Goal: Task Accomplishment & Management: Use online tool/utility

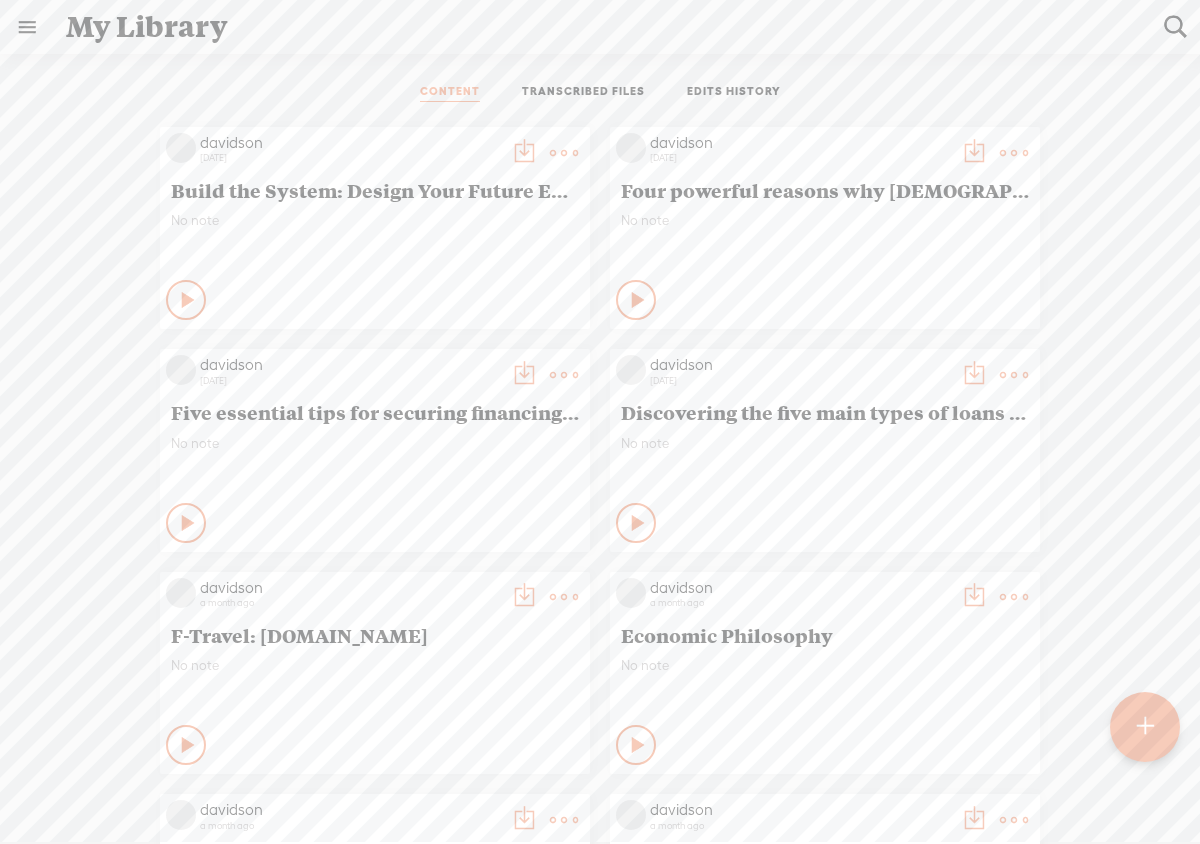
click at [557, 154] on t at bounding box center [564, 153] width 28 height 28
click at [491, 227] on link "Edit" at bounding box center [469, 220] width 200 height 46
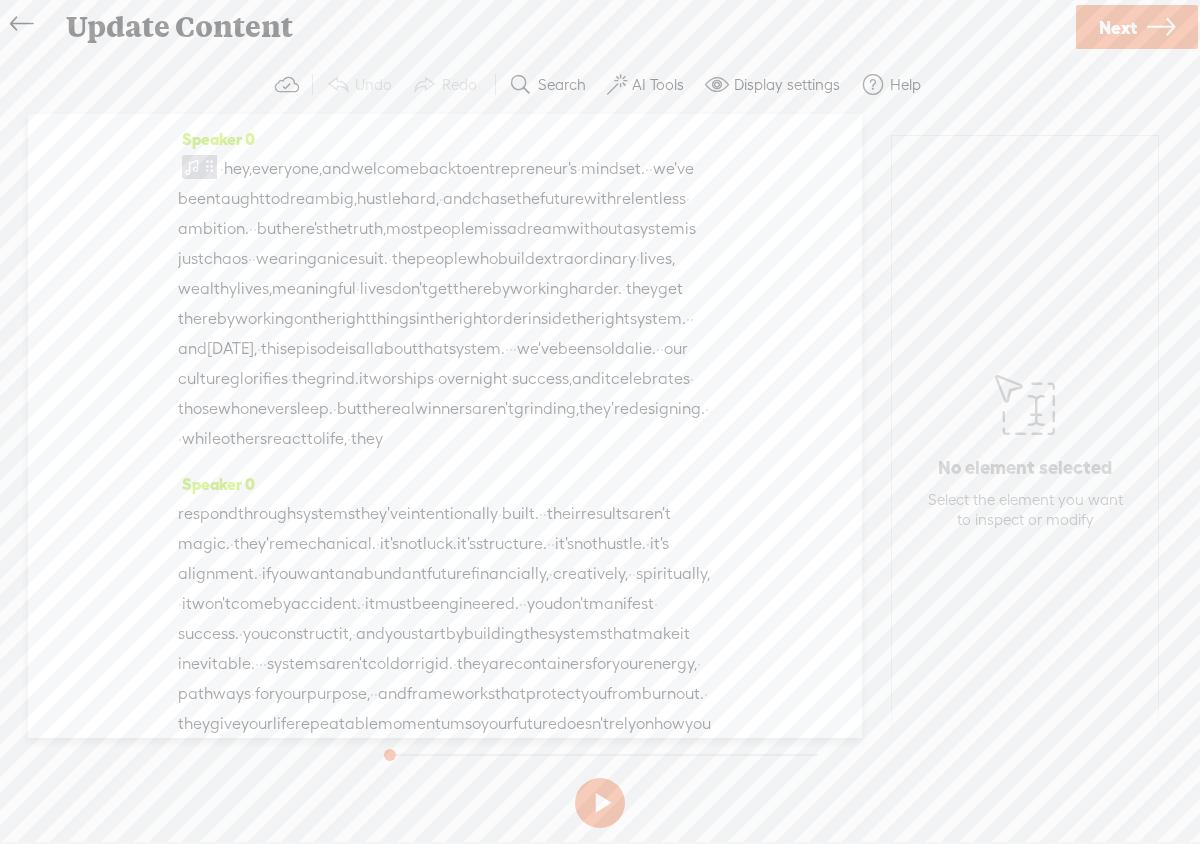
click at [18, 23] on icon at bounding box center [21, 24] width 23 height 45
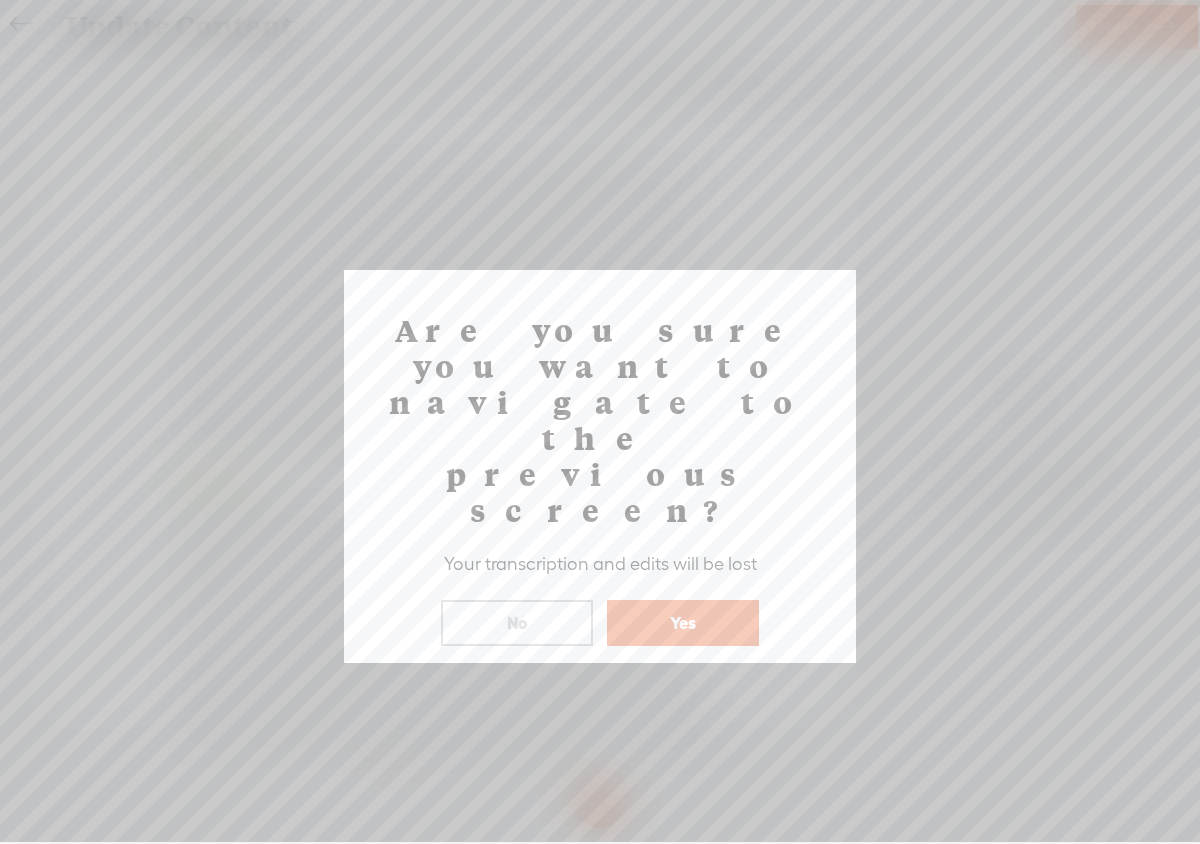
click at [690, 600] on button "Yes" at bounding box center [683, 623] width 152 height 46
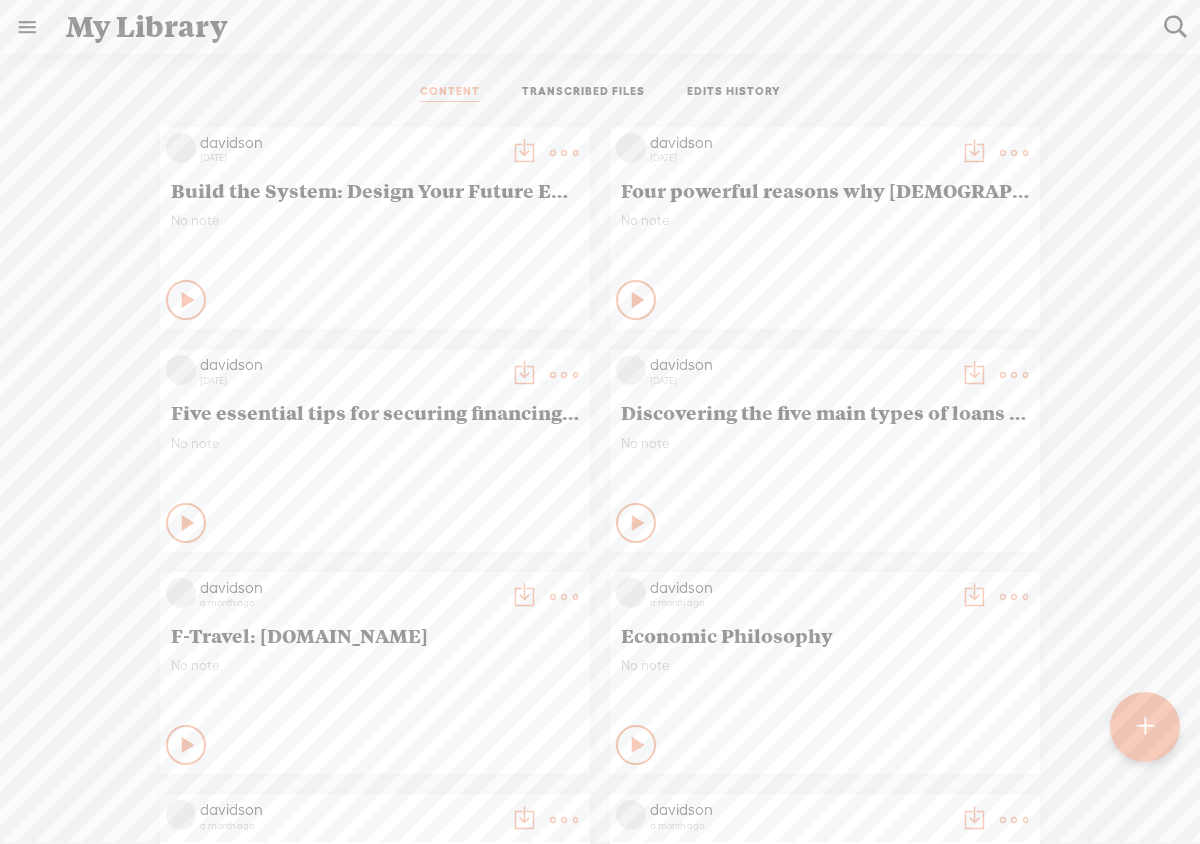
click at [194, 526] on div "Play Content" at bounding box center [186, 523] width 40 height 40
click at [194, 527] on div "Stop Content" at bounding box center [186, 523] width 40 height 40
click at [184, 303] on icon at bounding box center [189, 300] width 20 height 20
click at [181, 299] on icon at bounding box center [187, 300] width 20 height 20
click at [568, 151] on t at bounding box center [564, 153] width 28 height 28
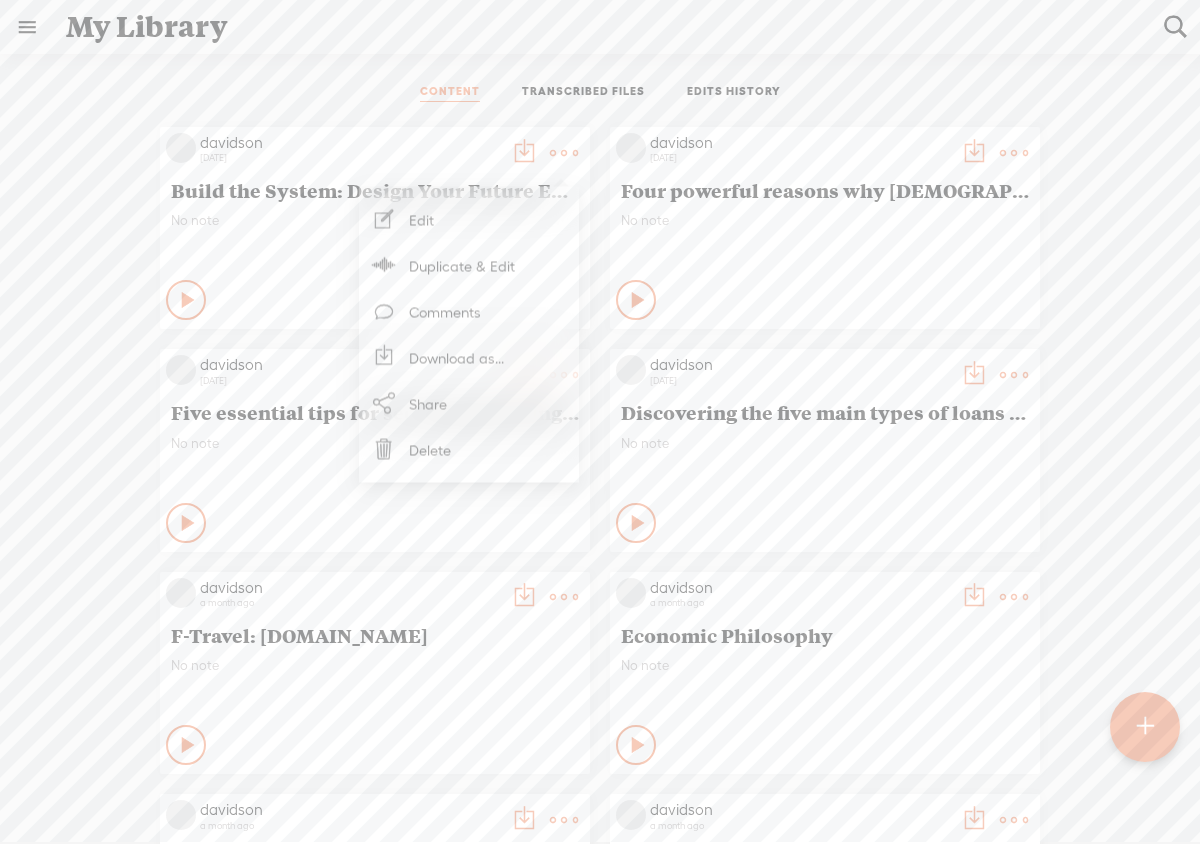
click at [523, 231] on link "Edit" at bounding box center [469, 220] width 200 height 46
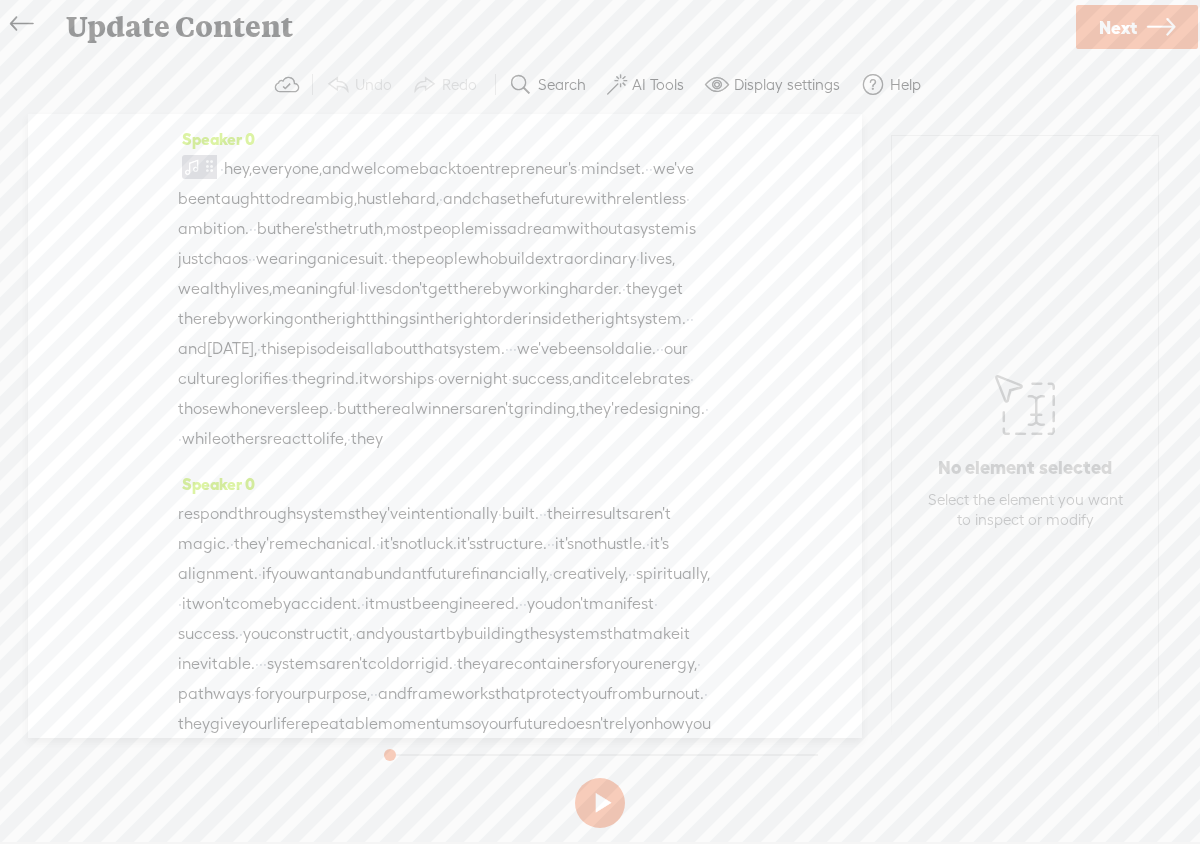
drag, startPoint x: 672, startPoint y: 506, endPoint x: 679, endPoint y: 751, distance: 245.0
click at [679, 751] on div "Trebble audio editor works best with Google Chrome or Firefox. Please switch yo…" at bounding box center [600, 446] width 1160 height 780
click at [629, 529] on span "results" at bounding box center [605, 514] width 48 height 30
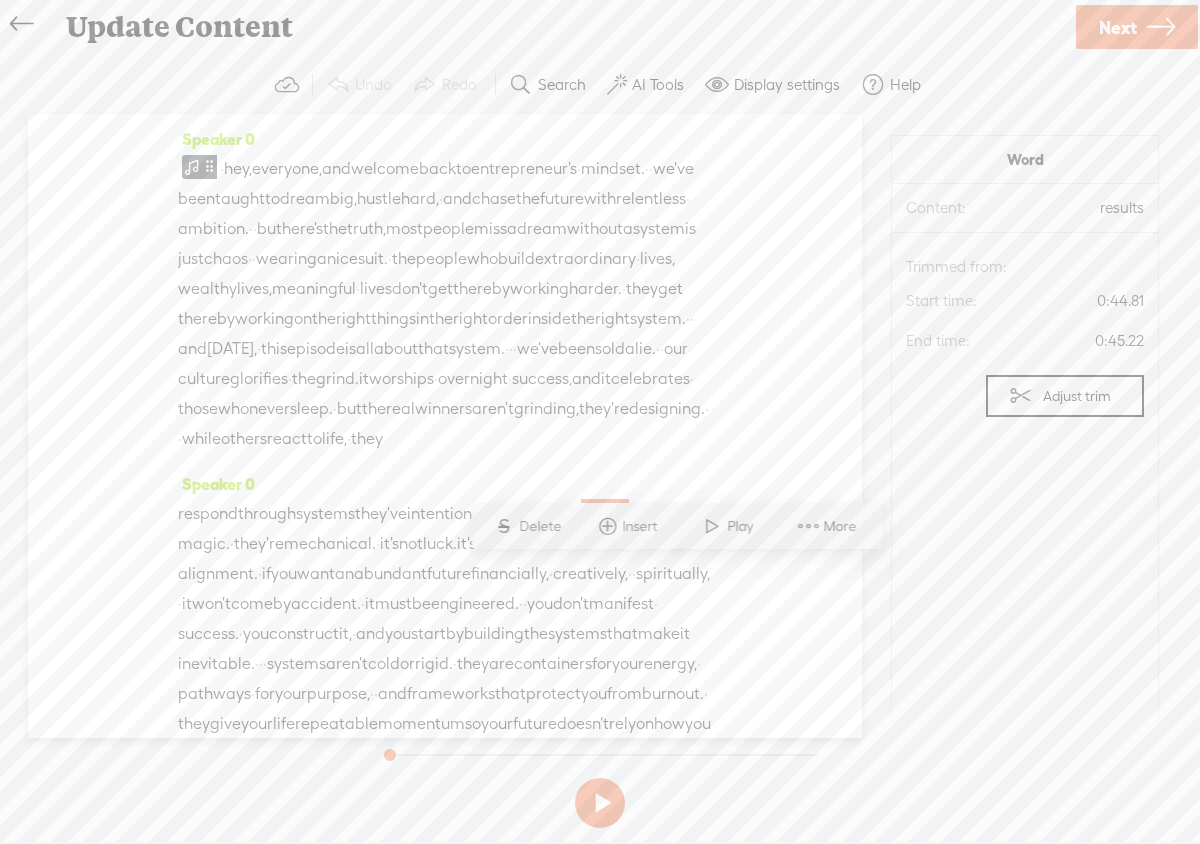
click at [710, 587] on div "respond through systems they've intentionally · built. · · their results aren't…" at bounding box center [445, 649] width 534 height 300
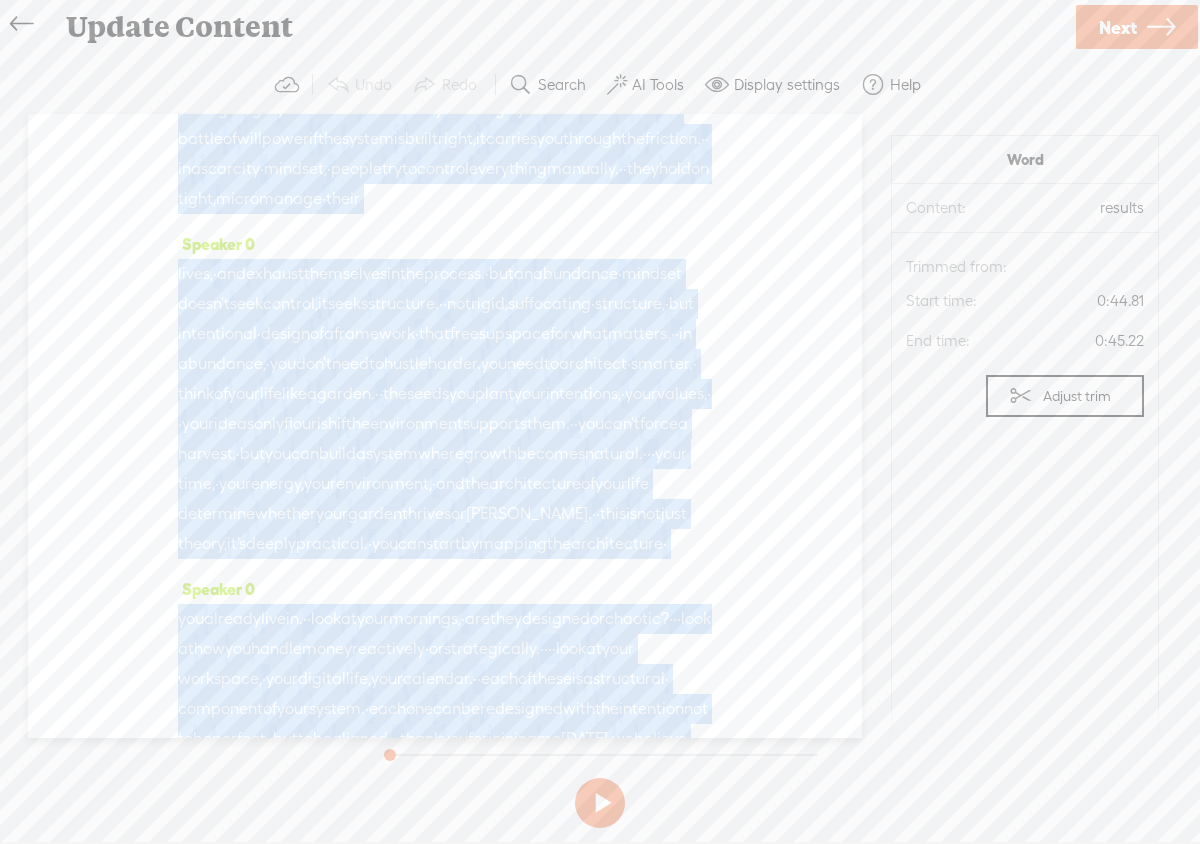
scroll to position [1858, 0]
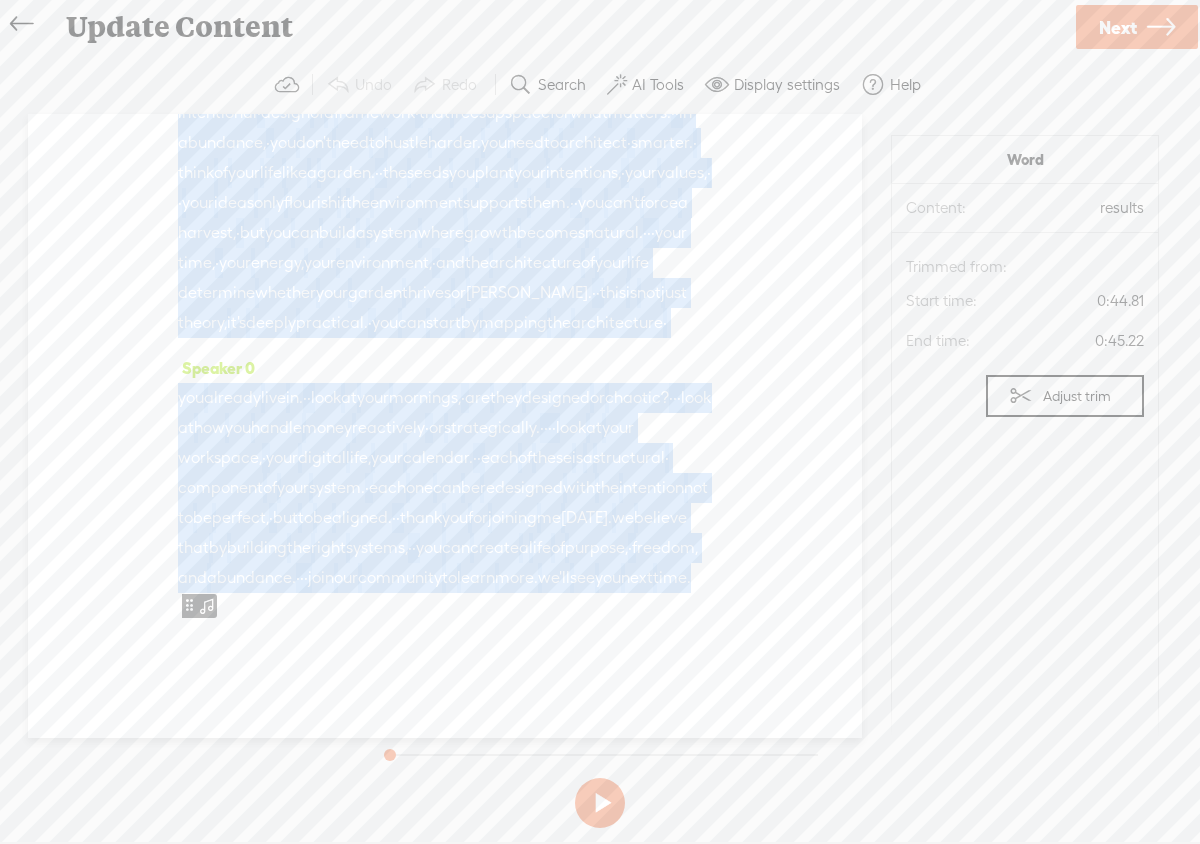
drag, startPoint x: 579, startPoint y: 636, endPoint x: 579, endPoint y: 674, distance: 38.0
click at [579, 674] on div "Speaker 0 · hey, everyone, and welcome back to entrepreneur's · mindset. · · we…" at bounding box center [445, 426] width 834 height 624
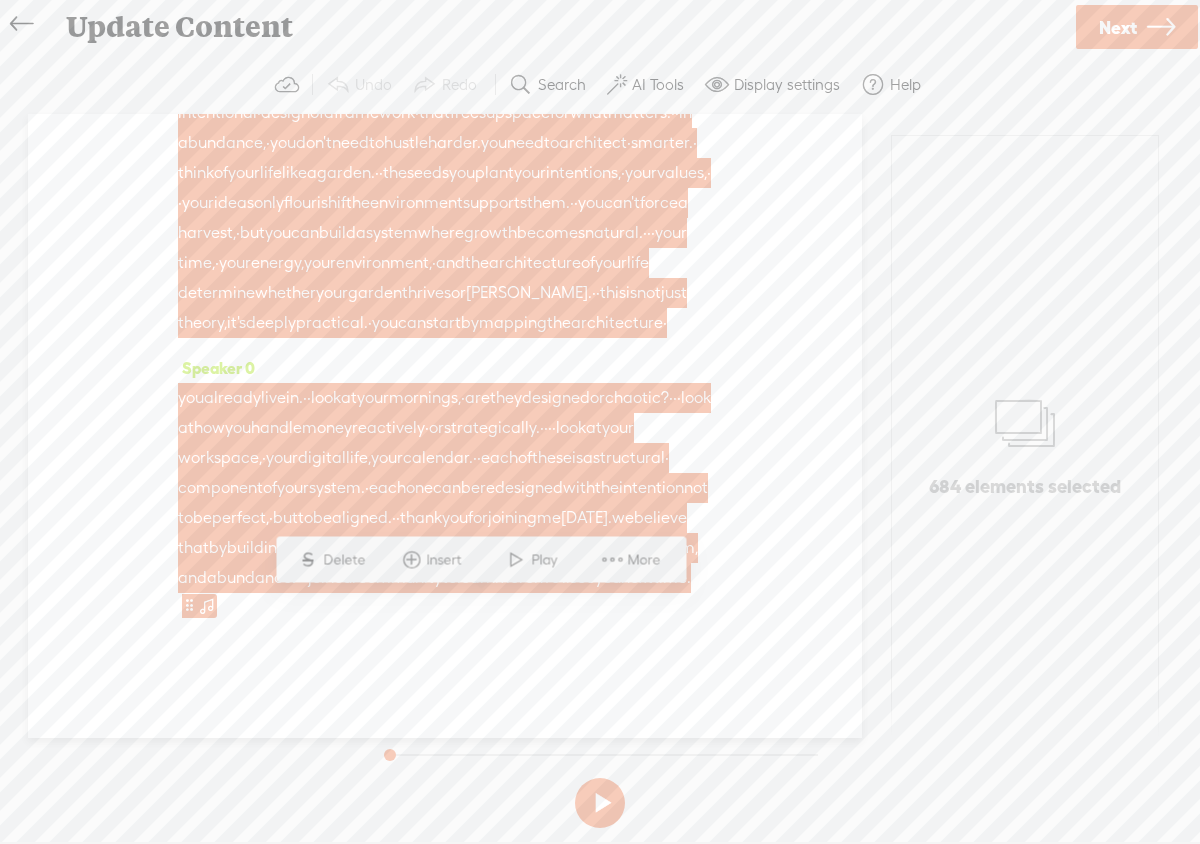
click at [743, 414] on div "Speaker 0 · hey, everyone, and welcome back to entrepreneur's · mindset. · · we…" at bounding box center [445, 426] width 834 height 624
click at [706, 284] on div "lives, · and exhaust themselves in the process. · but an abundance · mindset do…" at bounding box center [445, 188] width 534 height 300
click at [537, 514] on span "joining" at bounding box center [512, 518] width 49 height 30
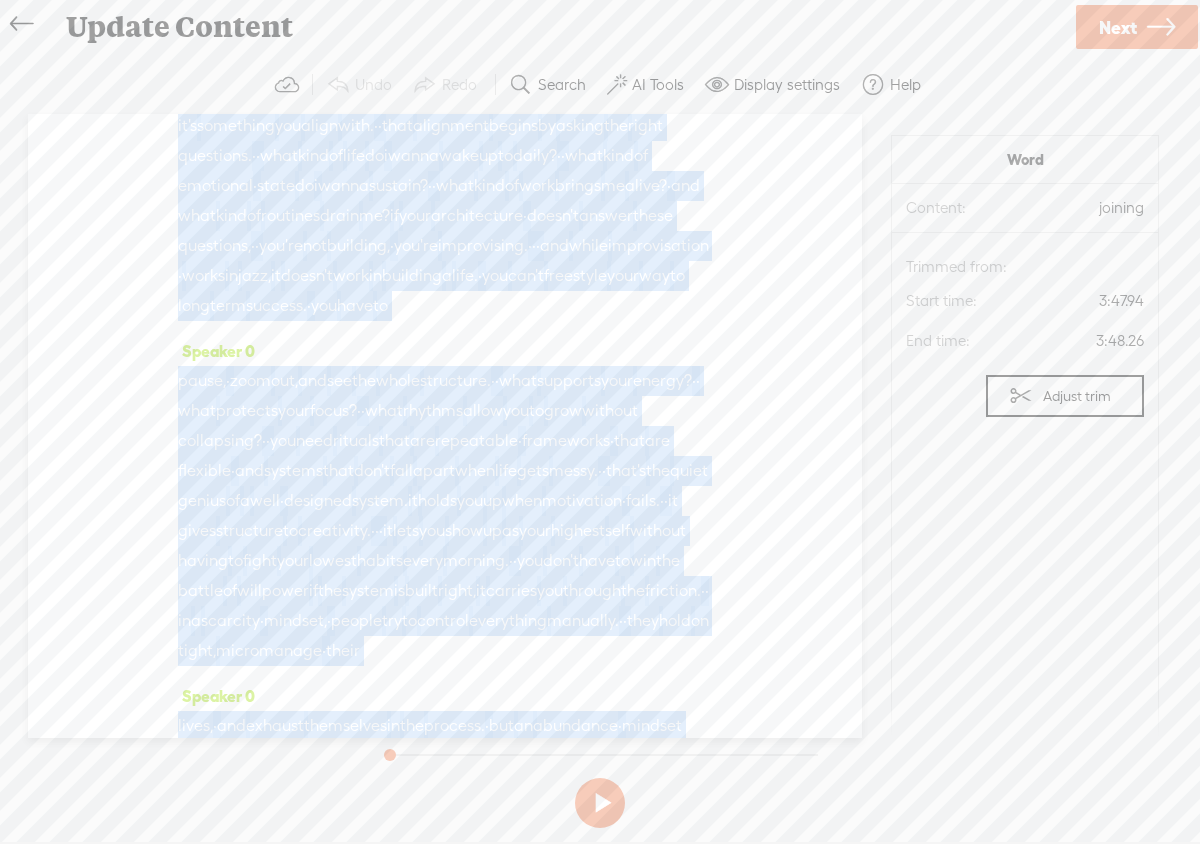
scroll to position [815, 0]
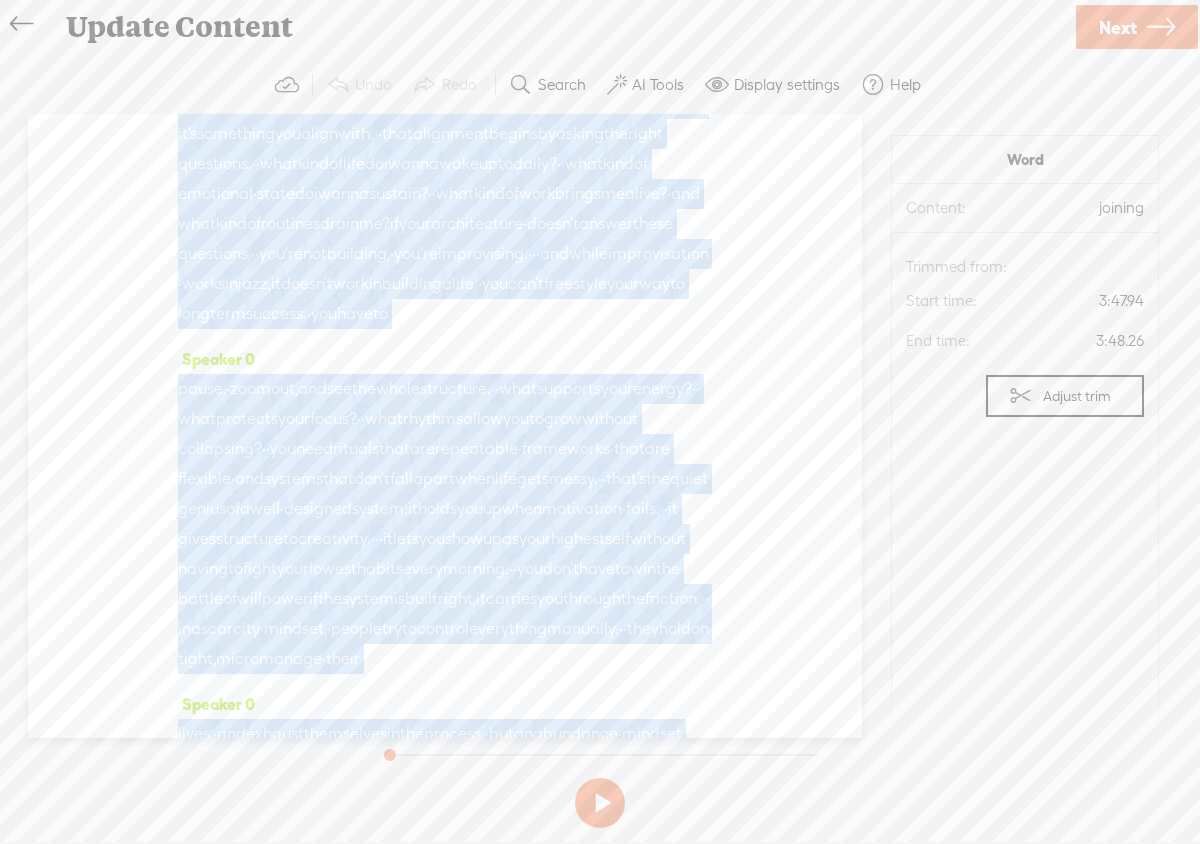
drag, startPoint x: 530, startPoint y: 291, endPoint x: 513, endPoint y: 176, distance: 116.2
click at [513, 176] on div "Speaker 0 · hey, everyone, and welcome back to entrepreneur's · mindset. · · we…" at bounding box center [445, 426] width 834 height 624
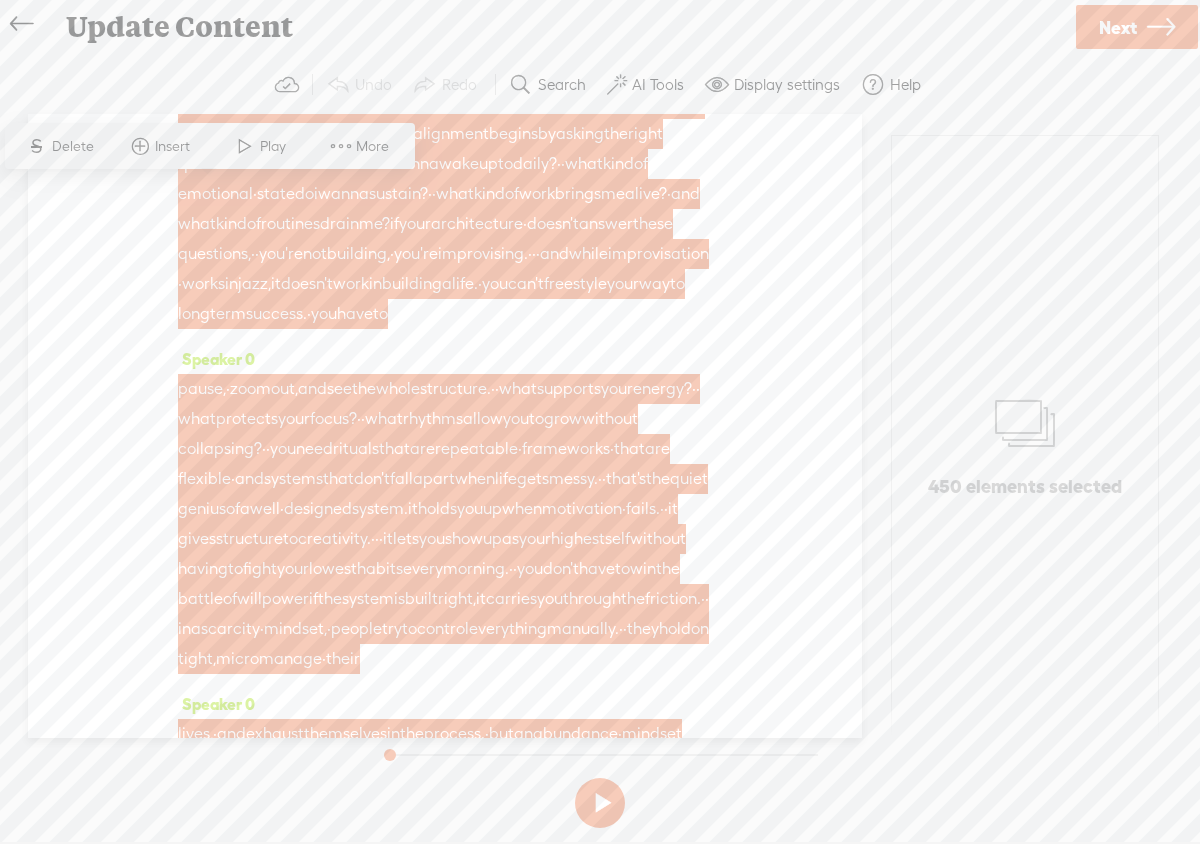
drag, startPoint x: 342, startPoint y: 464, endPoint x: 243, endPoint y: 407, distance: 114.2
click at [242, 329] on div "impact, · relationships, · · · creativity, · and peace. · · the vision you clai…" at bounding box center [445, 179] width 534 height 300
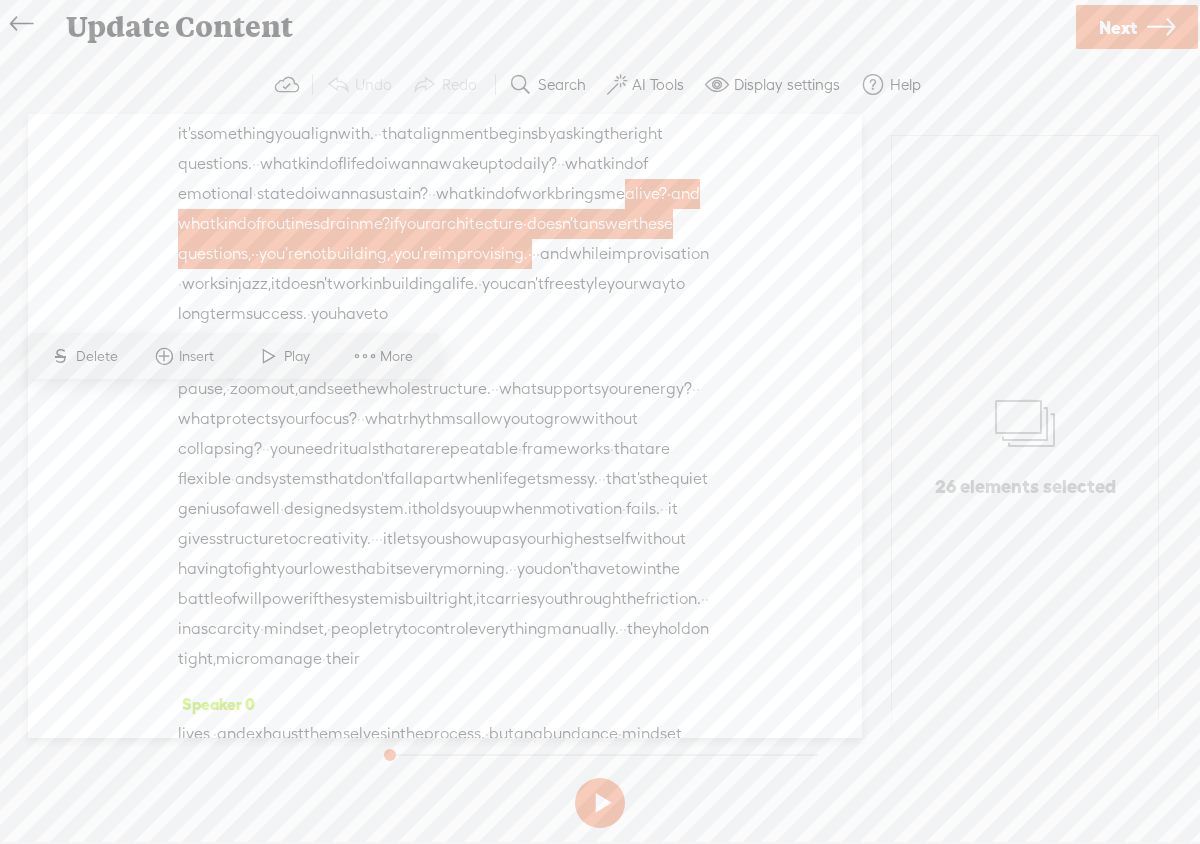
click at [532, 269] on span "·" at bounding box center [534, 254] width 4 height 30
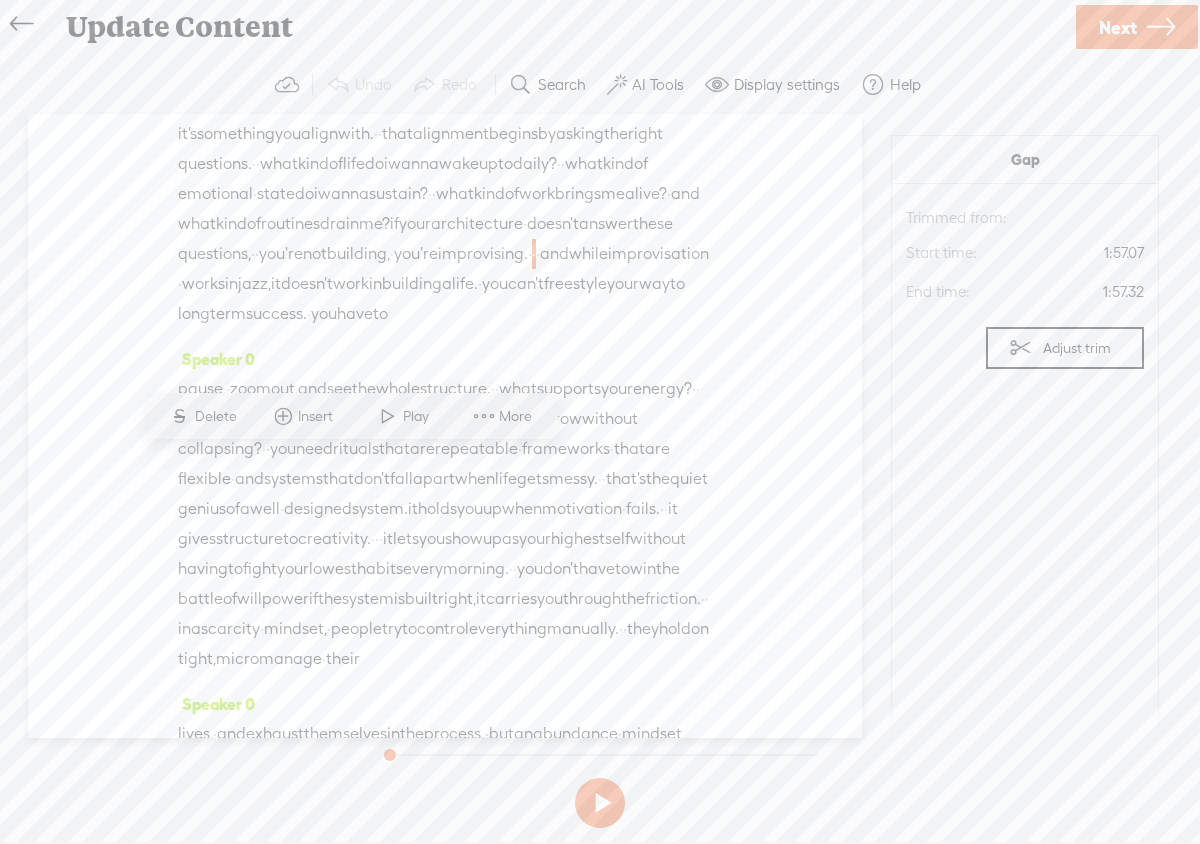
click at [528, 269] on span "·" at bounding box center [530, 254] width 4 height 30
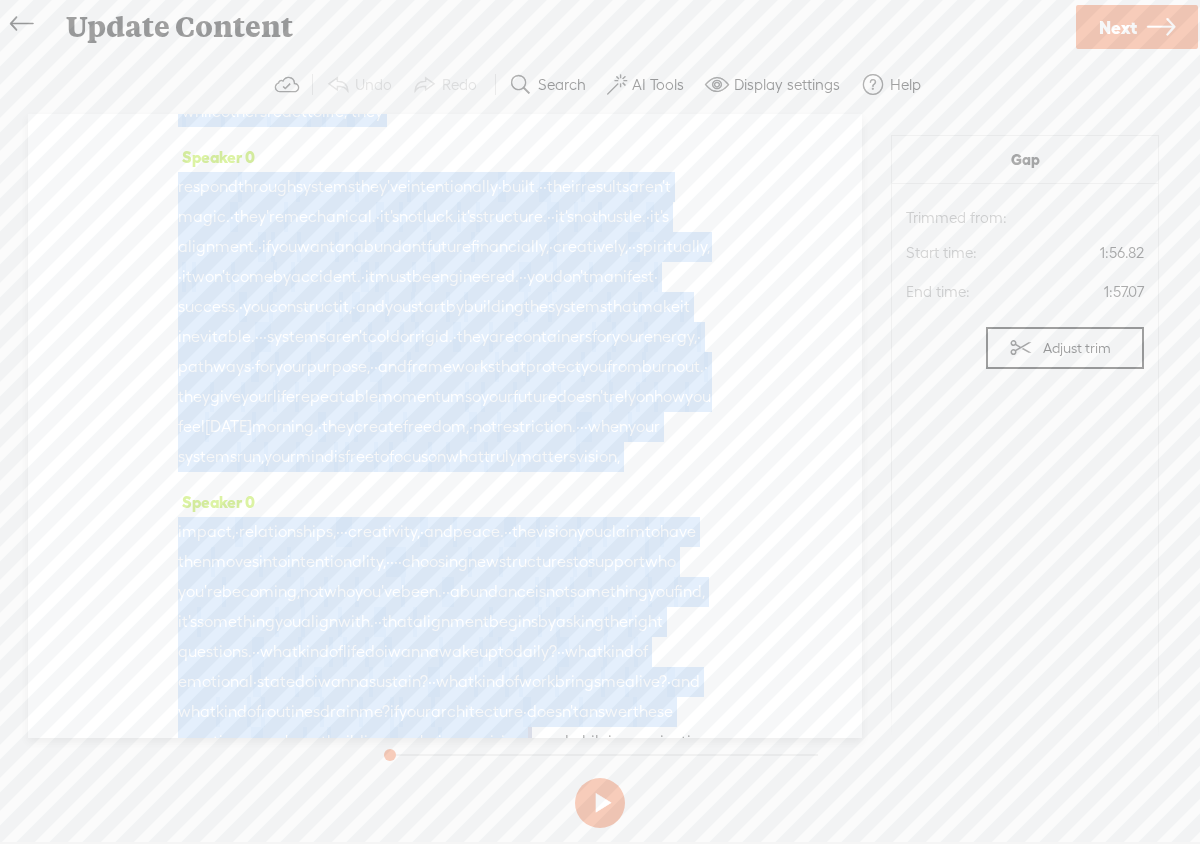
scroll to position [0, 0]
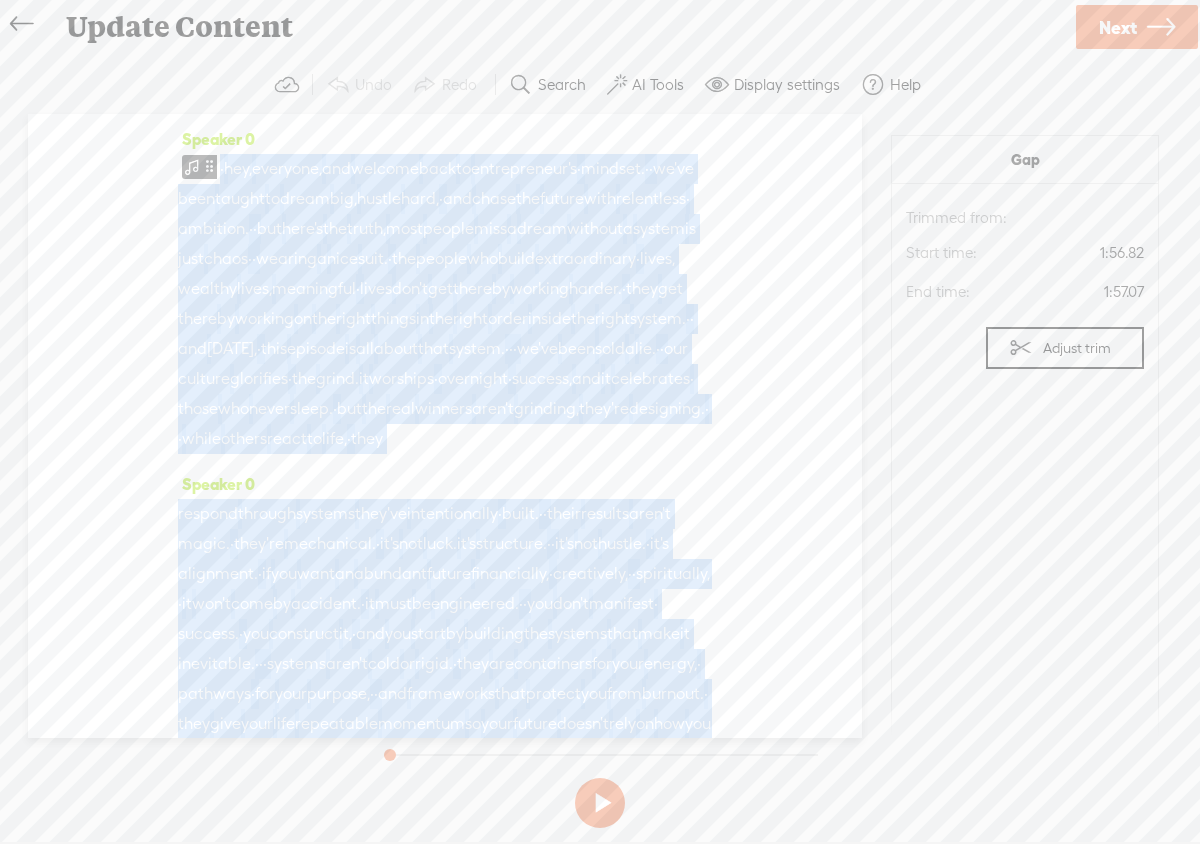
drag, startPoint x: 335, startPoint y: 466, endPoint x: 169, endPoint y: 96, distance: 405.4
click at [169, 96] on div "Trebble audio editor works best with Google Chrome or Firefox. Please switch yo…" at bounding box center [600, 446] width 1160 height 780
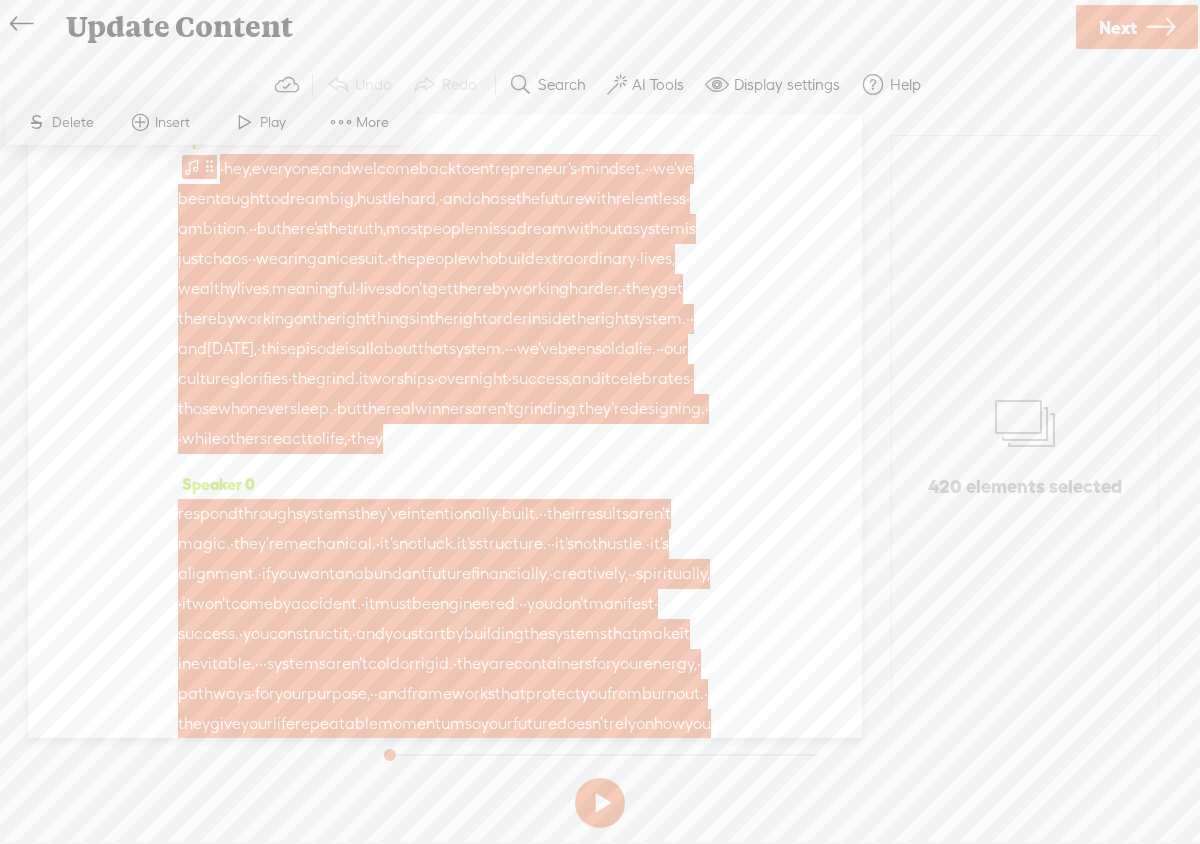
click at [351, 123] on span at bounding box center [341, 122] width 30 height 36
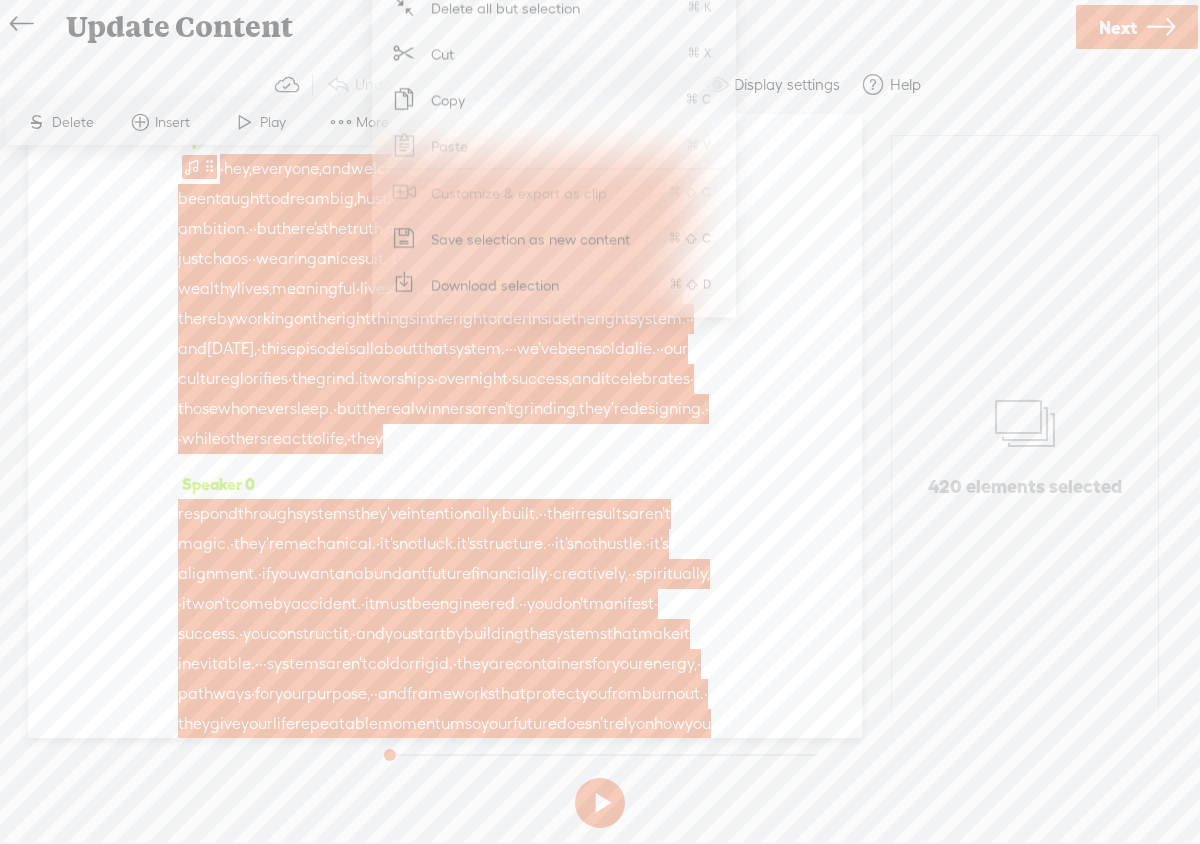
click at [794, 510] on div "Speaker 0 · hey, everyone, and welcome back to entrepreneur's · mindset. · · we…" at bounding box center [445, 426] width 834 height 624
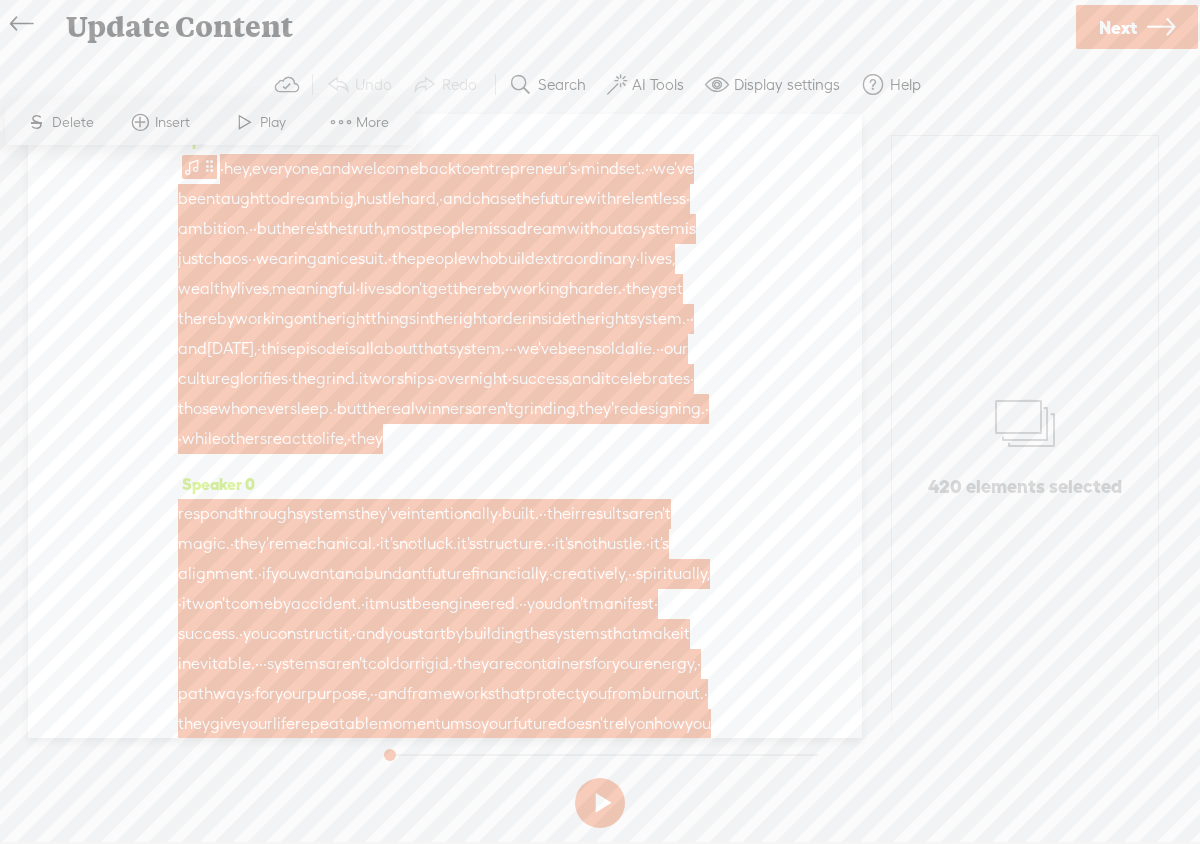
click at [581, 529] on span "their" at bounding box center [564, 514] width 34 height 30
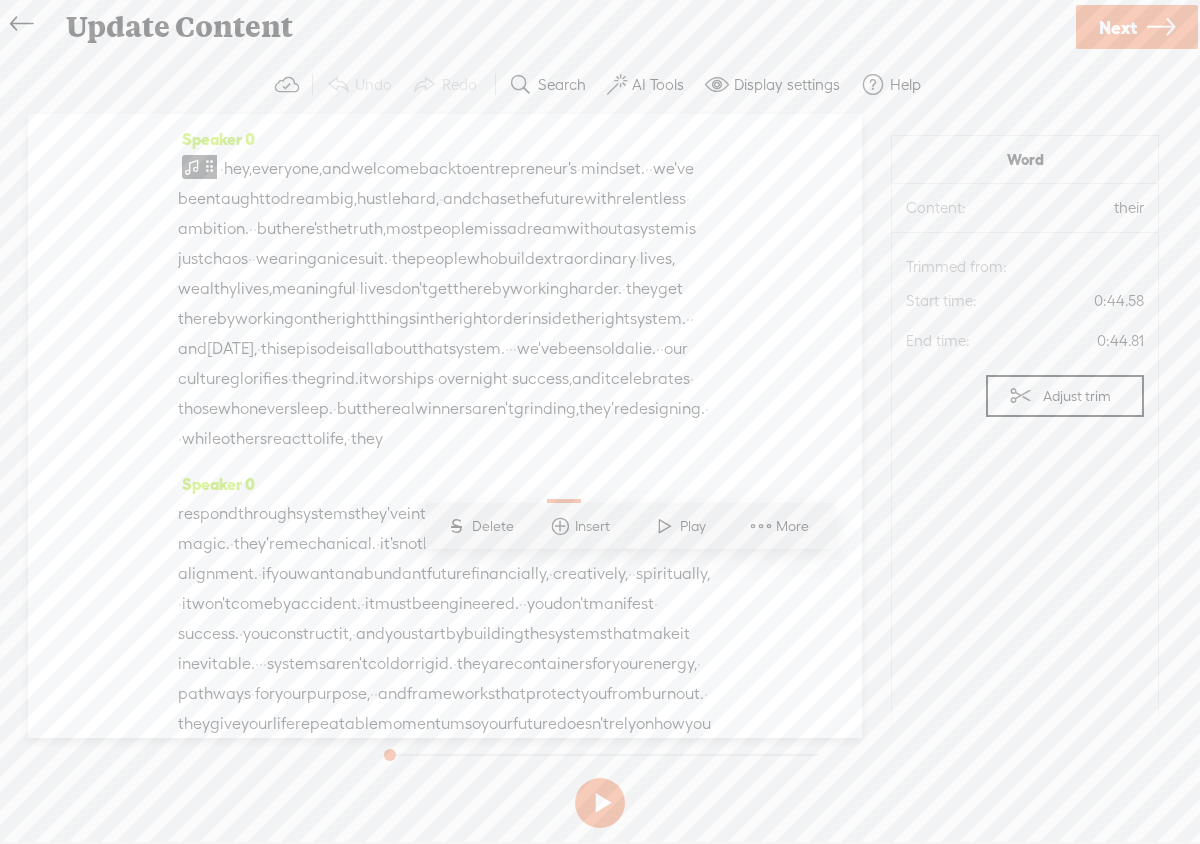
click at [725, 626] on div "Speaker 0 · hey, everyone, and welcome back to entrepreneur's · mindset. · · we…" at bounding box center [445, 426] width 834 height 624
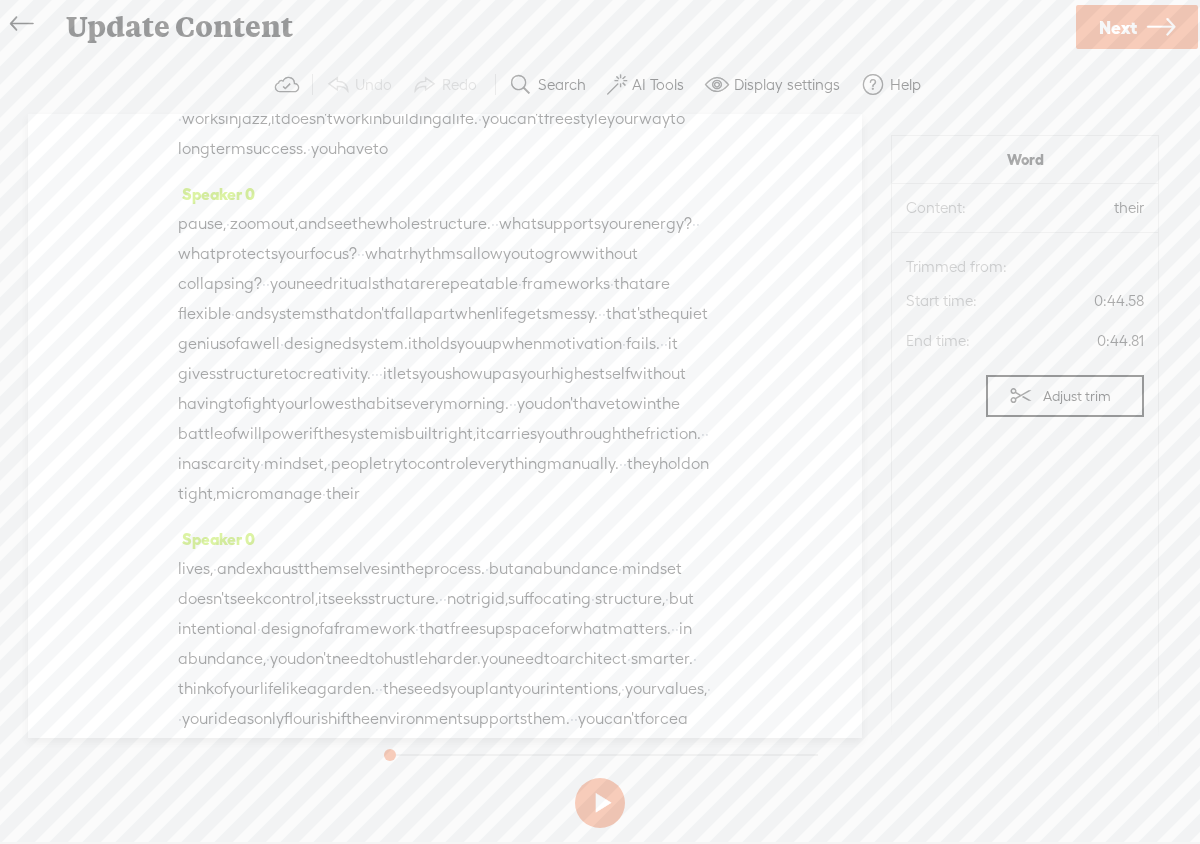
scroll to position [1310, 0]
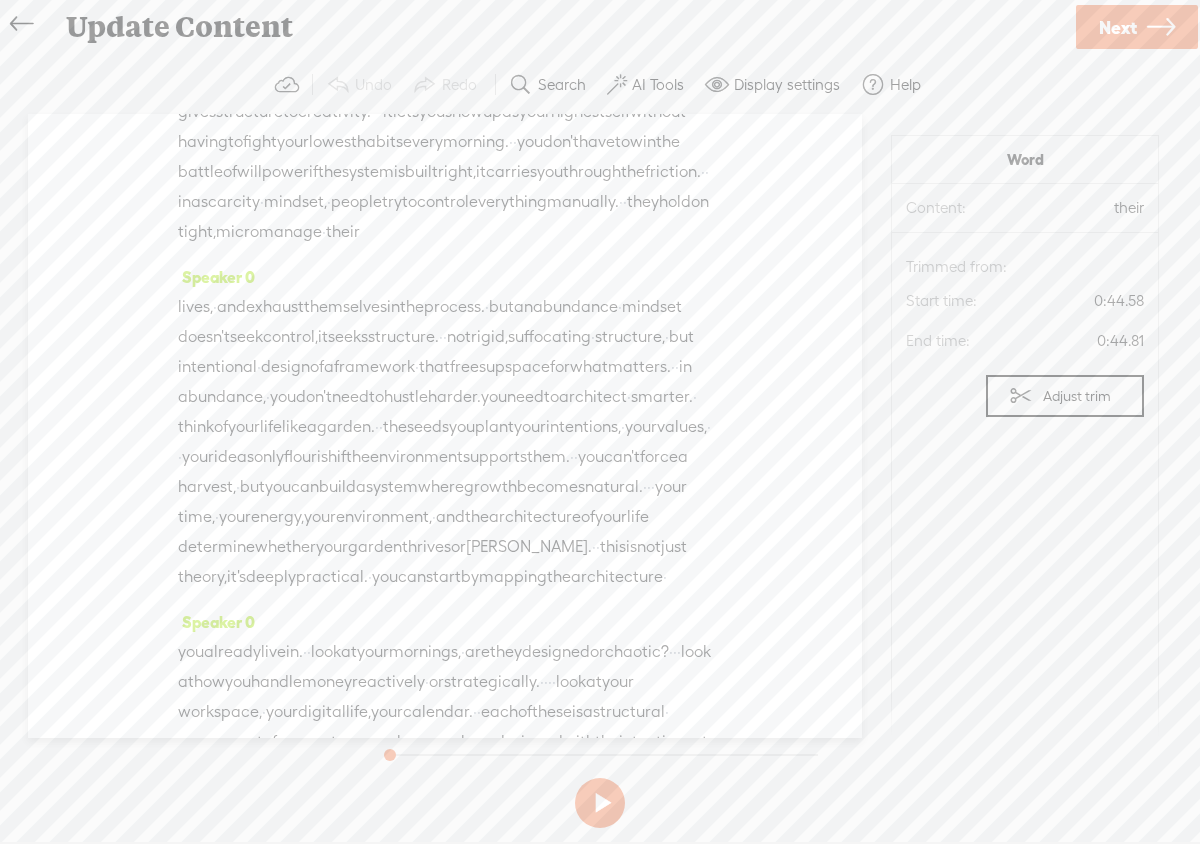
drag, startPoint x: 519, startPoint y: 621, endPoint x: 536, endPoint y: 748, distance: 128.1
click at [536, 748] on div "Trebble audio editor works best with Google Chrome or Firefox. Please switch yo…" at bounding box center [600, 446] width 1160 height 780
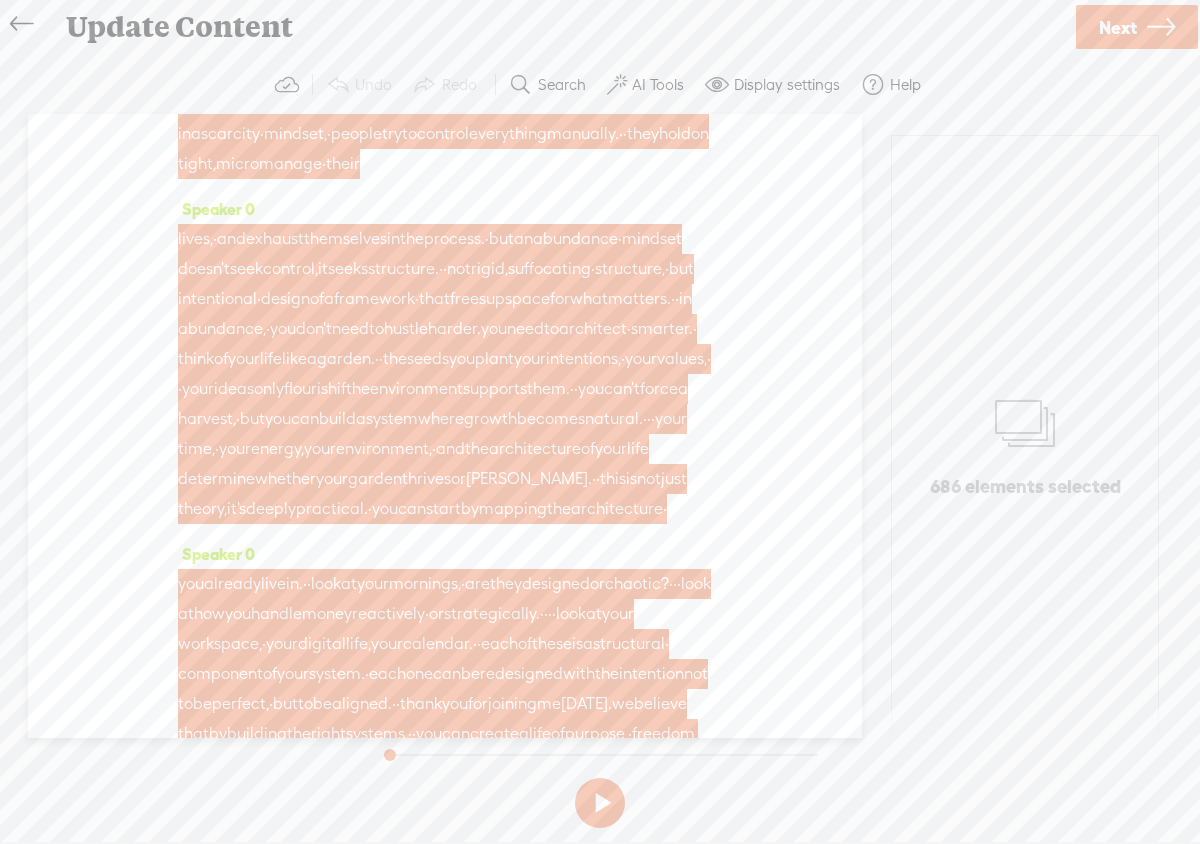
click at [735, 421] on div "Speaker 0 · hey, everyone, and welcome back to entrepreneur's · mindset. · · we…" at bounding box center [445, 426] width 834 height 624
click at [445, 59] on span "you" at bounding box center [432, 44] width 26 height 30
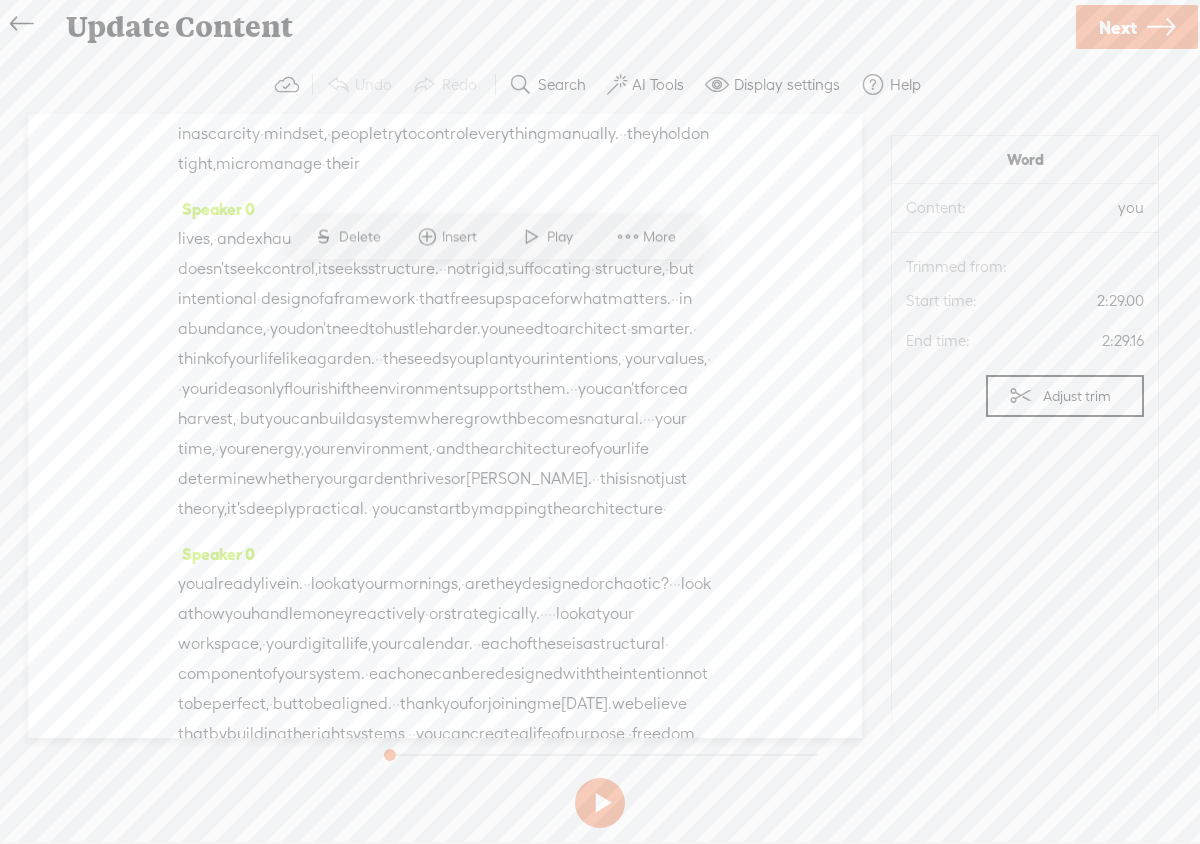
click at [623, 149] on span "·" at bounding box center [621, 134] width 4 height 30
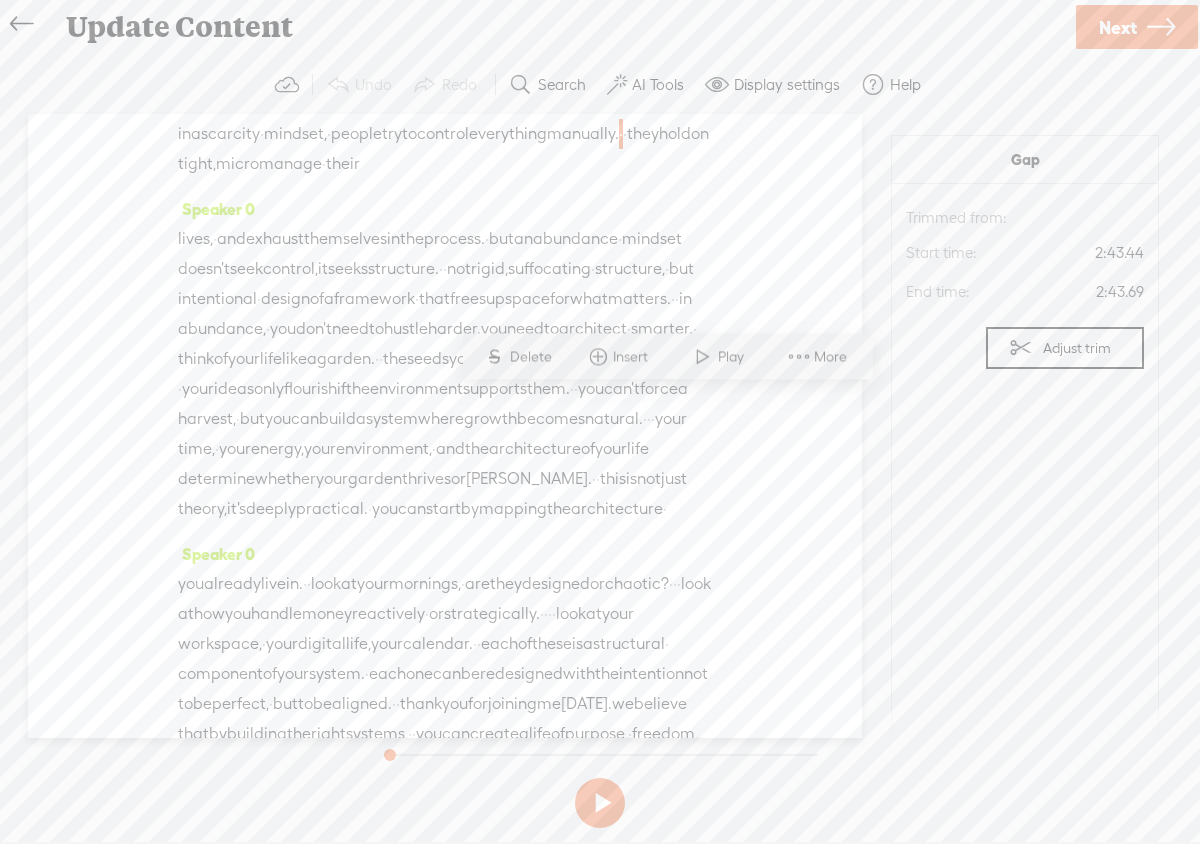
click at [584, 149] on span "manually." at bounding box center [583, 134] width 72 height 30
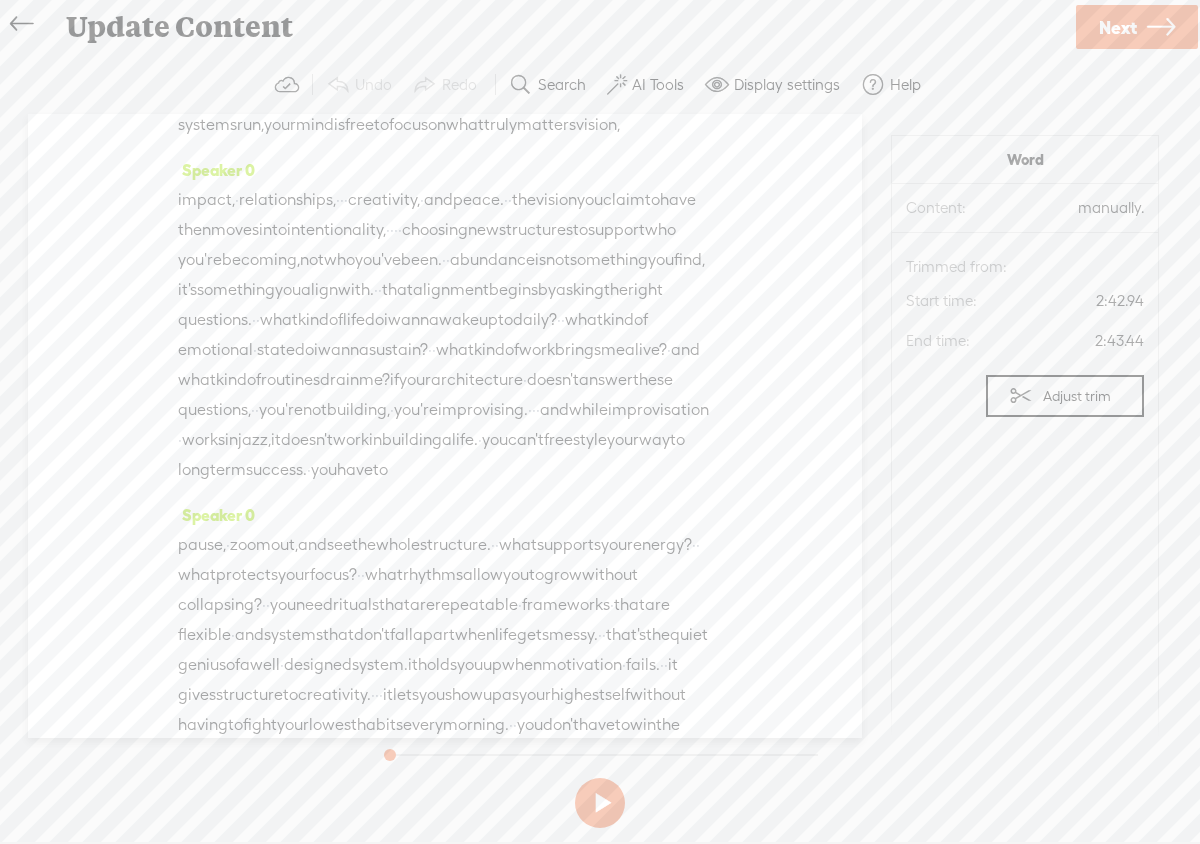
scroll to position [970, 0]
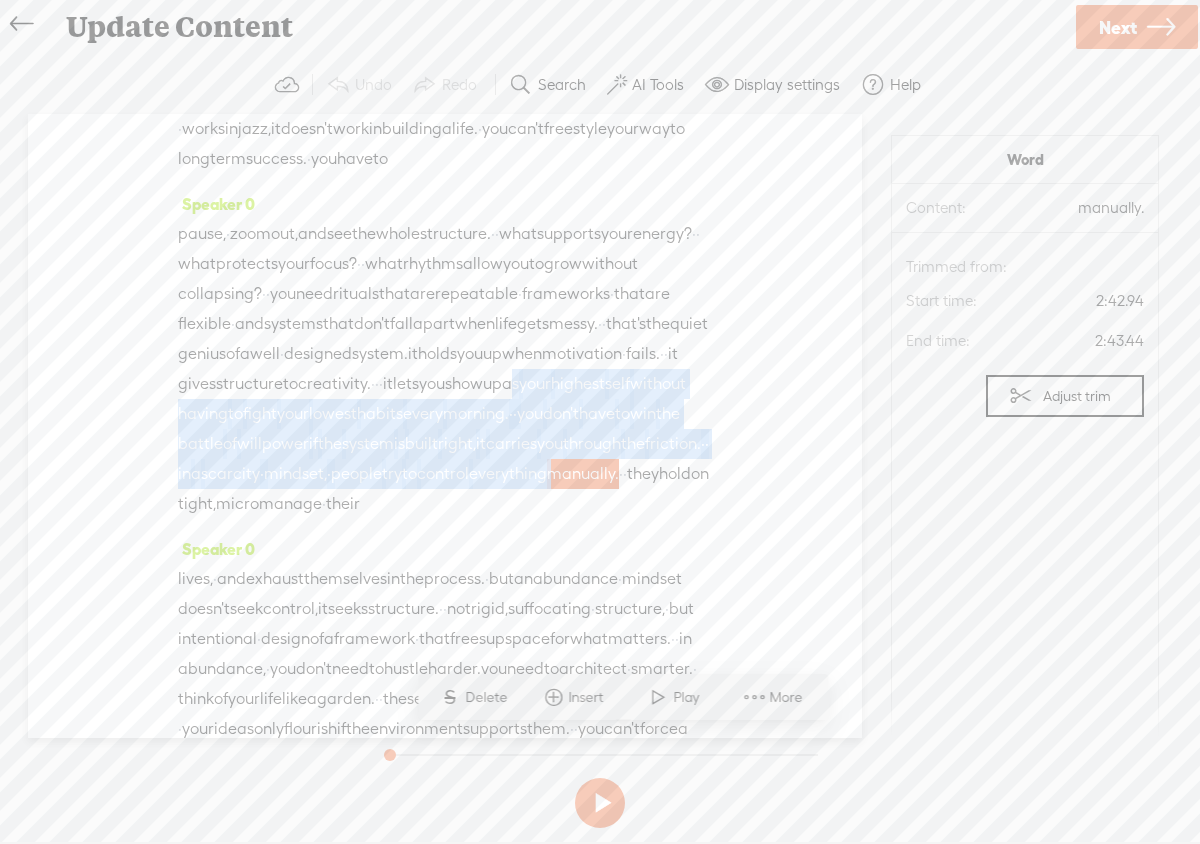
drag, startPoint x: 584, startPoint y: 404, endPoint x: 591, endPoint y: 626, distance: 222.0
click at [592, 519] on div "pause, · zoom out, and see the whole structure. · · what supports your energy? …" at bounding box center [445, 369] width 534 height 300
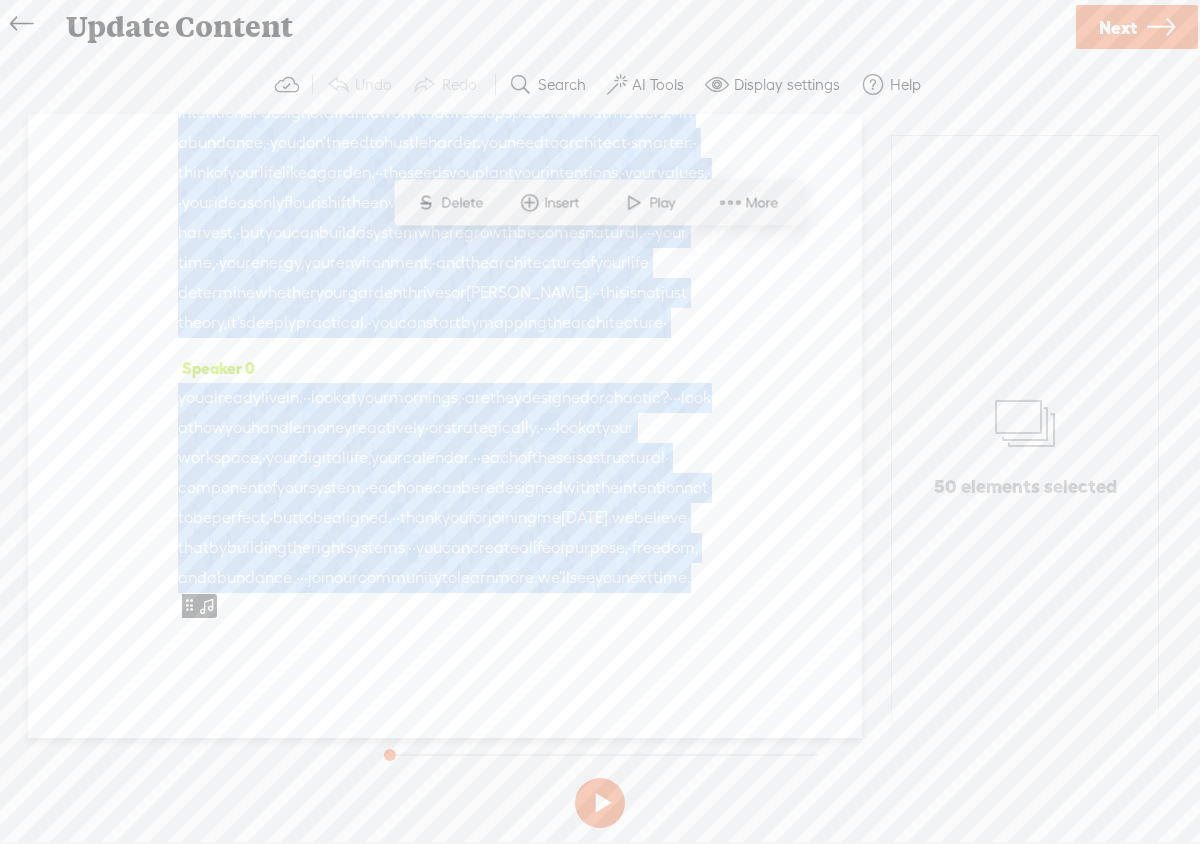
scroll to position [1858, 0]
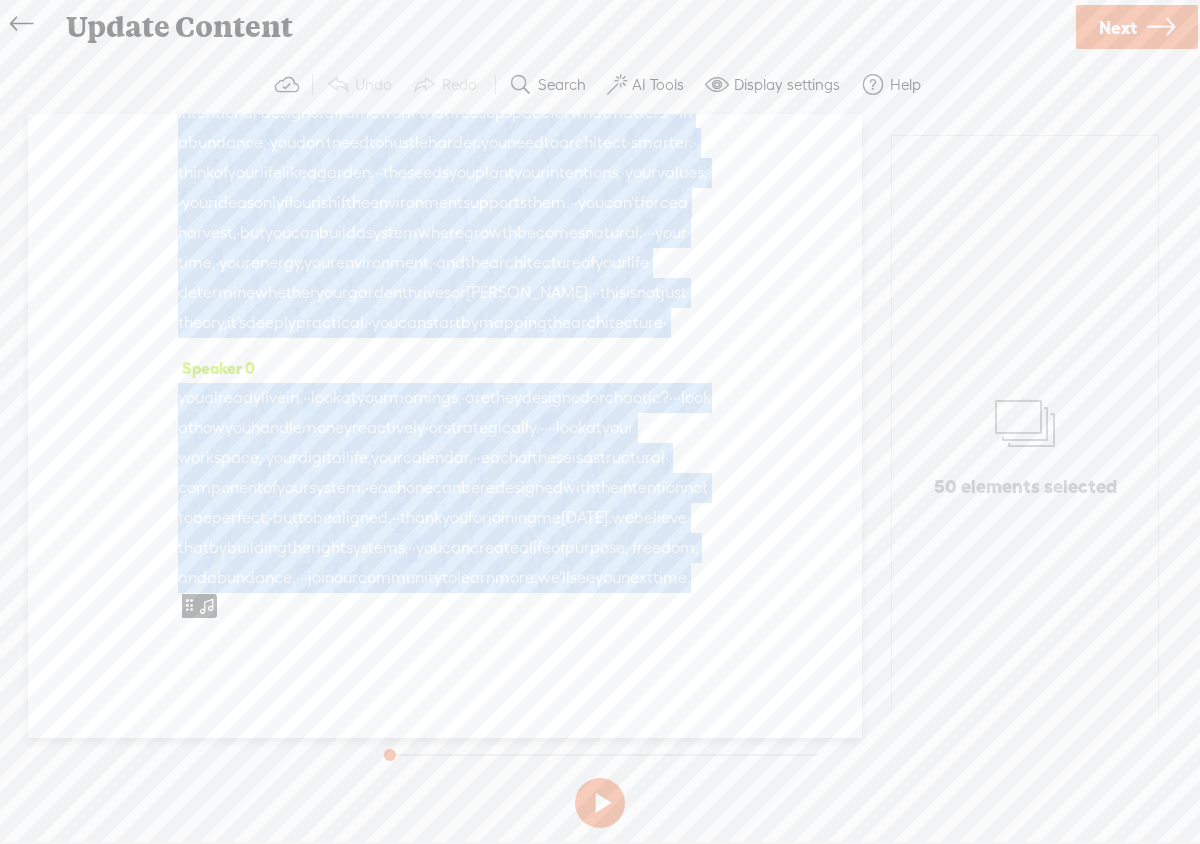
drag, startPoint x: 370, startPoint y: 310, endPoint x: 609, endPoint y: 756, distance: 505.8
click at [609, 756] on div "Trebble audio editor works best with Google Chrome or Firefox. Please switch yo…" at bounding box center [600, 446] width 1160 height 780
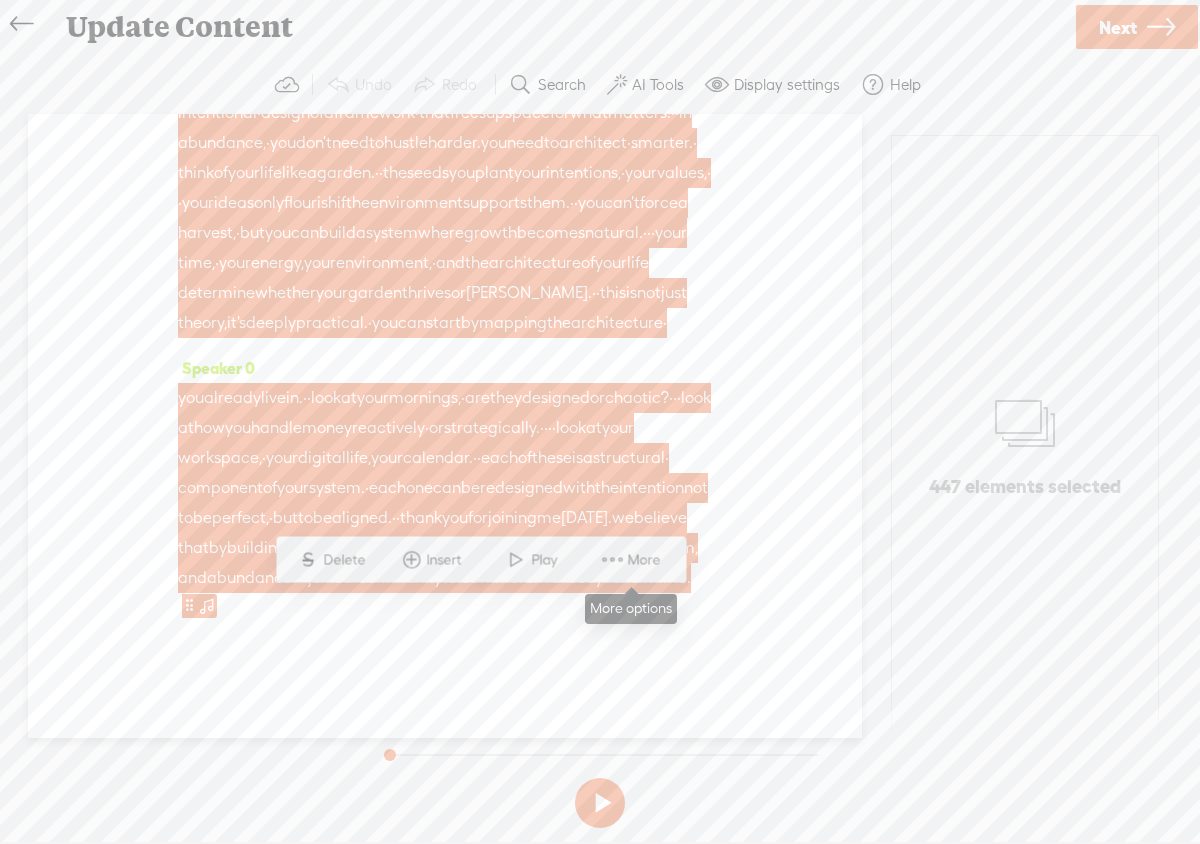
click at [620, 563] on span at bounding box center [613, 560] width 30 height 36
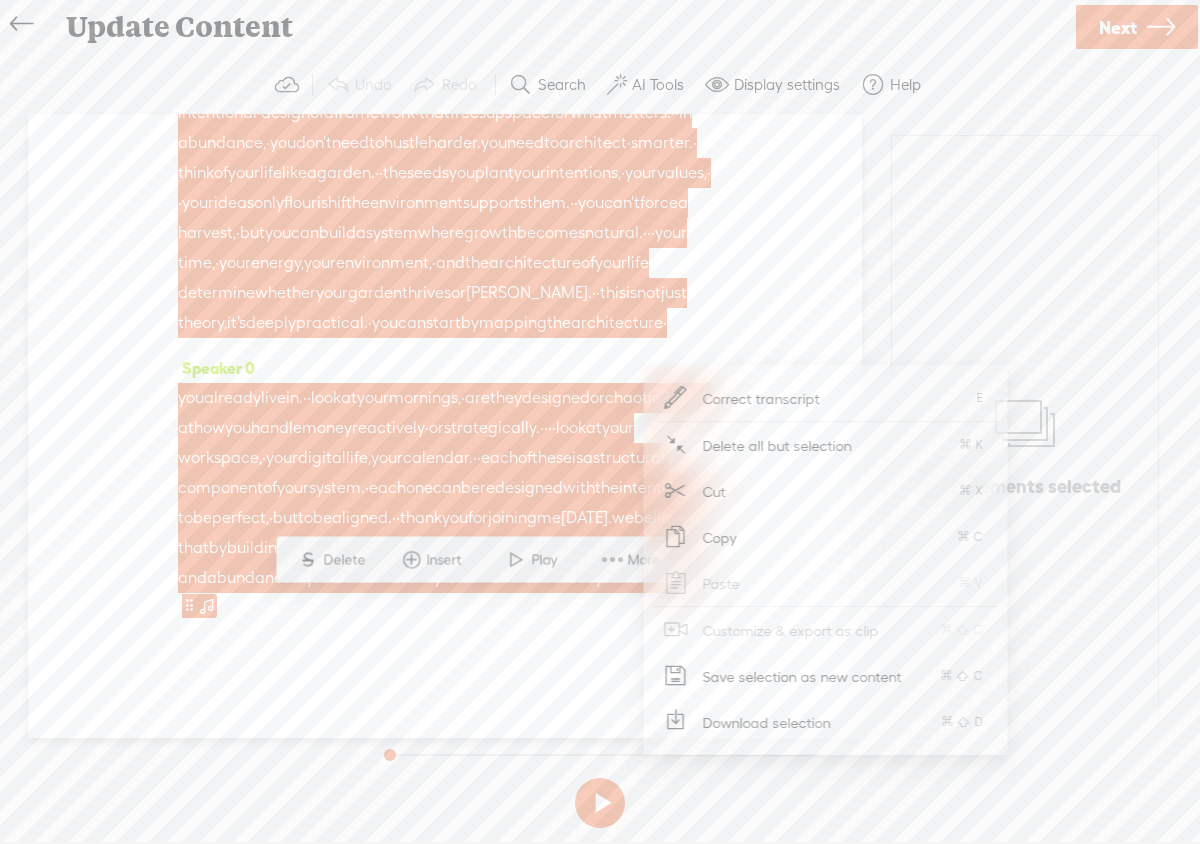
click at [715, 495] on span "Cut" at bounding box center [715, 491] width 102 height 45
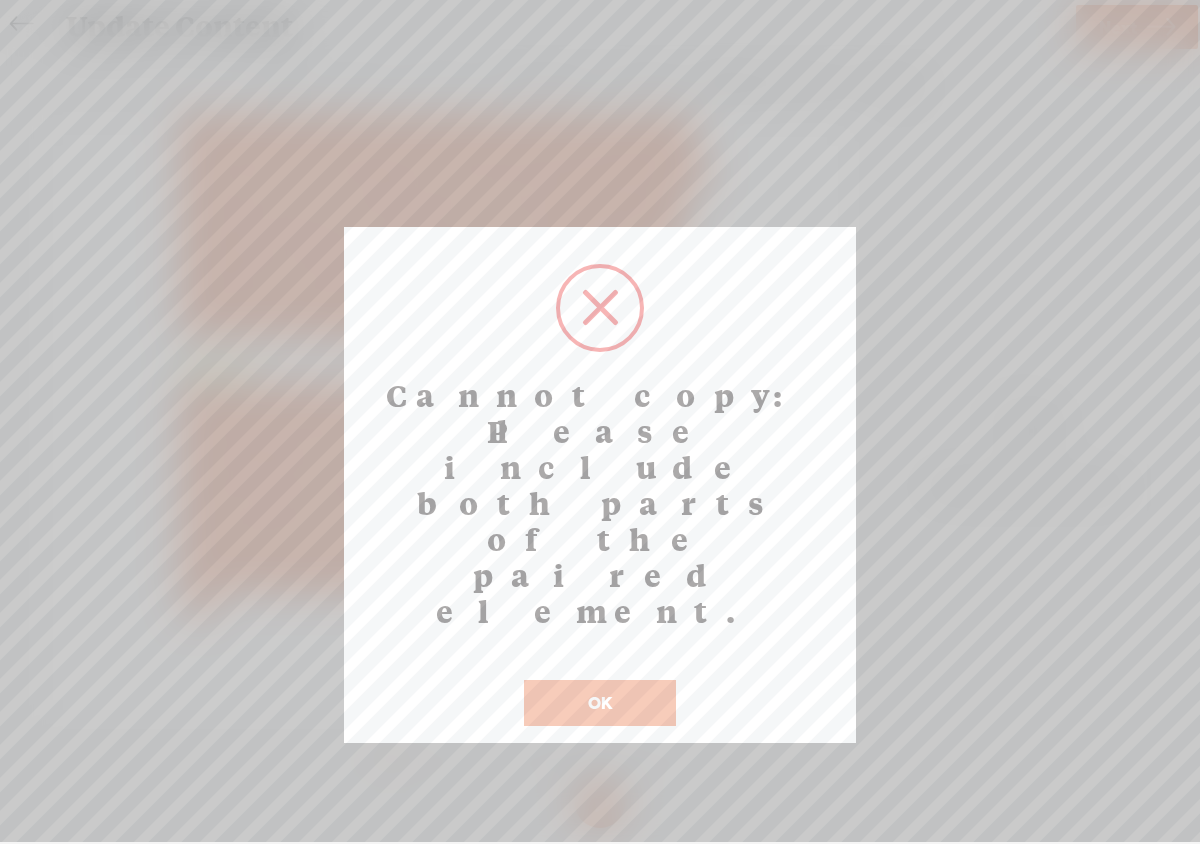
click at [668, 680] on button "OK" at bounding box center [600, 703] width 152 height 46
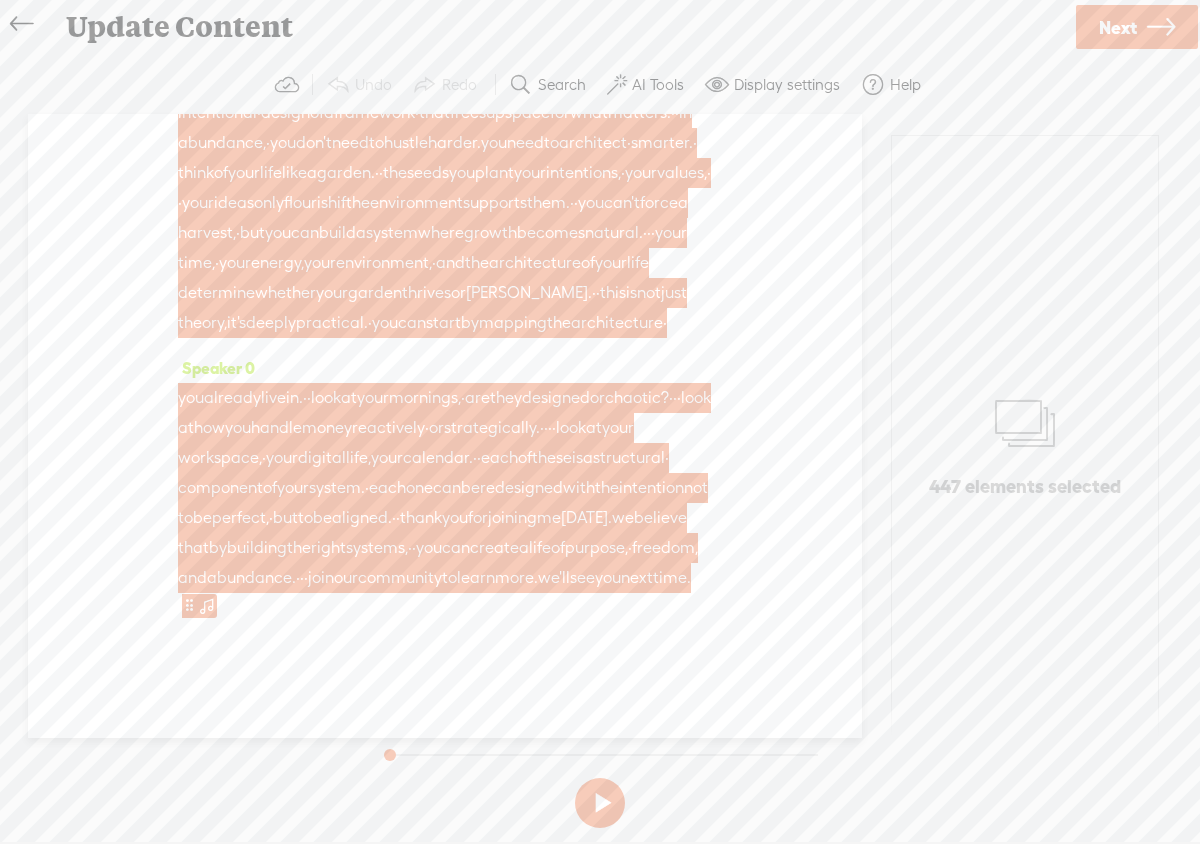
click at [262, 443] on span "workspace," at bounding box center [220, 458] width 84 height 30
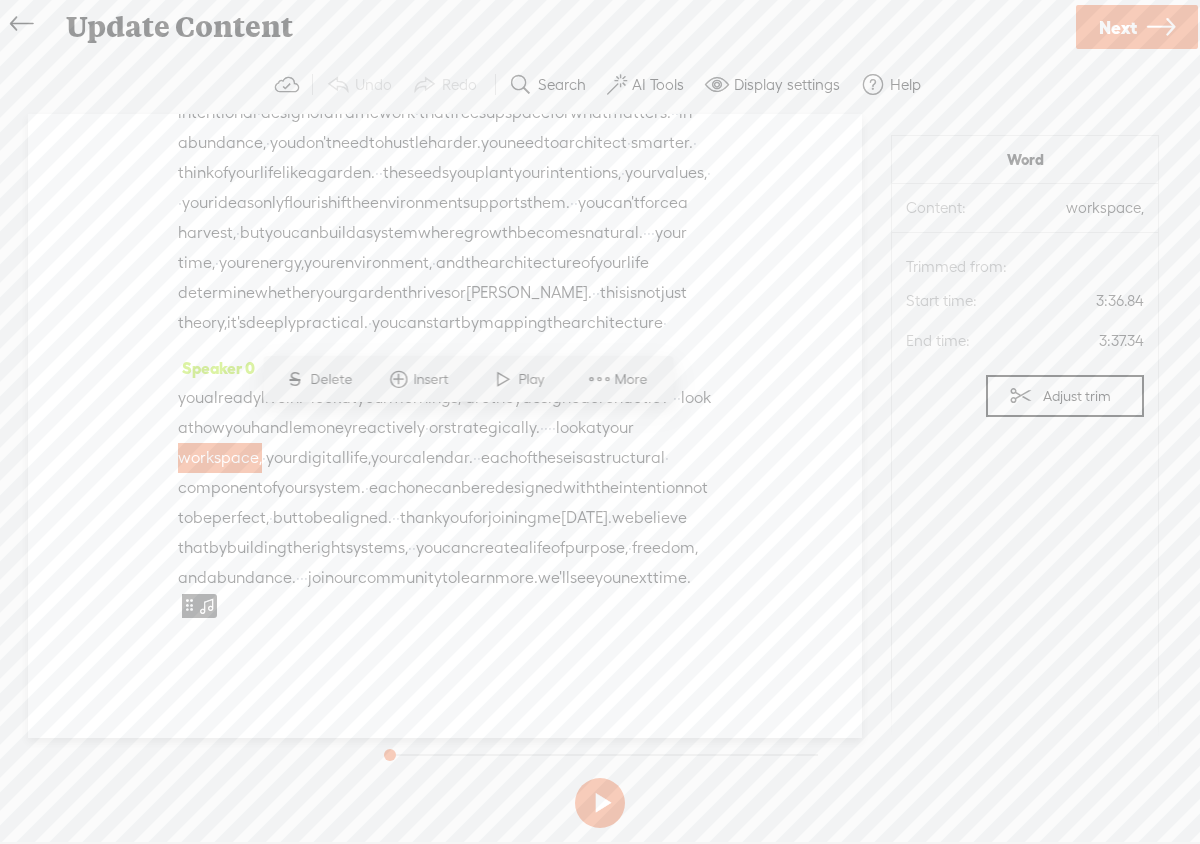
drag, startPoint x: 525, startPoint y: 615, endPoint x: 259, endPoint y: 307, distance: 406.8
click at [259, 307] on div "Speaker 0 · hey, everyone, and welcome back to entrepreneur's · mindset. · · we…" at bounding box center [445, 426] width 834 height 624
click at [612, 312] on div "Speaker 0 lives, · and exhaust themselves in the process. · but an abundance · …" at bounding box center [445, 180] width 534 height 345
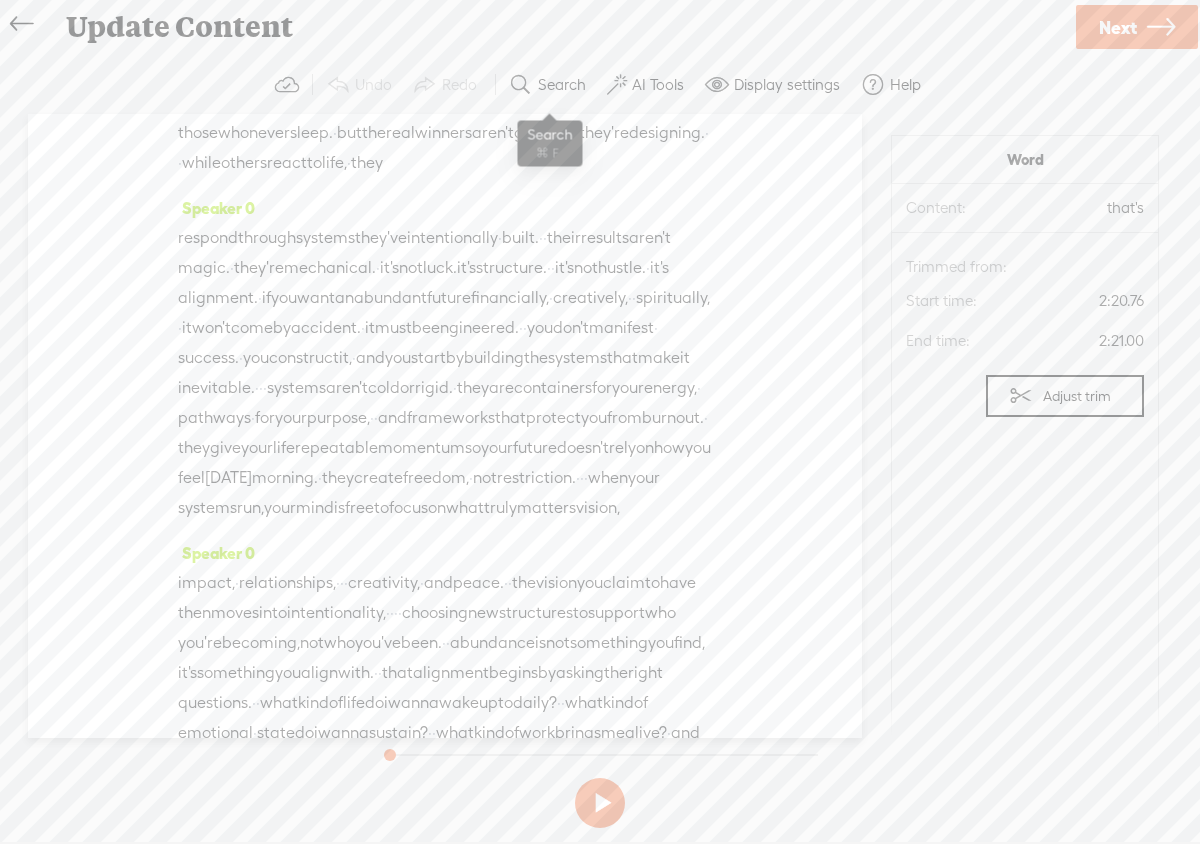
scroll to position [258, 0]
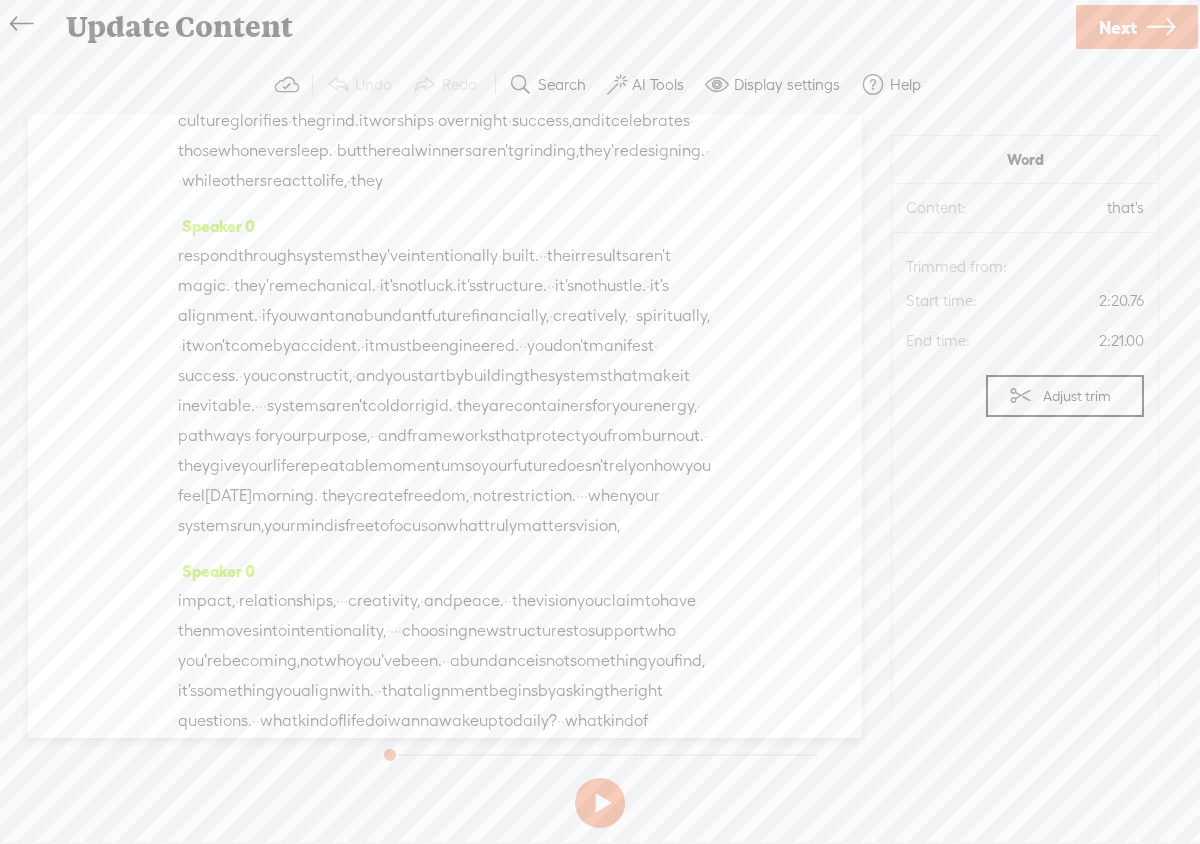
drag, startPoint x: 512, startPoint y: 220, endPoint x: 644, endPoint y: 695, distance: 492.8
click at [643, 698] on div "Speaker 0 · hey, everyone, and welcome back to entrepreneur's · mindset. · · we…" at bounding box center [445, 426] width 834 height 624
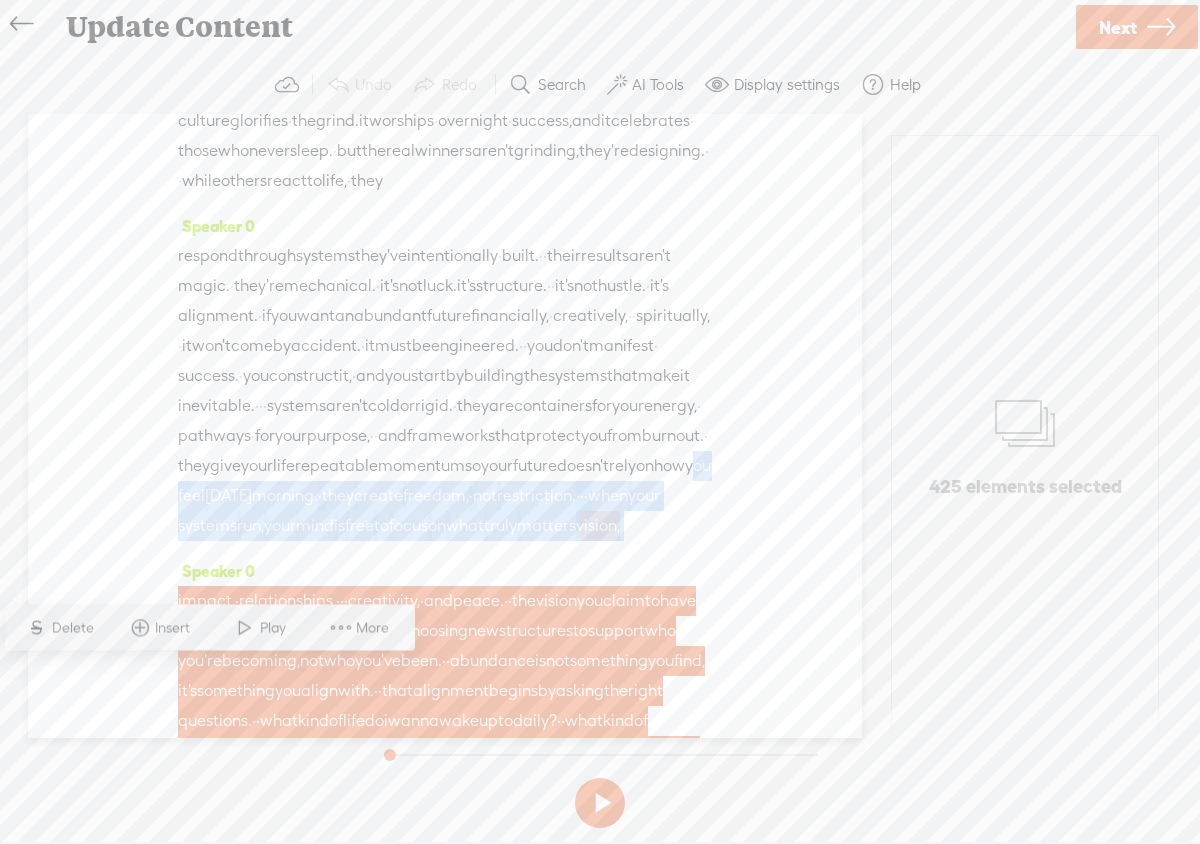
drag, startPoint x: 553, startPoint y: 590, endPoint x: 579, endPoint y: 720, distance: 132.5
click at [579, 720] on div "Speaker 0 · hey, everyone, and welcome back to entrepreneur's · mindset. · · we…" at bounding box center [445, 426] width 834 height 624
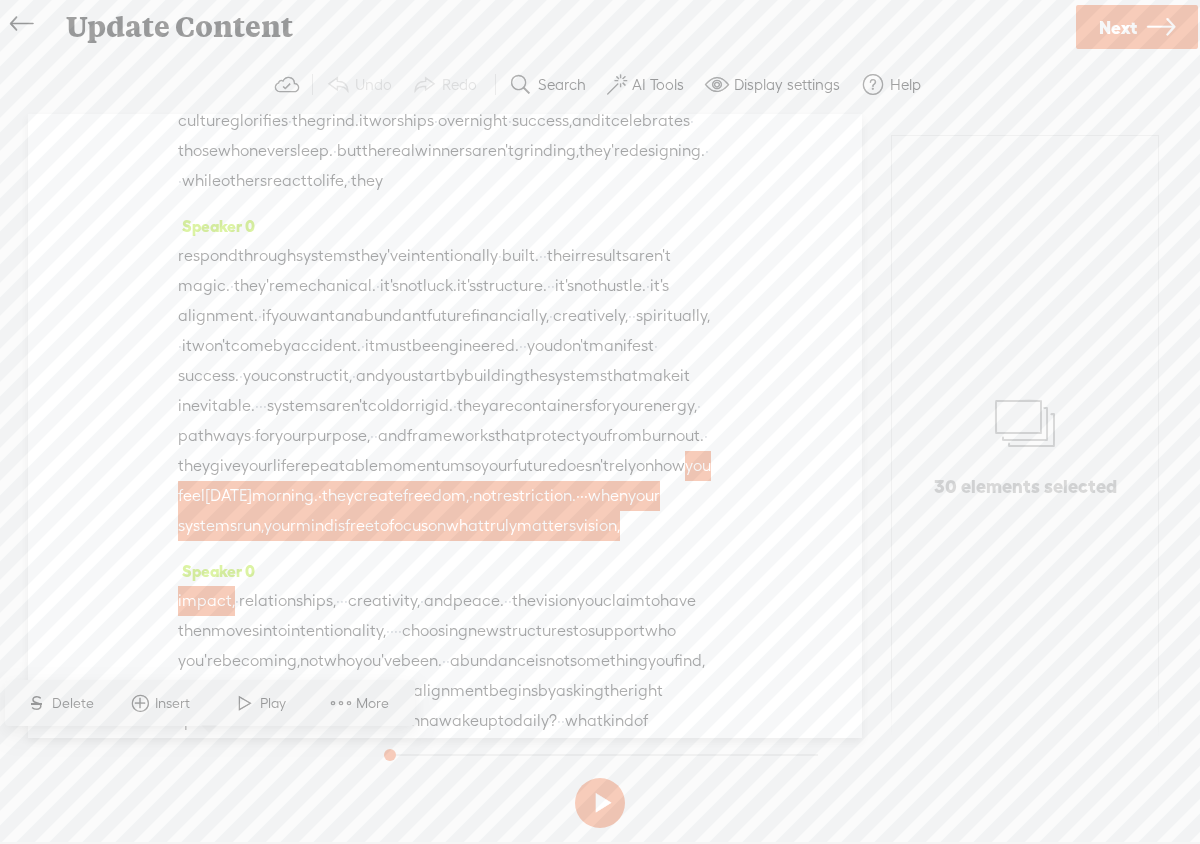
click at [565, 556] on div "Speaker 0 respond through systems they've intentionally · built. · · their resu…" at bounding box center [445, 383] width 534 height 345
click at [484, 541] on span "what" at bounding box center [465, 526] width 38 height 30
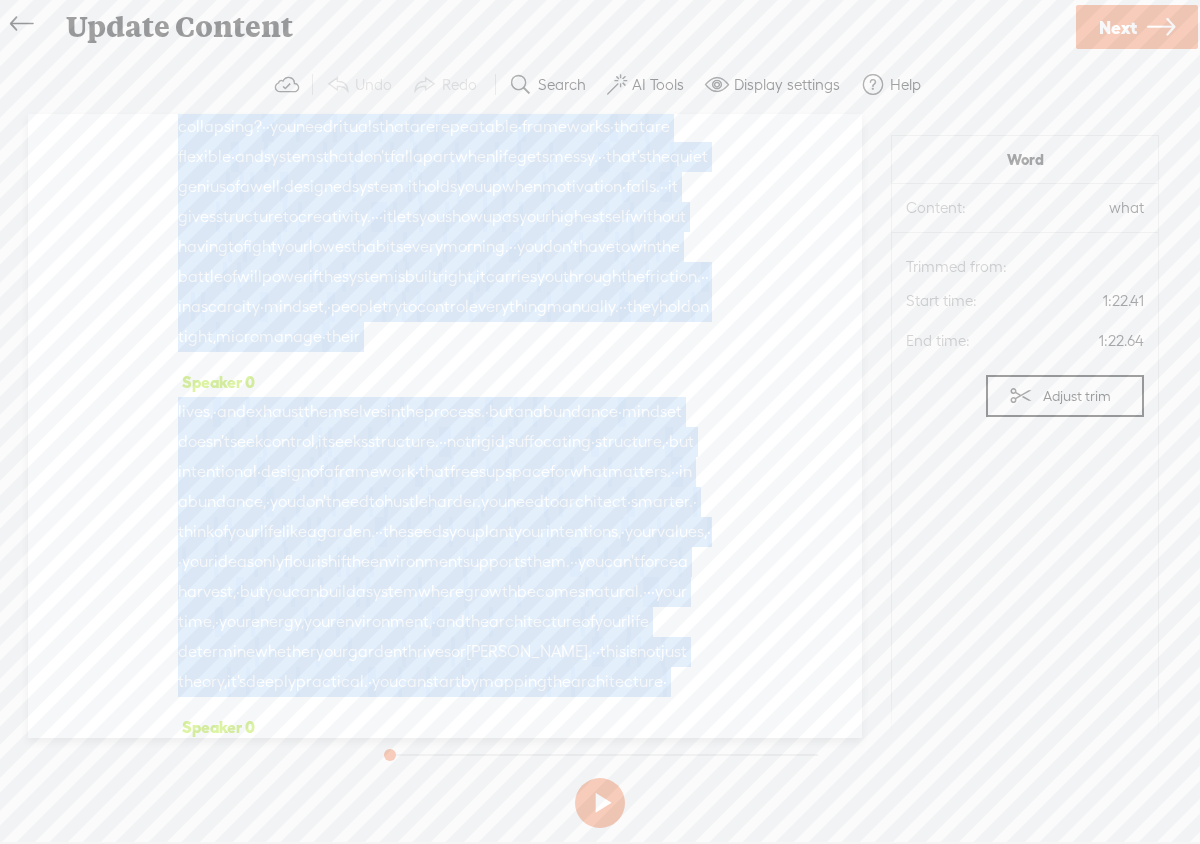
scroll to position [1245, 0]
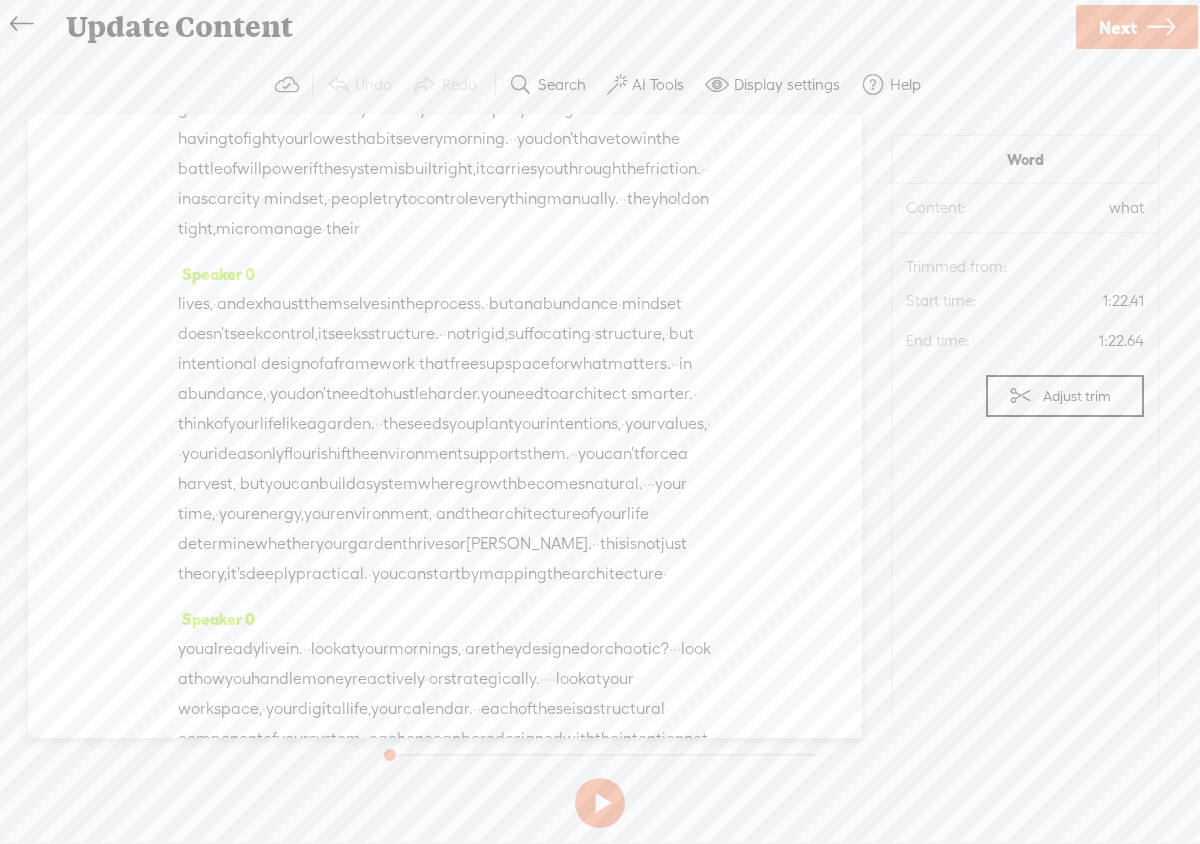
drag, startPoint x: 475, startPoint y: 652, endPoint x: 529, endPoint y: 249, distance: 406.5
click at [529, 249] on div "Speaker 0 · hey, everyone, and welcome back to entrepreneur's · mindset. · · we…" at bounding box center [445, 426] width 834 height 624
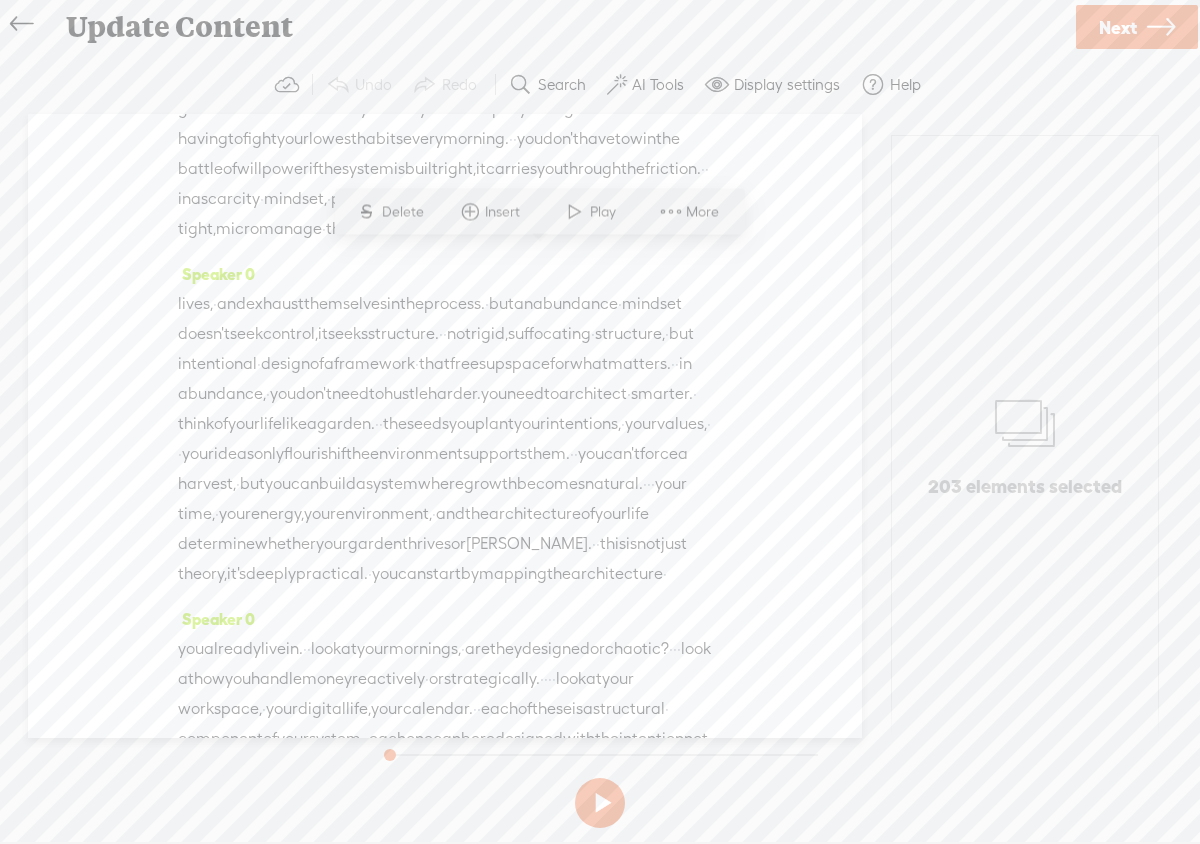
click at [506, 140] on div "Speaker 0 pause, · zoom out, and see the whole structure. · · what supports you…" at bounding box center [445, 86] width 534 height 345
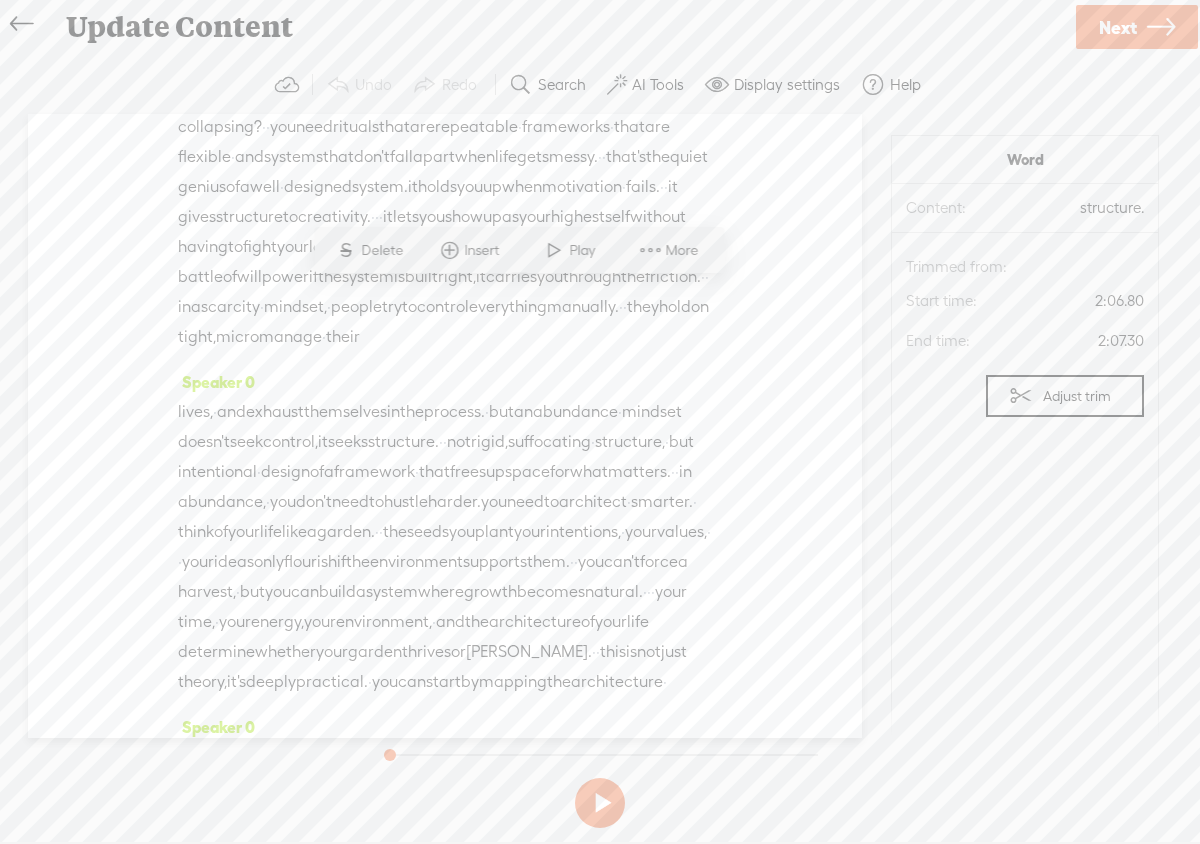
scroll to position [1095, 0]
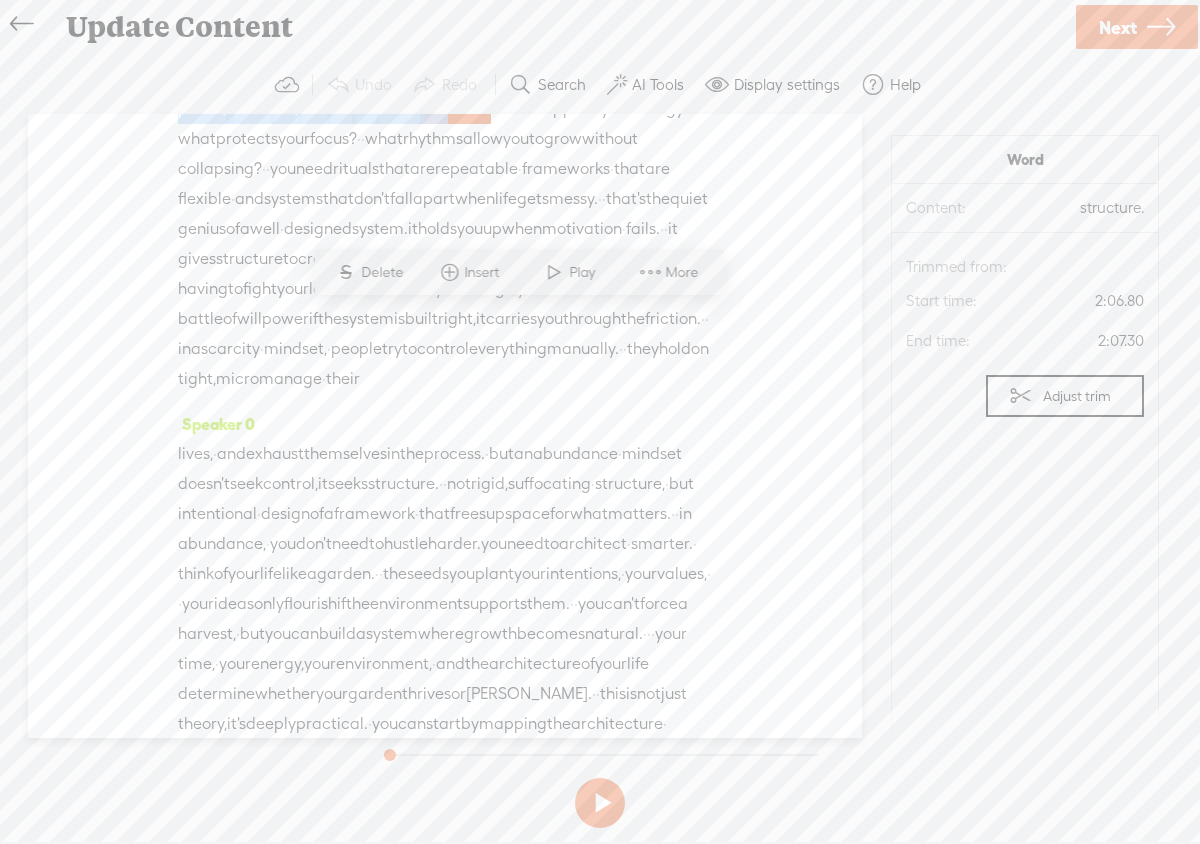
drag, startPoint x: 503, startPoint y: 178, endPoint x: 491, endPoint y: 126, distance: 53.3
click at [491, 125] on div "Speaker 0 · hey, everyone, and welcome back to entrepreneur's · mindset. · · we…" at bounding box center [445, 426] width 834 height 624
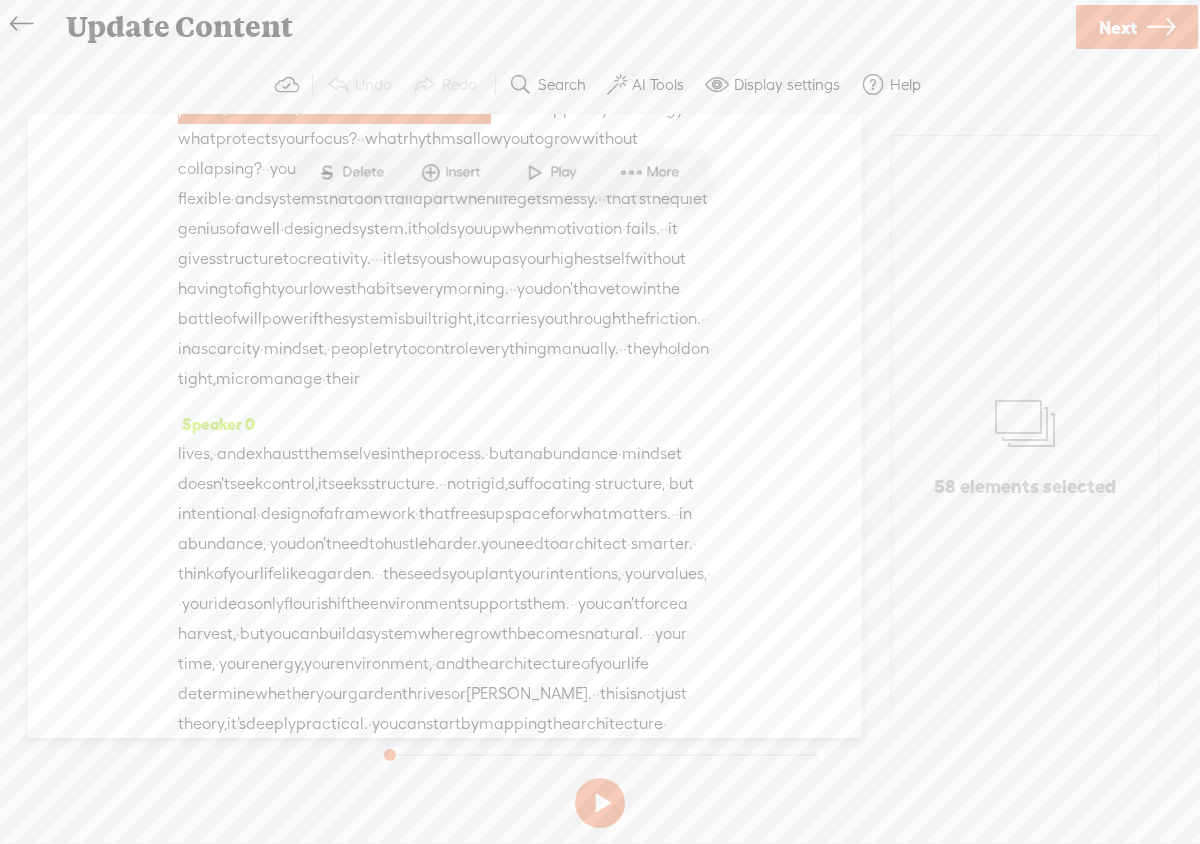
click at [482, 19] on span "you" at bounding box center [495, 4] width 26 height 30
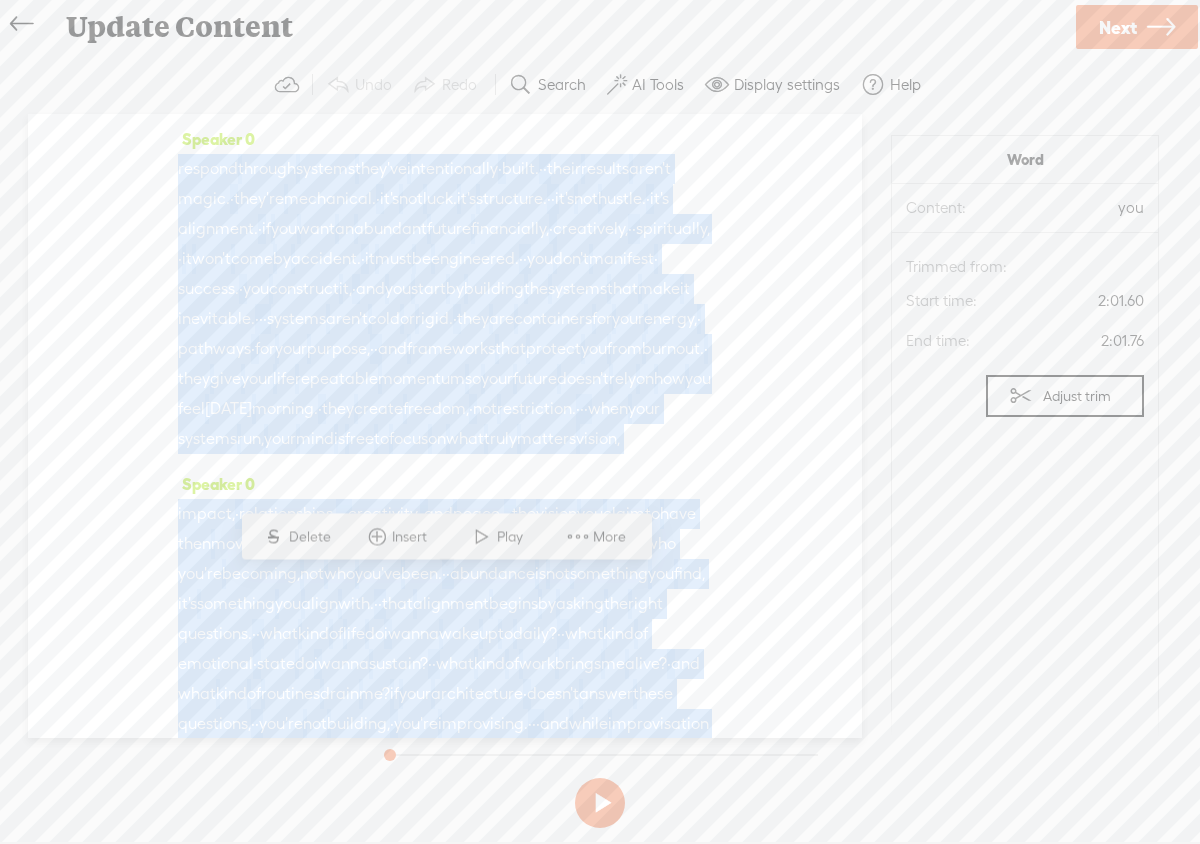
drag, startPoint x: 439, startPoint y: 213, endPoint x: 431, endPoint y: 107, distance: 106.3
click at [430, 108] on div "Trebble audio editor works best with Google Chrome or Firefox. Please switch yo…" at bounding box center [600, 446] width 1160 height 780
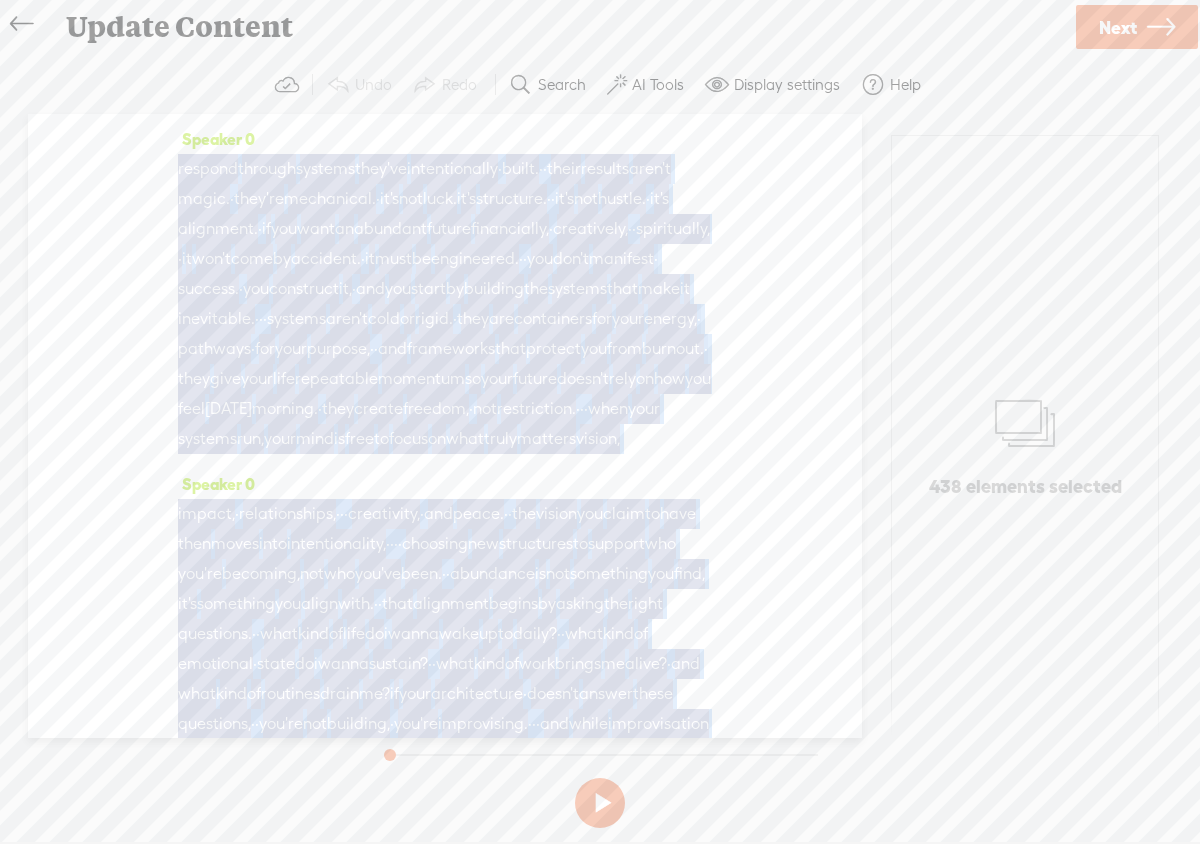
scroll to position [316, 0]
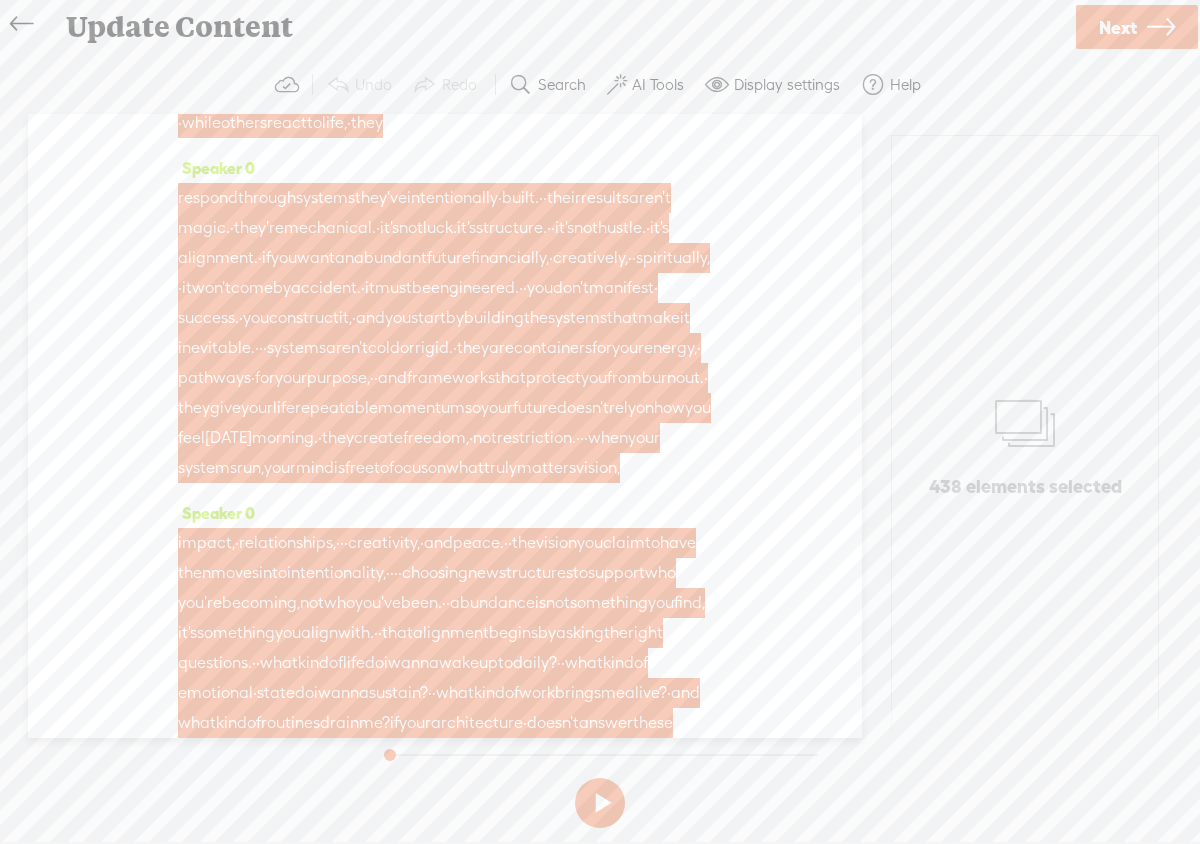
click at [636, 273] on span "spiritually," at bounding box center [673, 258] width 74 height 30
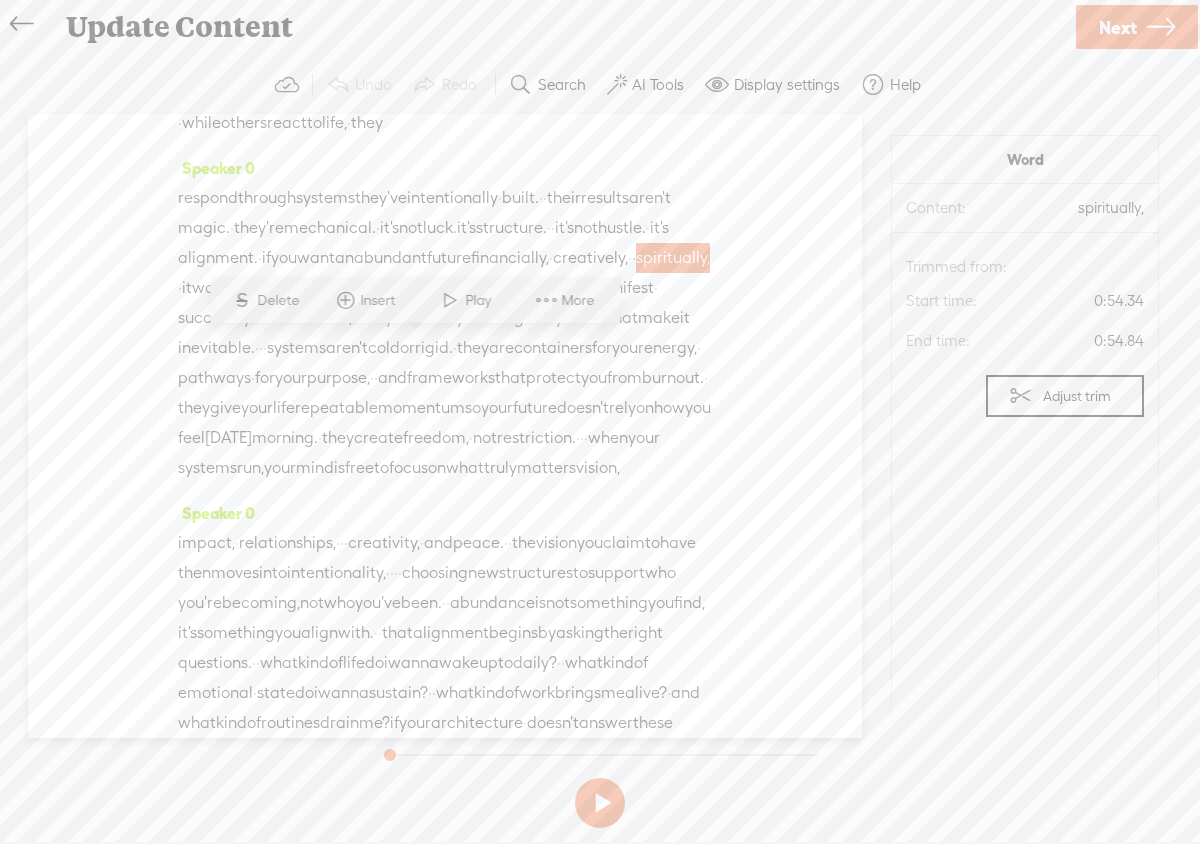
click at [654, 423] on span "how" at bounding box center [669, 408] width 31 height 30
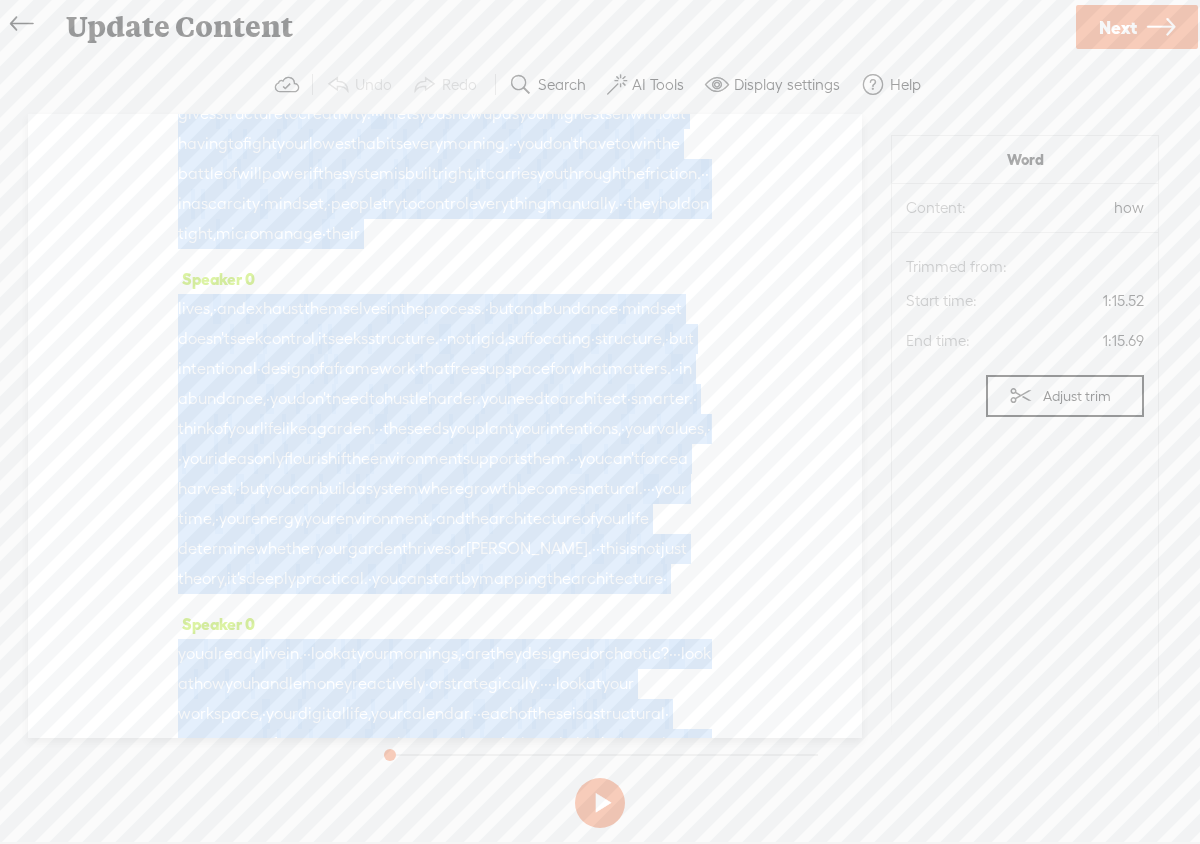
scroll to position [1304, 0]
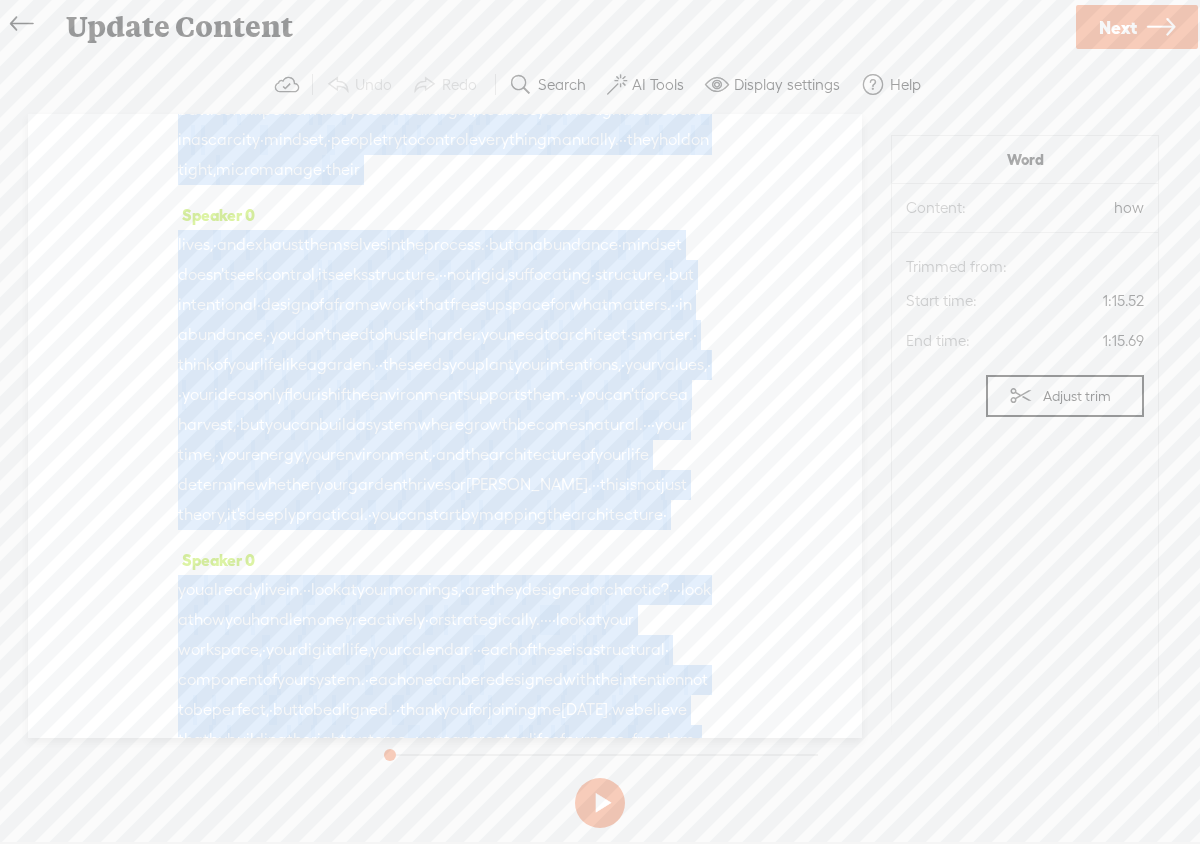
drag, startPoint x: 509, startPoint y: 555, endPoint x: 551, endPoint y: 347, distance: 212.1
click at [550, 347] on div "Speaker 0 · hey, everyone, and welcome back to entrepreneur's · mindset. · · we…" at bounding box center [445, 426] width 834 height 624
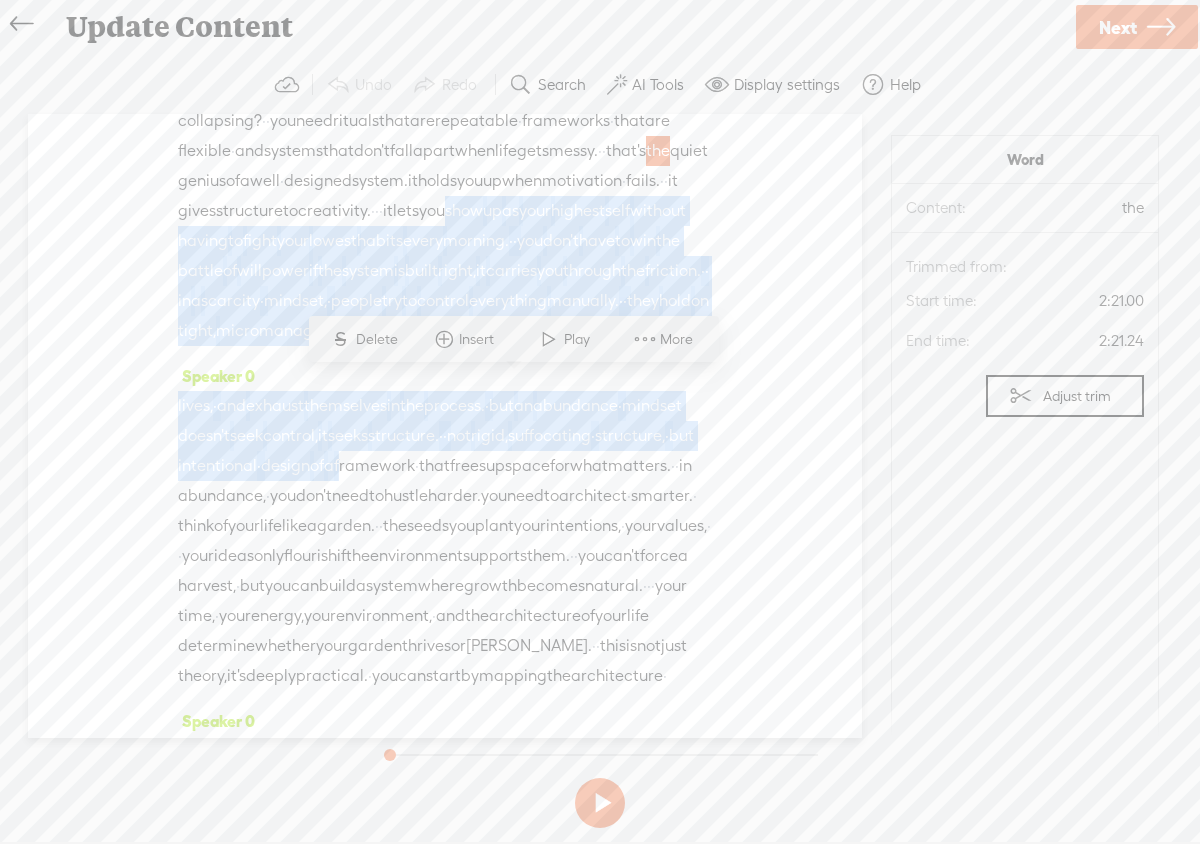
scroll to position [1148, 0]
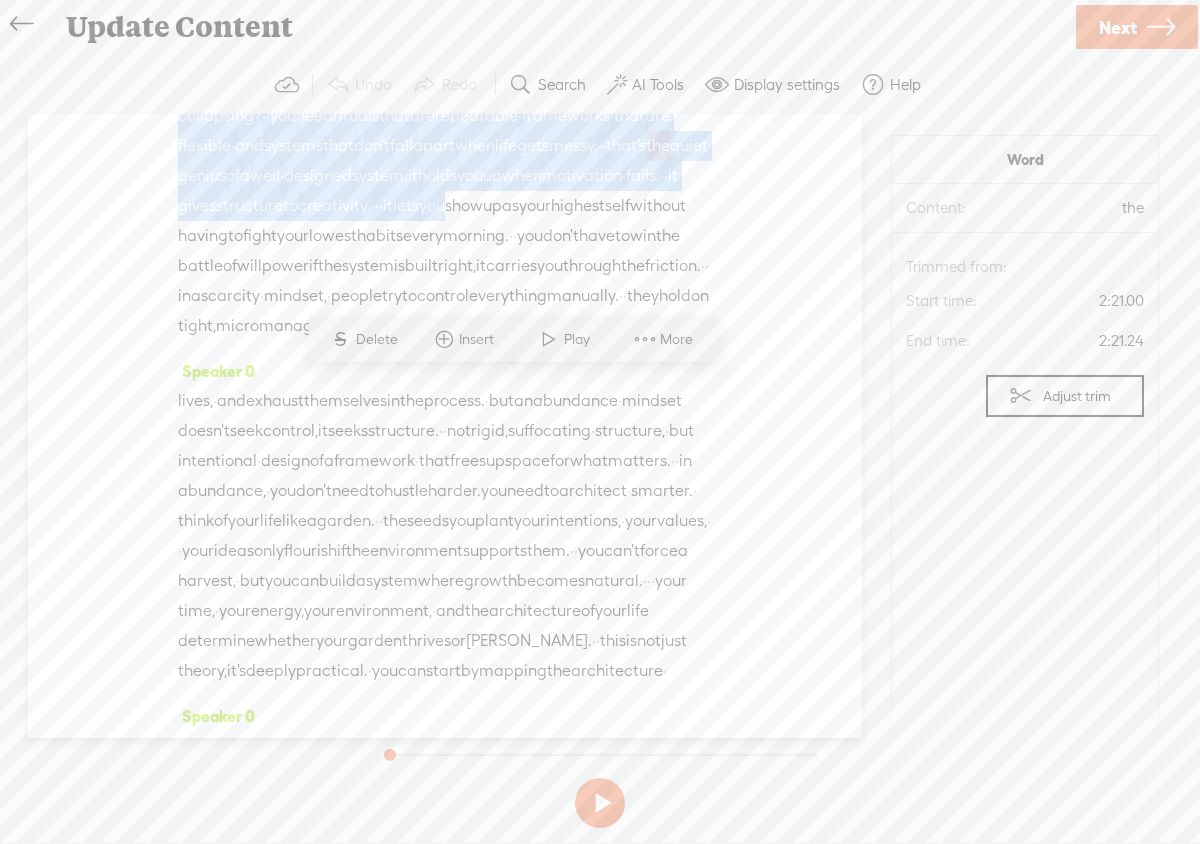
drag, startPoint x: 504, startPoint y: 303, endPoint x: 600, endPoint y: 181, distance: 155.2
click at [600, 181] on div "Speaker 0 · hey, everyone, and welcome back to entrepreneur's · mindset. · · we…" at bounding box center [445, 426] width 834 height 624
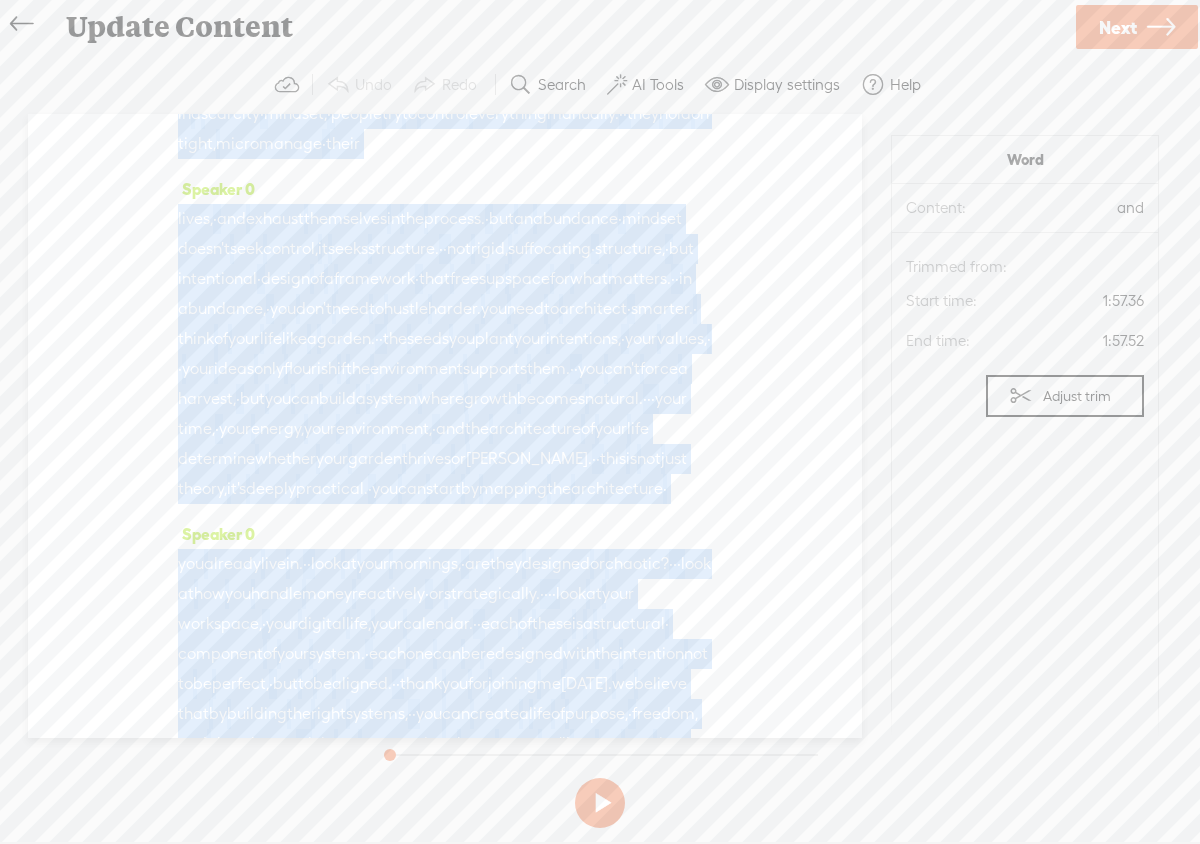
scroll to position [1858, 0]
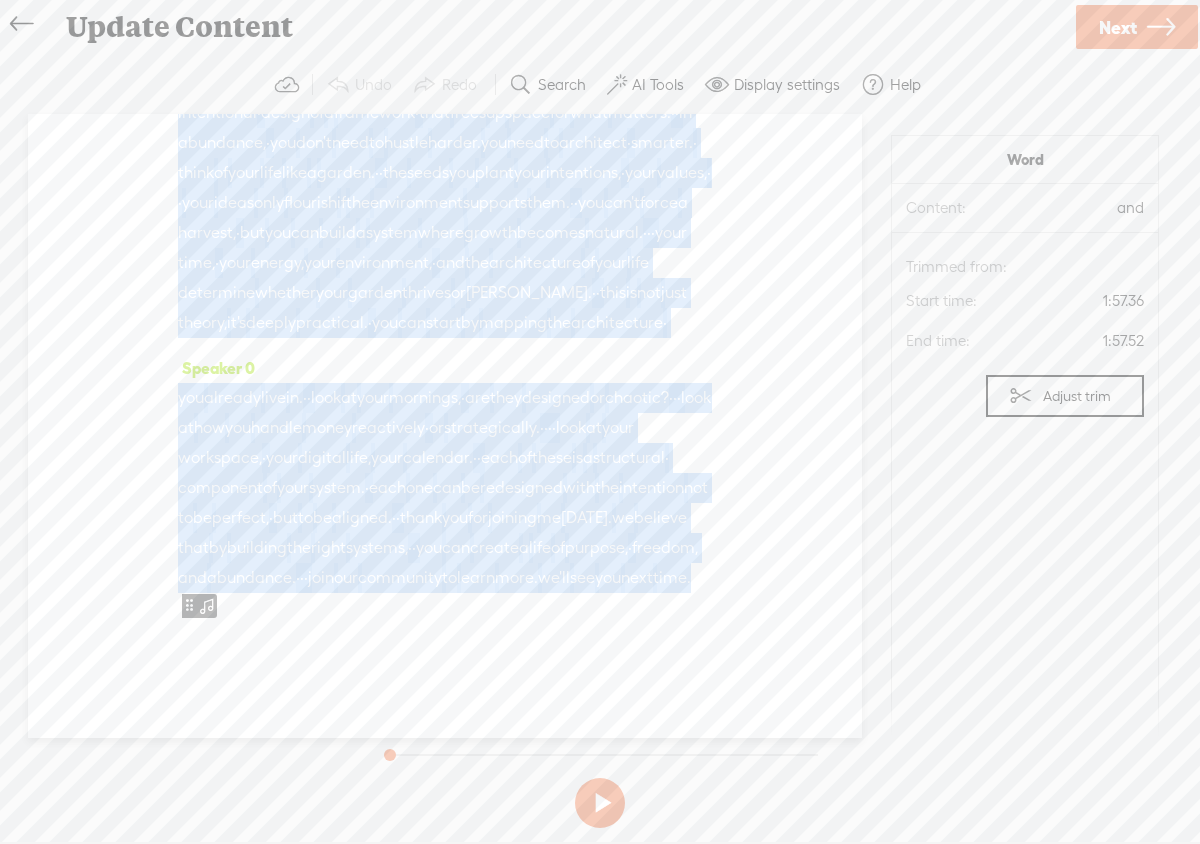
drag, startPoint x: 341, startPoint y: 135, endPoint x: 694, endPoint y: 757, distance: 714.9
click at [695, 759] on div "Trebble audio editor works best with Google Chrome or Firefox. Please switch yo…" at bounding box center [600, 446] width 1160 height 780
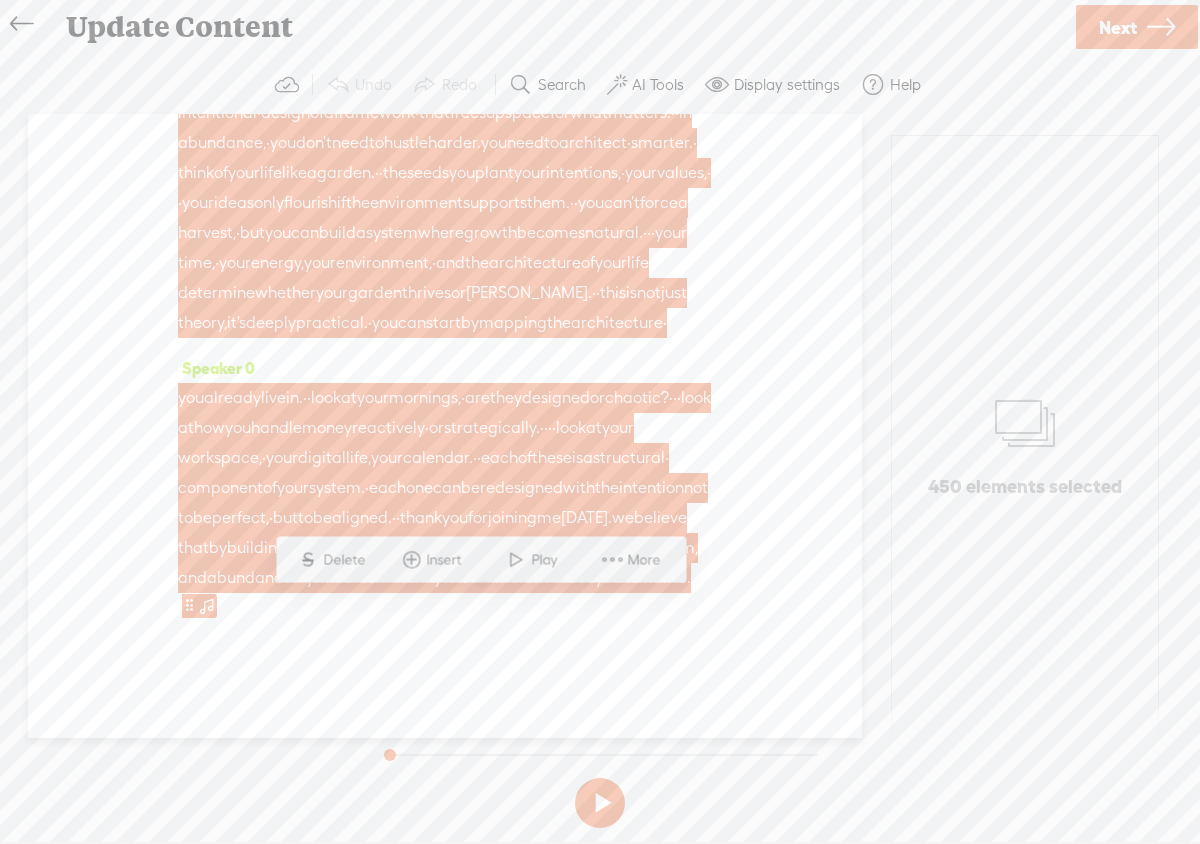
click at [336, 572] on span "S Delete" at bounding box center [332, 560] width 100 height 36
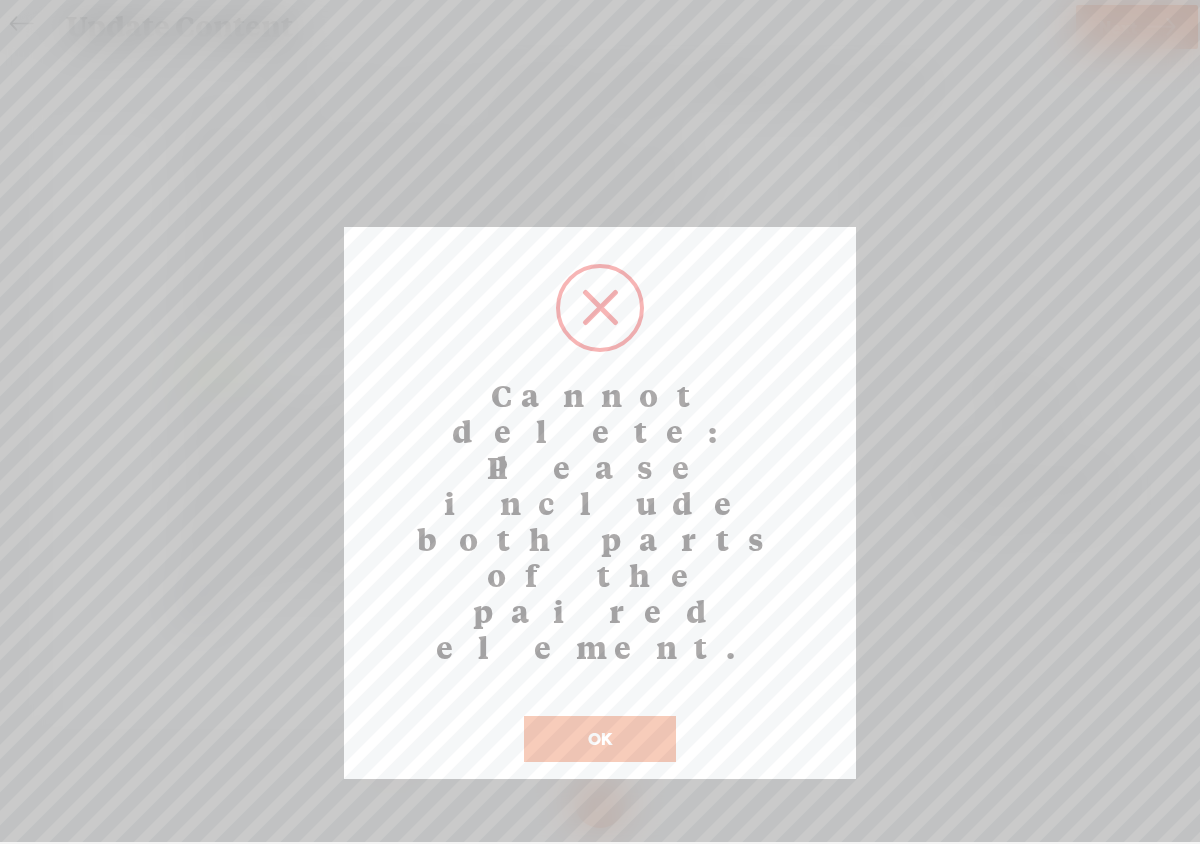
click at [568, 716] on button "OK" at bounding box center [600, 739] width 152 height 46
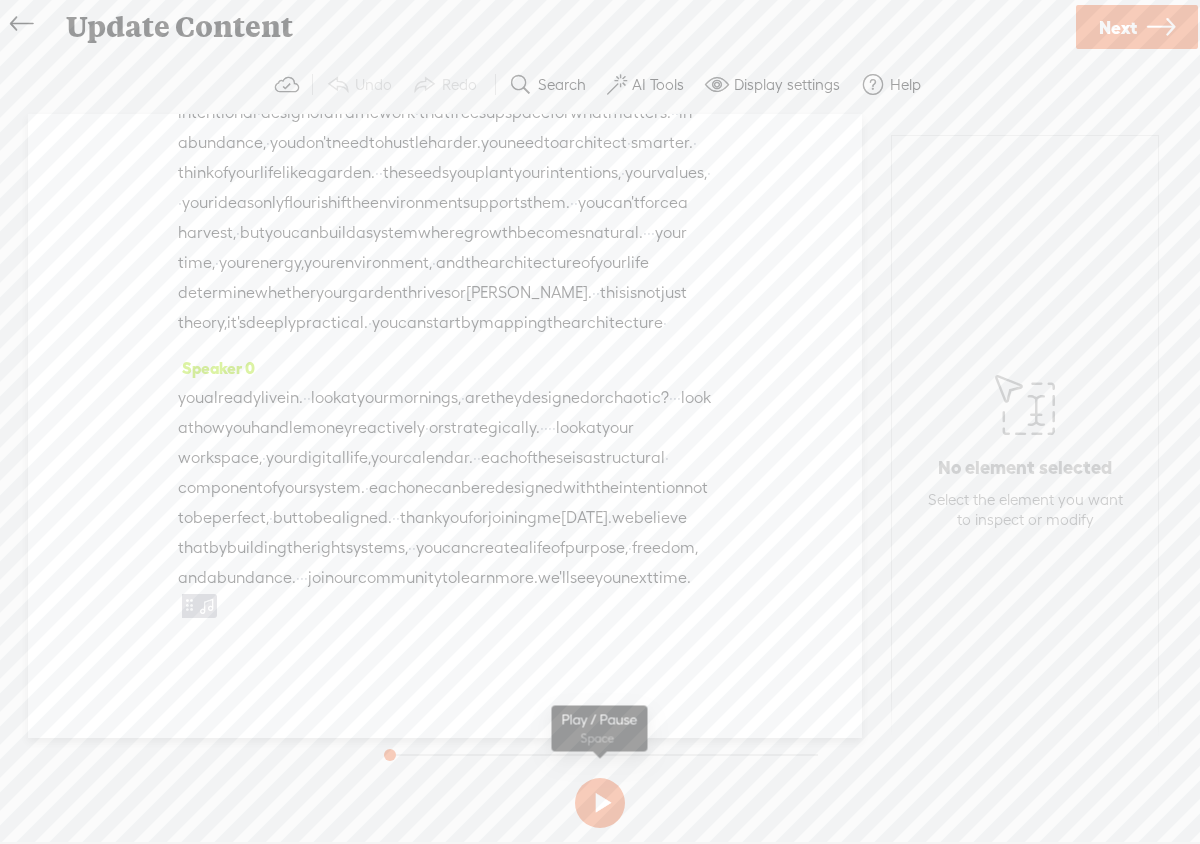
click at [605, 804] on button at bounding box center [600, 803] width 50 height 50
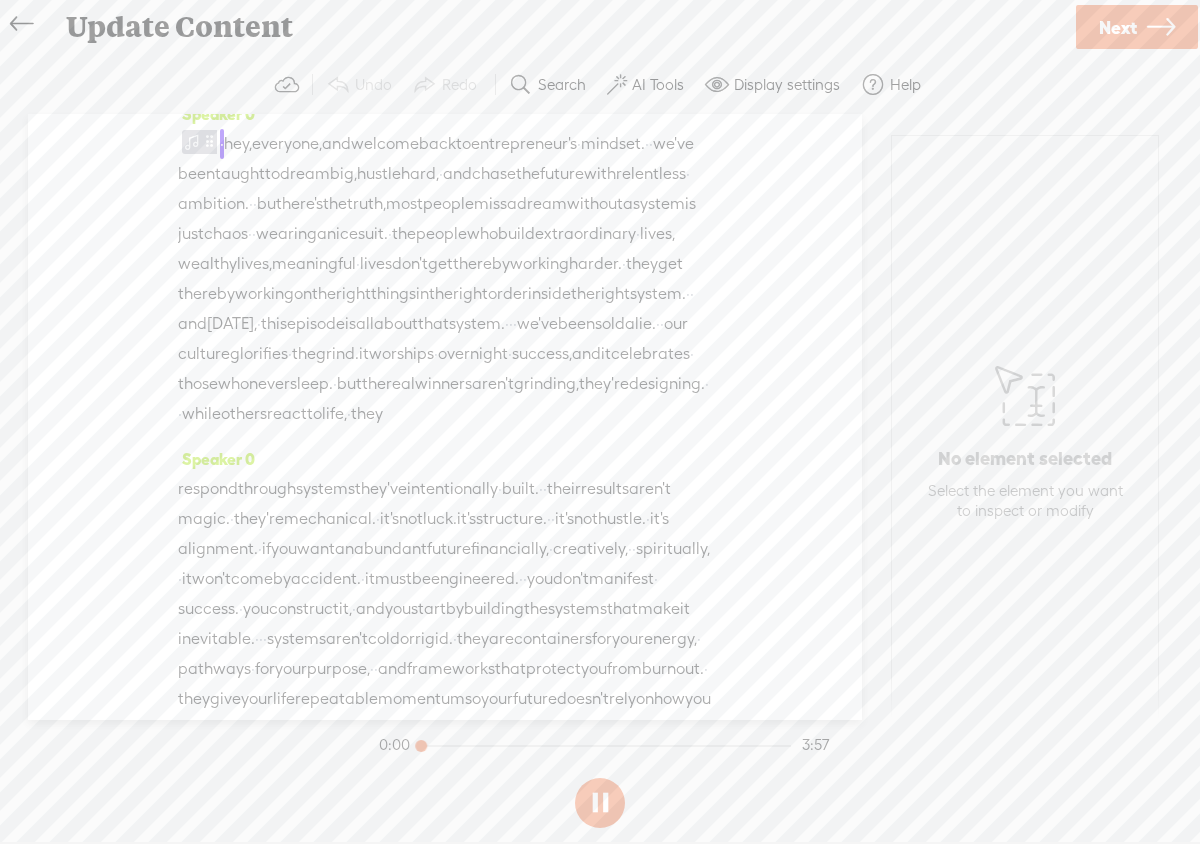
scroll to position [0, 0]
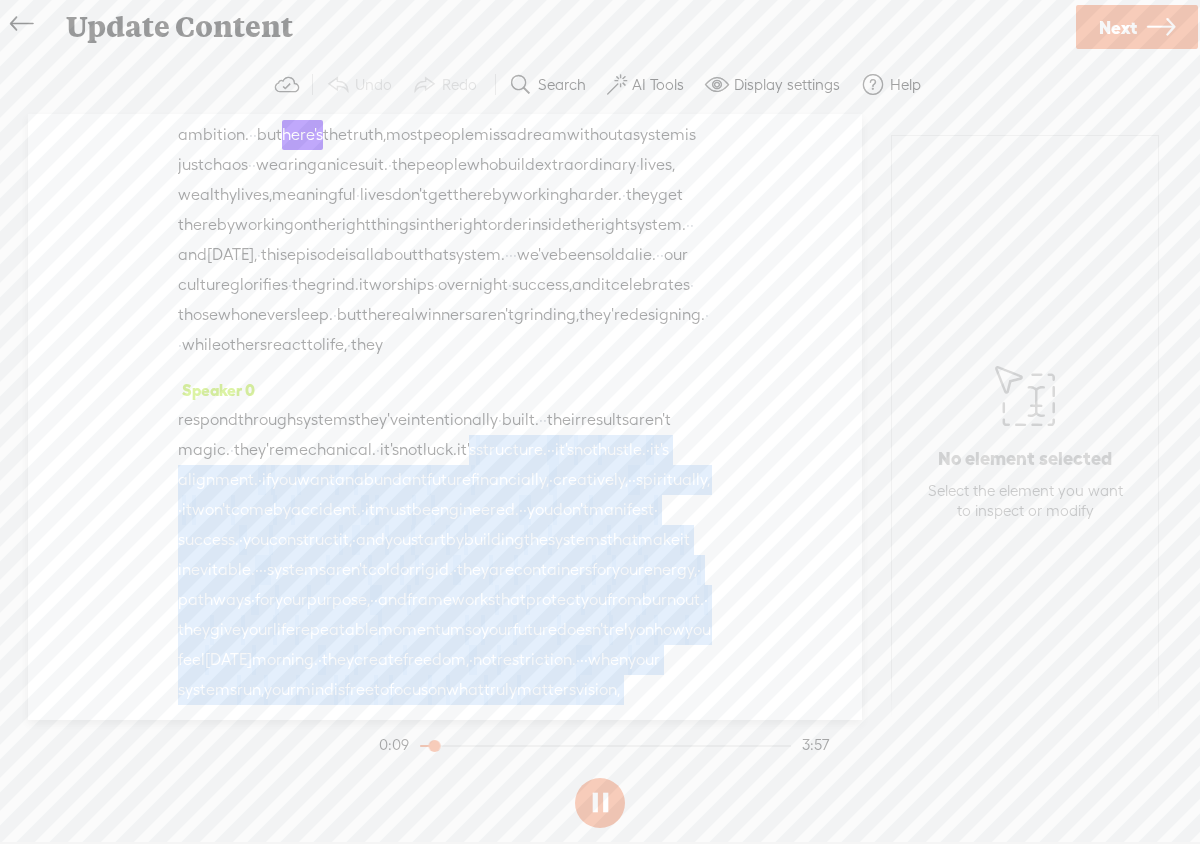
drag, startPoint x: 573, startPoint y: 605, endPoint x: 585, endPoint y: 728, distance: 123.5
click at [585, 728] on div "Trebble audio editor works best with Google Chrome or Firefox. Please switch yo…" at bounding box center [600, 446] width 1160 height 780
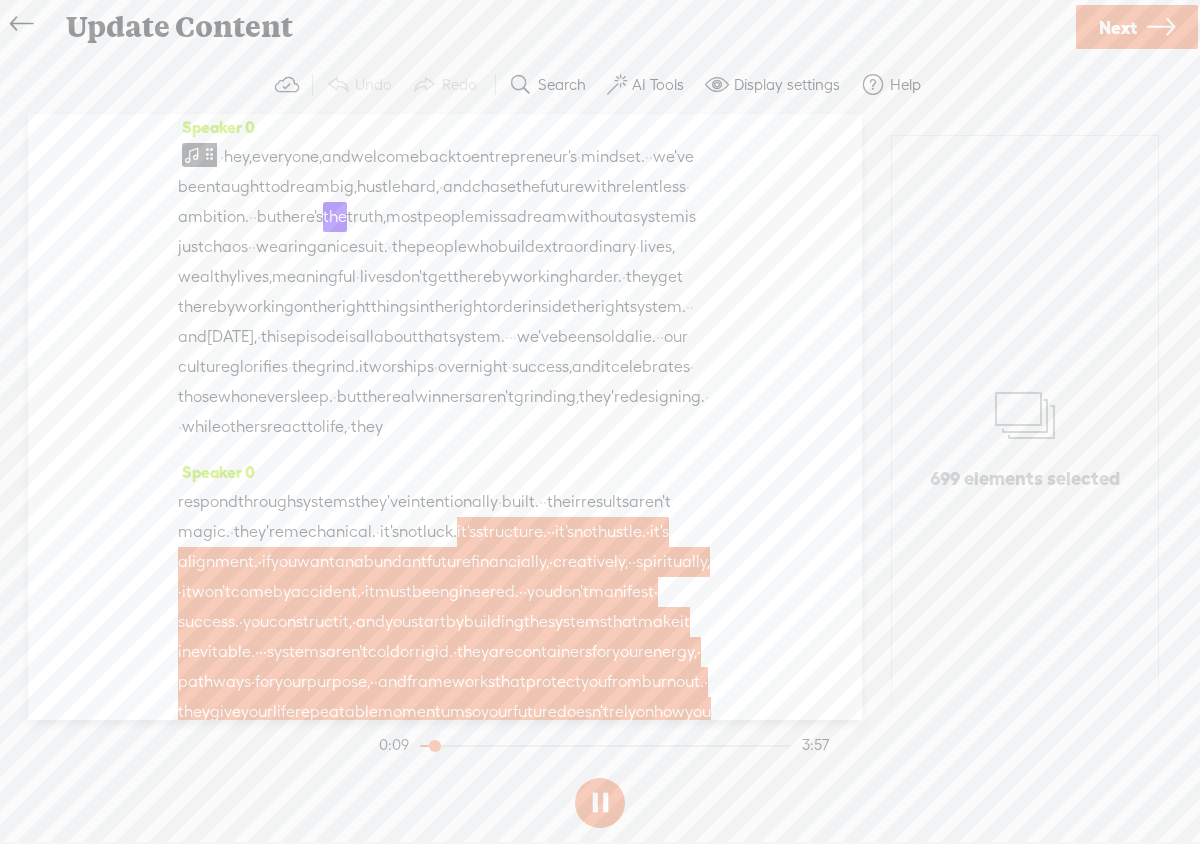
scroll to position [10, 0]
click at [605, 826] on section at bounding box center [600, 803] width 450 height 66
click at [605, 817] on button at bounding box center [600, 803] width 50 height 50
click at [498, 519] on span "intentionally" at bounding box center [452, 504] width 91 height 30
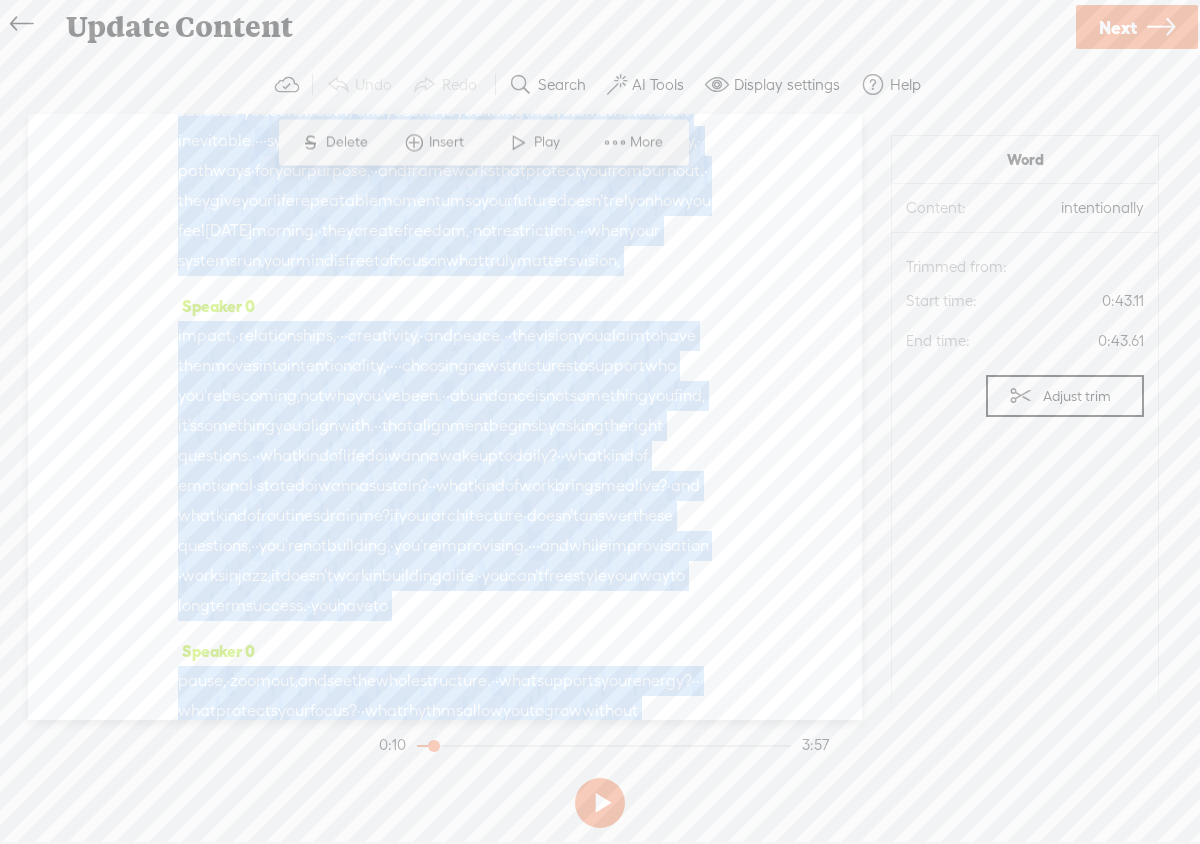
scroll to position [750, 0]
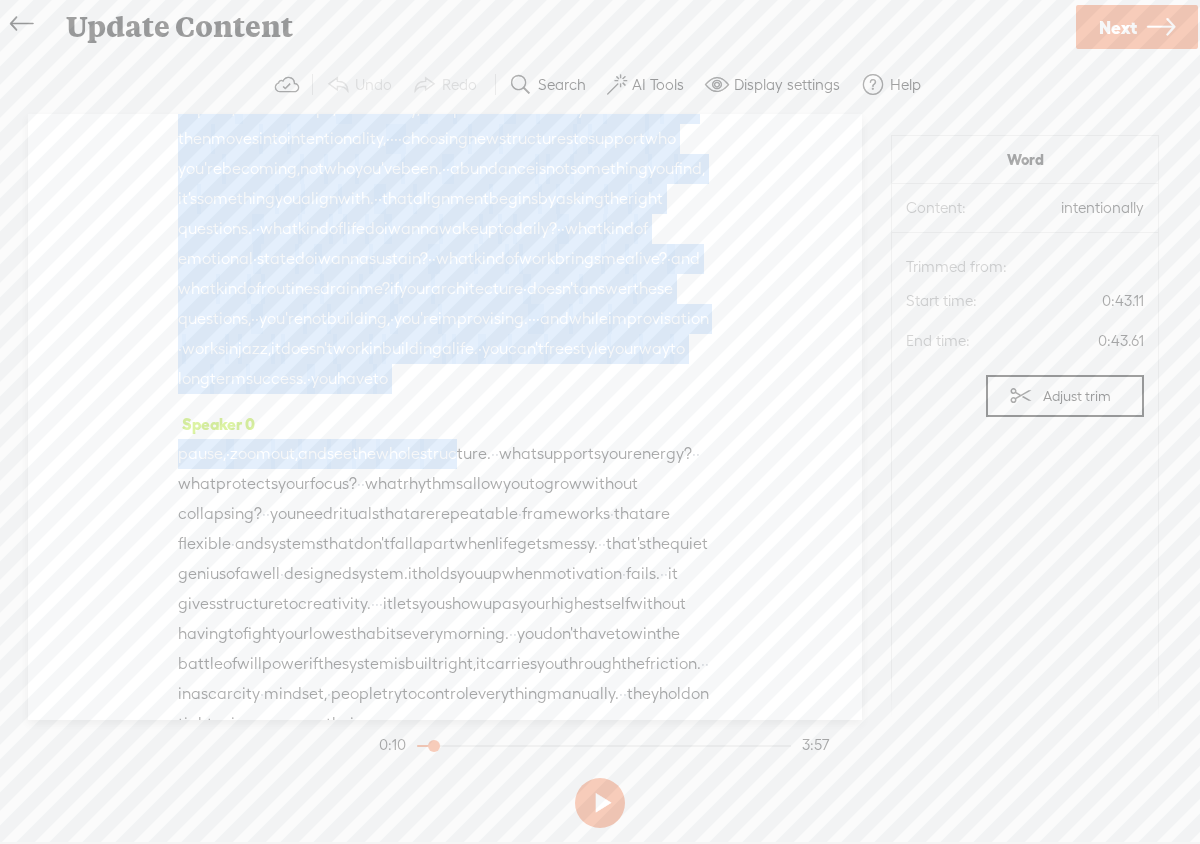
drag, startPoint x: 516, startPoint y: 565, endPoint x: 515, endPoint y: 652, distance: 87.0
click at [515, 652] on div "Speaker 0 · hey, everyone, and welcome back to entrepreneur's · mindset. · · we…" at bounding box center [445, 417] width 834 height 606
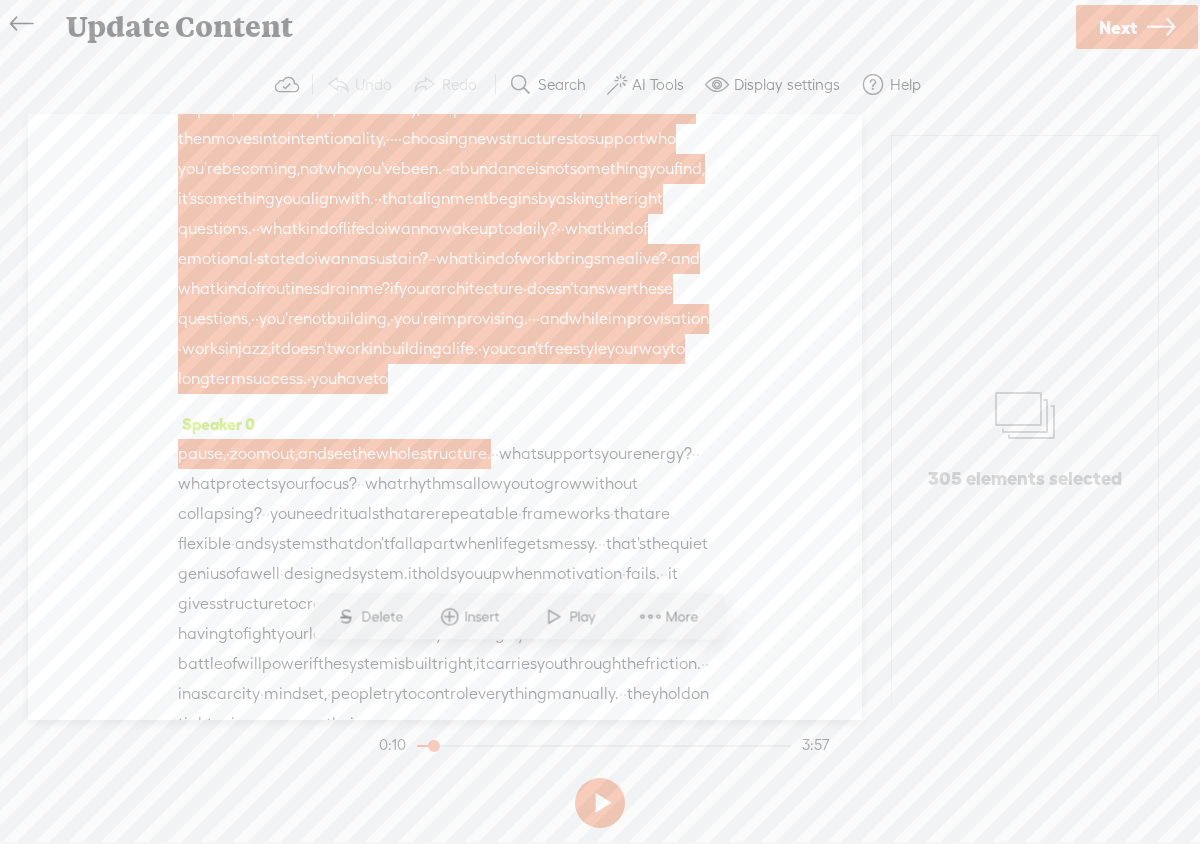
click at [674, 184] on span "find," at bounding box center [689, 169] width 31 height 30
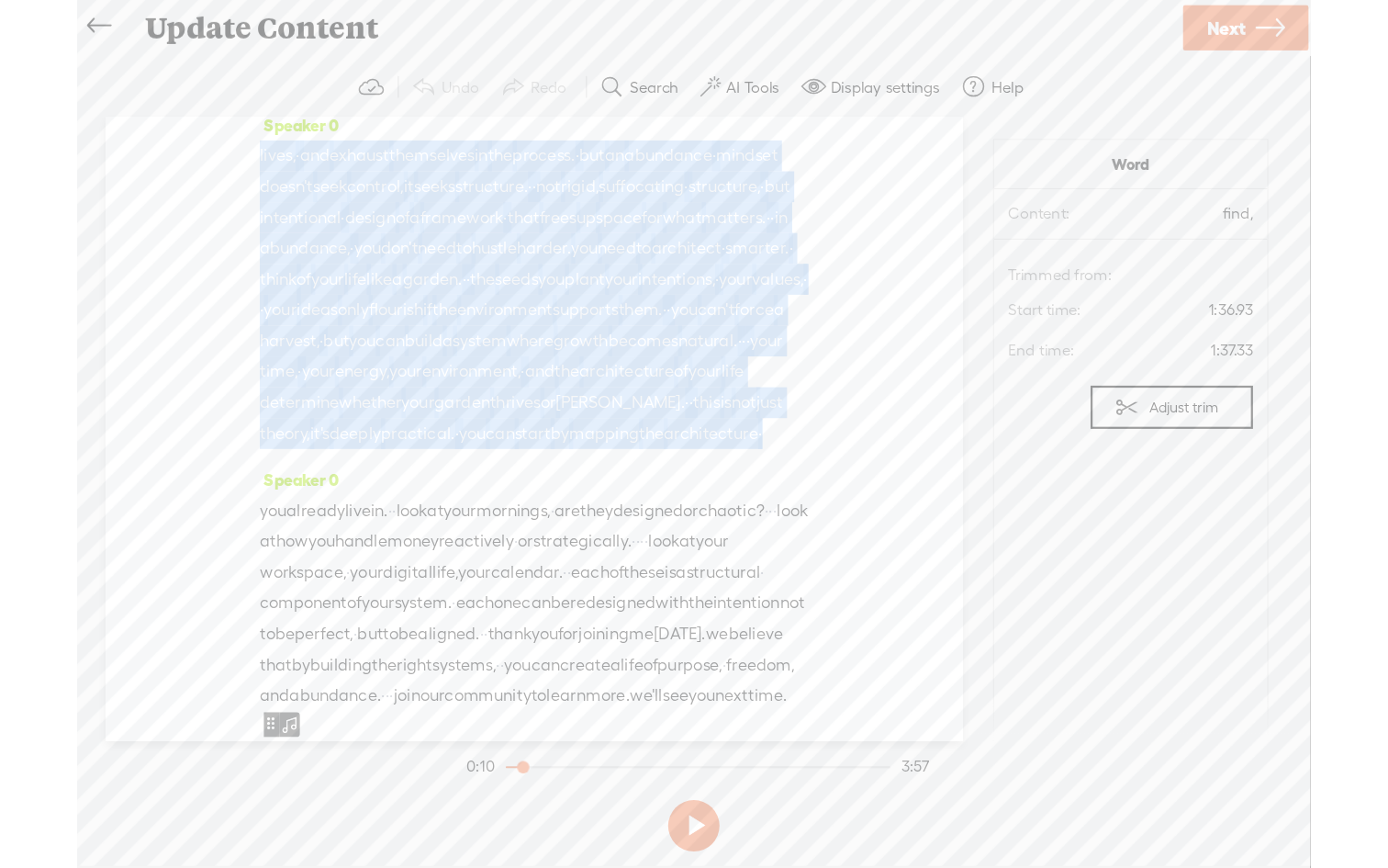
scroll to position [1338, 0]
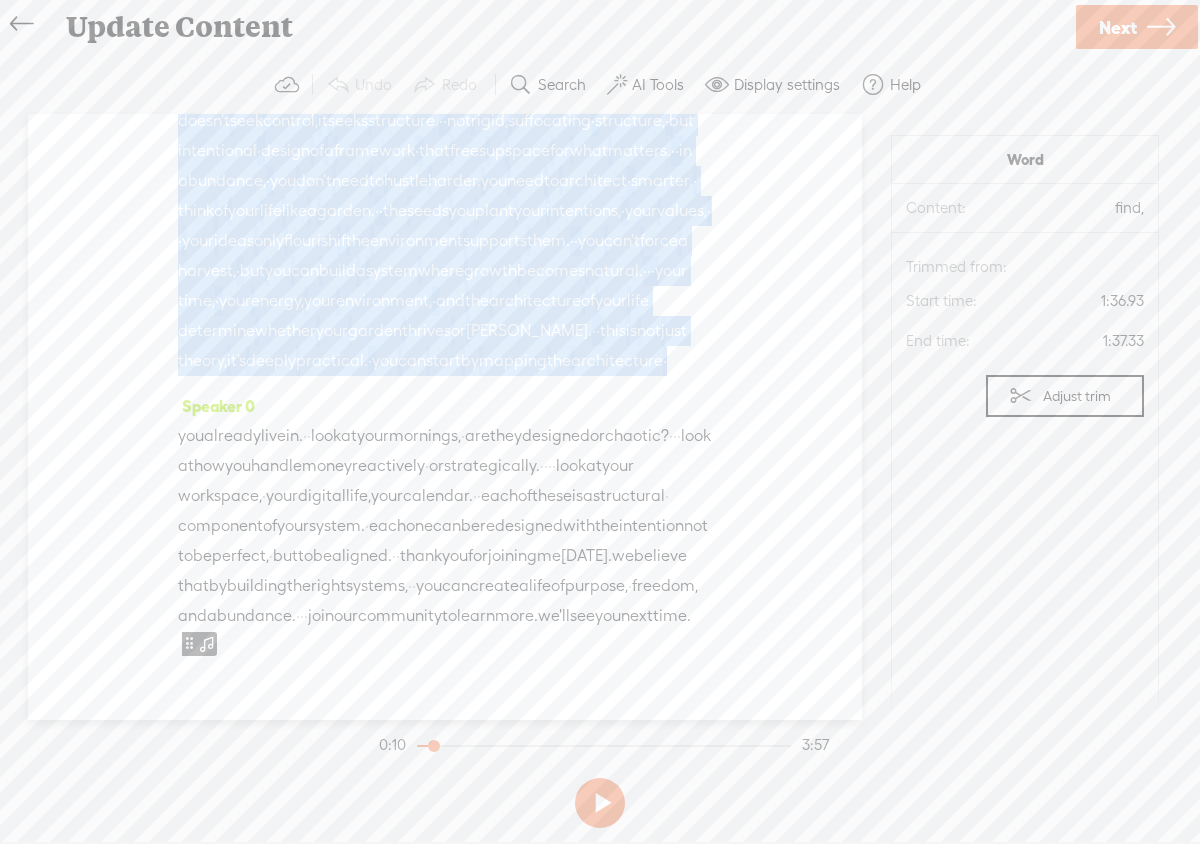
drag, startPoint x: 466, startPoint y: 464, endPoint x: 481, endPoint y: 427, distance: 39.9
click at [480, 428] on div "Speaker 0 · hey, everyone, and welcome back to entrepreneur's · mindset. · · we…" at bounding box center [445, 417] width 834 height 606
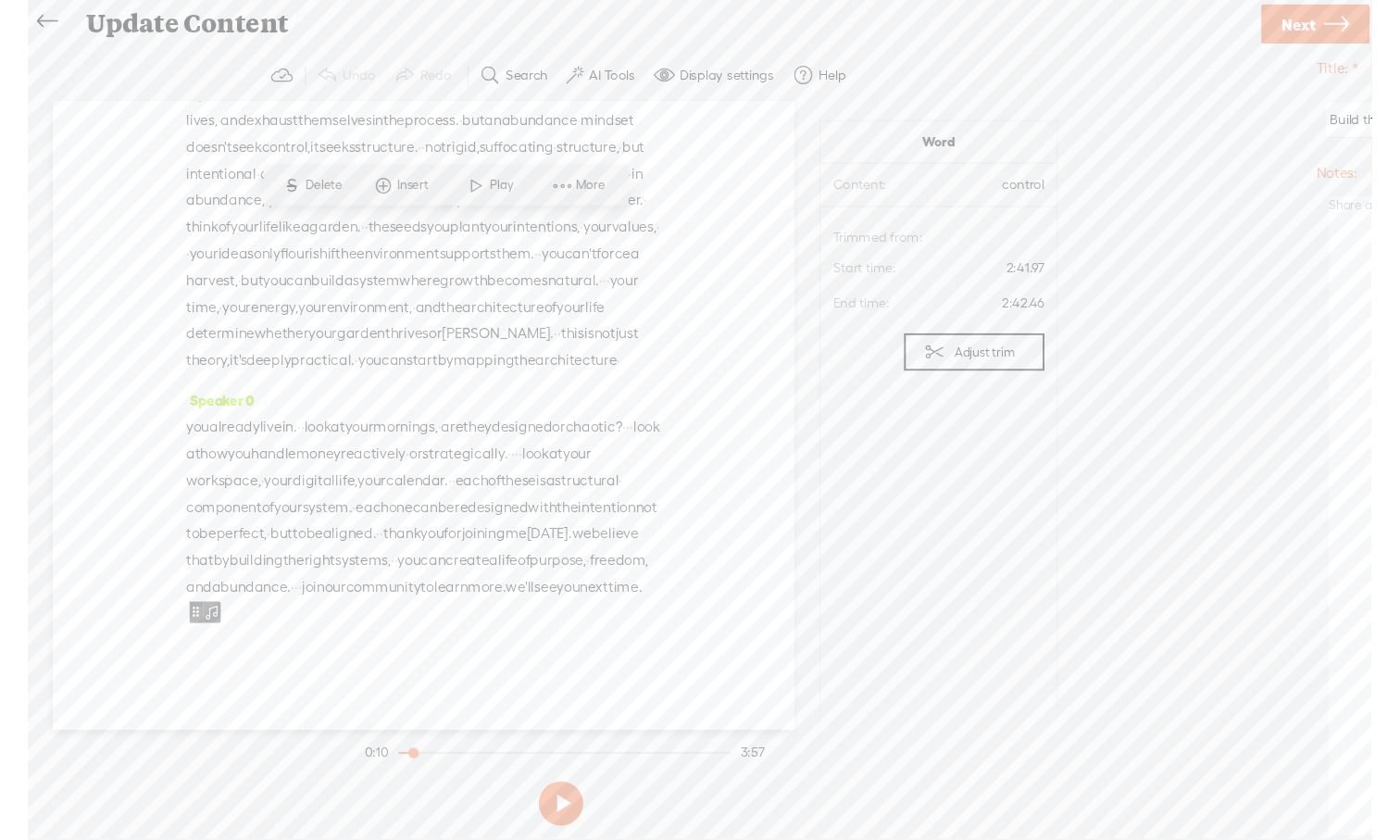
scroll to position [934, 0]
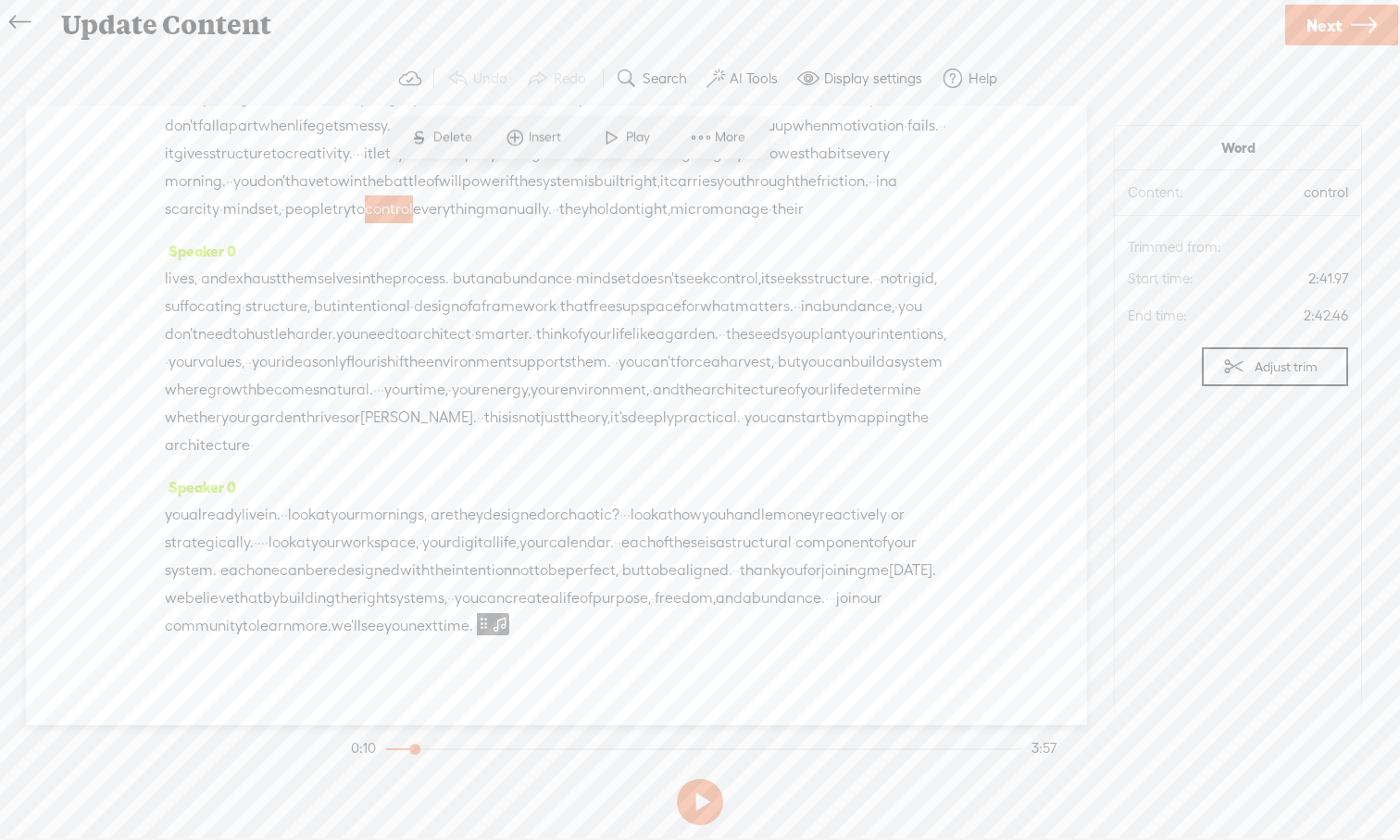
click at [460, 296] on span "design" at bounding box center [436, 307] width 45 height 28
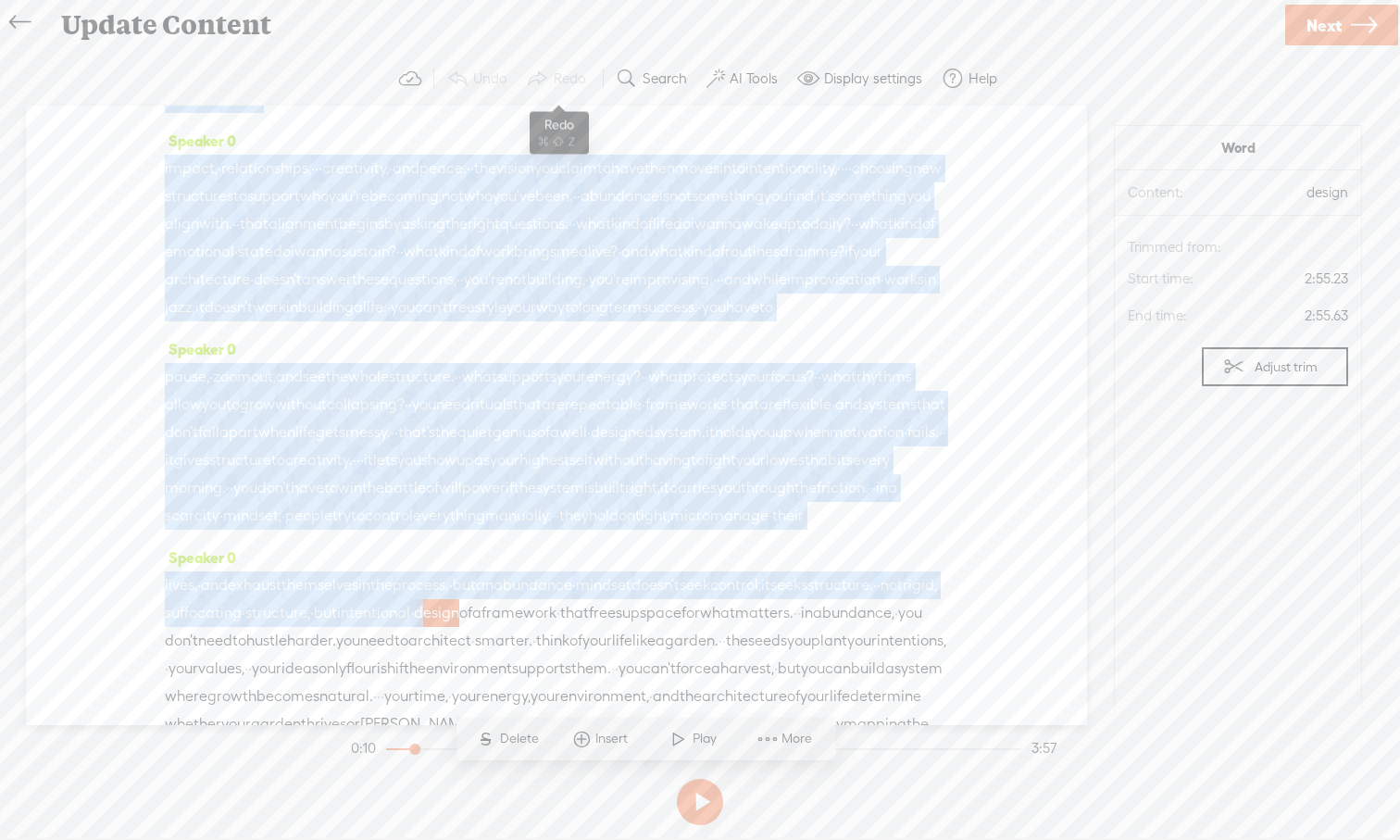
scroll to position [0, 0]
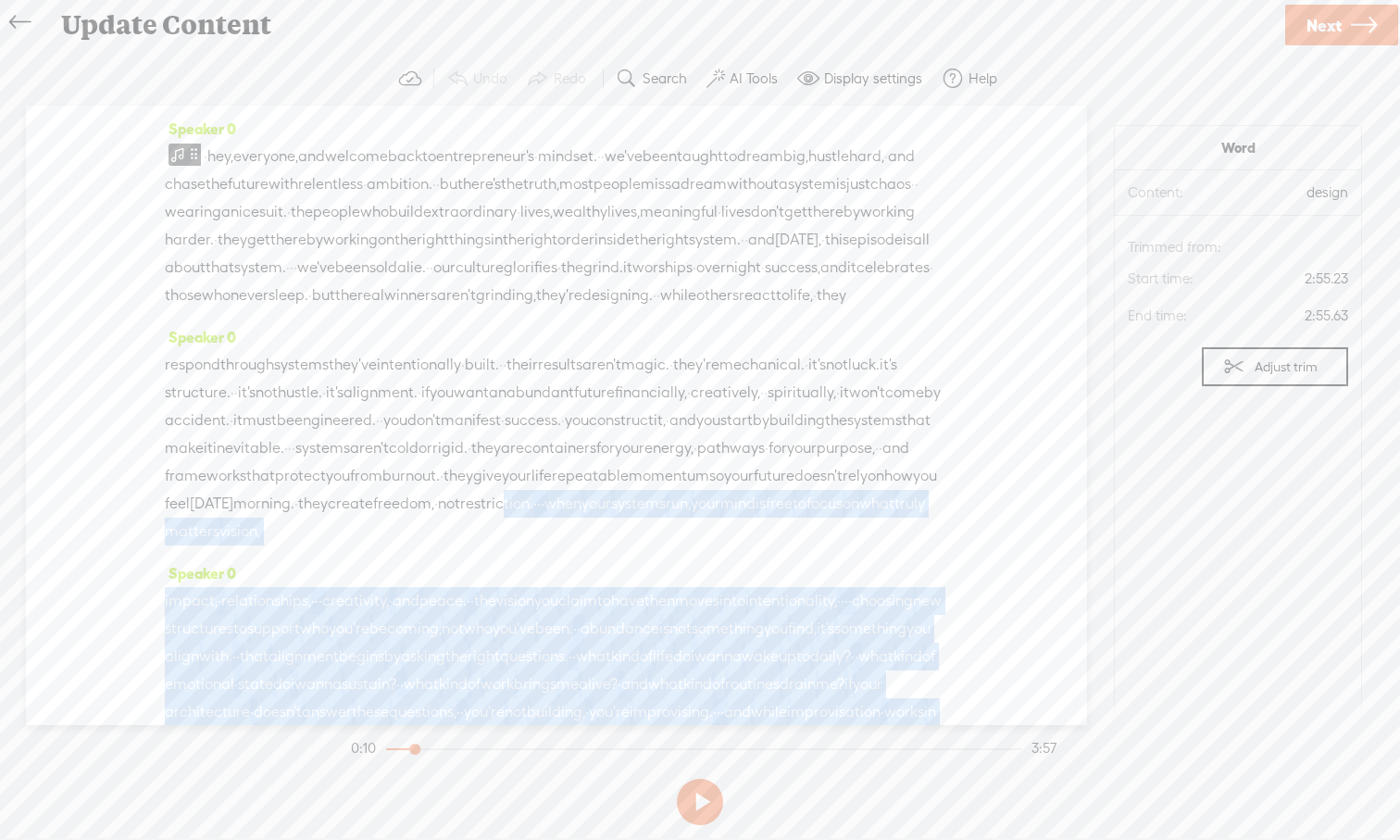
drag, startPoint x: 623, startPoint y: 296, endPoint x: 648, endPoint y: 581, distance: 286.1
click at [648, 581] on div "Speaker 0 · hey, everyone, and welcome back to entrepreneur's · mindset. · · we…" at bounding box center [557, 415] width 1062 height 620
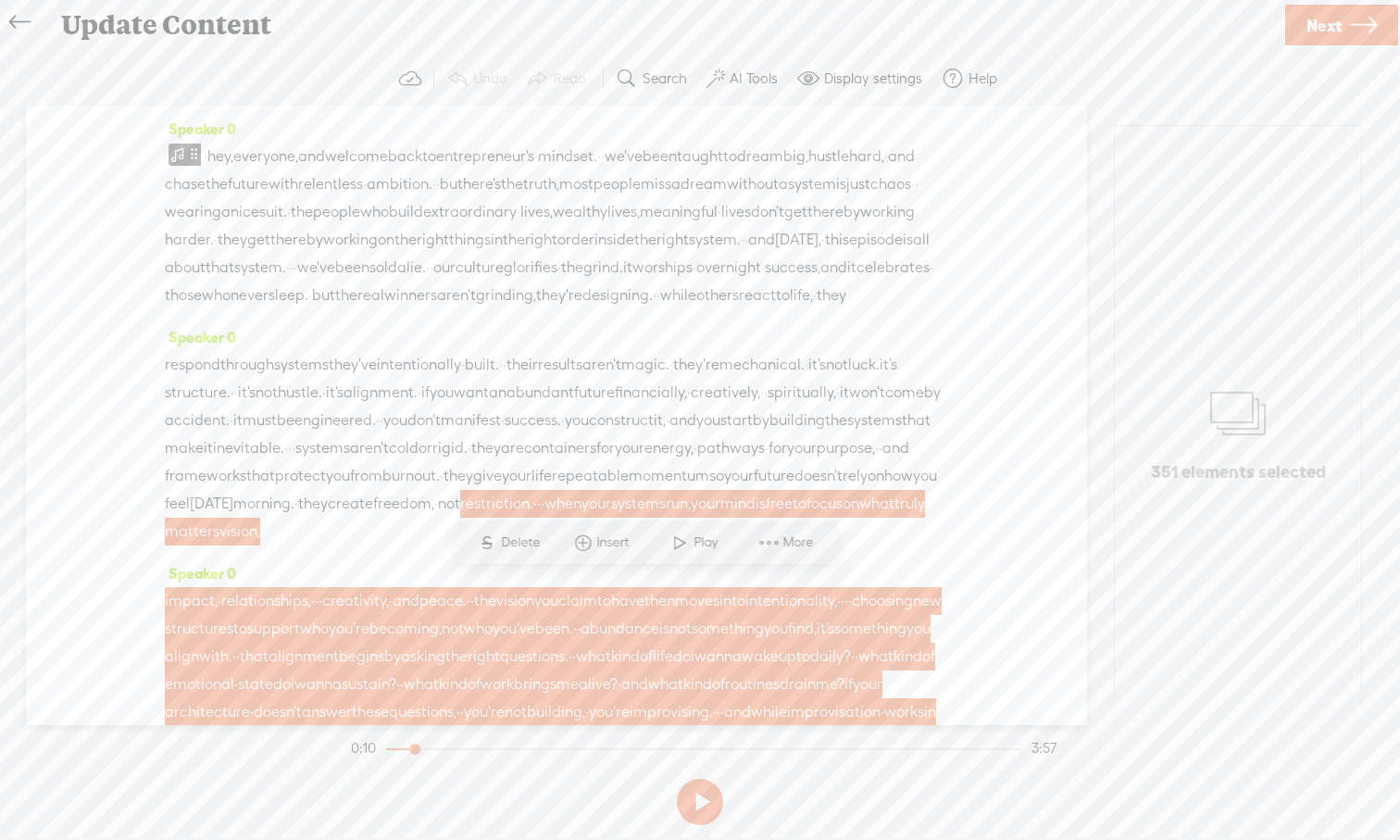
click at [376, 434] on span "engineered." at bounding box center [335, 420] width 82 height 28
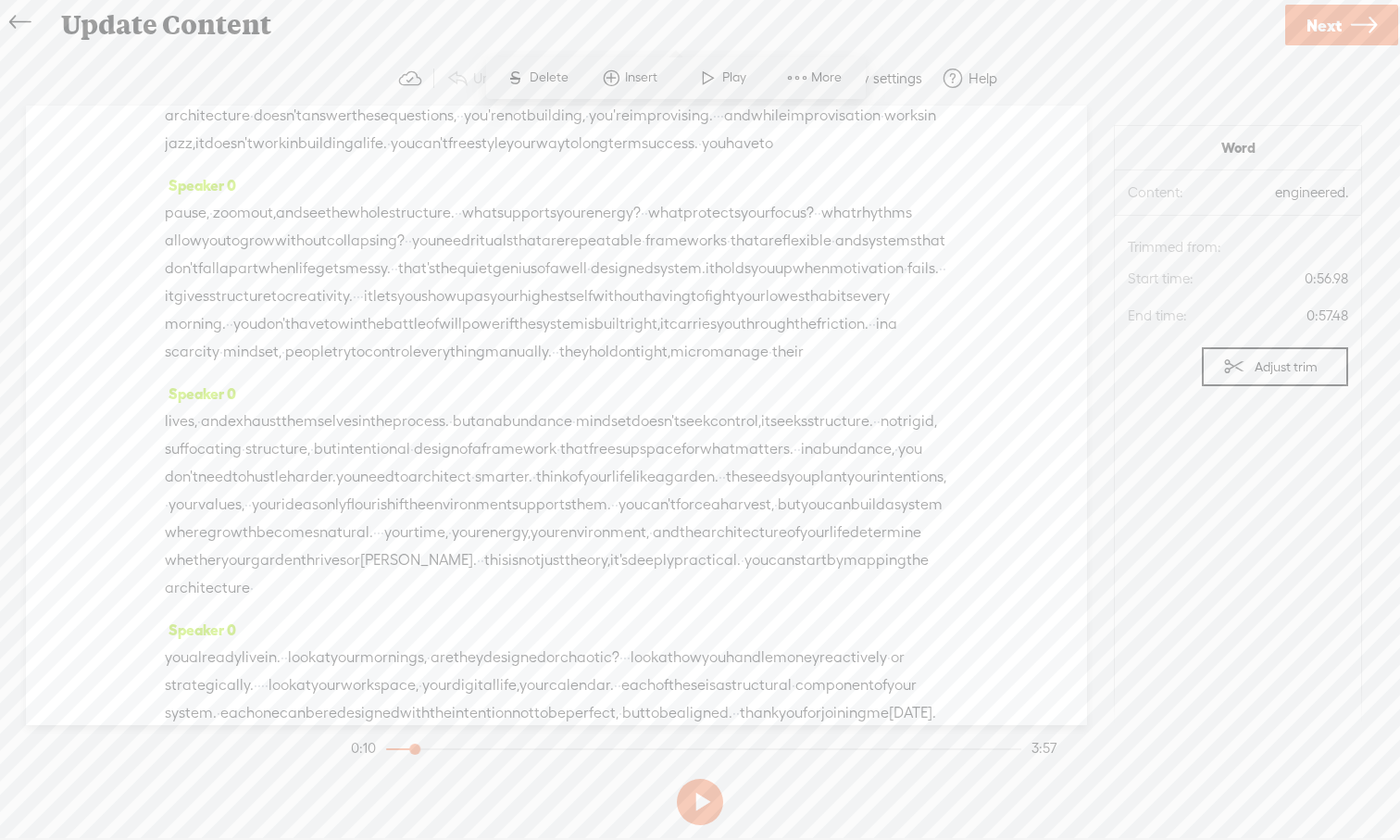
scroll to position [675, 0]
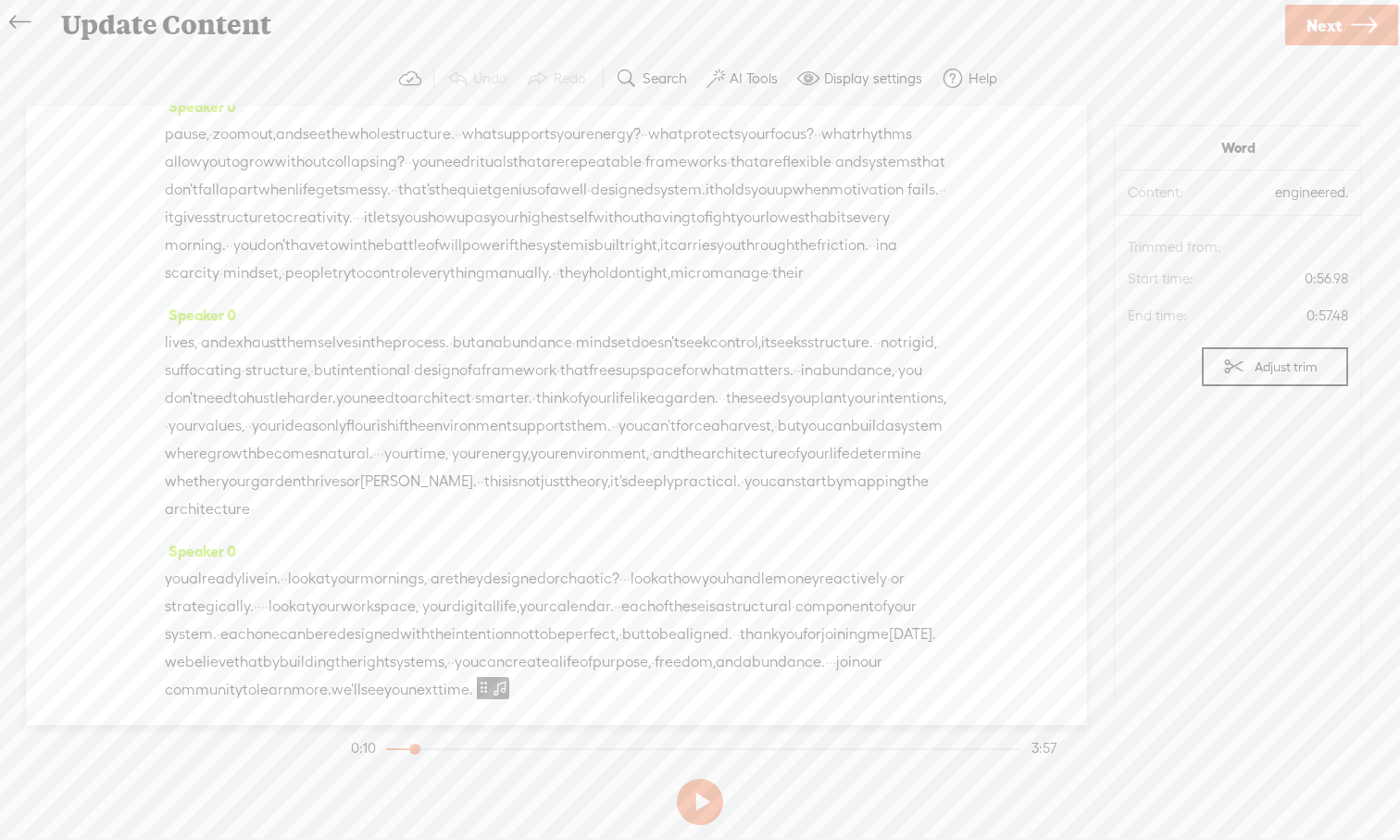
drag, startPoint x: 599, startPoint y: 585, endPoint x: 563, endPoint y: 142, distance: 444.5
click at [563, 142] on div "Speaker 0 · hey, everyone, and welcome back to entrepreneur's · mindset. · · we…" at bounding box center [557, 415] width 1062 height 620
click at [457, 51] on span "questions," at bounding box center [423, 37] width 68 height 28
drag, startPoint x: 809, startPoint y: 146, endPoint x: 899, endPoint y: 265, distance: 149.2
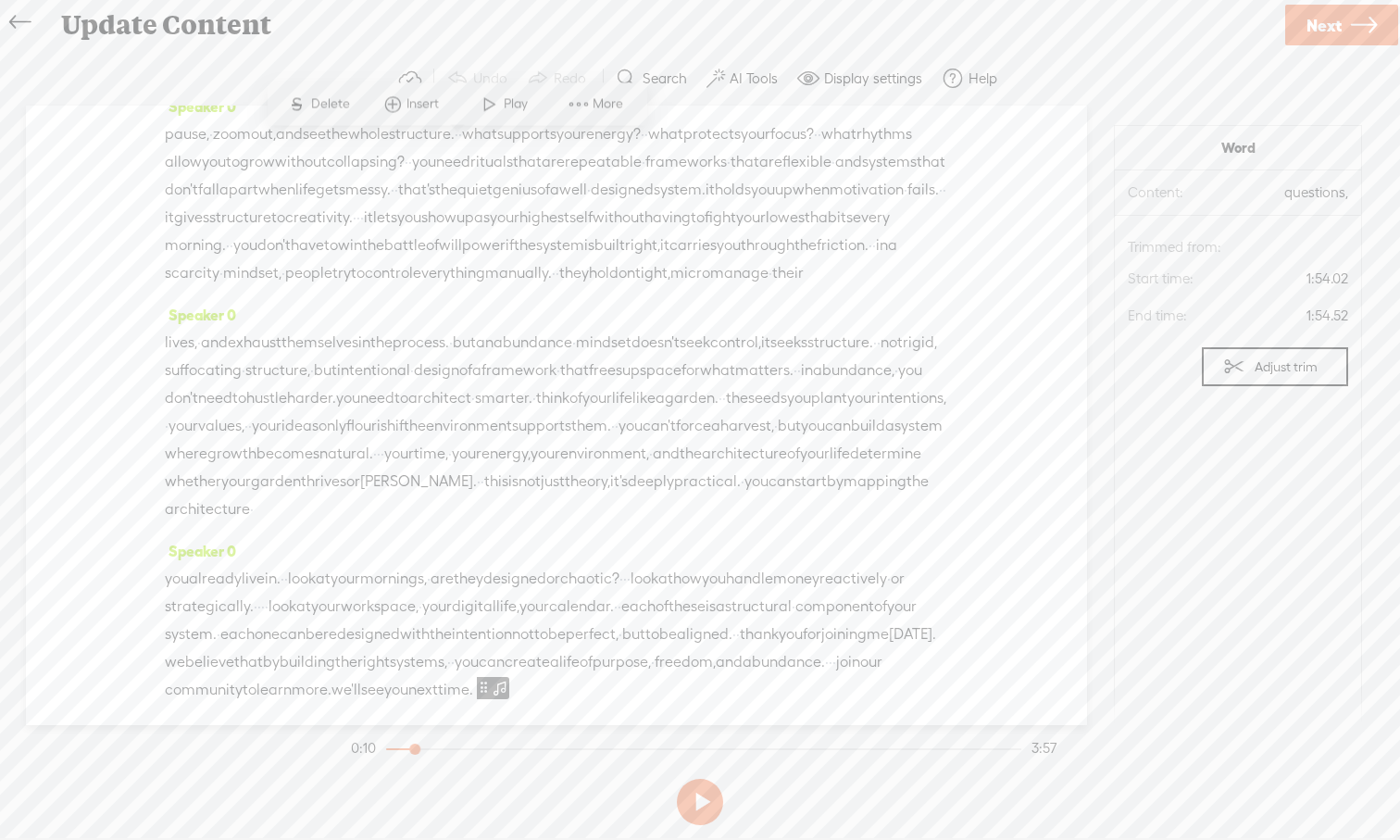
click at [900, 267] on div "Speaker 0 · hey, everyone, and welcome back to entrepreneur's · mindset. · · we…" at bounding box center [557, 415] width 1062 height 620
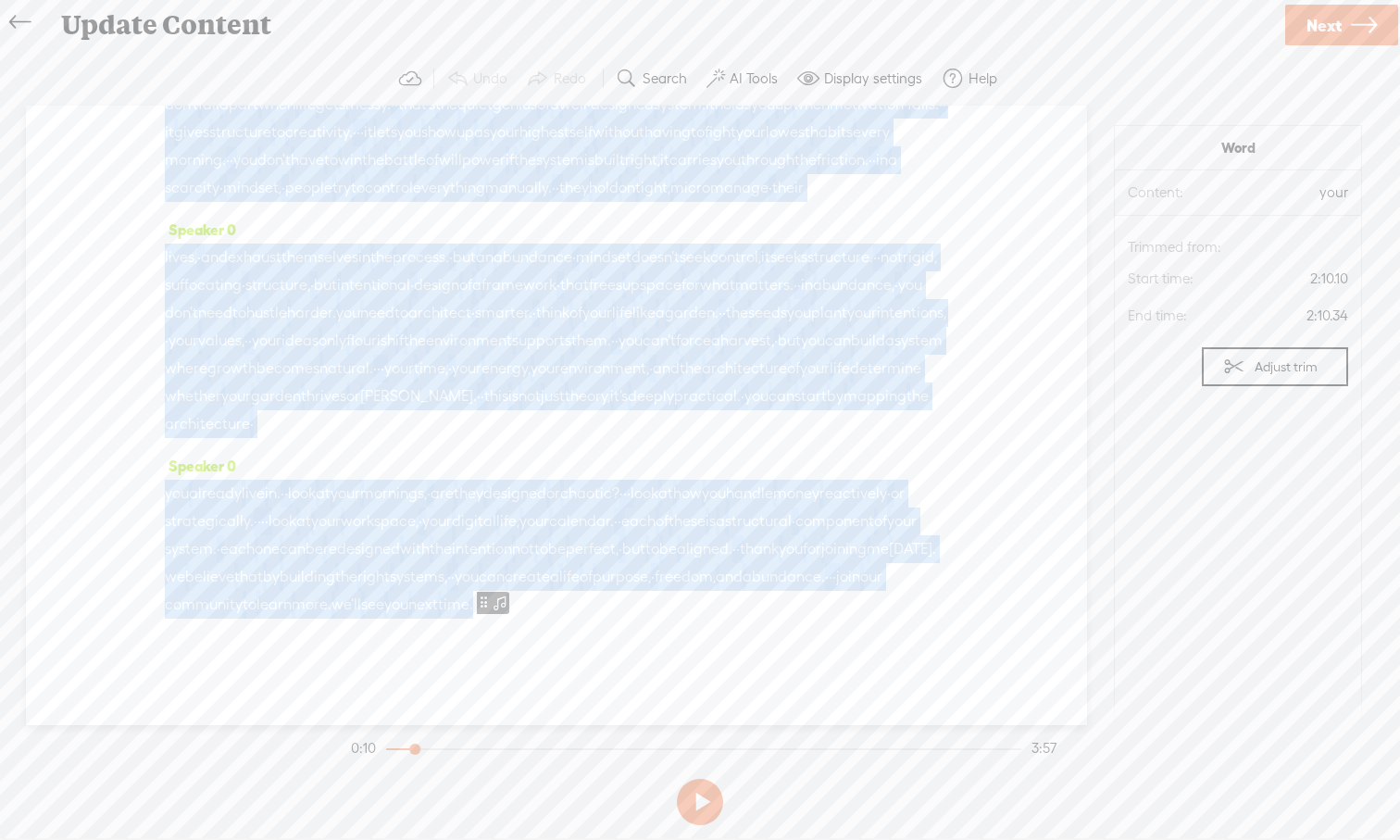
scroll to position [1012, 0]
drag, startPoint x: 807, startPoint y: 157, endPoint x: 967, endPoint y: 747, distance: 611.3
click at [967, 748] on div "Trebble audio editor works best with Google Chrome or Firefox. Please switch yo…" at bounding box center [700, 442] width 1363 height 781
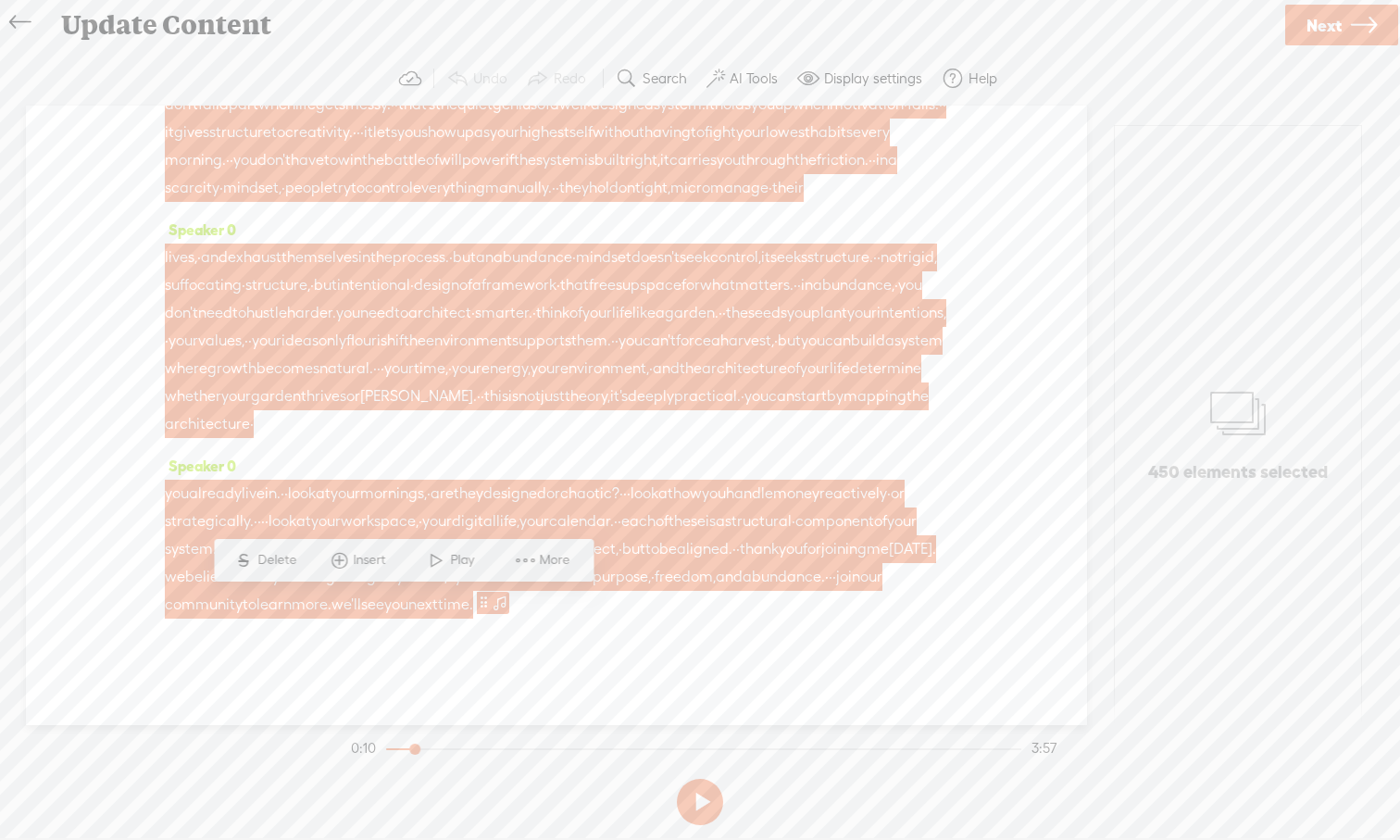
click at [774, 480] on span "handle" at bounding box center [750, 494] width 47 height 28
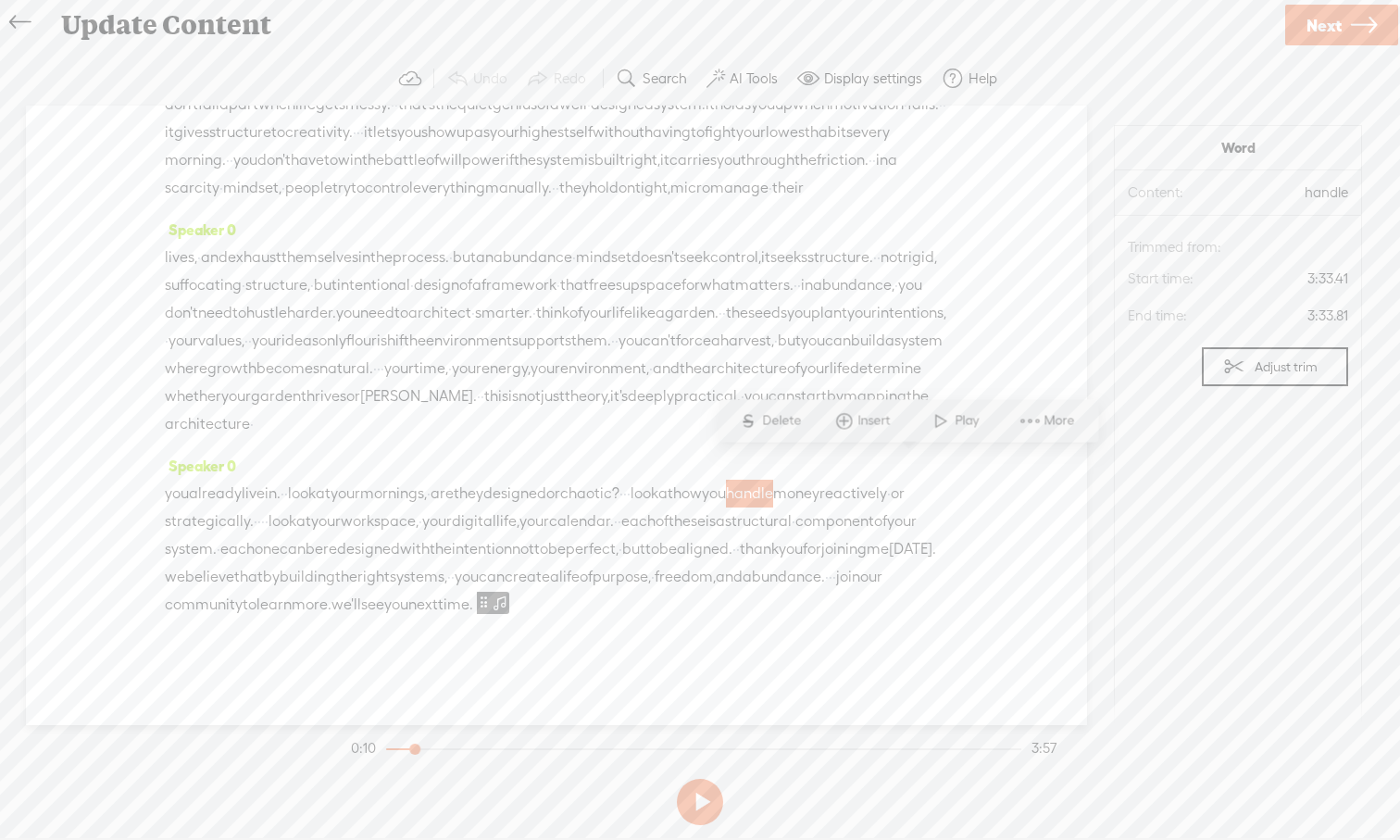
drag, startPoint x: 459, startPoint y: 604, endPoint x: 274, endPoint y: 534, distance: 197.8
click at [274, 534] on div "you already live in. · · look at your mornings, · are they designed or chaotic?…" at bounding box center [557, 549] width 784 height 139
drag, startPoint x: 428, startPoint y: 605, endPoint x: 339, endPoint y: 588, distance: 90.6
click at [337, 588] on div "you already live in. · · look at your mornings, · are they designed or chaotic?…" at bounding box center [557, 549] width 784 height 139
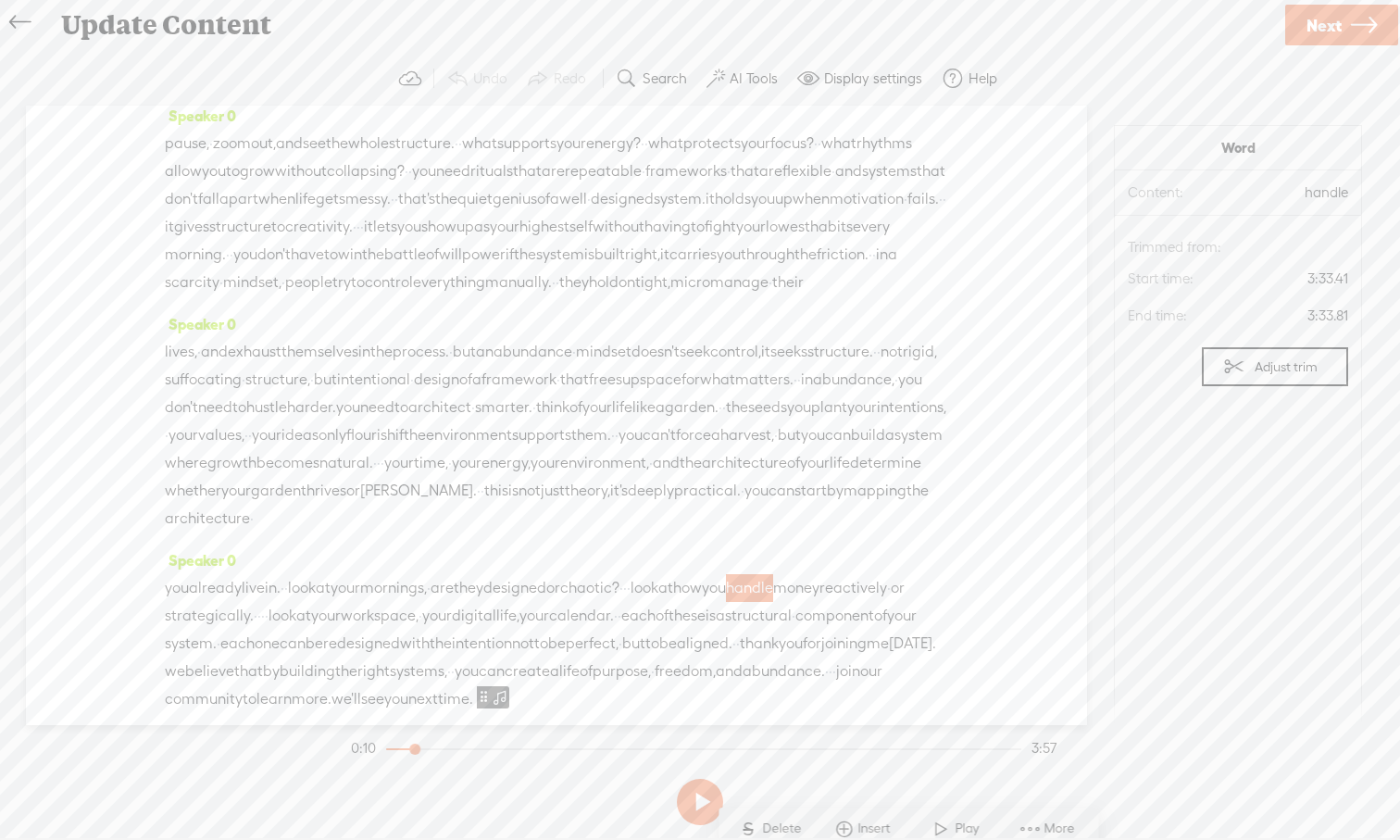
scroll to position [318, 0]
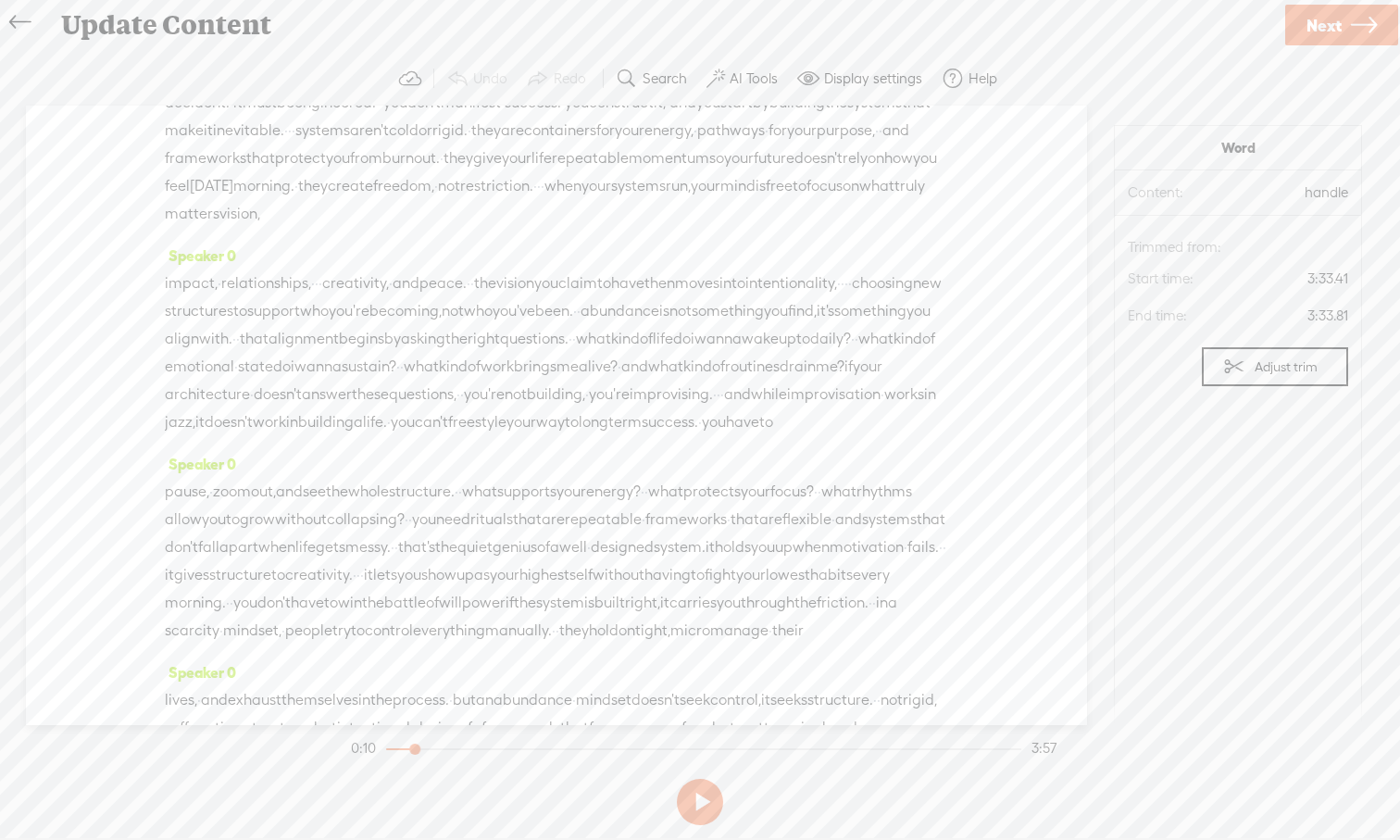
drag, startPoint x: 385, startPoint y: 606, endPoint x: 810, endPoint y: 503, distance: 437.3
click at [810, 503] on div "Speaker 0 · hey, everyone, and welcome back to entrepreneur's · mindset. · · we…" at bounding box center [557, 415] width 1062 height 620
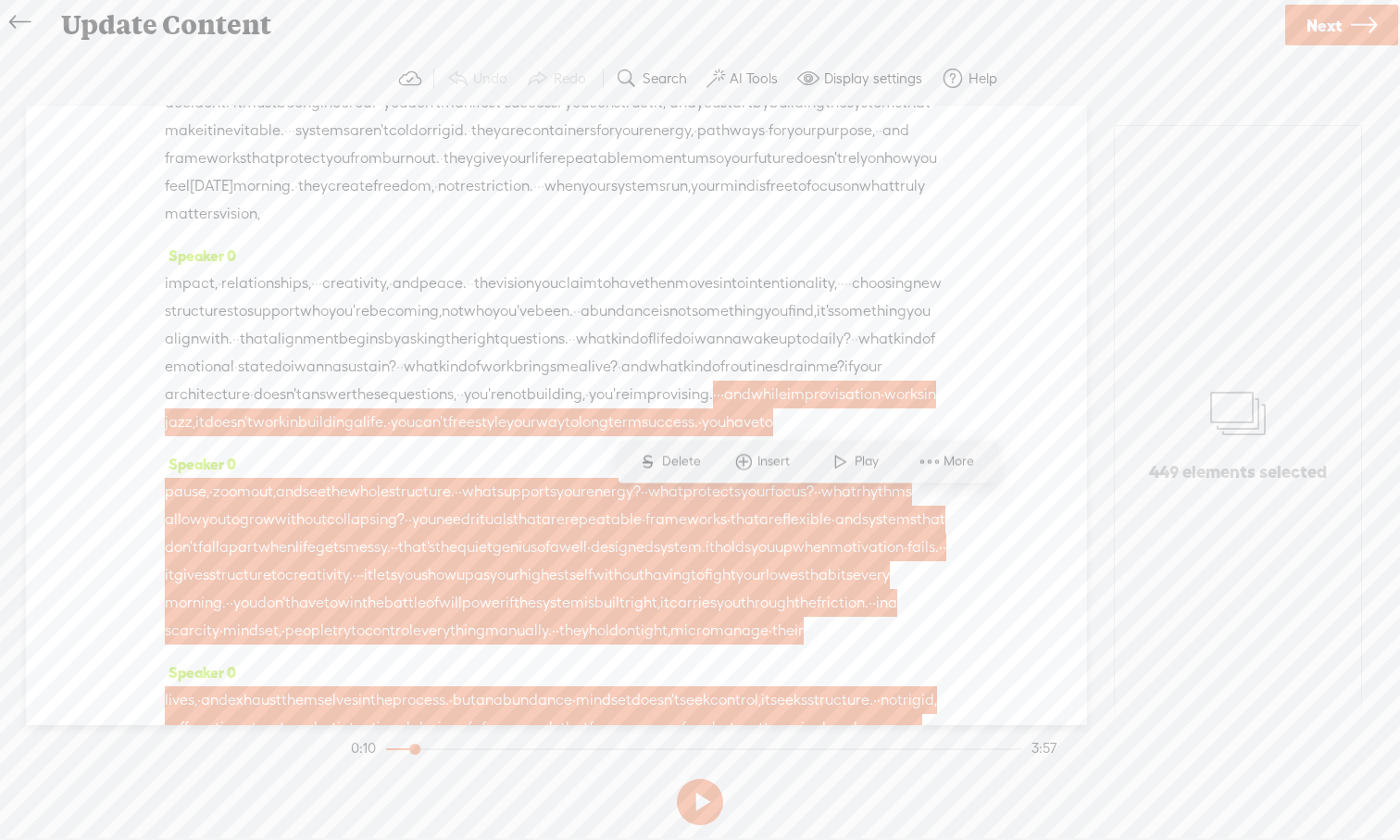
click at [939, 460] on span at bounding box center [930, 462] width 28 height 33
click at [1048, 358] on span "Delete all but selection" at bounding box center [1083, 355] width 211 height 42
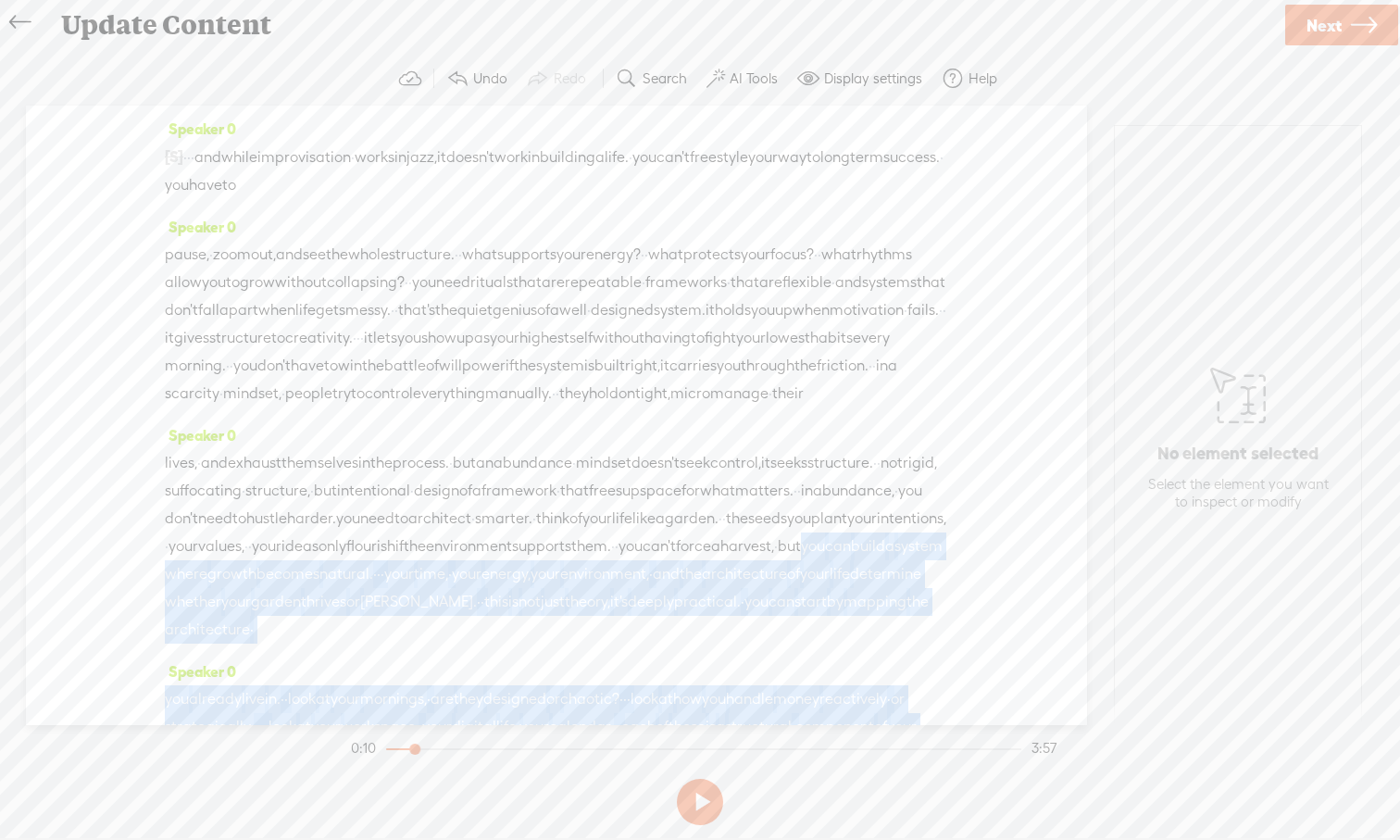
scroll to position [317, 0]
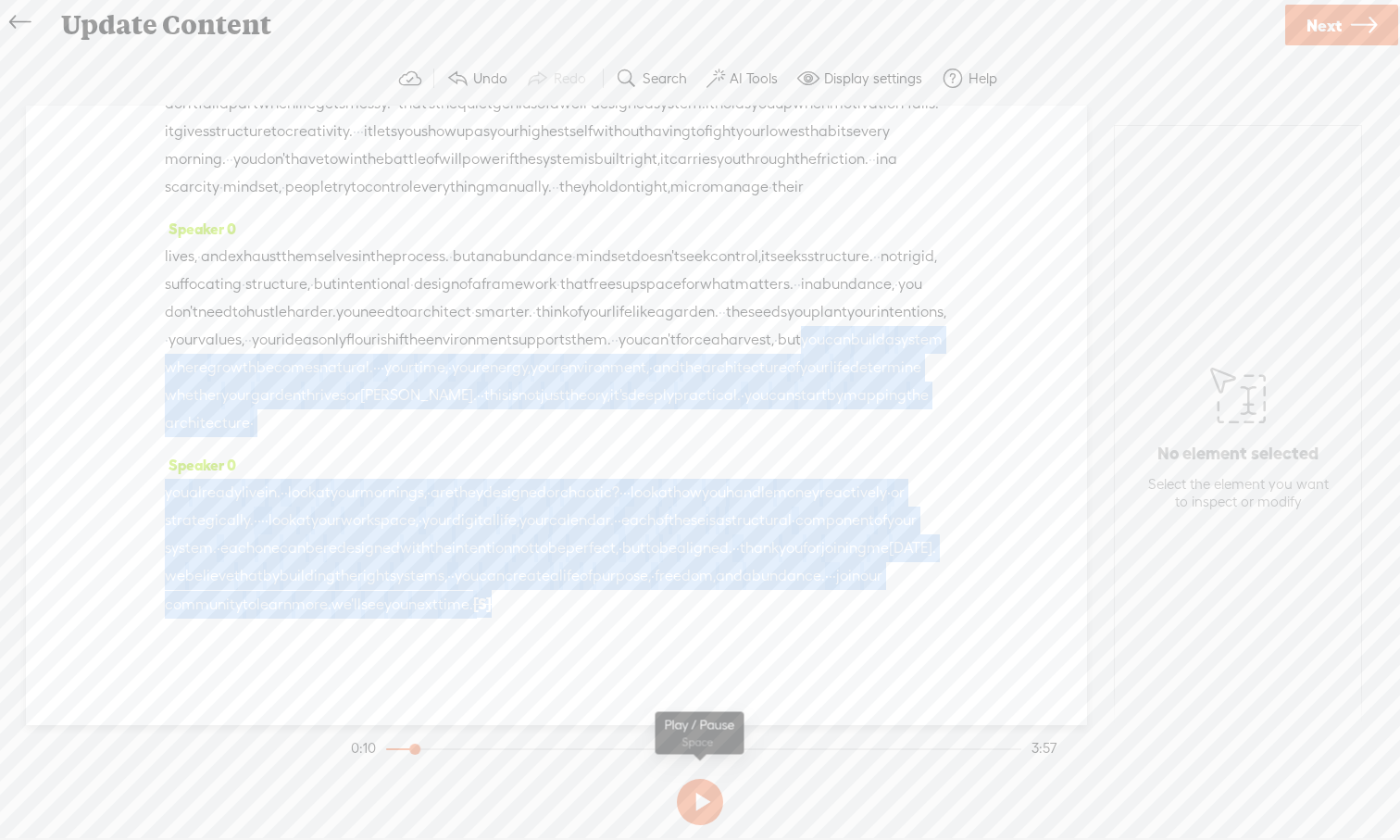
drag, startPoint x: 711, startPoint y: 642, endPoint x: 731, endPoint y: 783, distance: 142.4
click at [731, 781] on div "Trebble audio editor works best with Google Chrome or Firefox. Please switch yo…" at bounding box center [700, 442] width 1363 height 781
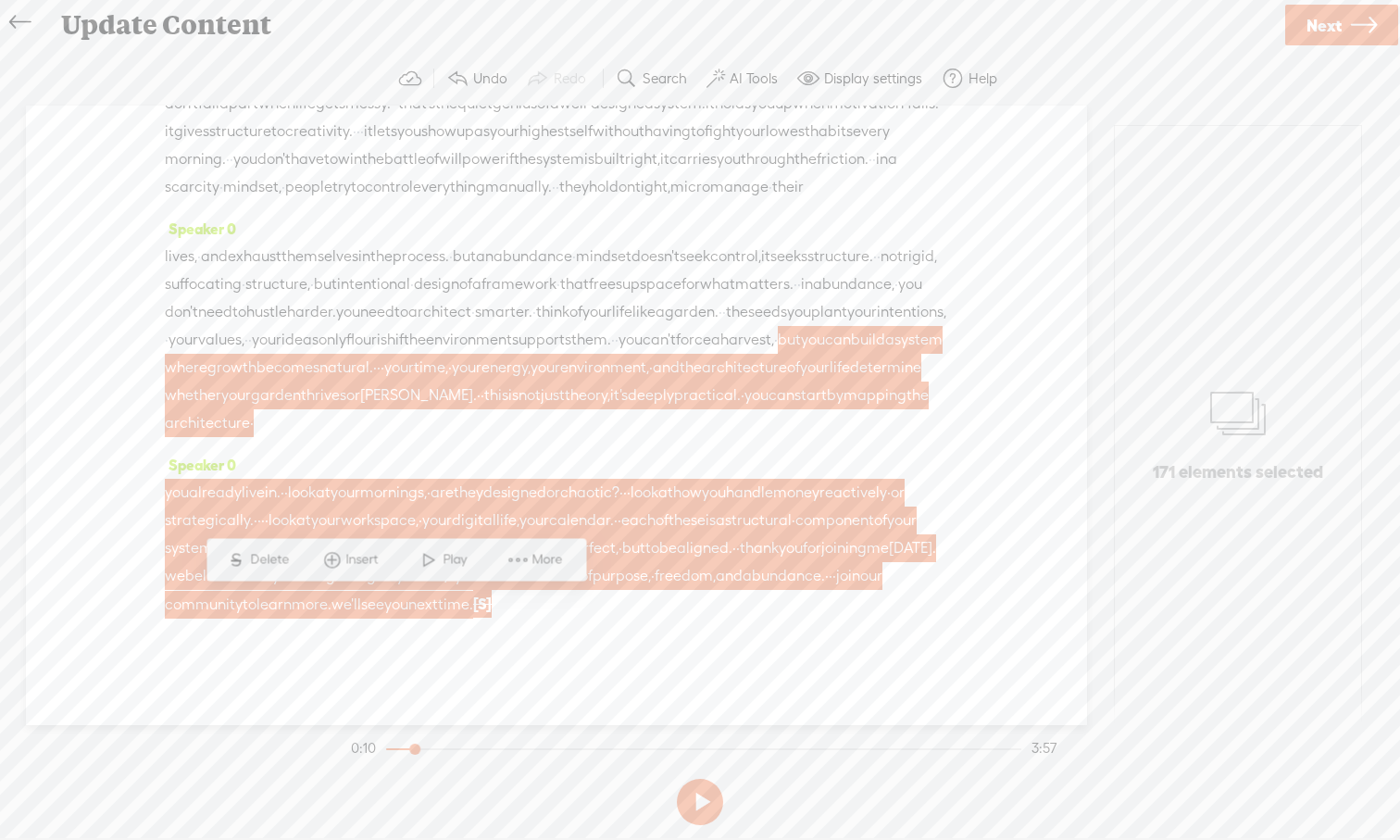
click at [731, 662] on div "Speaker 0 [S] · hey, everyone, and welcome back to entrepreneur's · mindset. · …" at bounding box center [557, 415] width 1062 height 620
click at [473, 608] on span "[S]" at bounding box center [483, 604] width 19 height 17
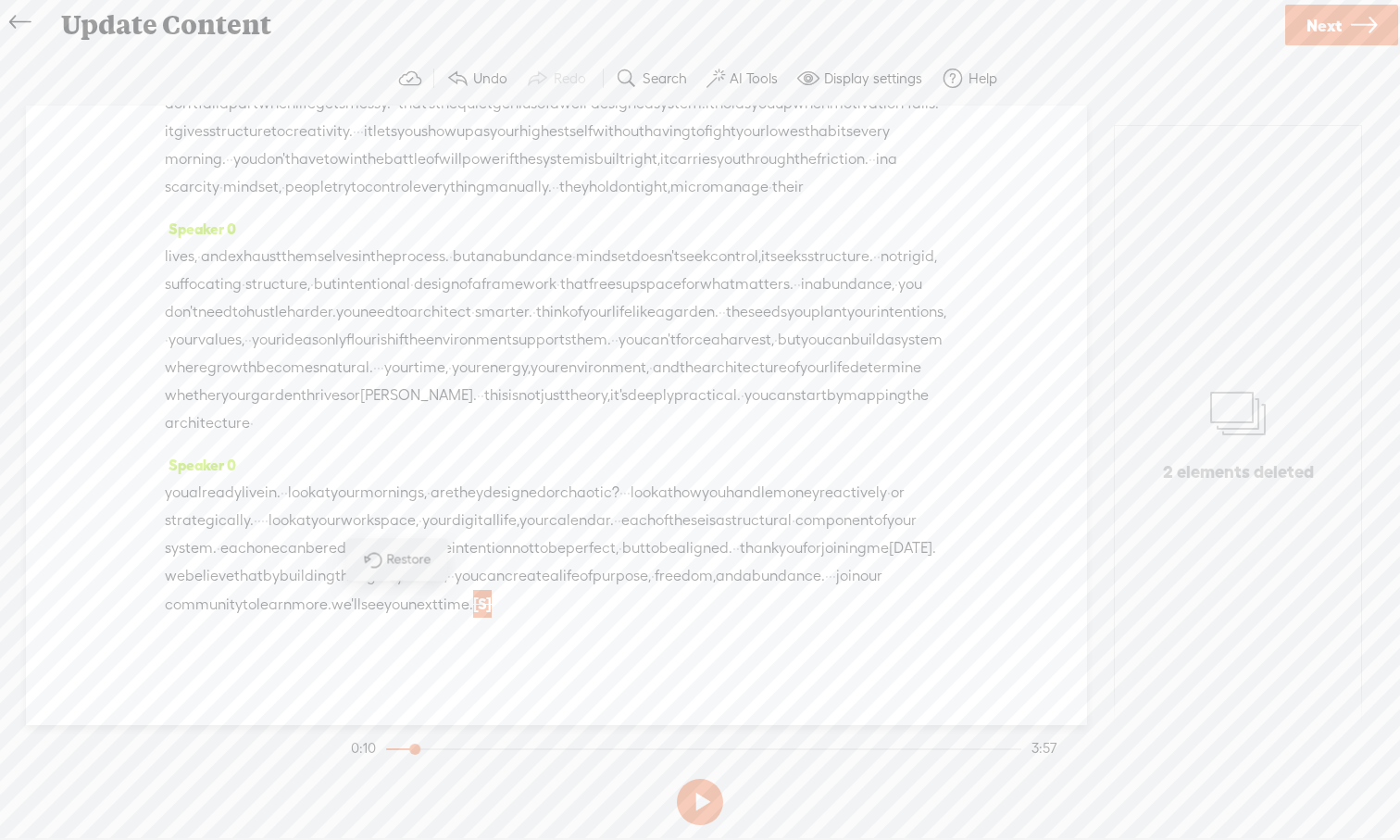
click at [473, 603] on span "[S]" at bounding box center [483, 604] width 19 height 17
click at [372, 557] on span at bounding box center [372, 559] width 42 height 38
click at [776, 420] on div "Speaker 0 lives, · and exhaust themselves in the process. · but an abundance · …" at bounding box center [557, 333] width 784 height 236
drag, startPoint x: 460, startPoint y: 609, endPoint x: 337, endPoint y: 592, distance: 124.2
click at [336, 592] on div "you already live in. · · look at your mornings, · are they designed or chaotic?…" at bounding box center [557, 549] width 784 height 139
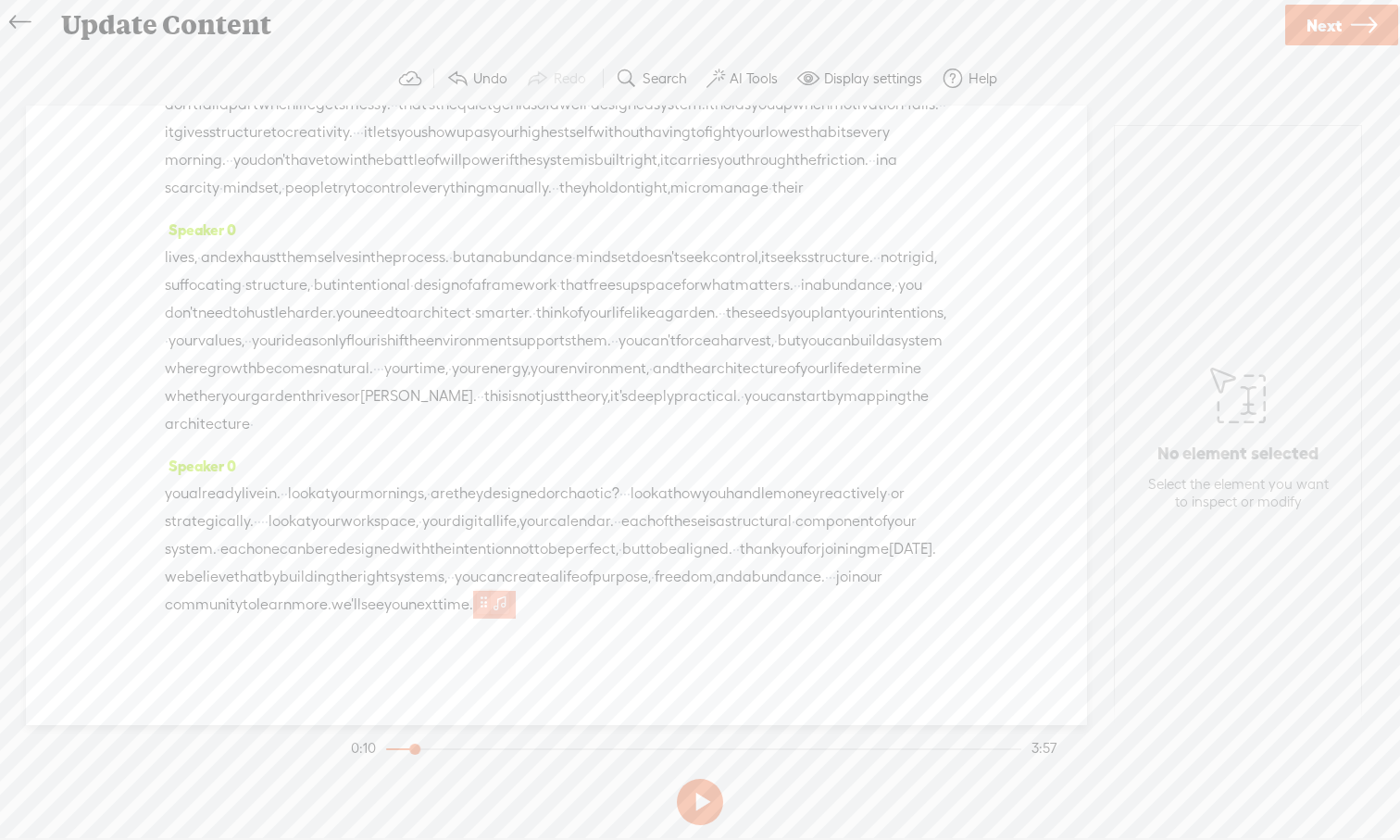
click at [491, 607] on span at bounding box center [500, 602] width 19 height 22
click at [445, 561] on span "Delete" at bounding box center [464, 560] width 44 height 19
click at [491, 608] on span at bounding box center [500, 602] width 19 height 22
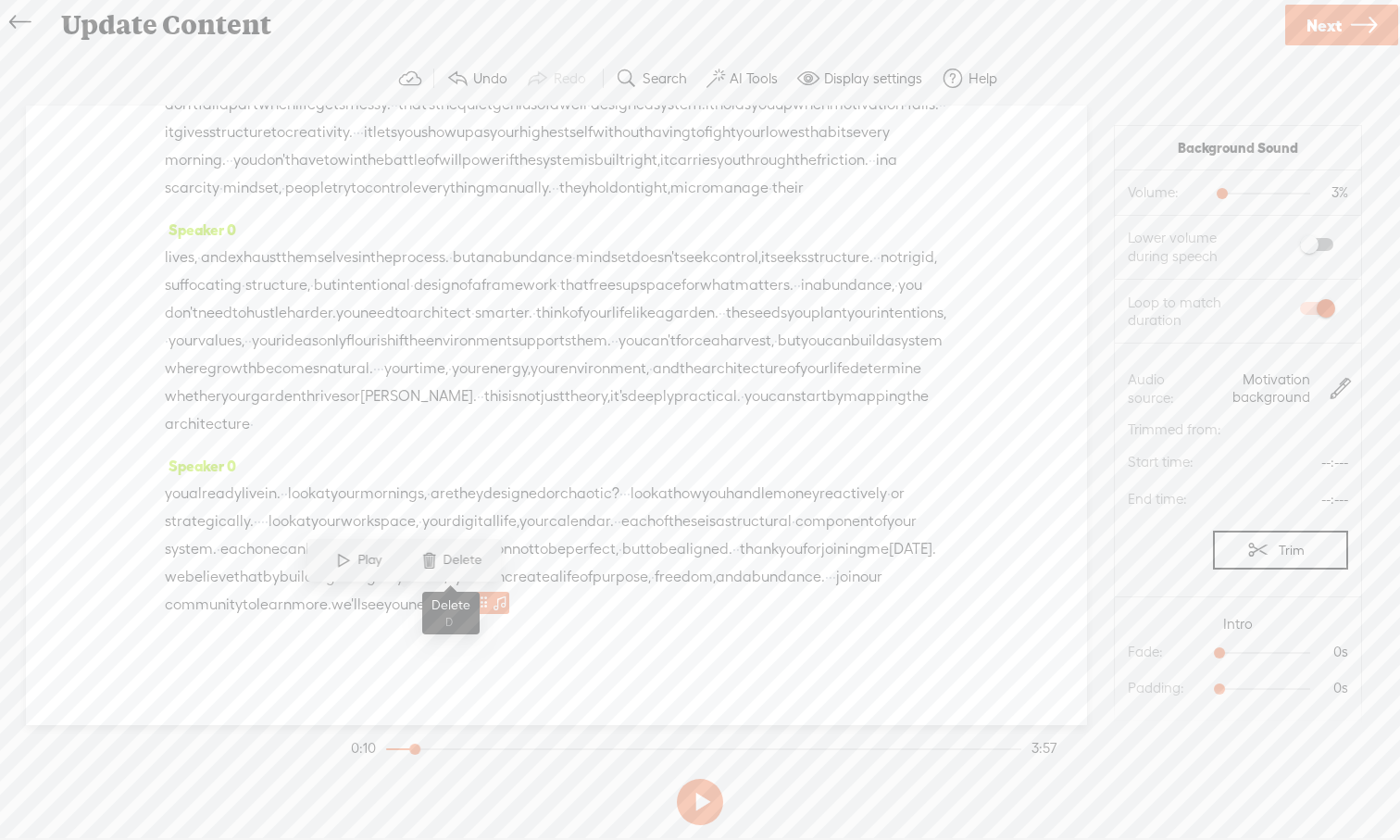
click at [427, 567] on span at bounding box center [429, 560] width 28 height 33
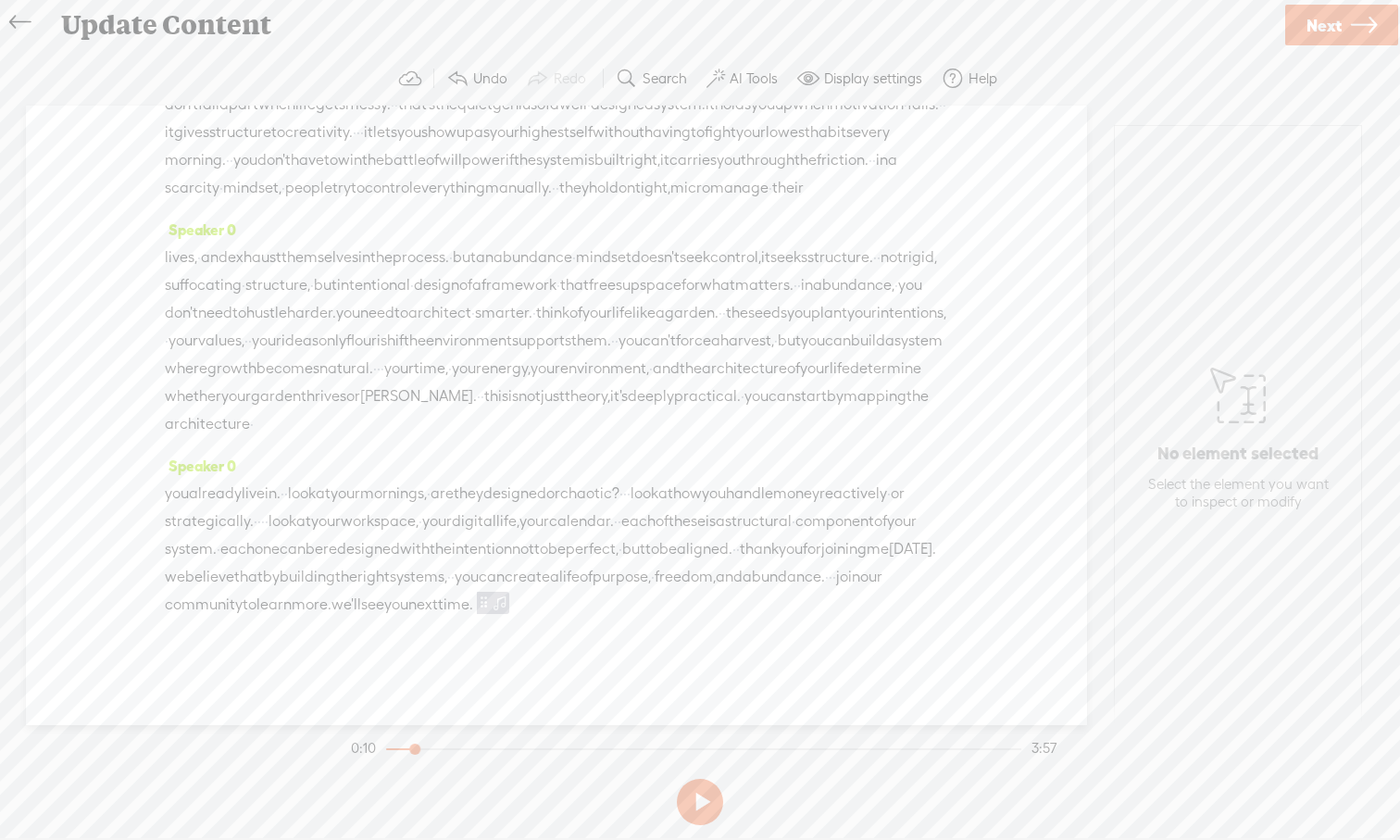
click at [505, 583] on span "create" at bounding box center [527, 577] width 45 height 28
click at [477, 603] on span at bounding box center [484, 602] width 14 height 22
click at [516, 600] on div "you already live in. · · look at your mornings, · are they designed or chaotic?…" at bounding box center [557, 549] width 784 height 139
drag, startPoint x: 1222, startPoint y: 654, endPoint x: 1271, endPoint y: 648, distance: 49.4
click at [1111, 648] on div at bounding box center [1268, 655] width 43 height 43
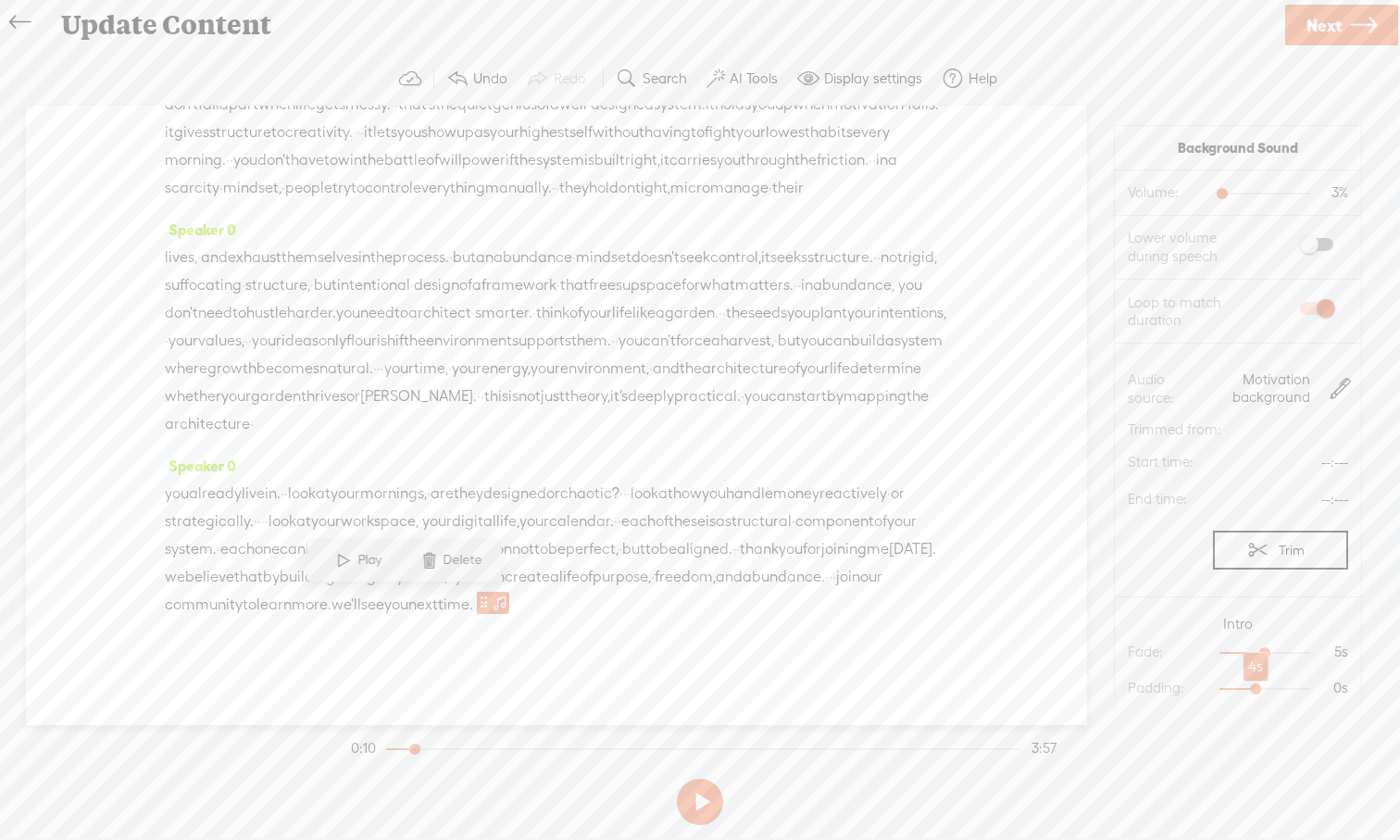
drag, startPoint x: 1220, startPoint y: 692, endPoint x: 1261, endPoint y: 694, distance: 41.0
click at [1111, 694] on div at bounding box center [1258, 691] width 43 height 43
click at [689, 781] on button at bounding box center [700, 802] width 46 height 46
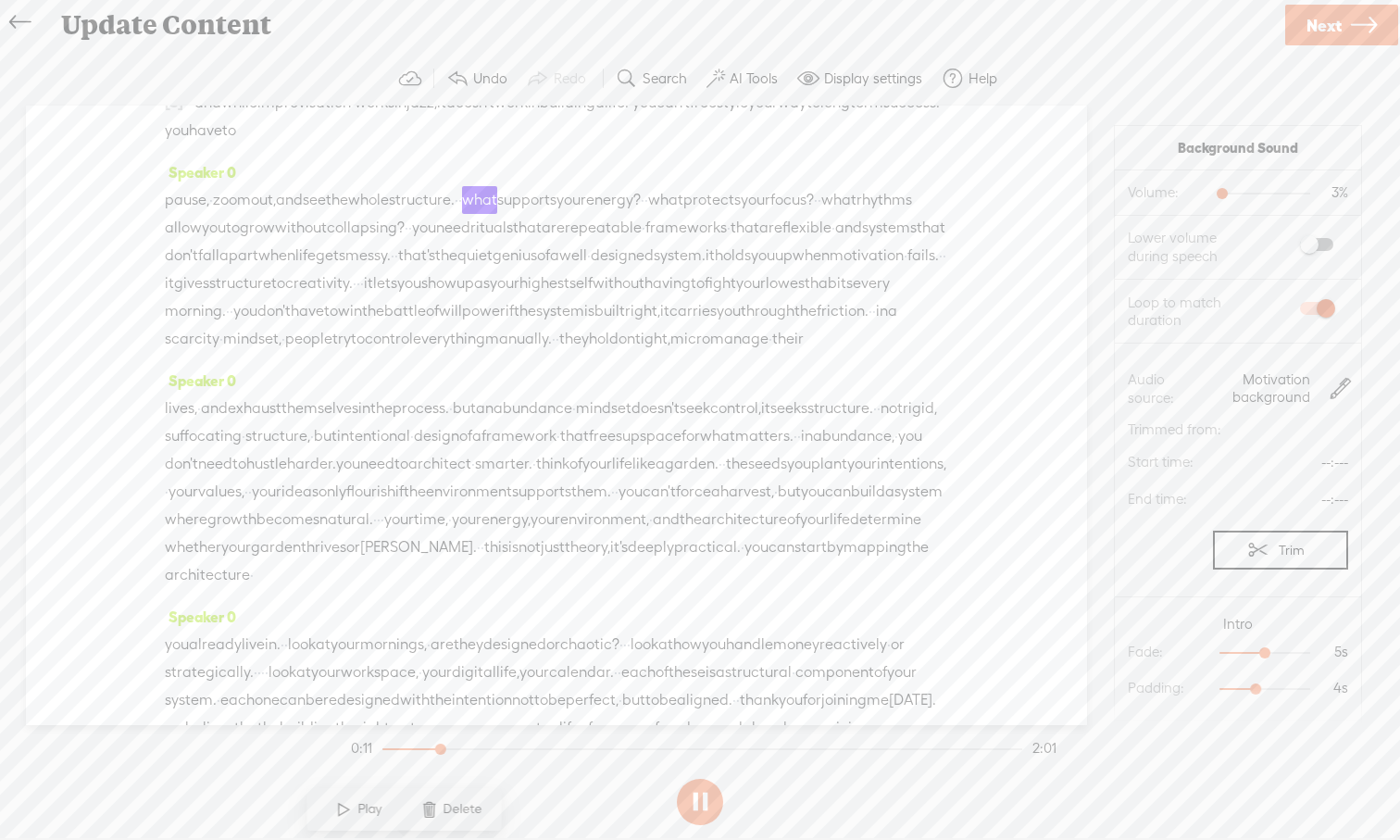
scroll to position [51, 0]
click at [702, 781] on button at bounding box center [700, 802] width 46 height 46
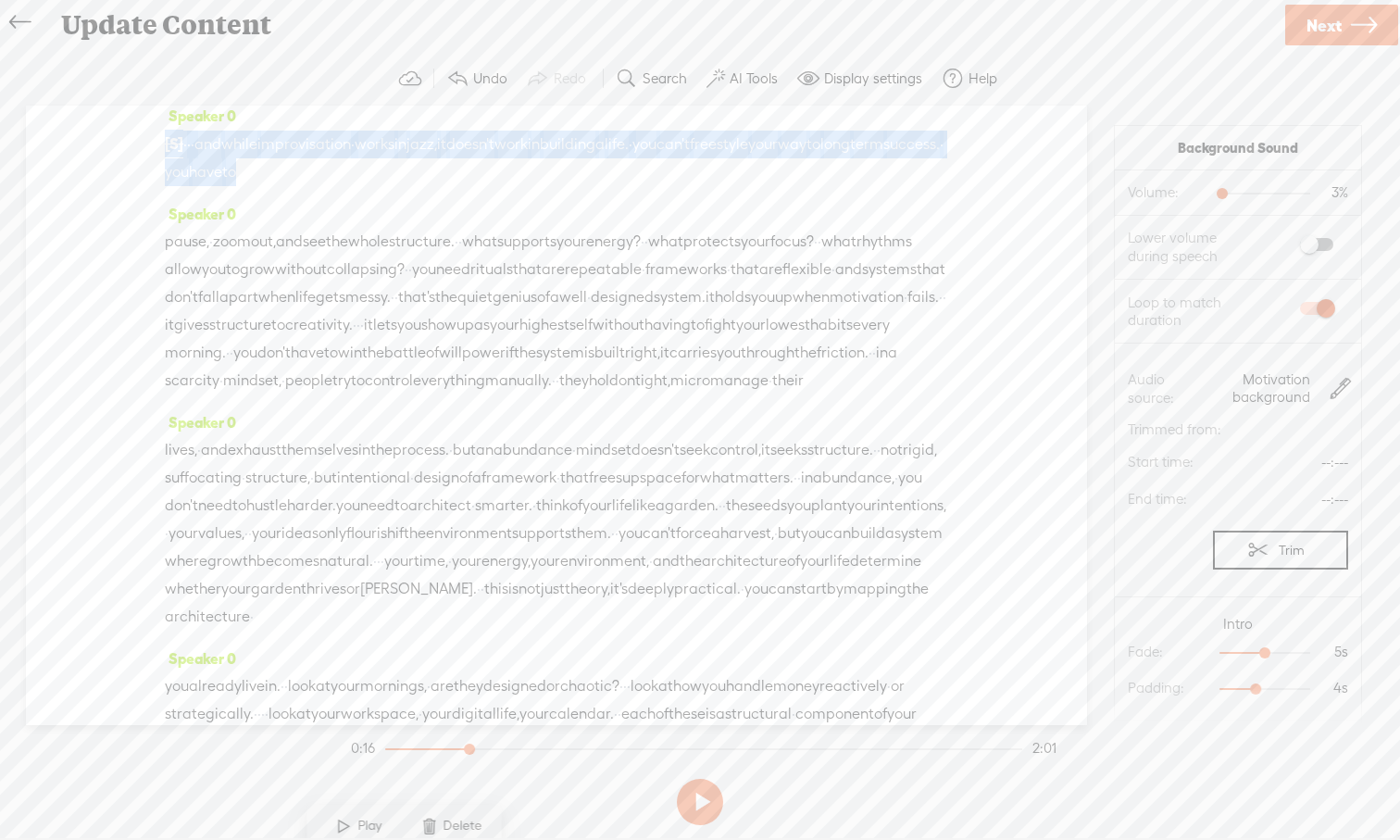
scroll to position [0, 0]
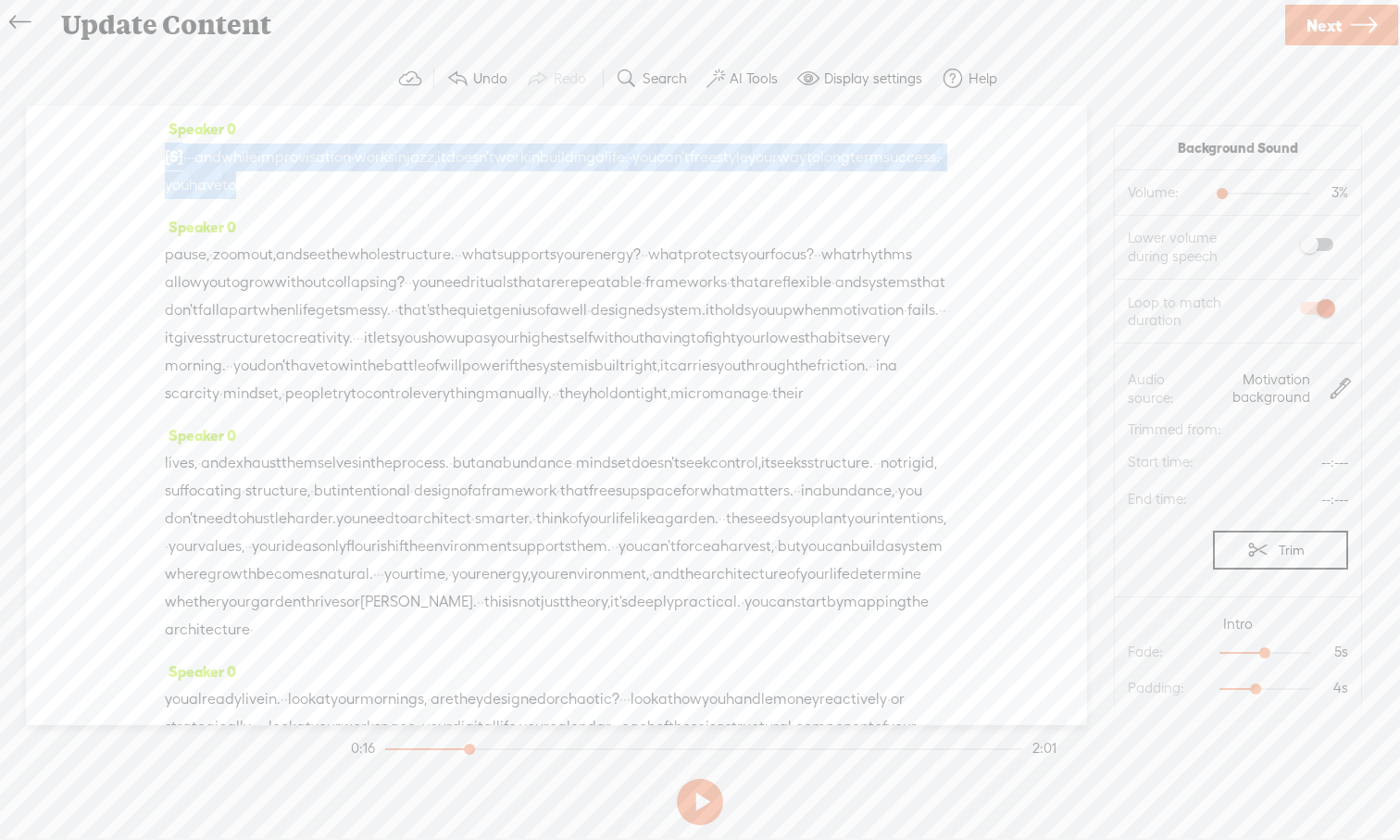
drag, startPoint x: 452, startPoint y: 133, endPoint x: 435, endPoint y: 40, distance: 94.5
click at [436, 40] on div "Update Content Use text-to-audio Use voice actor Record From This Browser Use p…" at bounding box center [700, 420] width 1400 height 840
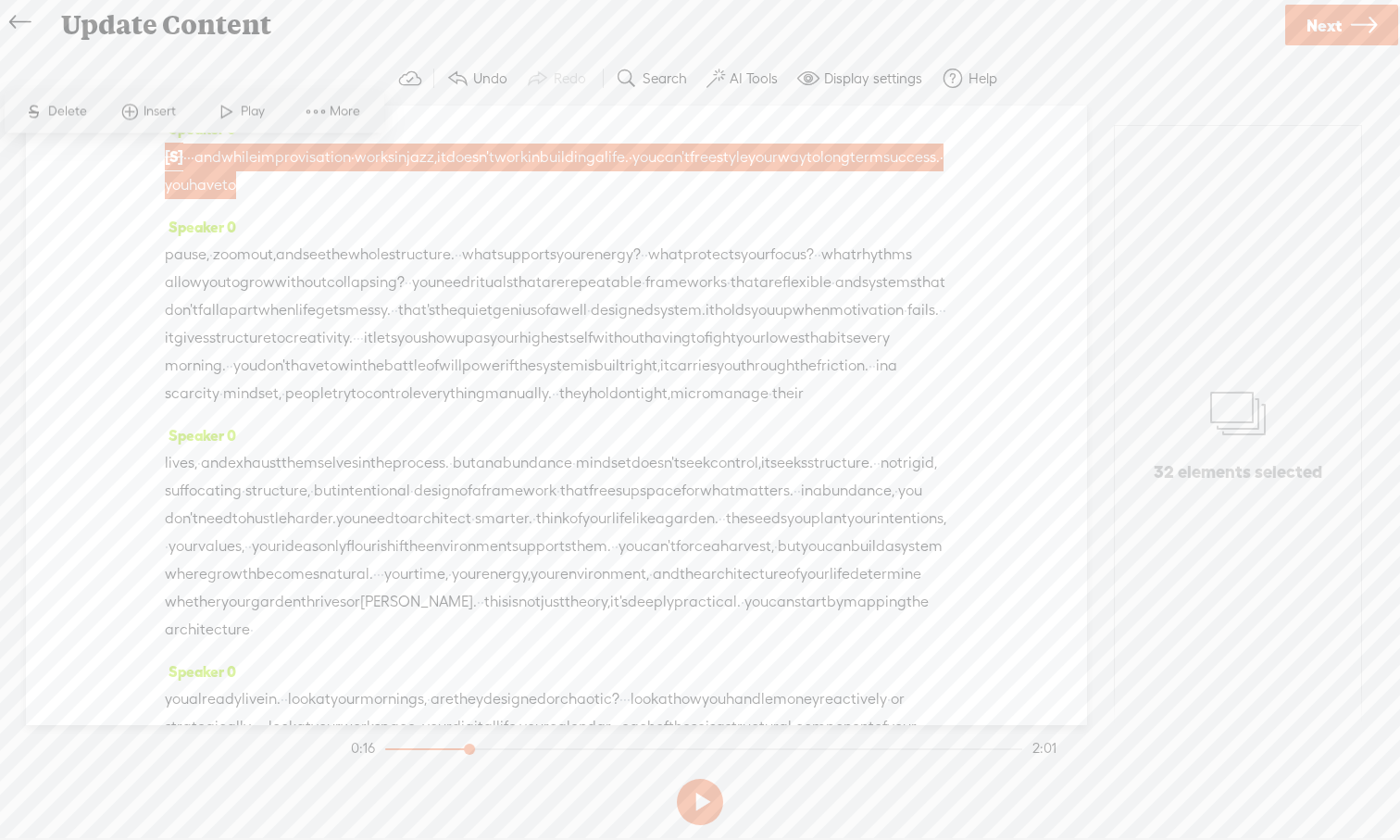
click at [486, 213] on div "Speaker 0 pause, · zoom out, and see the whole structure. · · what supports you…" at bounding box center [557, 317] width 784 height 208
click at [178, 165] on div at bounding box center [174, 157] width 19 height 28
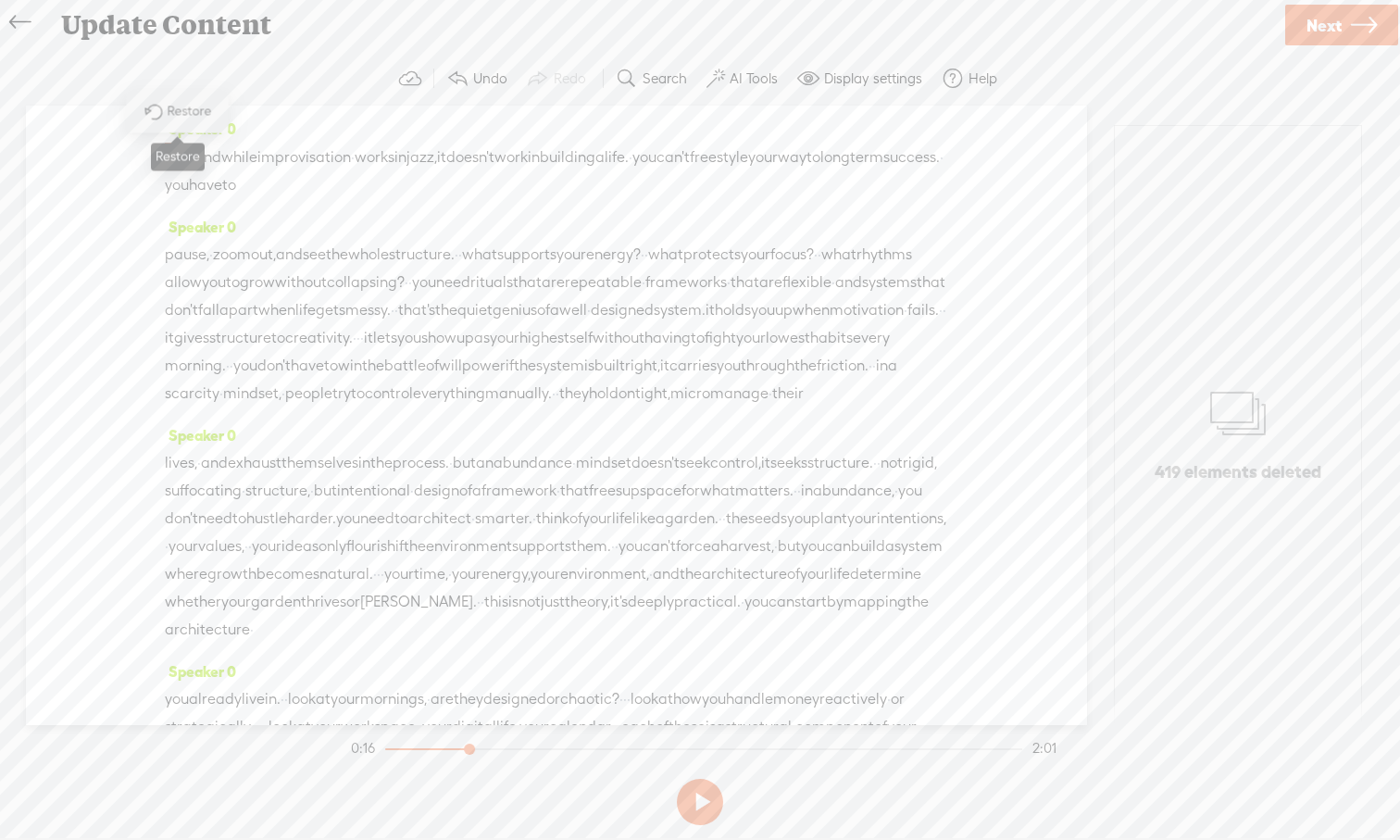
click at [170, 110] on span at bounding box center [153, 111] width 42 height 38
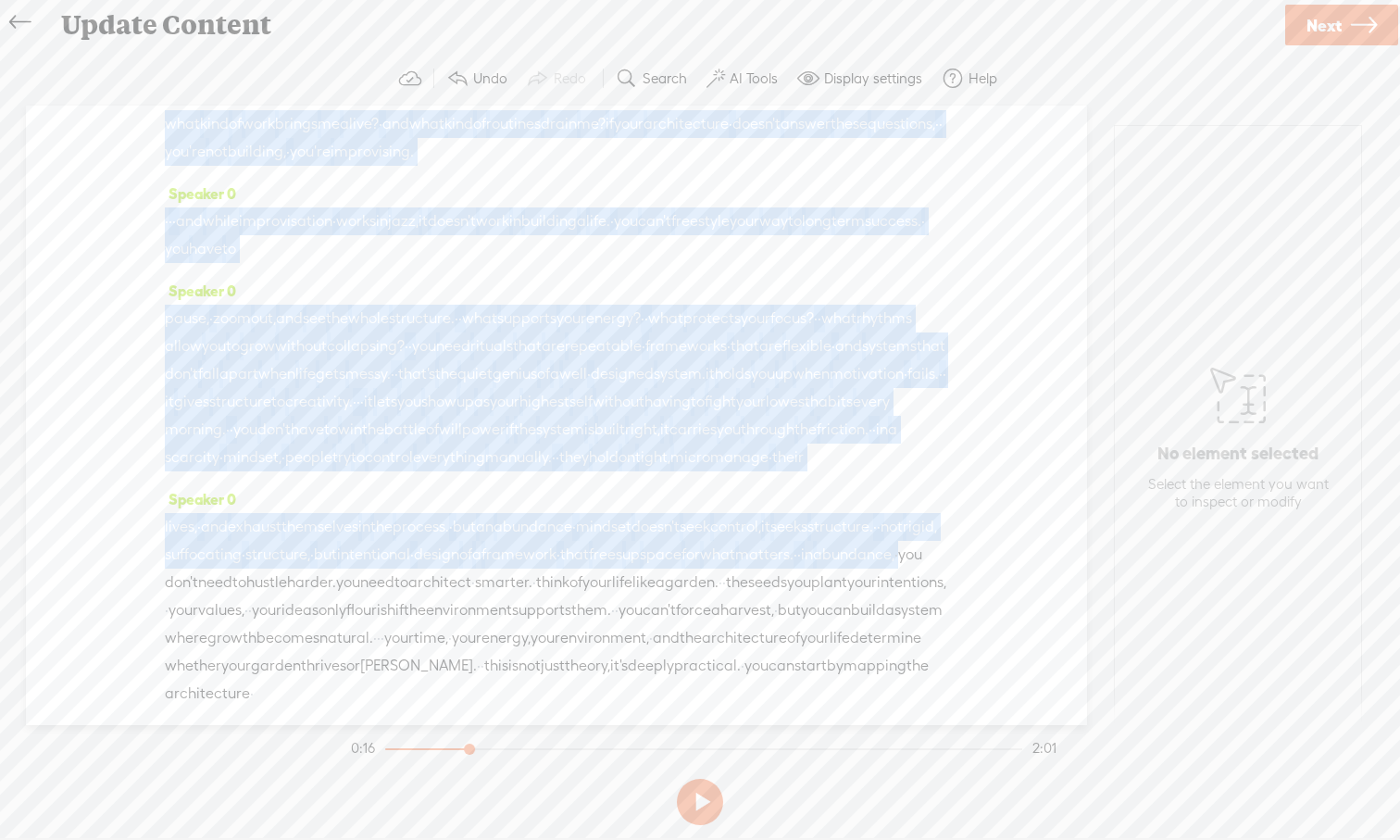
scroll to position [636, 0]
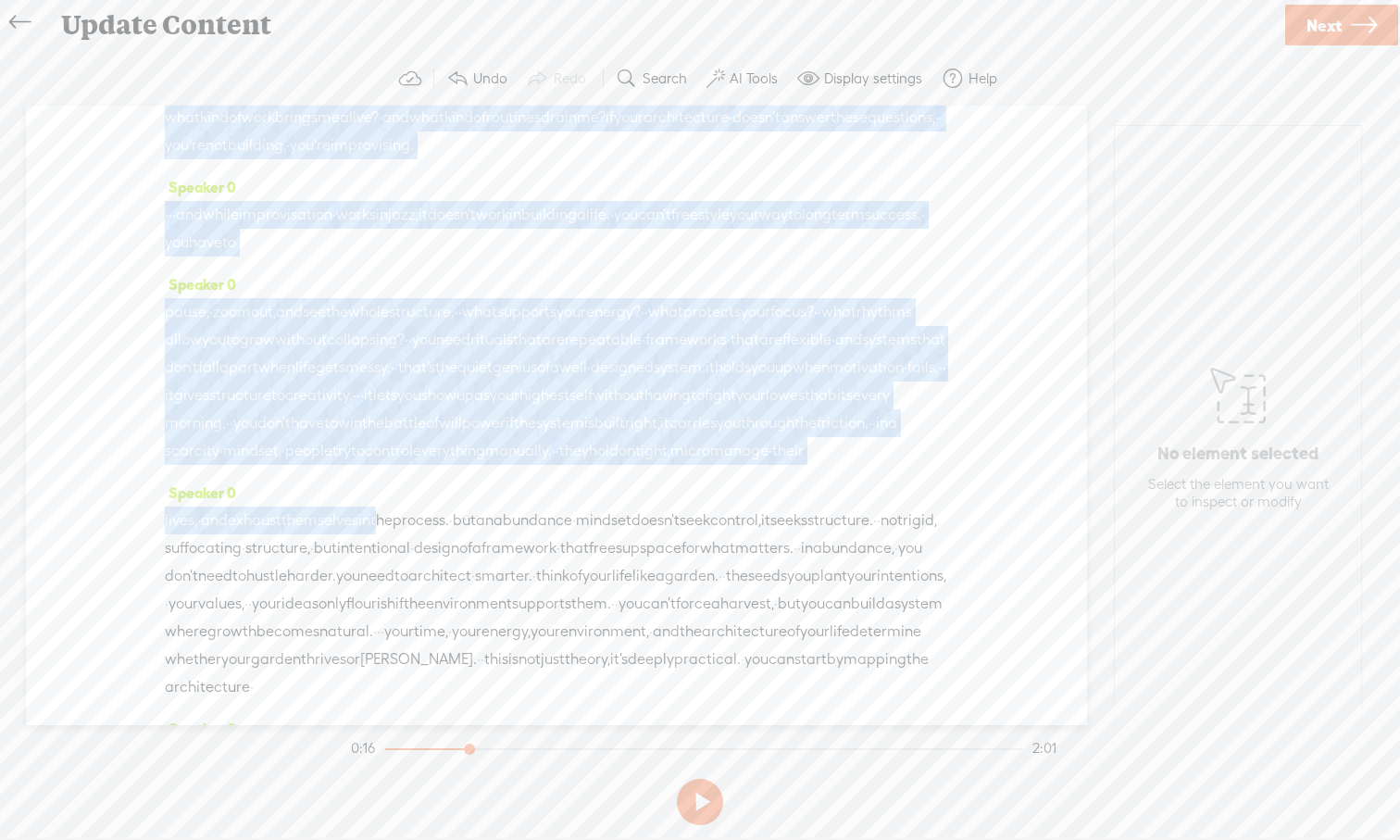
drag, startPoint x: 414, startPoint y: 632, endPoint x: 415, endPoint y: 654, distance: 22.0
click at [415, 654] on div "Speaker 0 · hey, everyone, and welcome back to entrepreneur's · mindset. · · we…" at bounding box center [557, 415] width 1062 height 620
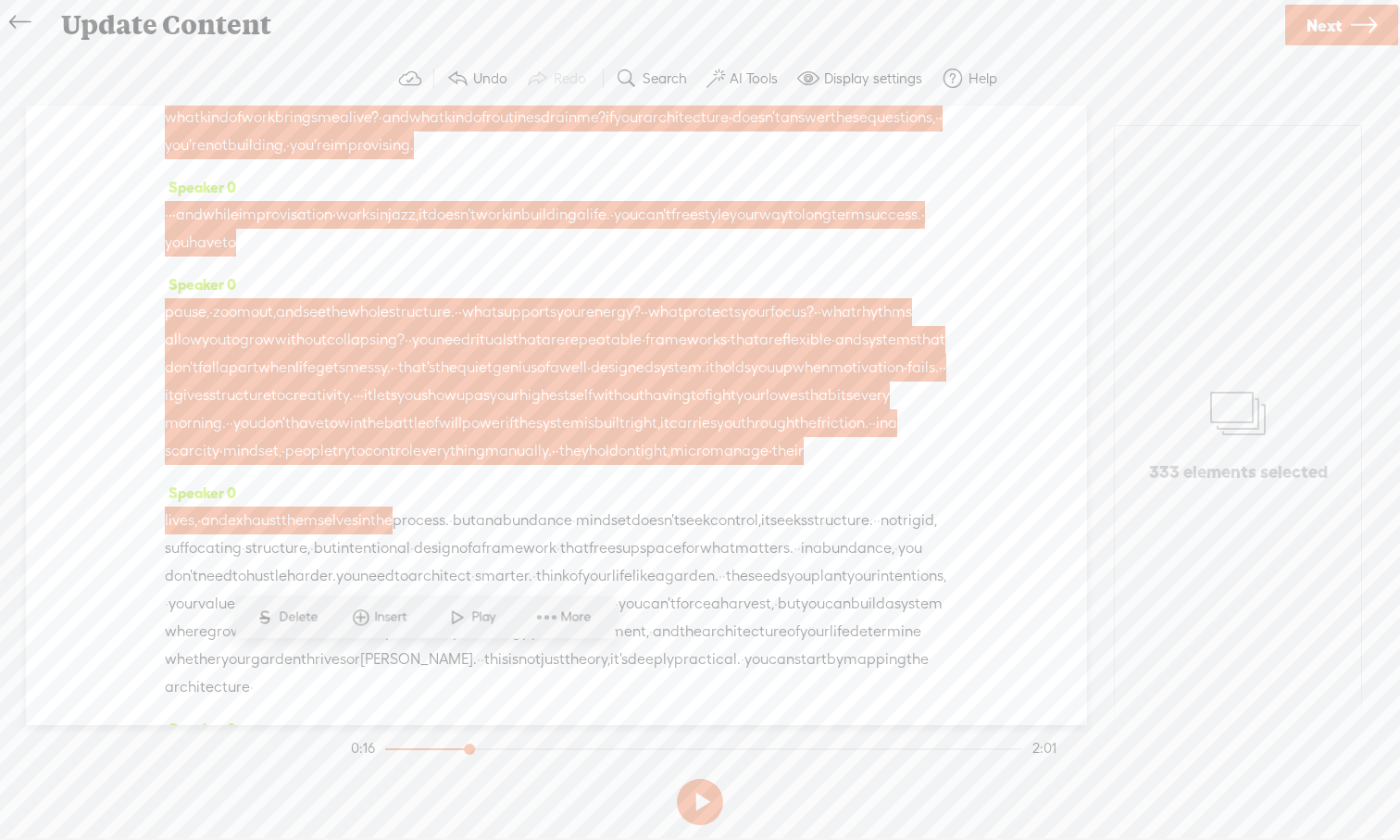
click at [451, 159] on span at bounding box center [433, 145] width 37 height 28
click at [414, 159] on span "improvising." at bounding box center [372, 145] width 83 height 28
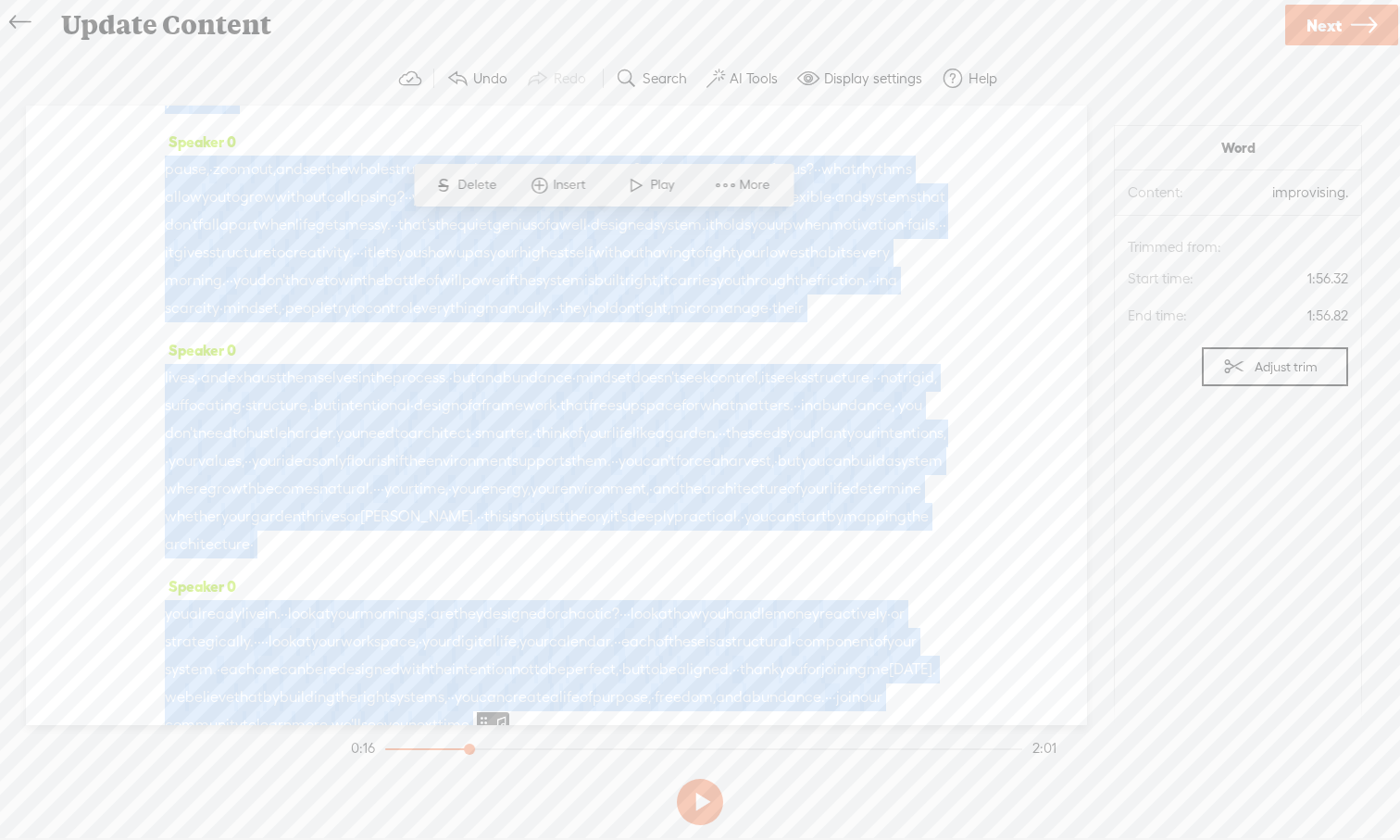
scroll to position [1097, 0]
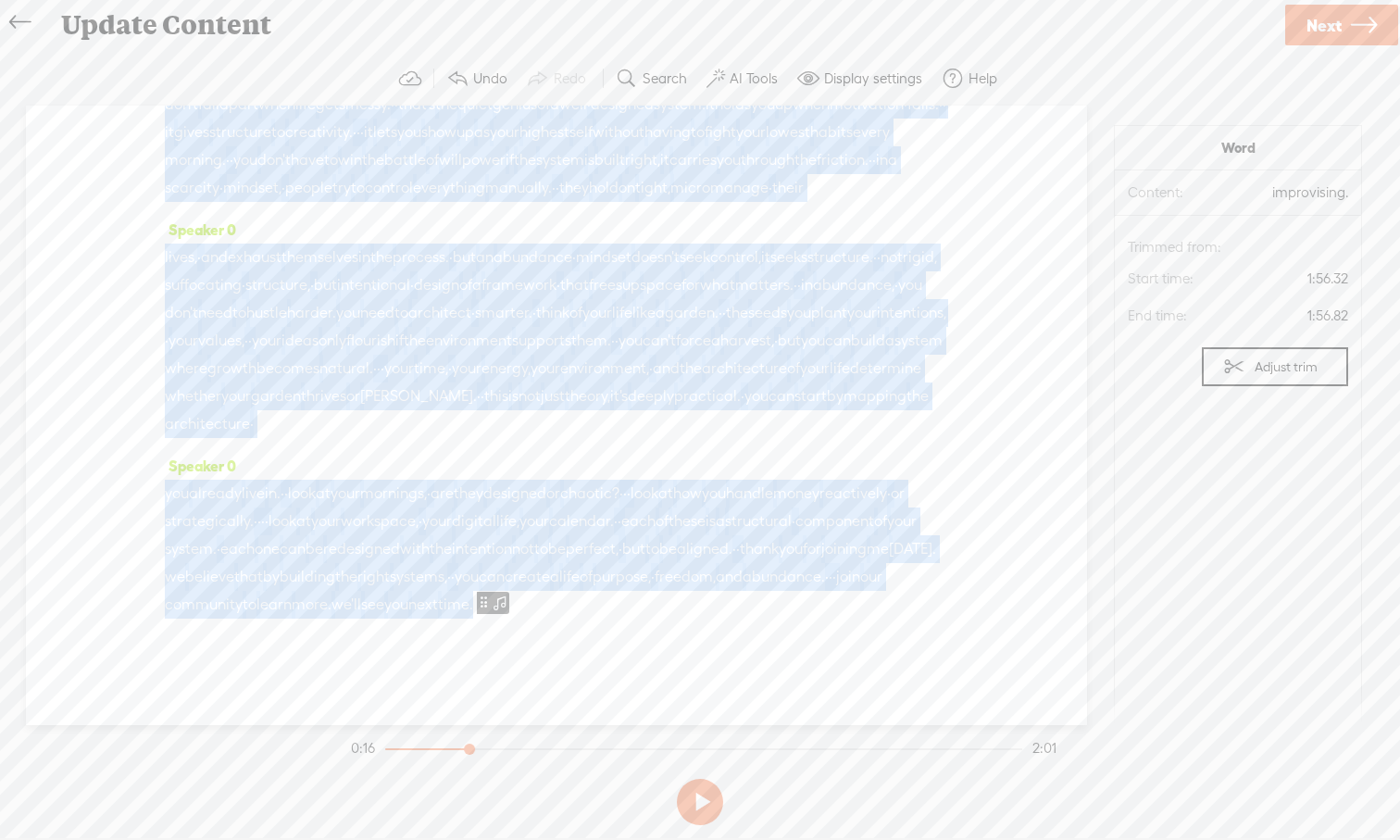
drag, startPoint x: 199, startPoint y: 303, endPoint x: 581, endPoint y: 737, distance: 578.2
click at [581, 737] on div "Trebble audio editor works best with Google Chrome or Firefox. Please switch yo…" at bounding box center [700, 442] width 1363 height 781
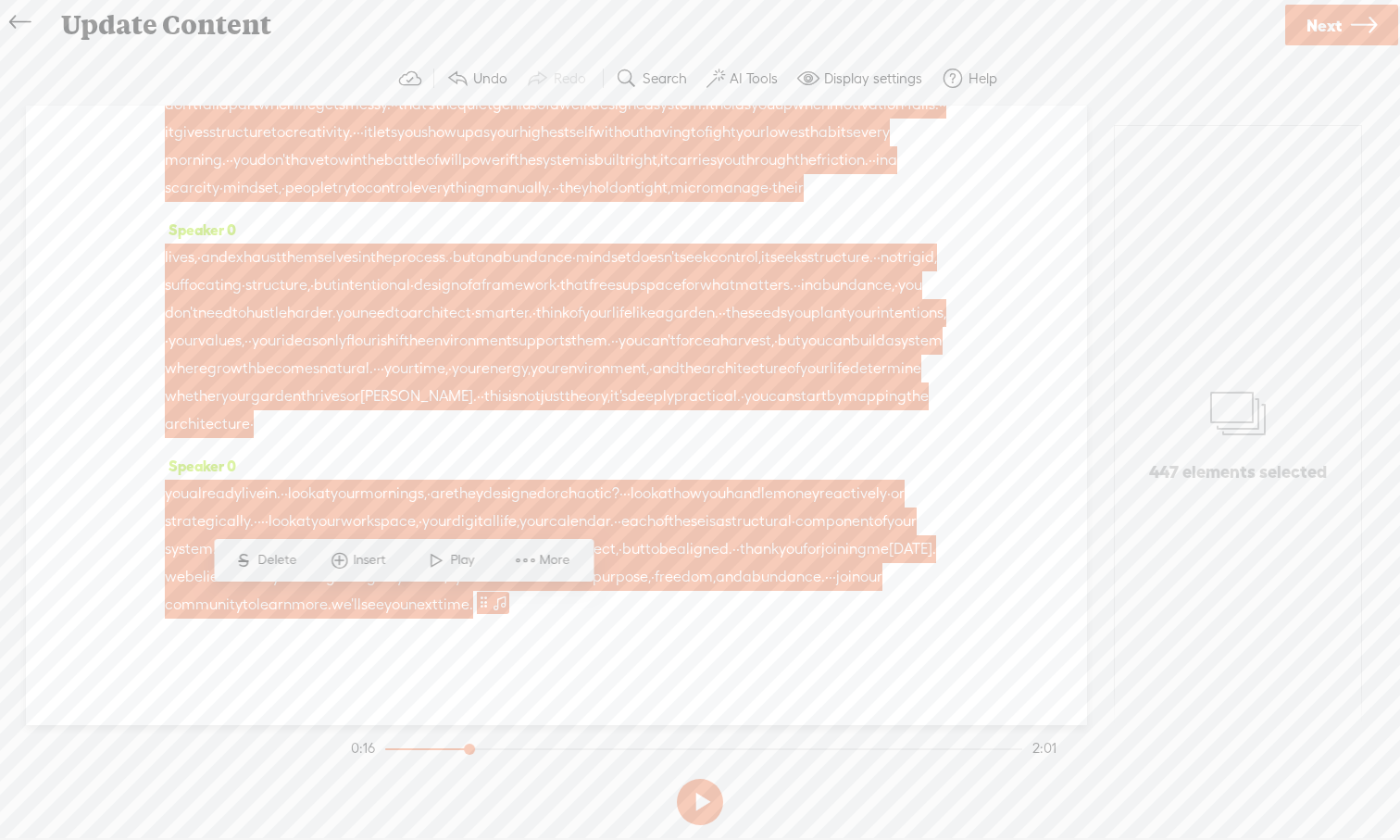
click at [283, 568] on span "Delete" at bounding box center [279, 560] width 44 height 19
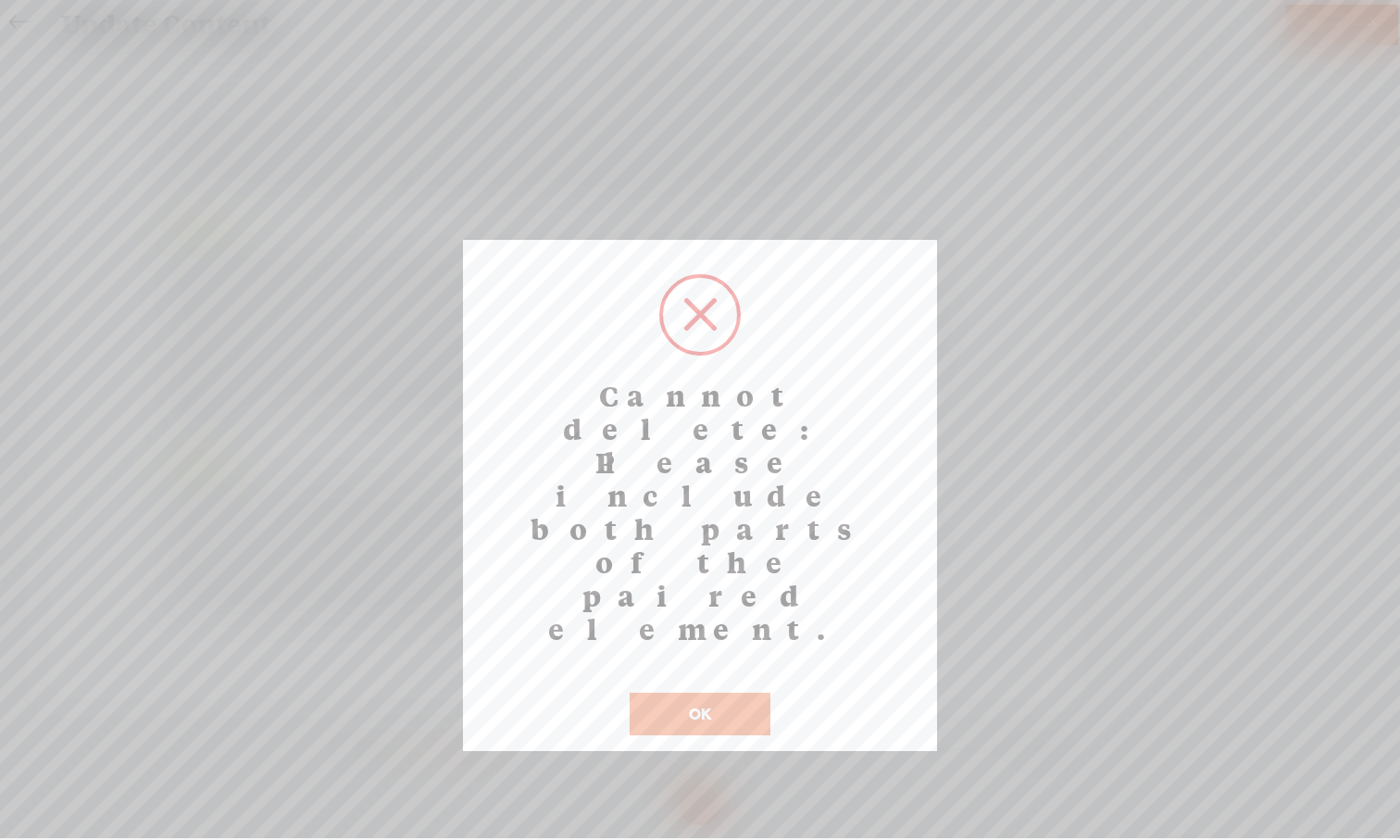
click at [666, 693] on button "OK" at bounding box center [700, 714] width 141 height 43
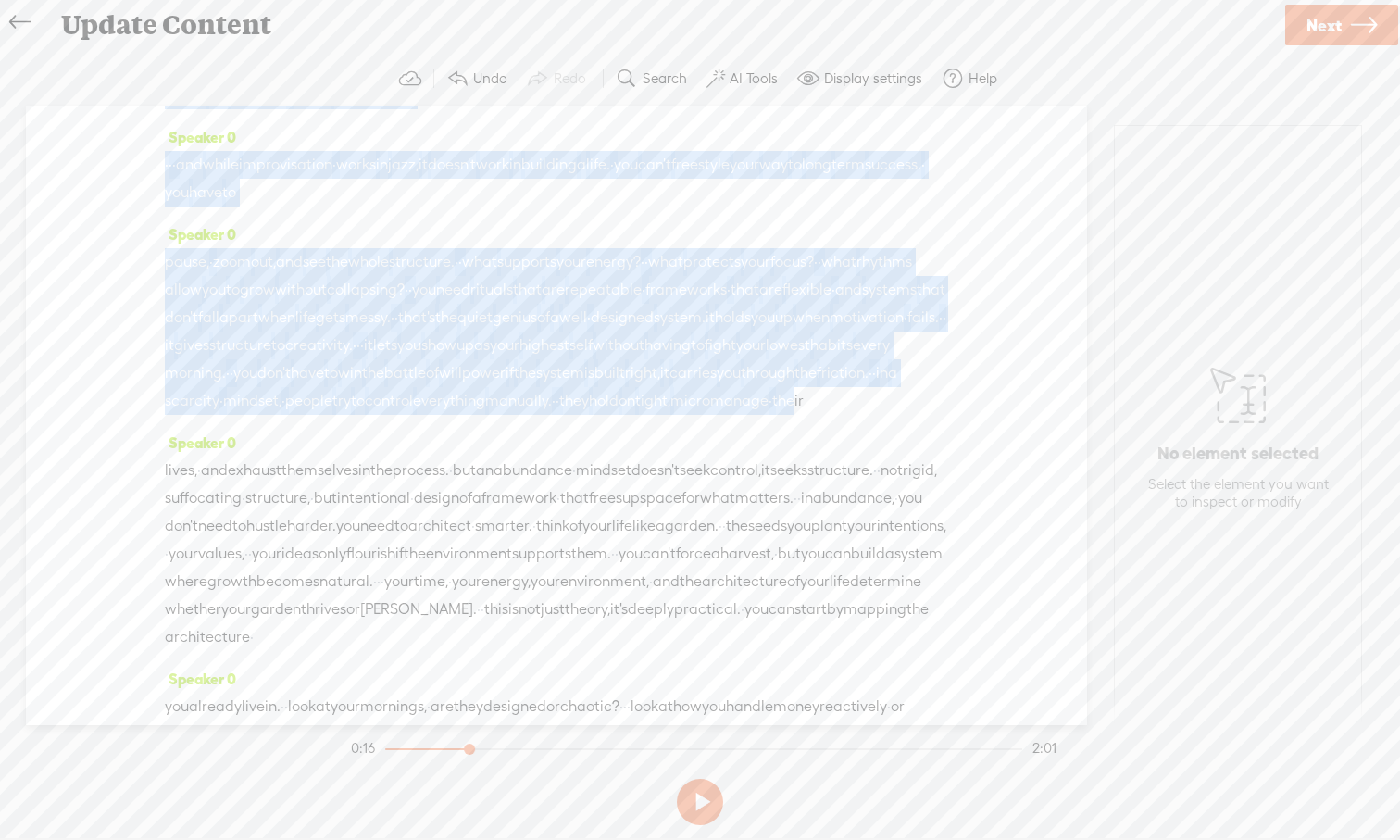
scroll to position [536, 0]
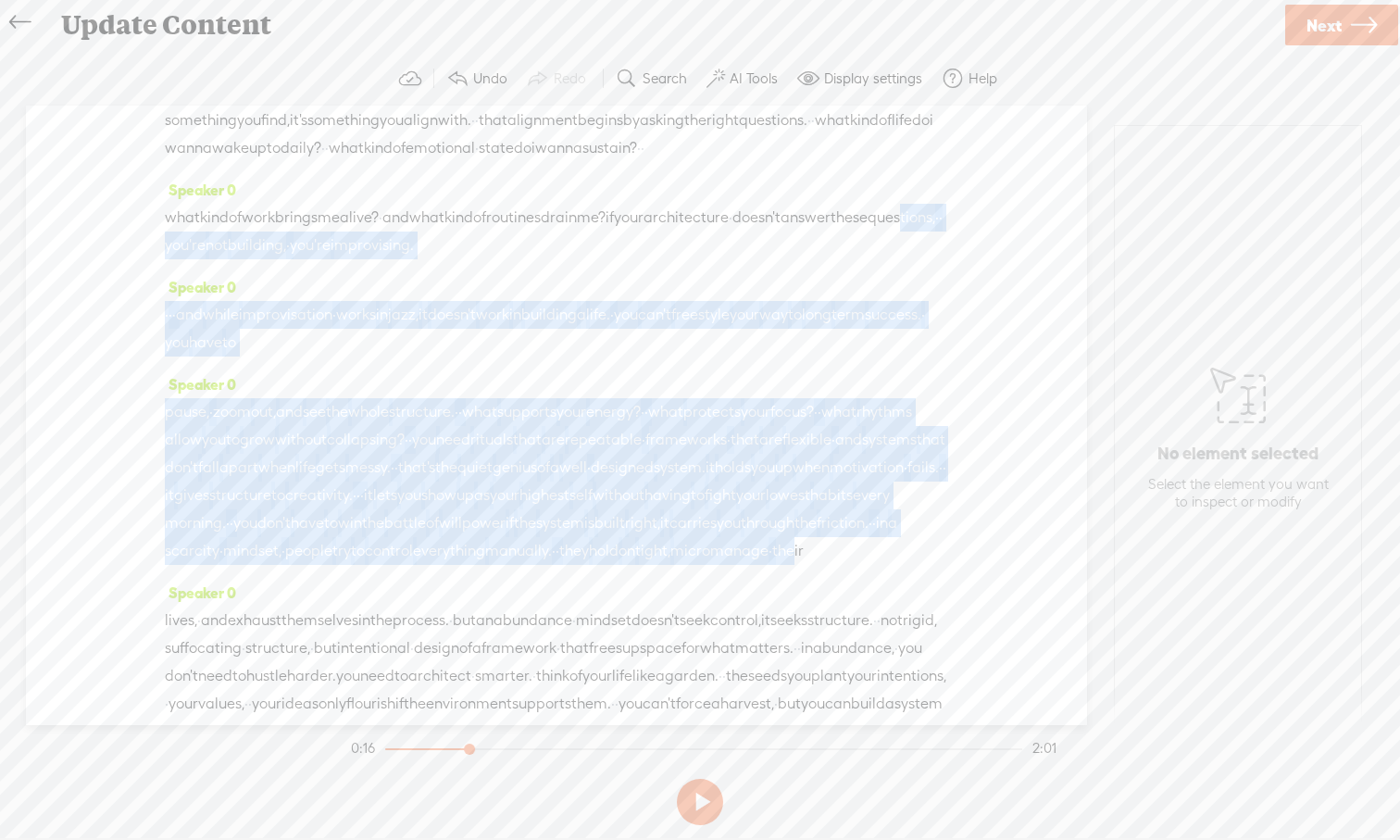
drag, startPoint x: 297, startPoint y: 132, endPoint x: 297, endPoint y: 337, distance: 205.0
click at [297, 337] on div "Speaker 0 · hey, everyone, and welcome back to entrepreneur's · mindset. · · we…" at bounding box center [557, 415] width 1062 height 620
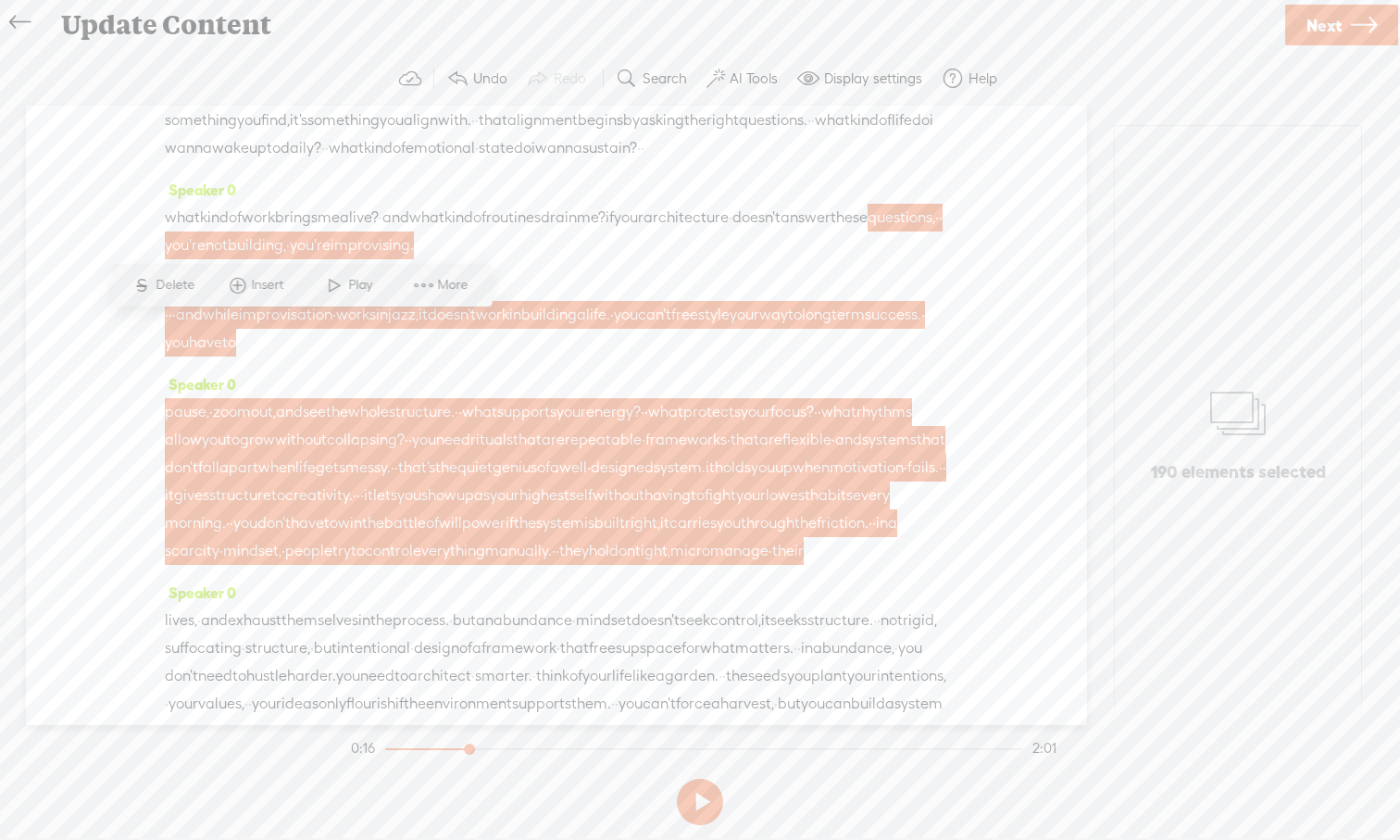
click at [333, 329] on span "improvisation" at bounding box center [285, 315] width 94 height 28
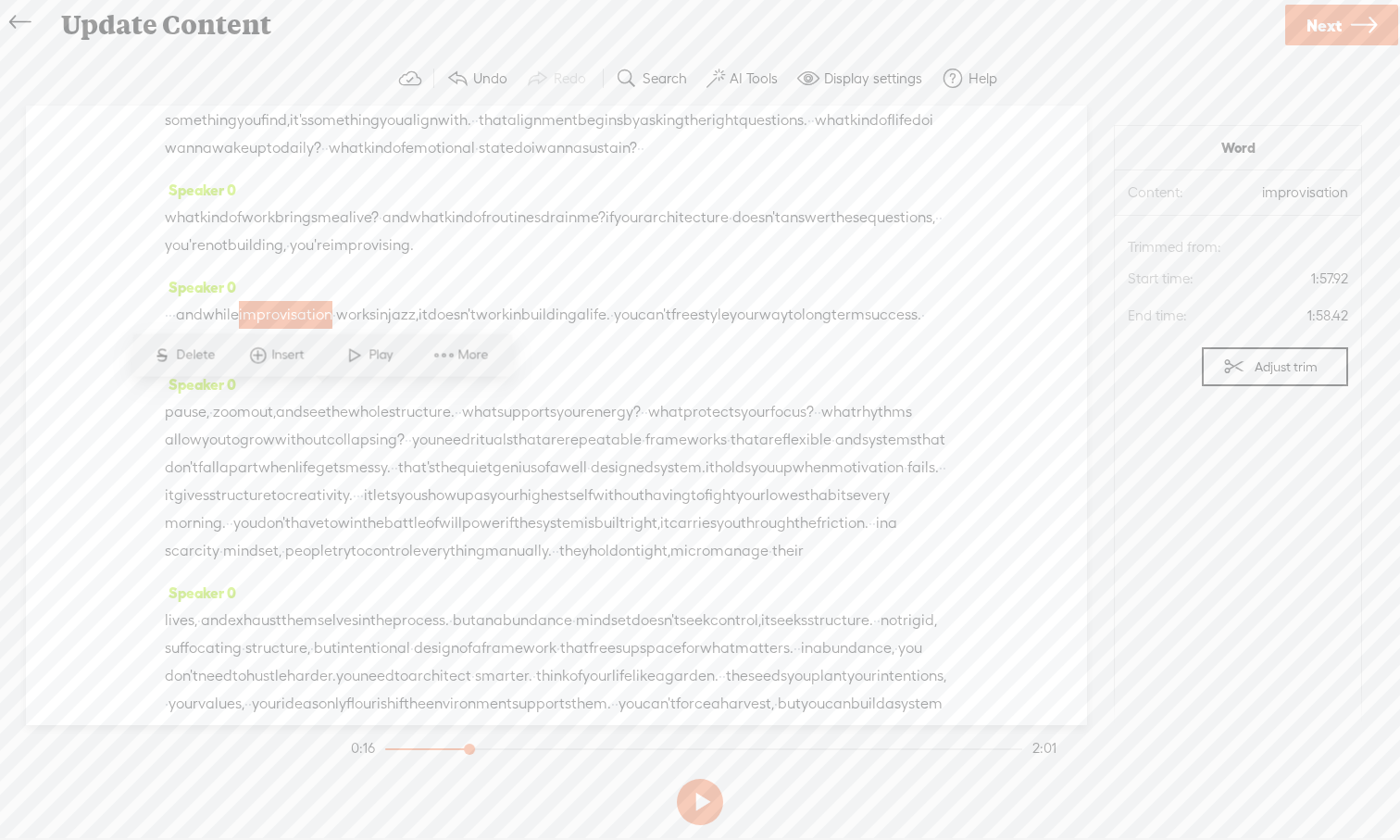
click at [202, 329] on span "and" at bounding box center [189, 315] width 27 height 28
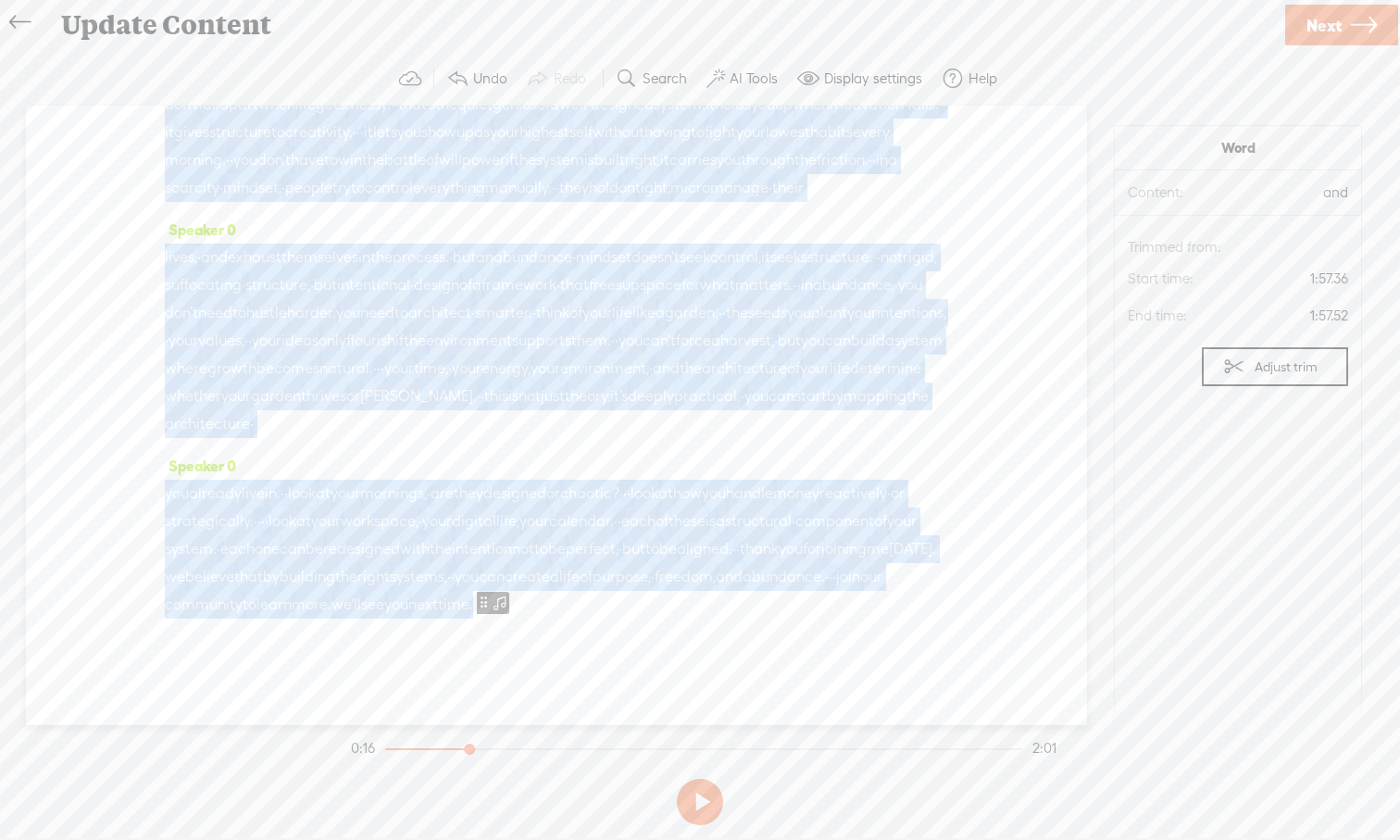
scroll to position [1097, 0]
drag, startPoint x: 202, startPoint y: 402, endPoint x: 582, endPoint y: 747, distance: 513.2
click at [582, 747] on div "Trebble audio editor works best with Google Chrome or Firefox. Please switch yo…" at bounding box center [700, 442] width 1363 height 781
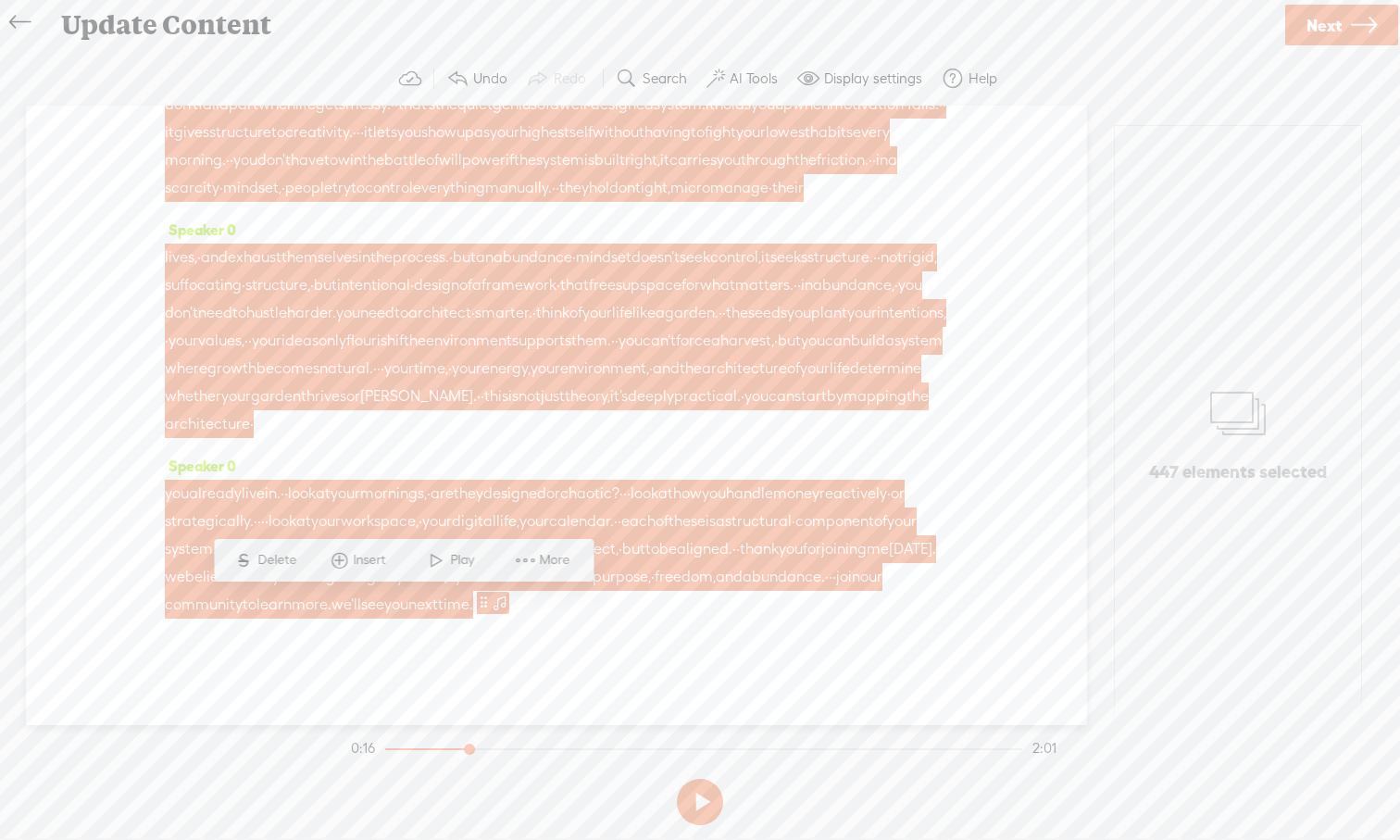
click at [543, 558] on span "More" at bounding box center [558, 560] width 35 height 19
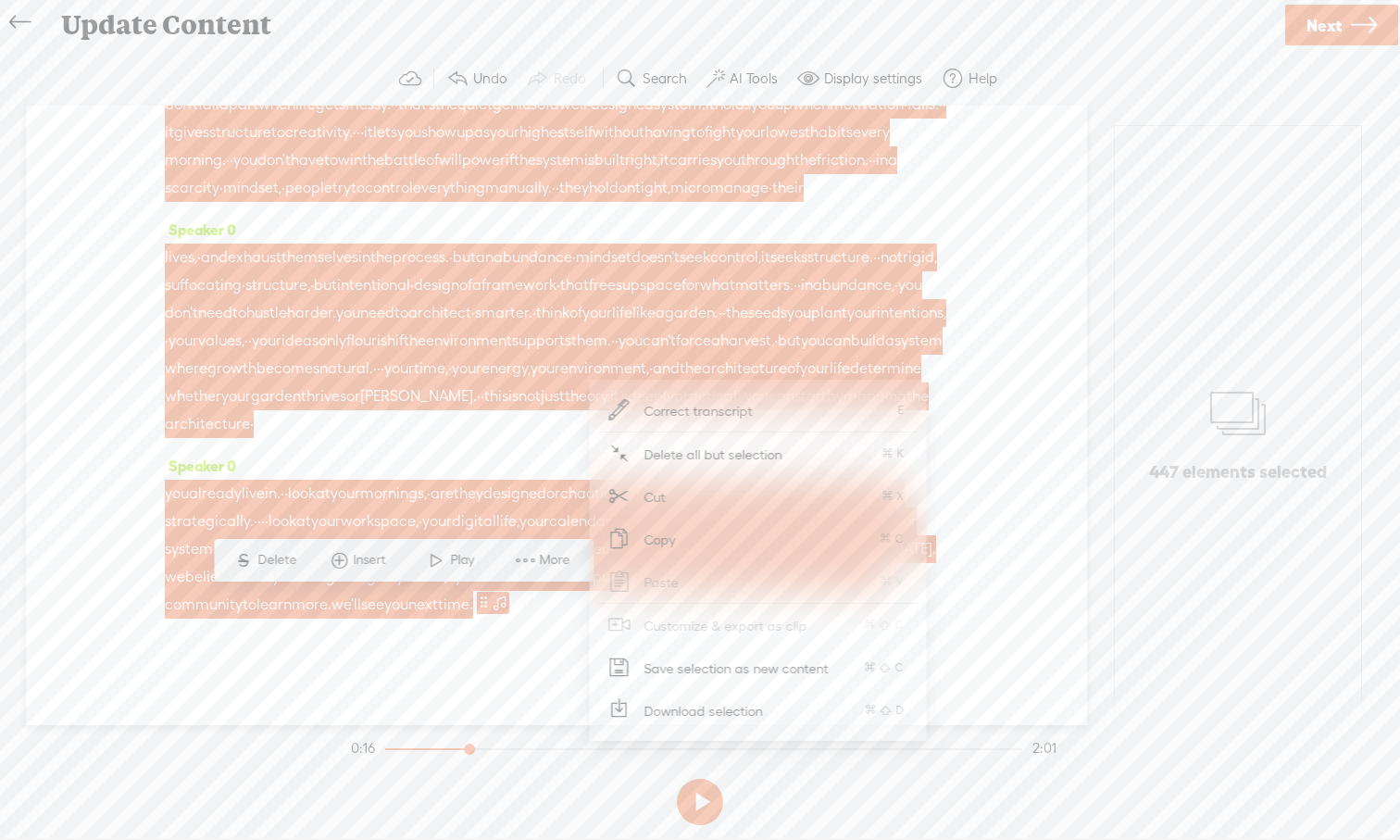
click at [504, 418] on div "Speaker 0 lives, · and exhaust themselves in the process. · but an abundance · …" at bounding box center [557, 333] width 784 height 236
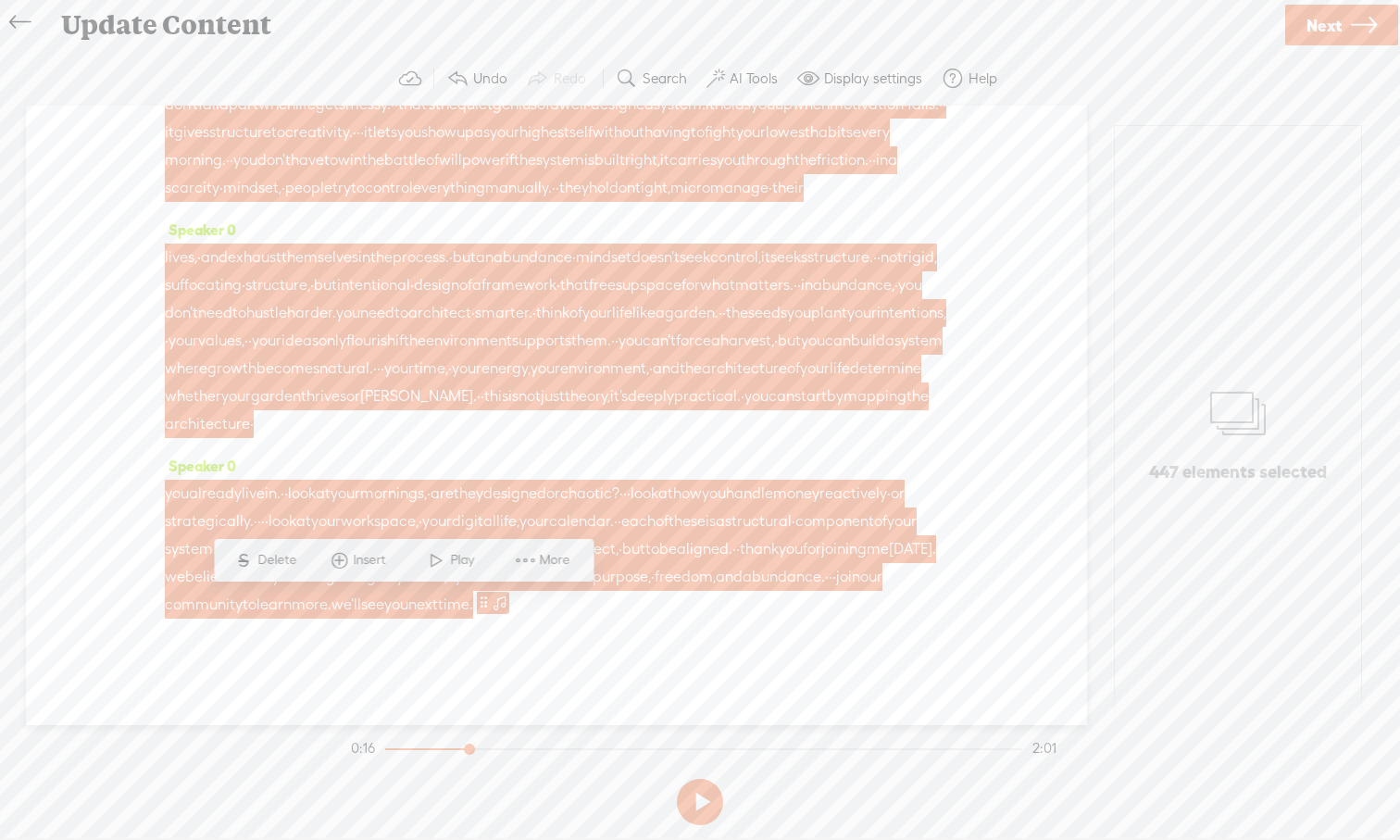
click at [251, 382] on span "your" at bounding box center [236, 396] width 30 height 28
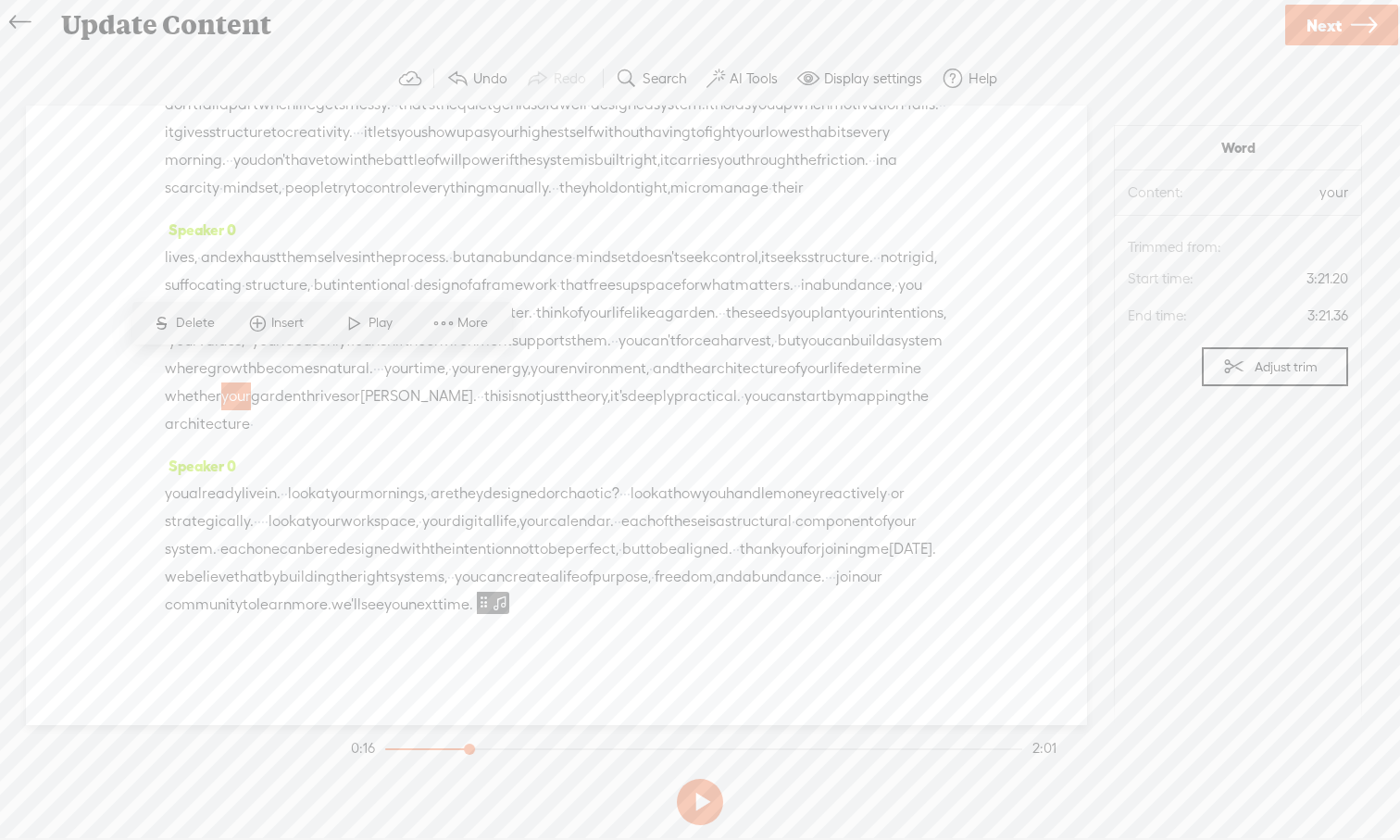
click at [310, 271] on span "structure," at bounding box center [278, 285] width 65 height 28
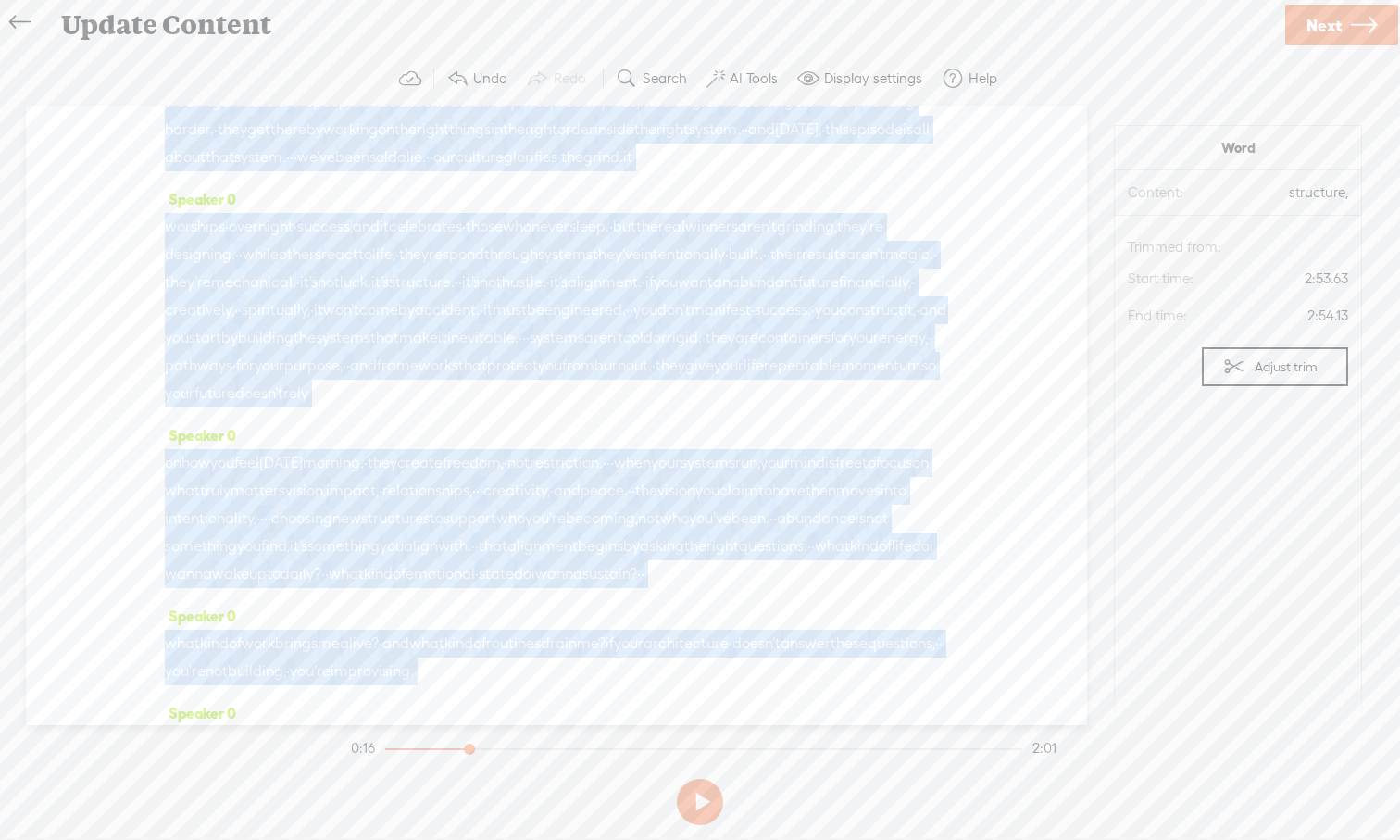
scroll to position [0, 0]
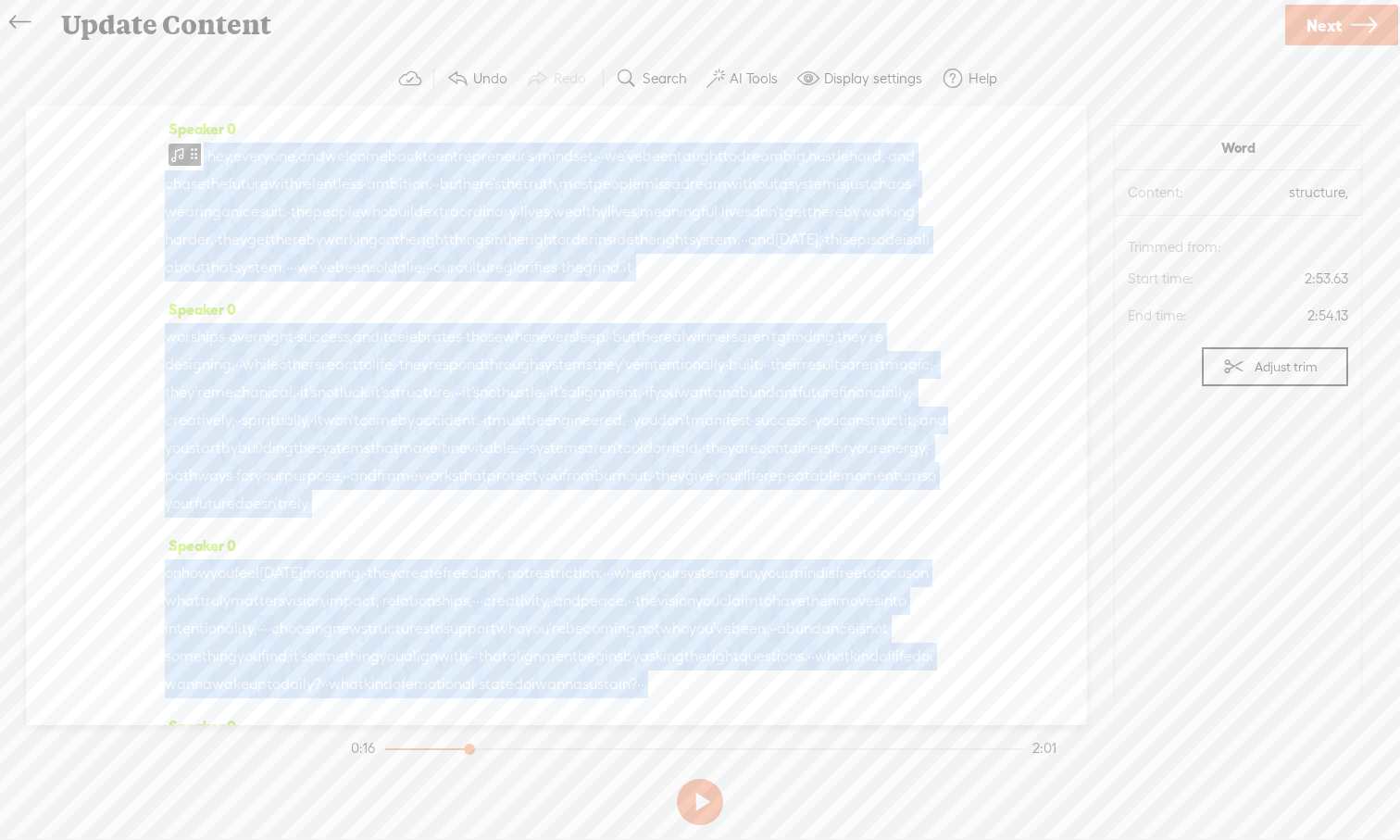
drag, startPoint x: 309, startPoint y: 267, endPoint x: 264, endPoint y: 75, distance: 197.2
click at [264, 74] on div "Trebble audio editor works best with Google Chrome or Firefox. Please switch yo…" at bounding box center [700, 442] width 1363 height 781
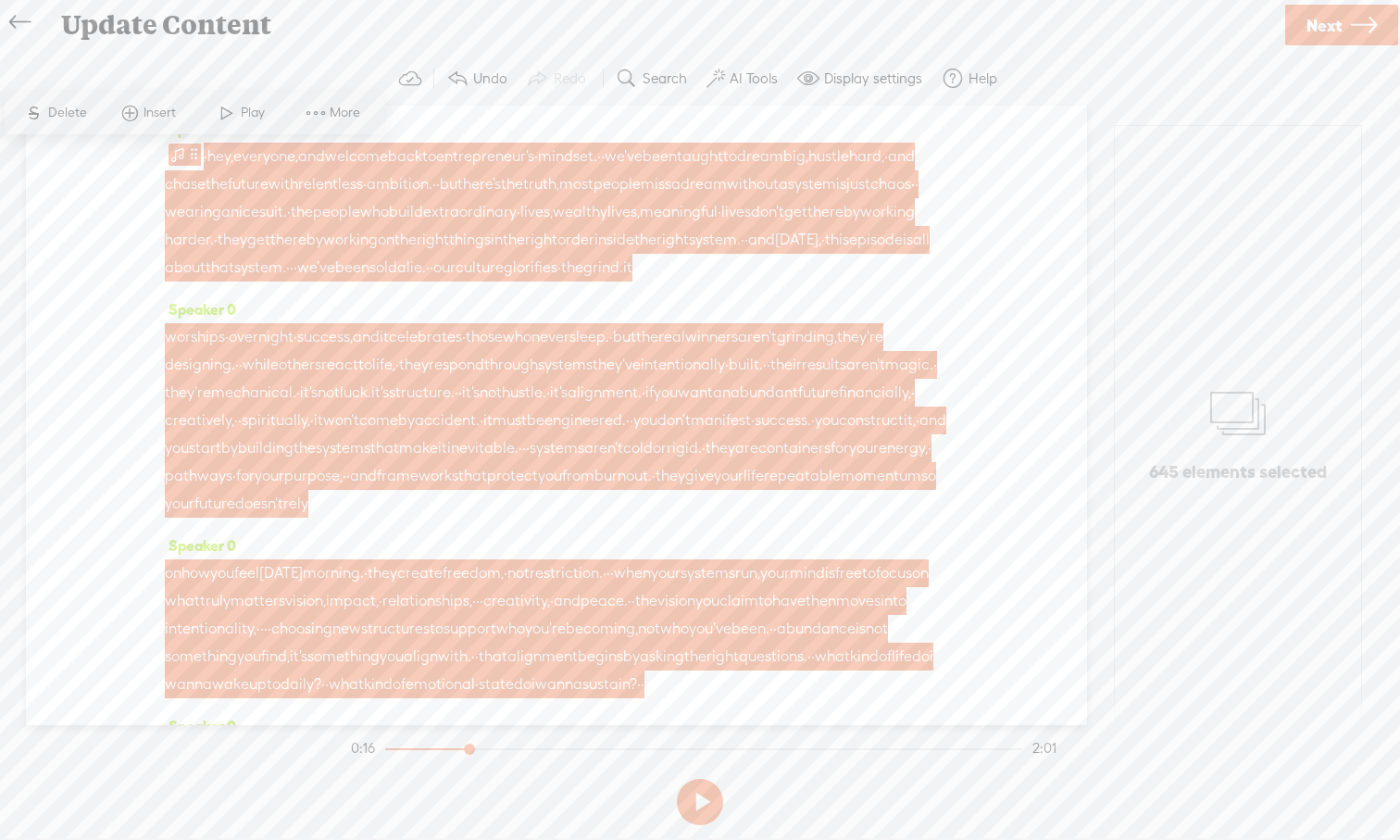
click at [727, 198] on span "without" at bounding box center [753, 184] width 52 height 28
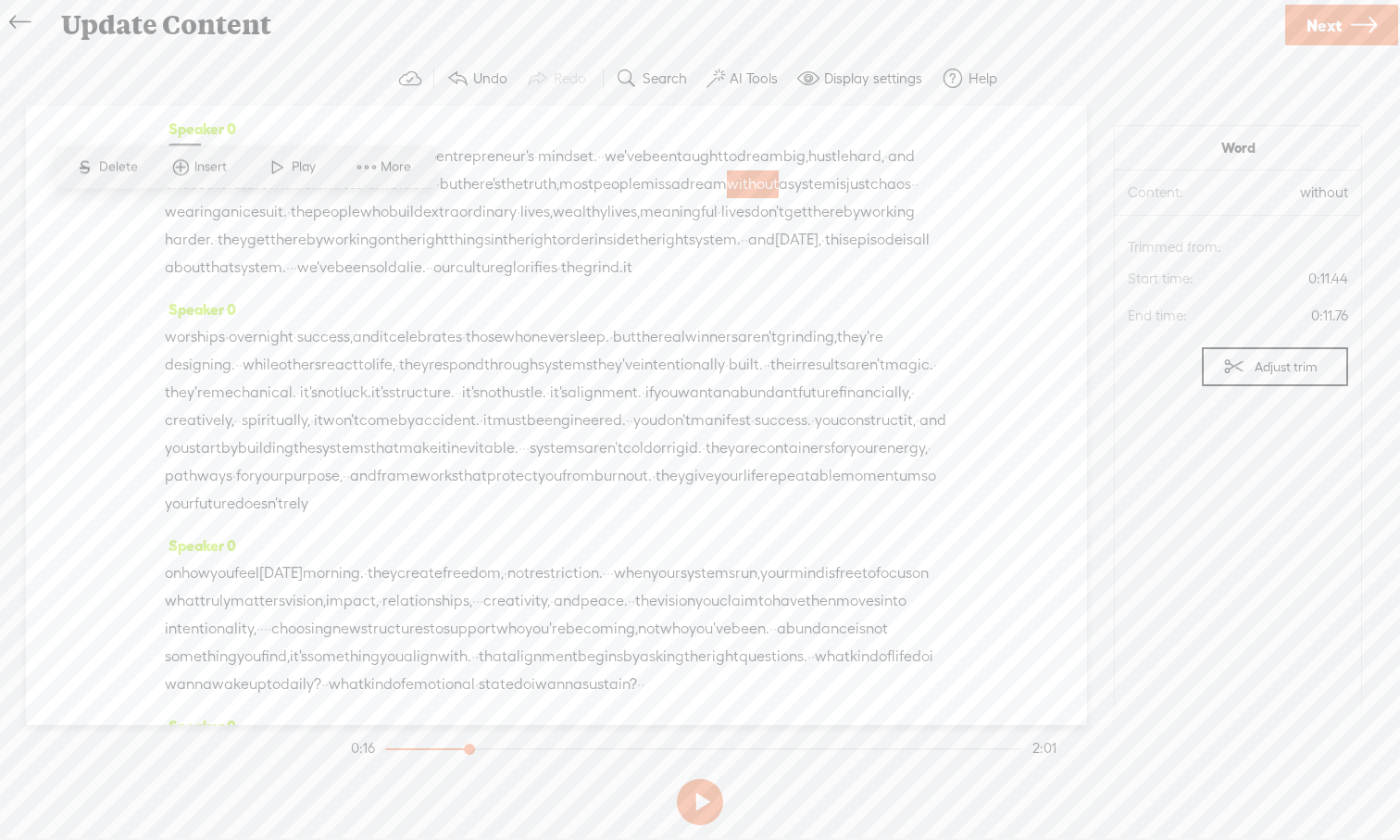
click at [553, 226] on span "wealthy" at bounding box center [580, 212] width 55 height 28
click at [146, 150] on div "Speaker 0 · hey, everyone, and welcome back to entrepreneur's · mindset. · · we…" at bounding box center [557, 415] width 1062 height 620
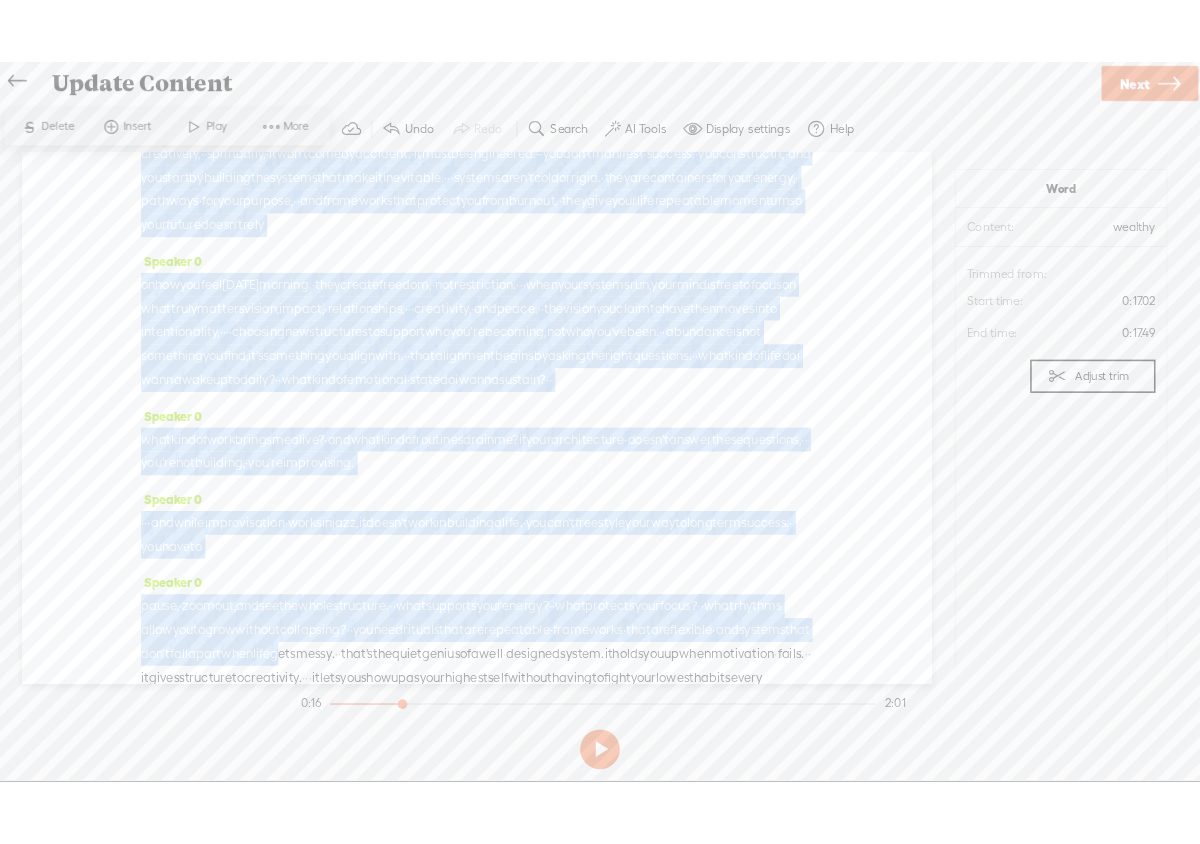
scroll to position [405, 0]
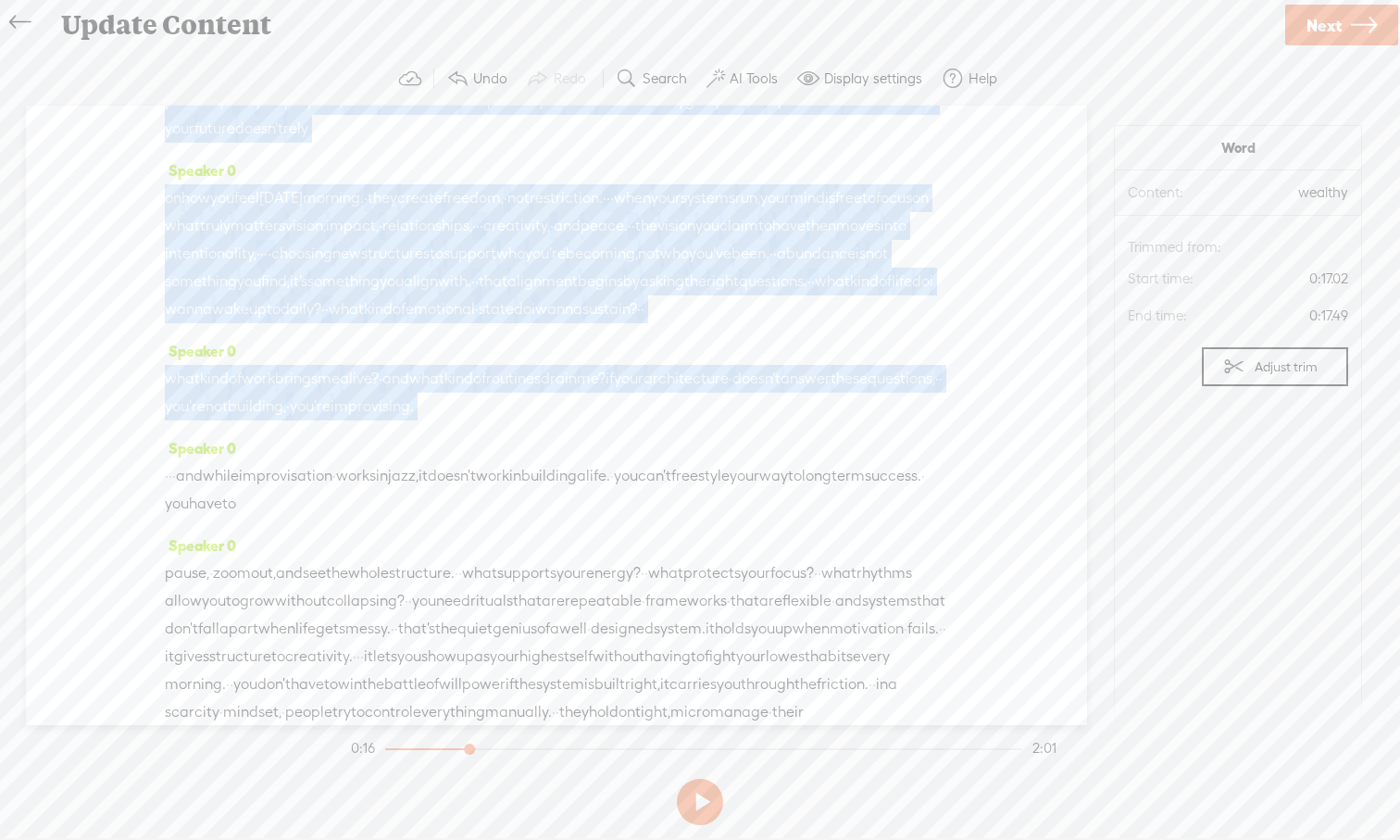
drag, startPoint x: 220, startPoint y: 152, endPoint x: 688, endPoint y: 499, distance: 582.6
click at [688, 499] on div "Speaker 0 · hey, everyone, and welcome back to entrepreneur's · mindset. · · we…" at bounding box center [557, 415] width 1062 height 620
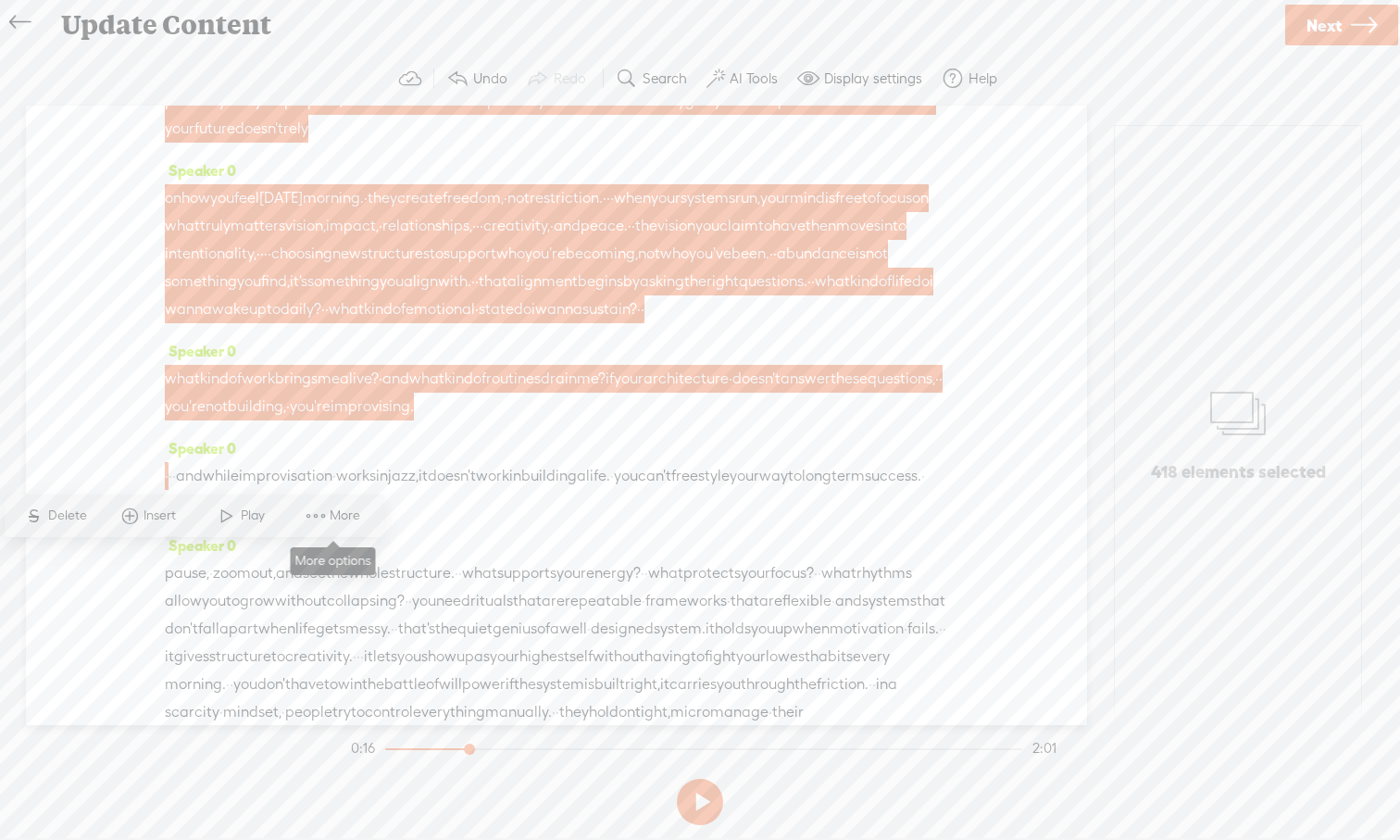
click at [347, 520] on span "More" at bounding box center [347, 516] width 35 height 19
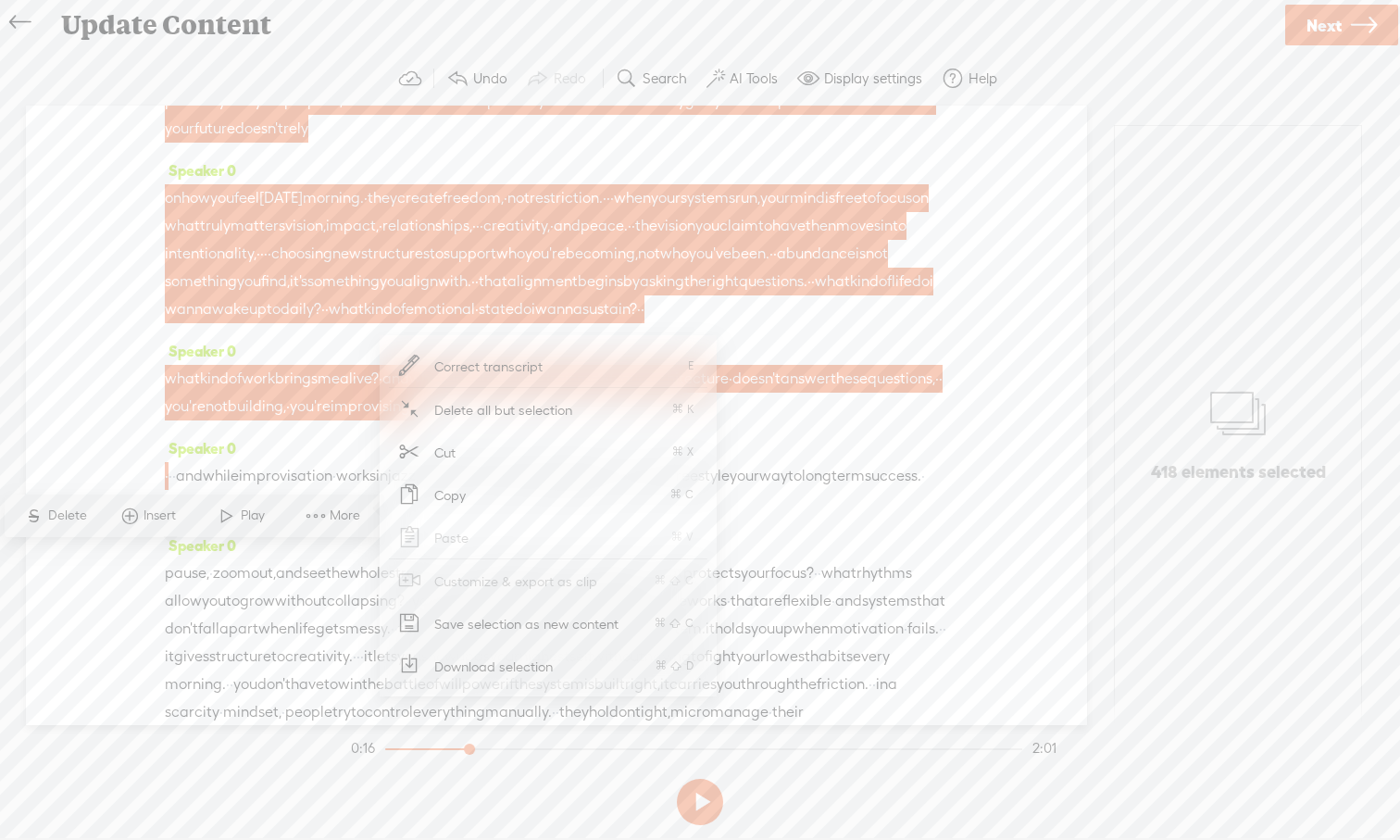
click at [462, 671] on span "Download selection" at bounding box center [494, 666] width 192 height 42
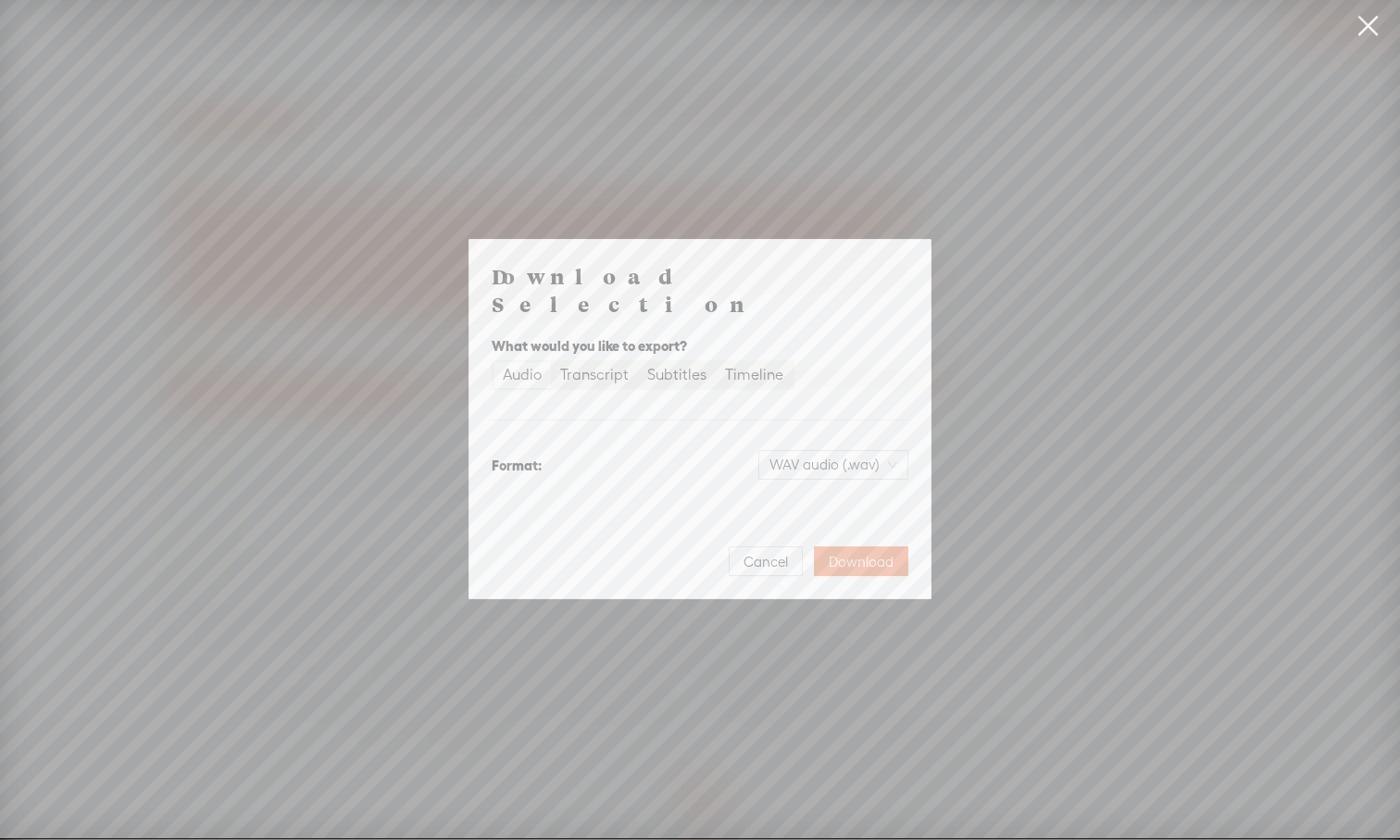
click at [526, 362] on div "Audio" at bounding box center [523, 375] width 39 height 26
click at [494, 362] on input "Audio" at bounding box center [494, 362] width 0 height 0
click at [896, 451] on span "WAV audio (.wav)" at bounding box center [834, 465] width 128 height 28
click at [866, 497] on div "MP3 audio (.mp3)" at bounding box center [818, 490] width 151 height 19
click at [875, 557] on button "Download" at bounding box center [862, 561] width 95 height 30
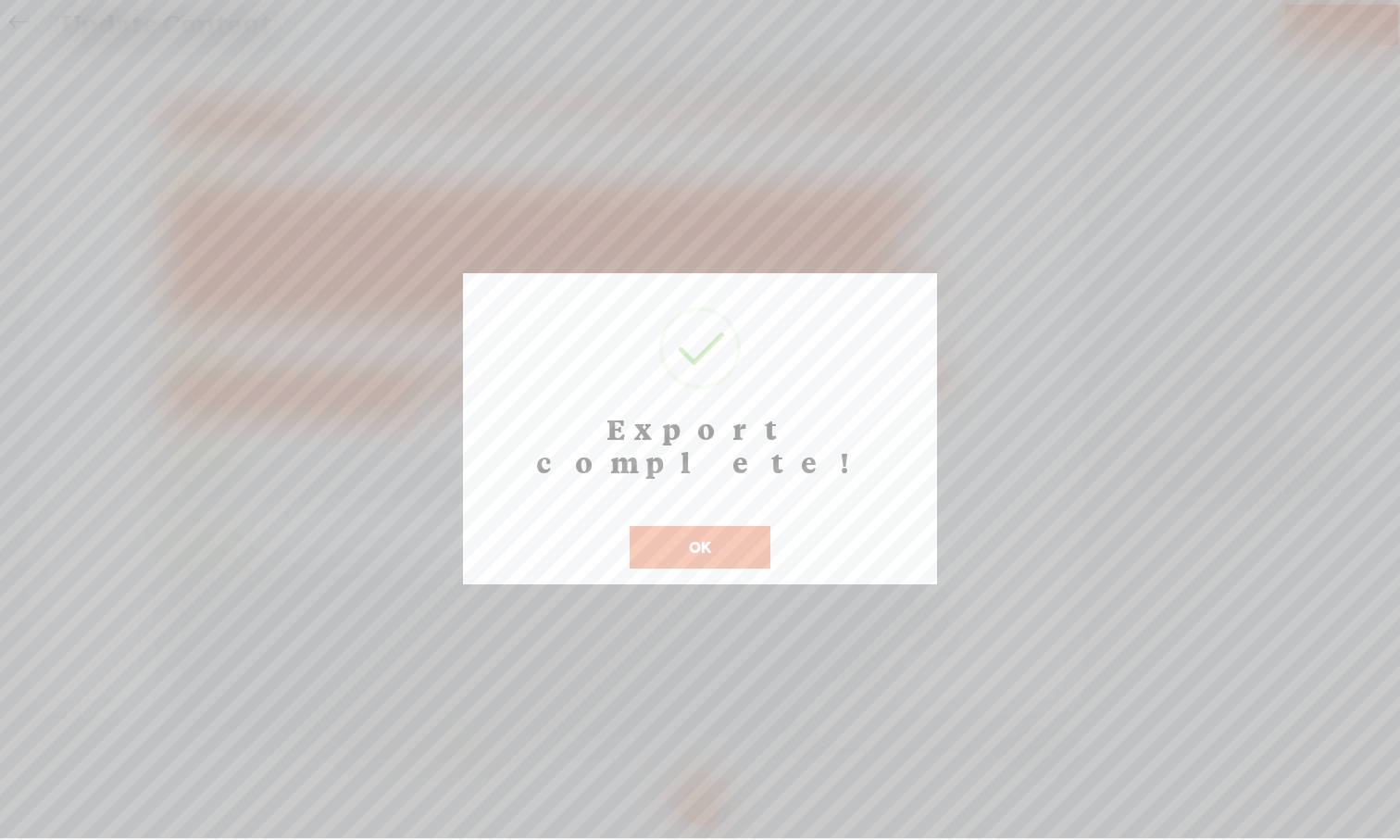
click at [737, 526] on button "OK" at bounding box center [700, 547] width 141 height 43
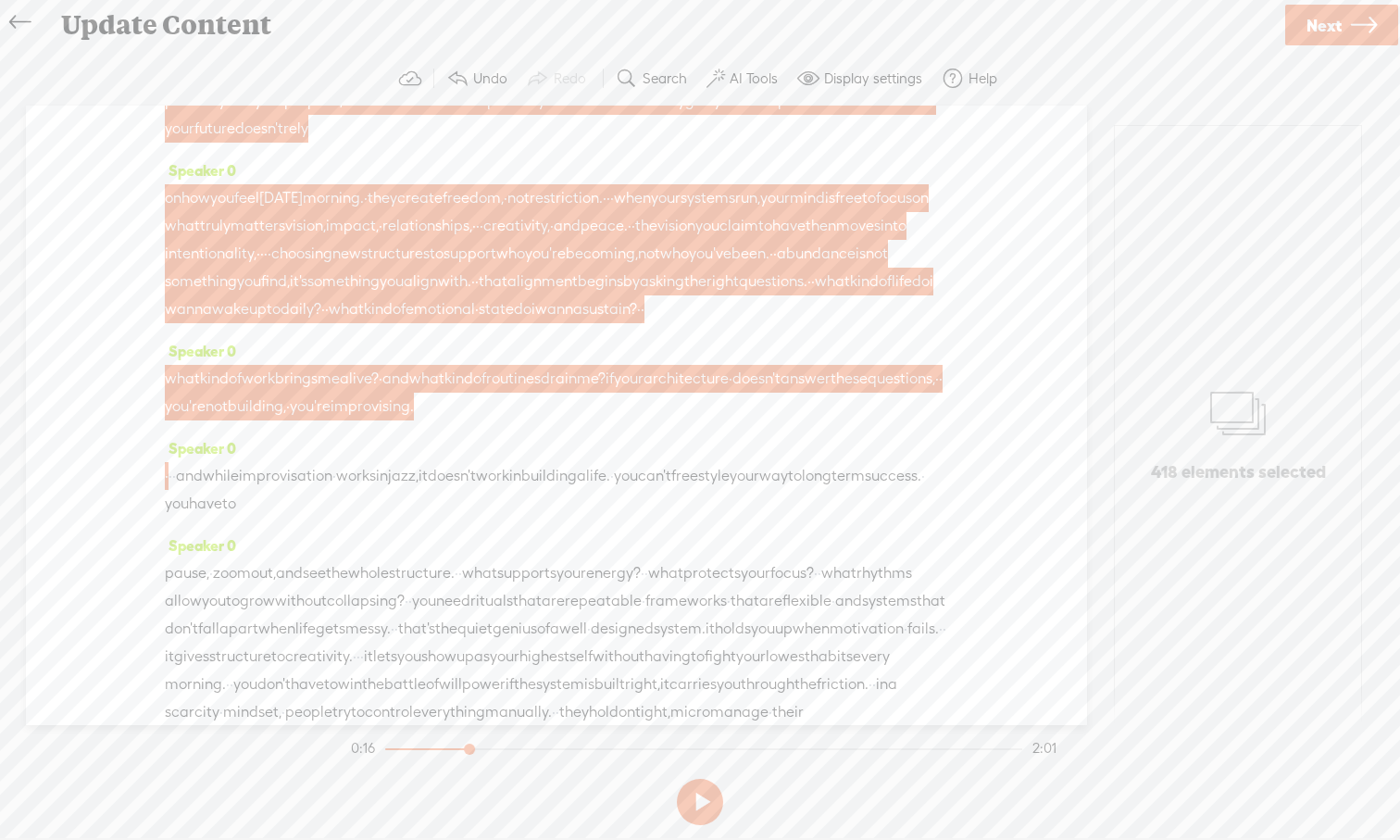
click at [21, 29] on icon at bounding box center [19, 22] width 21 height 42
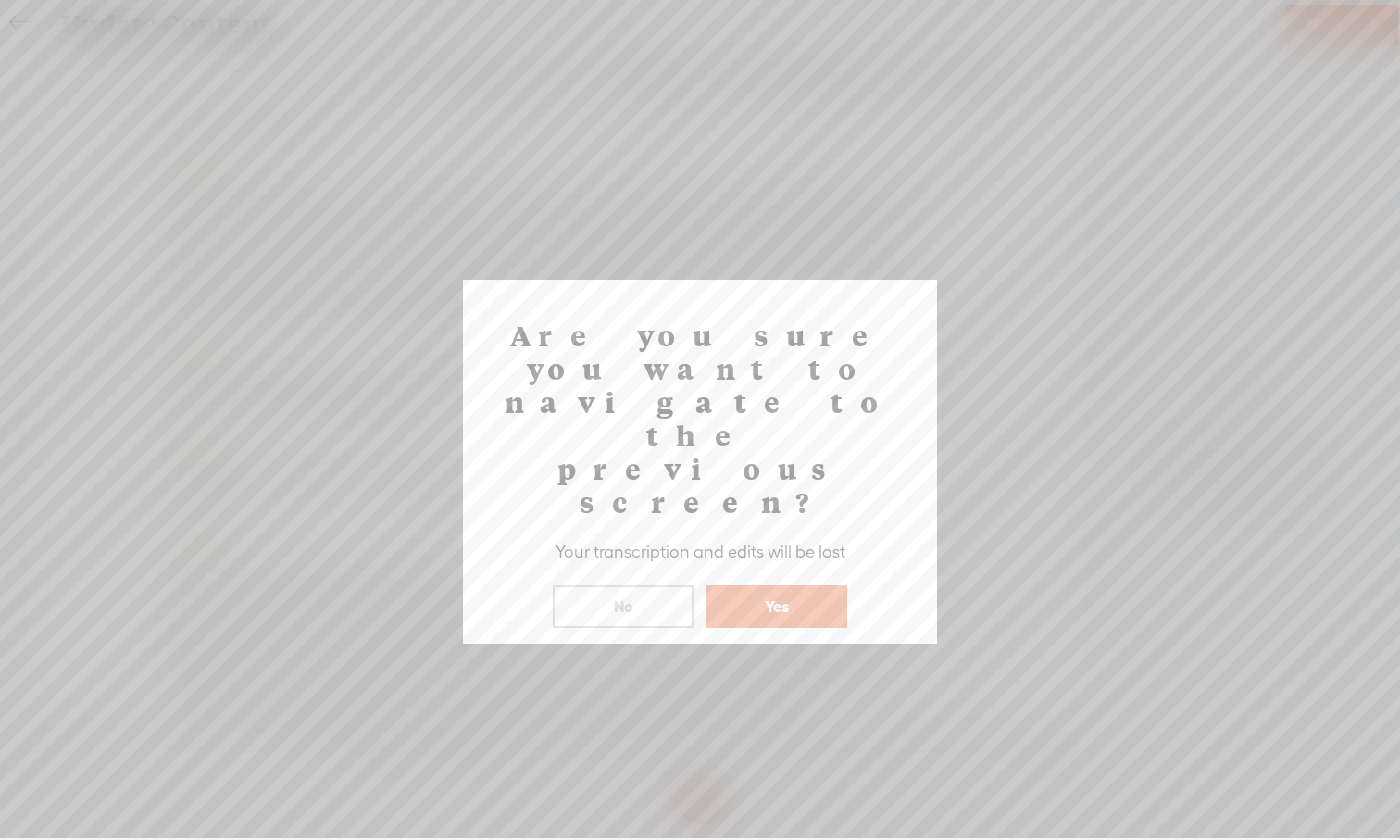
click at [780, 585] on button "Yes" at bounding box center [777, 607] width 141 height 43
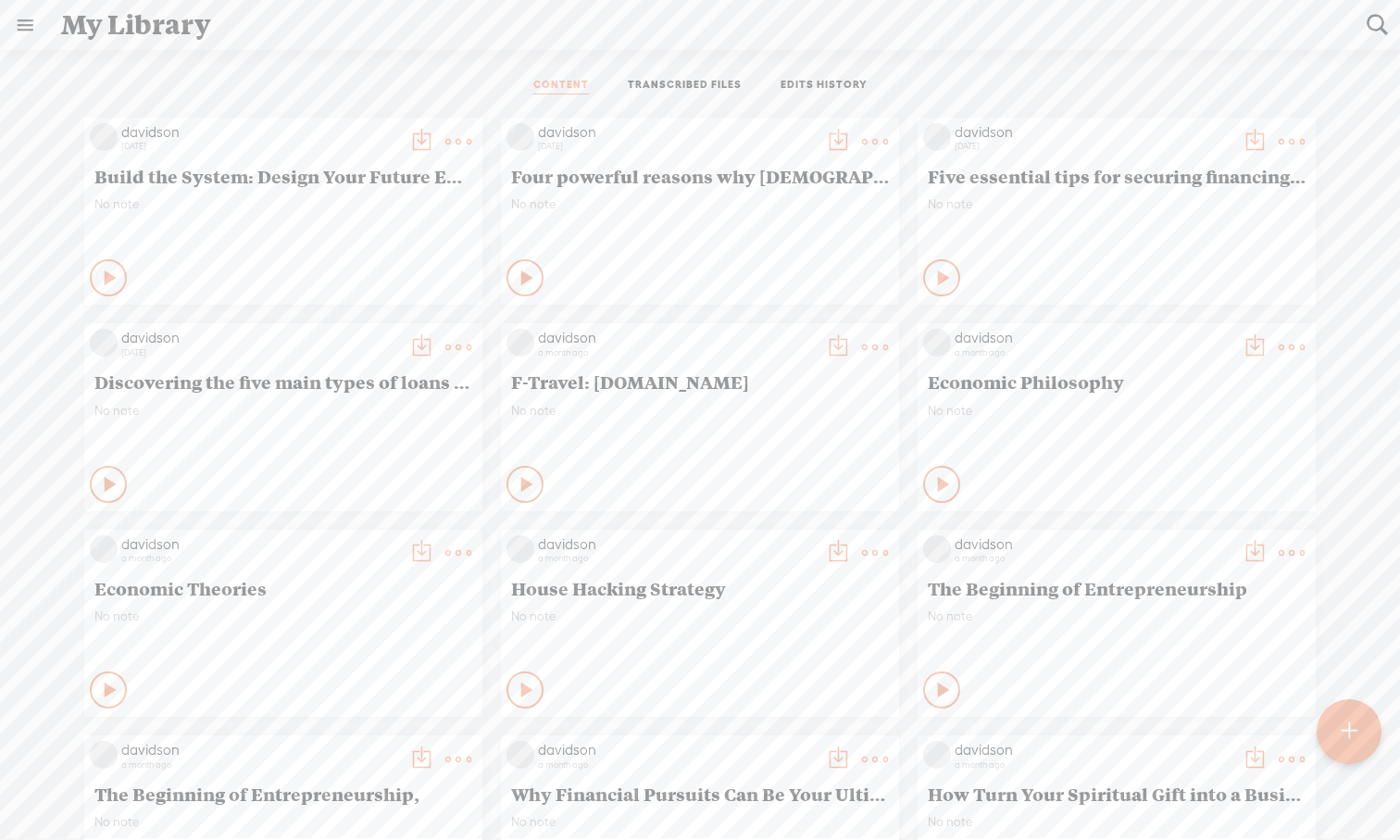
click at [447, 138] on t at bounding box center [459, 142] width 26 height 26
click at [393, 213] on link "Edit" at bounding box center [371, 204] width 185 height 43
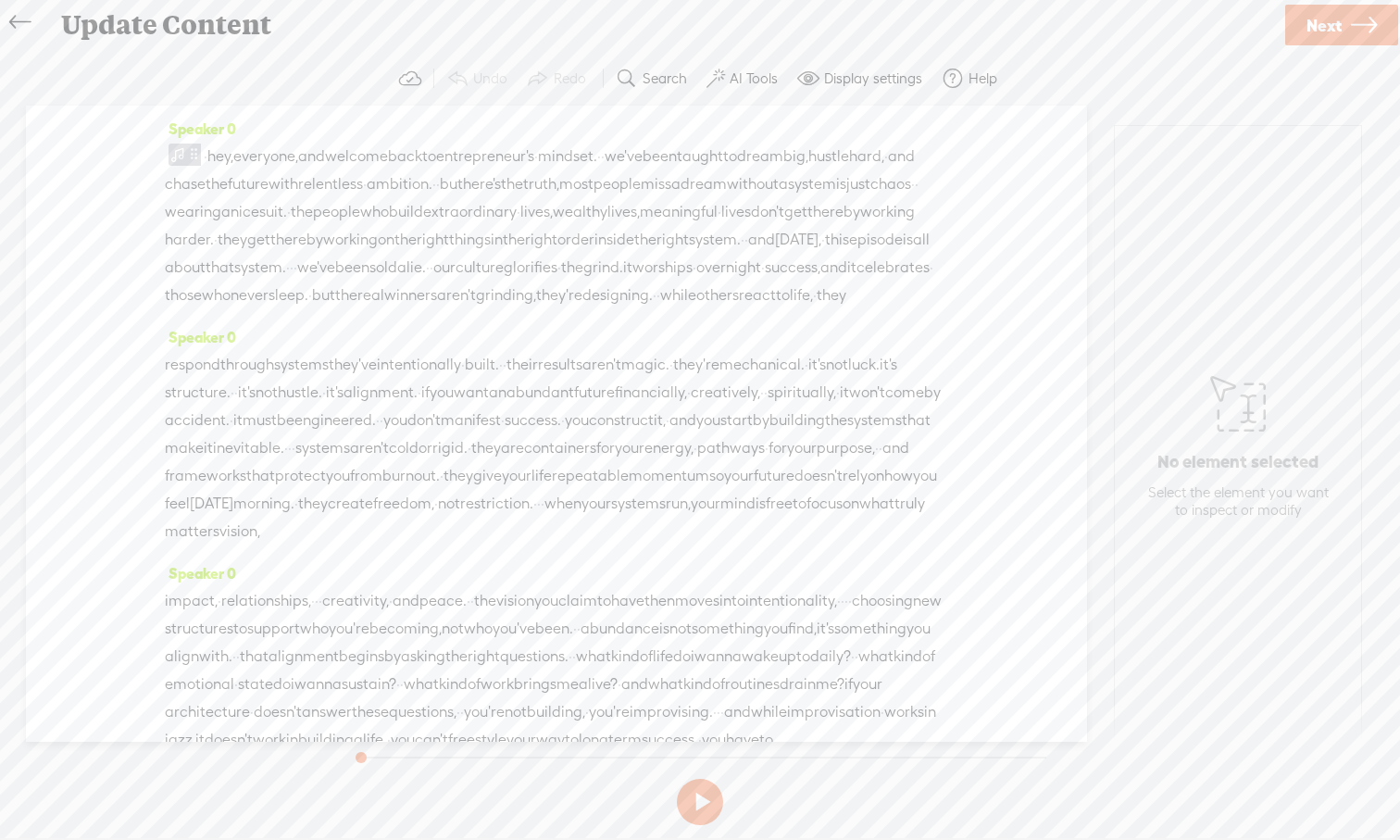
click at [698, 781] on button at bounding box center [700, 802] width 46 height 46
click at [704, 781] on button at bounding box center [700, 802] width 46 height 46
click at [700, 781] on button at bounding box center [700, 802] width 46 height 46
click at [692, 781] on button at bounding box center [700, 802] width 46 height 46
drag, startPoint x: 565, startPoint y: 449, endPoint x: 168, endPoint y: 107, distance: 524.0
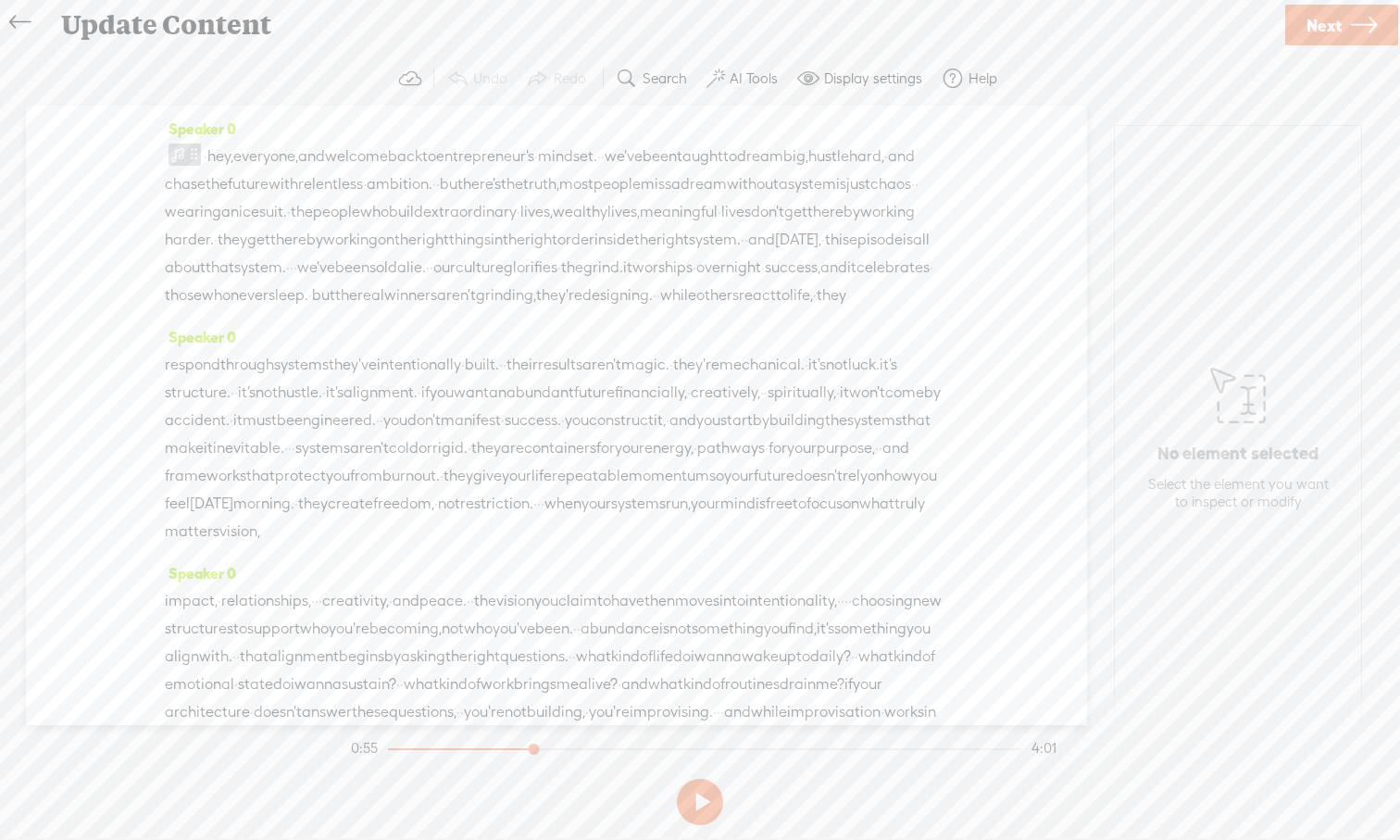
click at [168, 107] on div "Speaker 0 · hey, everyone, and welcome back to entrepreneur's · mindset. · · we…" at bounding box center [557, 415] width 1062 height 620
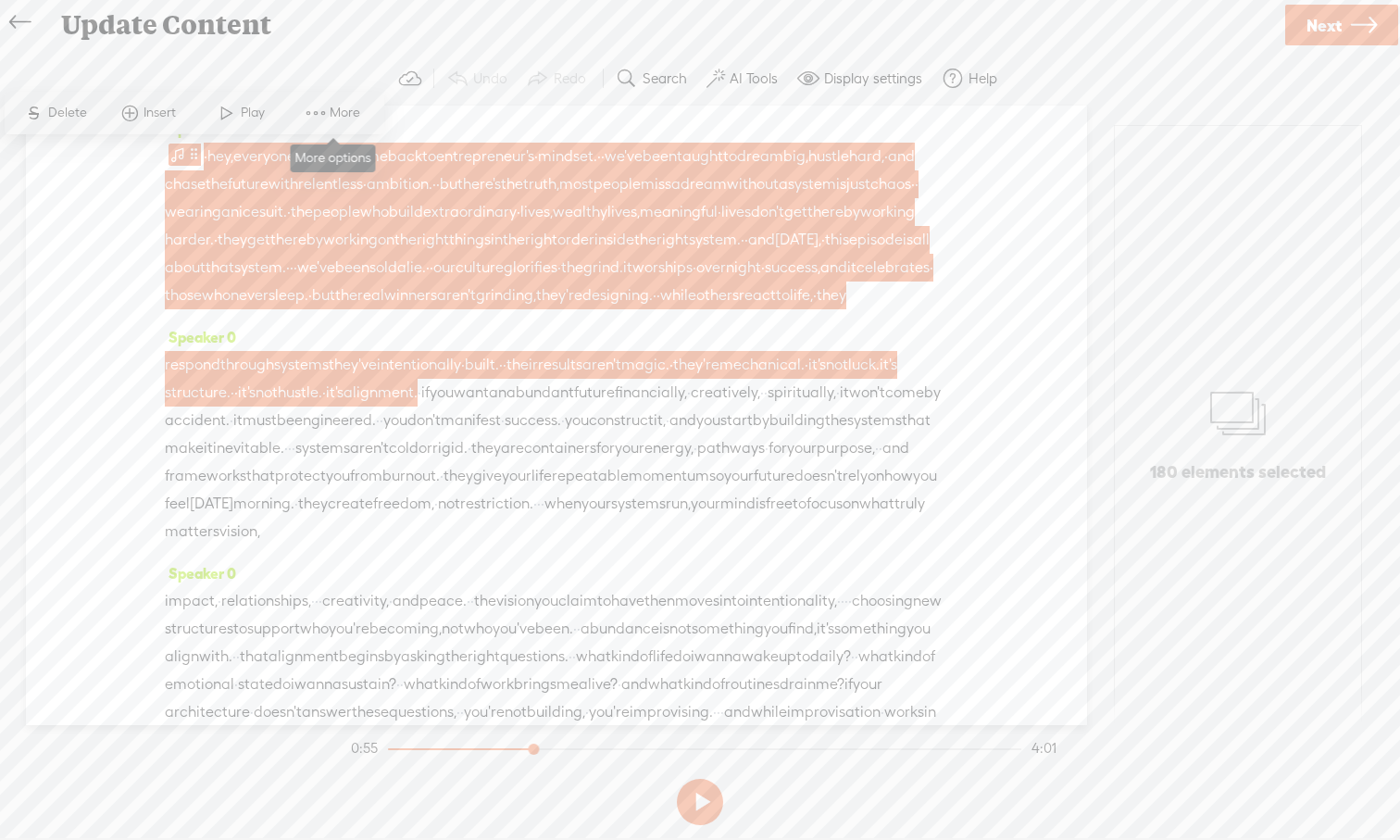
click at [347, 123] on span "More" at bounding box center [334, 113] width 93 height 33
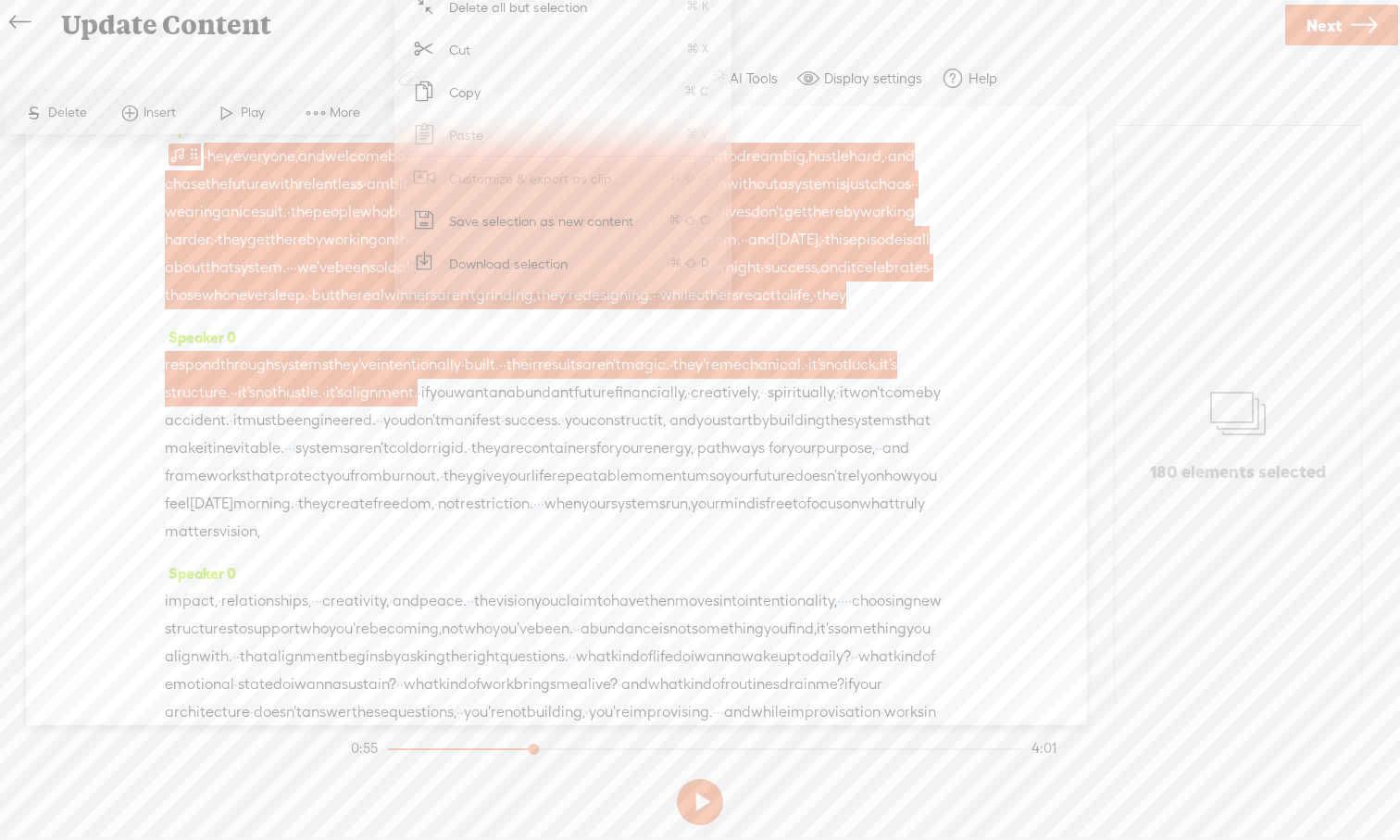
click at [474, 266] on span "Download selection" at bounding box center [509, 263] width 192 height 42
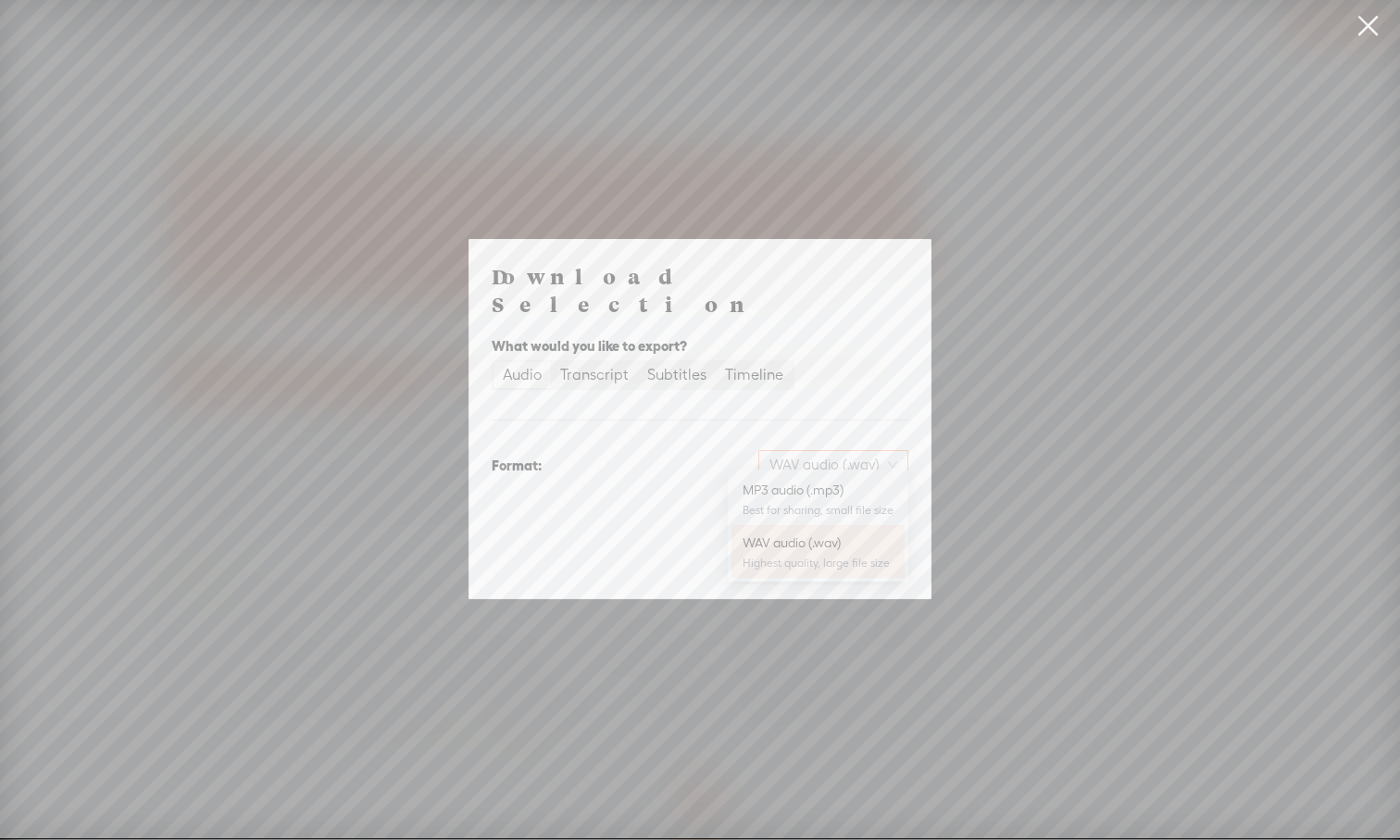
click at [884, 458] on span "WAV audio (.wav)" at bounding box center [834, 465] width 128 height 28
click at [674, 451] on div "WAV audio (.wav)" at bounding box center [733, 465] width 352 height 30
click at [873, 557] on button "Download" at bounding box center [862, 561] width 95 height 30
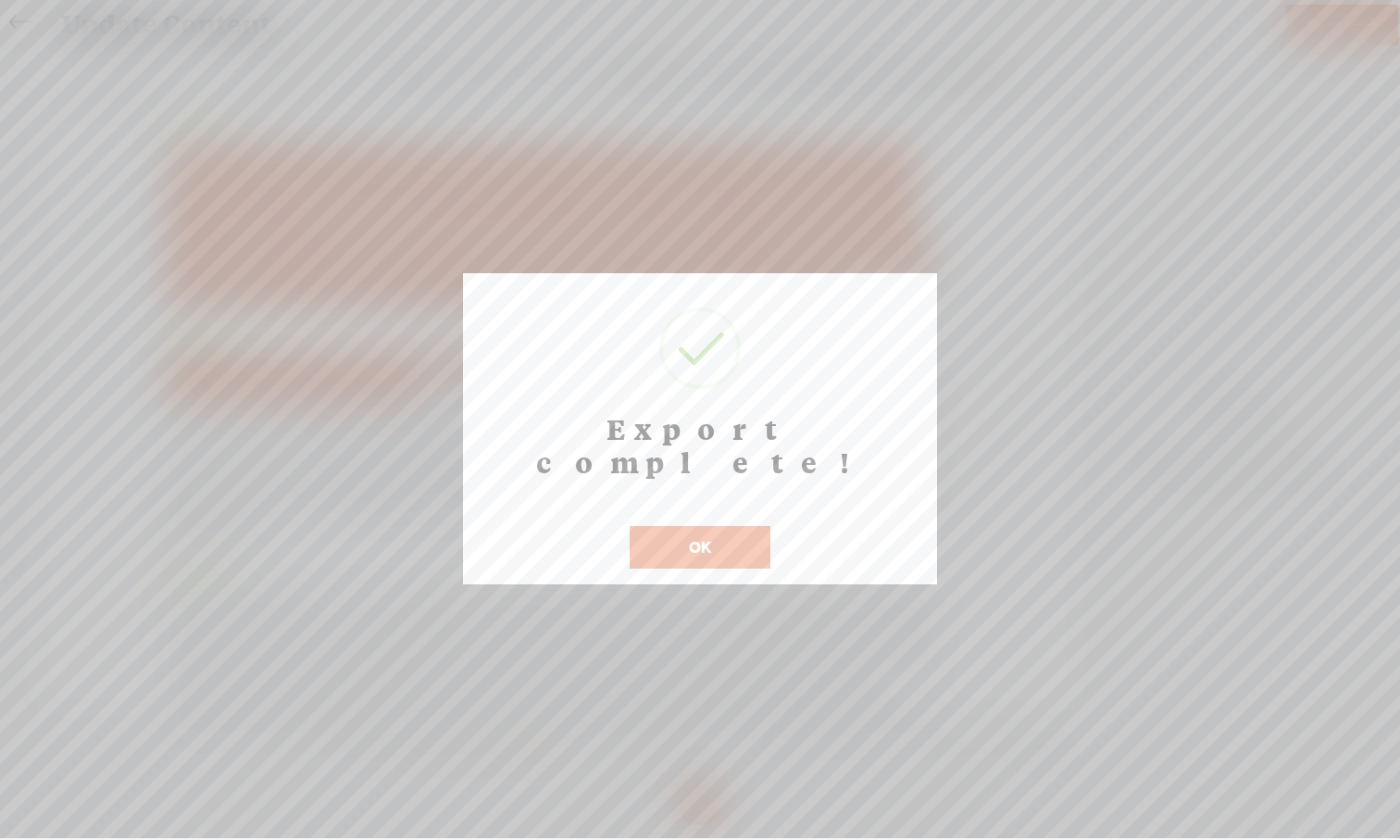
click at [745, 526] on button "OK" at bounding box center [700, 547] width 141 height 43
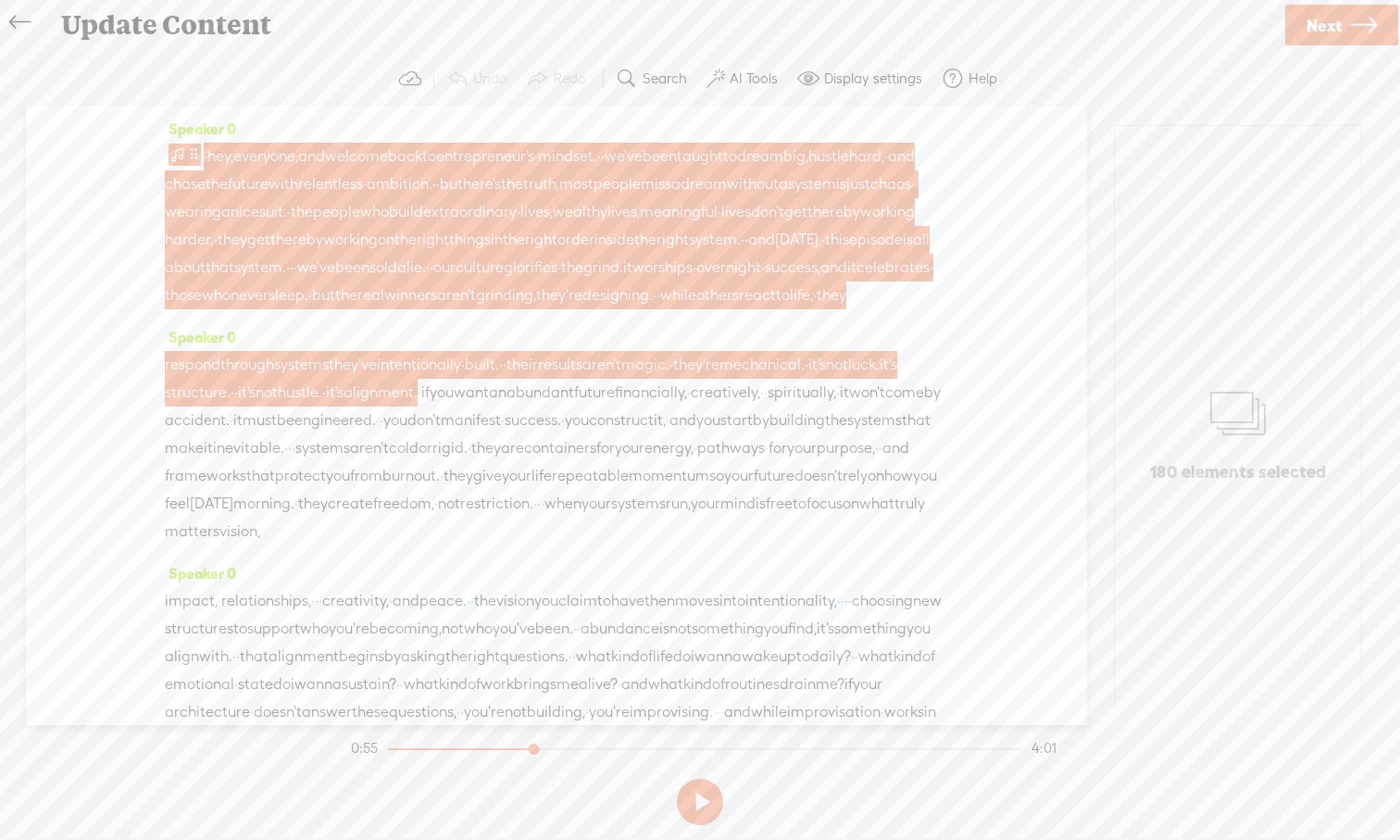
click at [1111, 55] on section "Undo Redo Search Remove Background Noise AI Tools Configure Magic Sound Enhance…" at bounding box center [700, 79] width 1363 height 54
click at [13, 23] on icon at bounding box center [19, 22] width 21 height 42
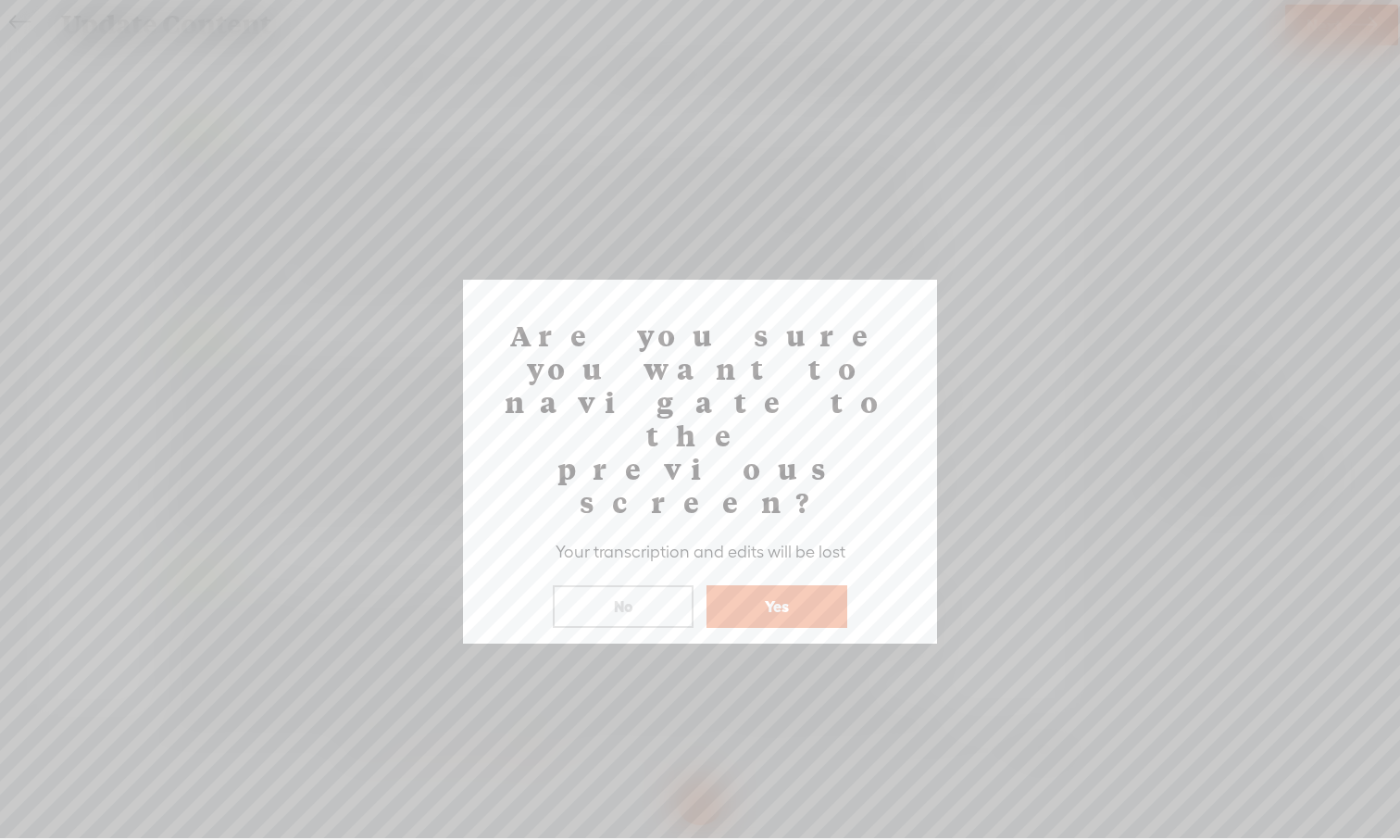
click at [790, 585] on button "Yes" at bounding box center [777, 607] width 141 height 43
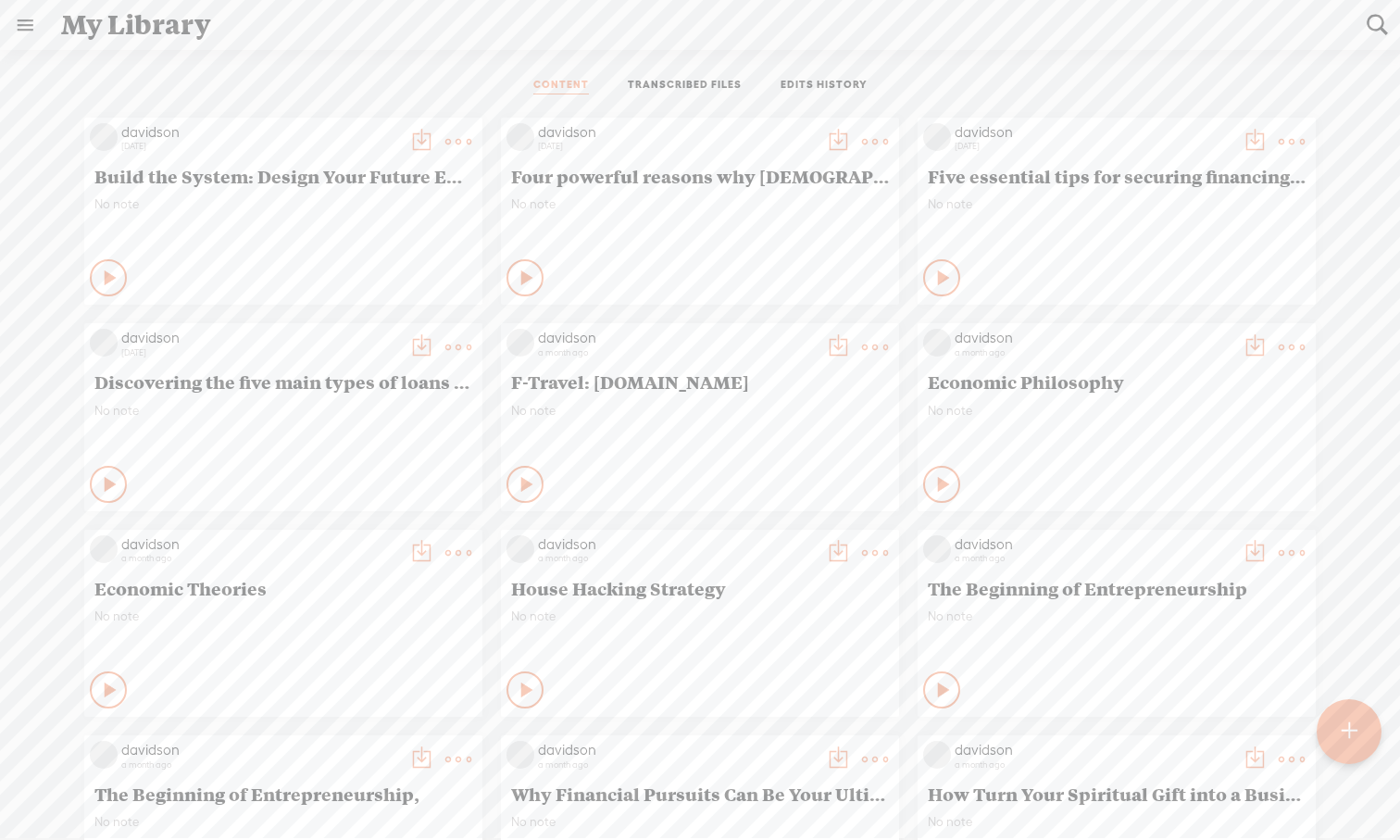
click at [952, 55] on div "CONTENT TRANSCRIBED FILES EDITS HISTORY All All Drafts On-air Scheduled All Dra…" at bounding box center [700, 452] width 1400 height 804
click at [868, 144] on t at bounding box center [876, 142] width 26 height 26
click at [758, 204] on link "Edit" at bounding box center [788, 204] width 185 height 43
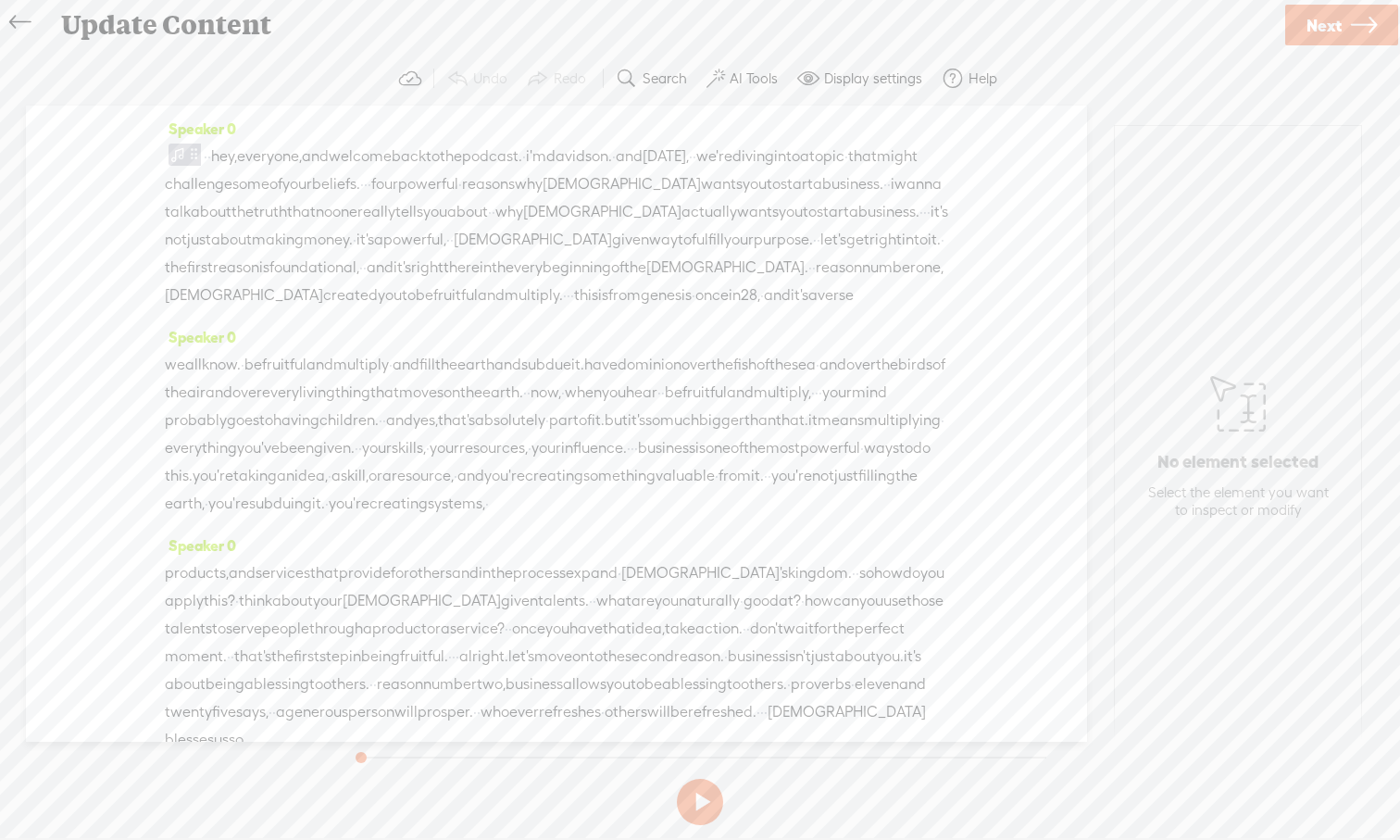
click at [698, 781] on button at bounding box center [700, 802] width 46 height 46
click at [700, 781] on button at bounding box center [700, 802] width 46 height 46
click at [262, 407] on span "over" at bounding box center [247, 393] width 30 height 28
click at [699, 781] on button at bounding box center [700, 802] width 46 height 46
click at [899, 379] on span "birds" at bounding box center [915, 365] width 34 height 28
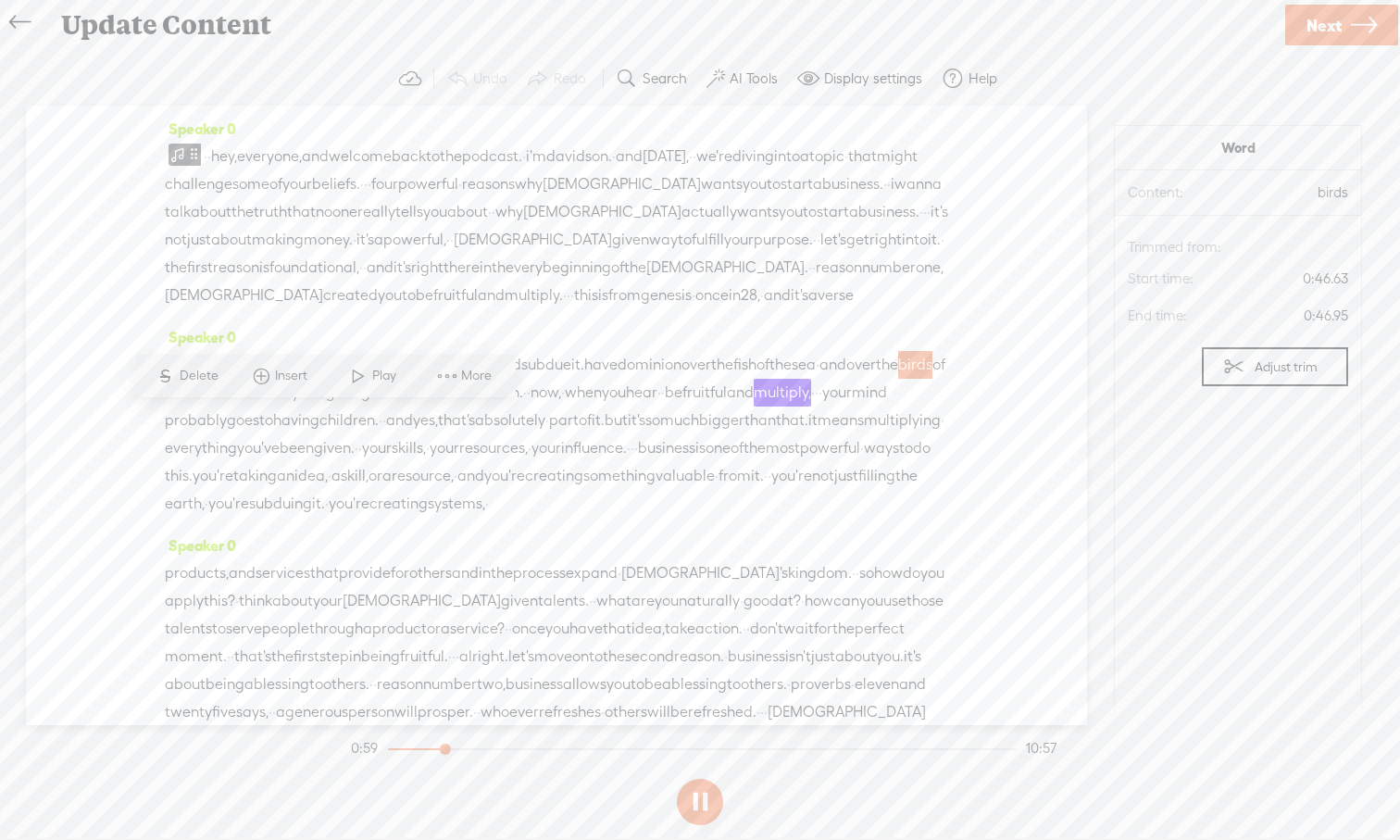
click at [357, 376] on span at bounding box center [359, 376] width 28 height 33
click at [700, 781] on button at bounding box center [700, 802] width 46 height 46
click at [526, 159] on span "·" at bounding box center [524, 157] width 4 height 28
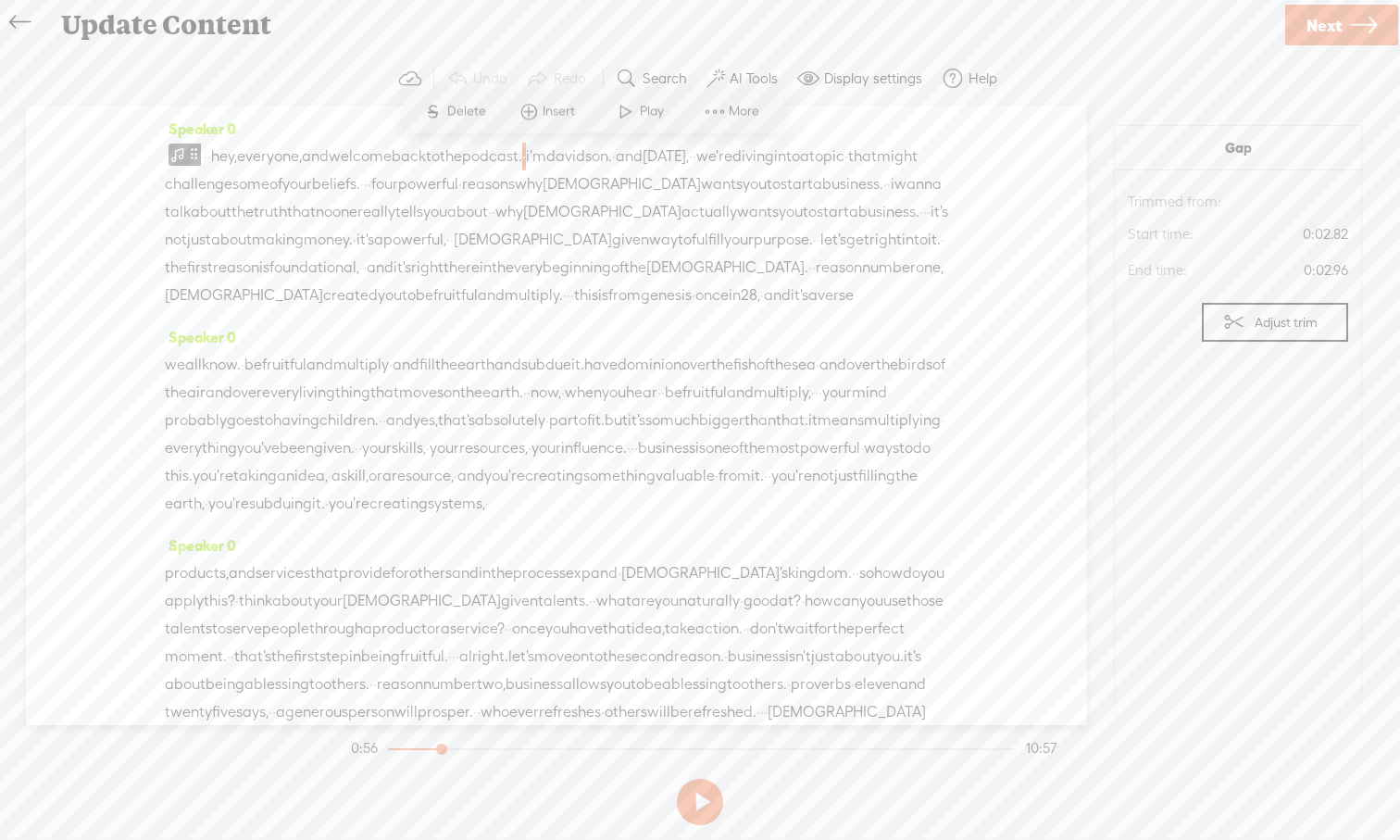
click at [624, 119] on span at bounding box center [626, 112] width 28 height 33
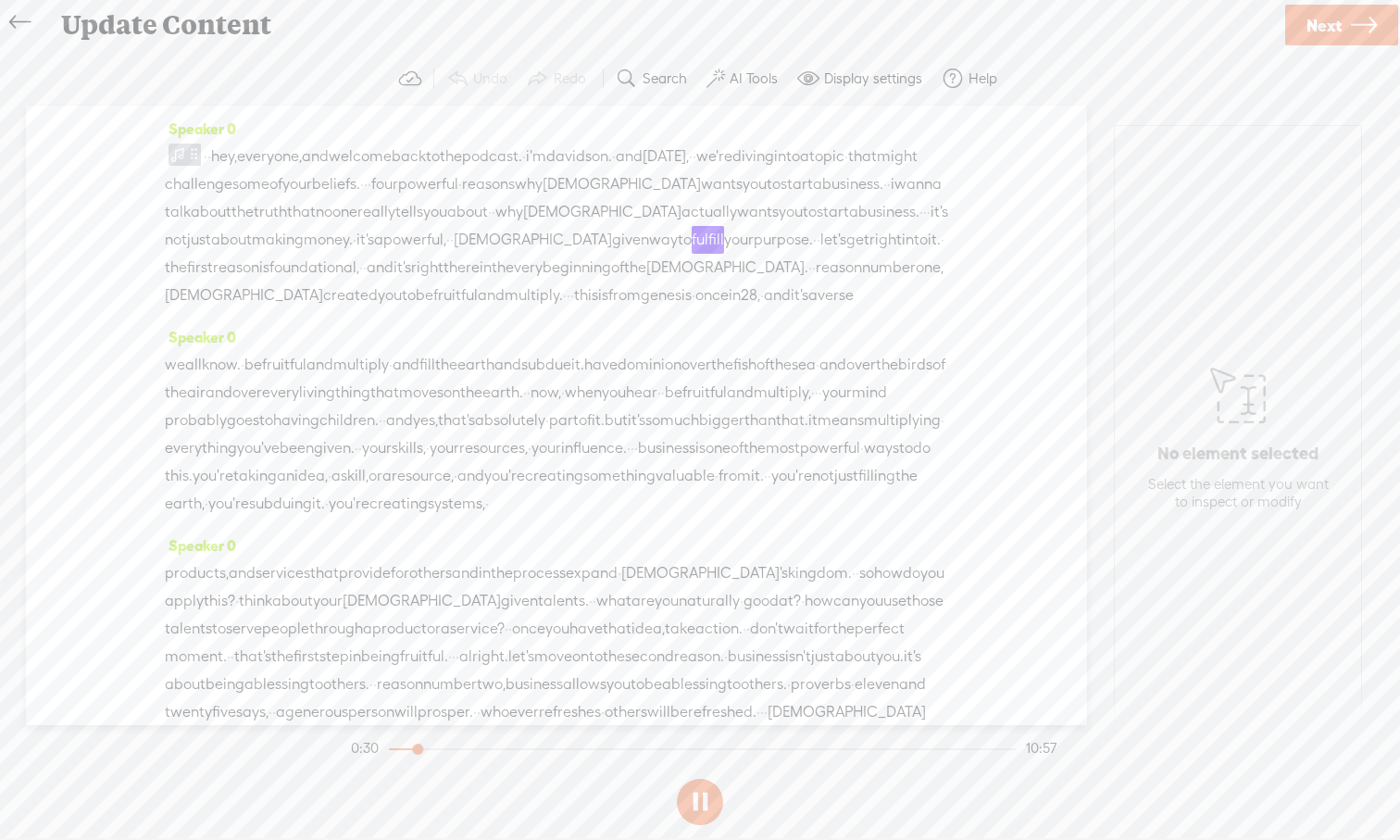
click at [702, 781] on button at bounding box center [700, 802] width 46 height 46
click at [523, 214] on span "why" at bounding box center [510, 212] width 28 height 28
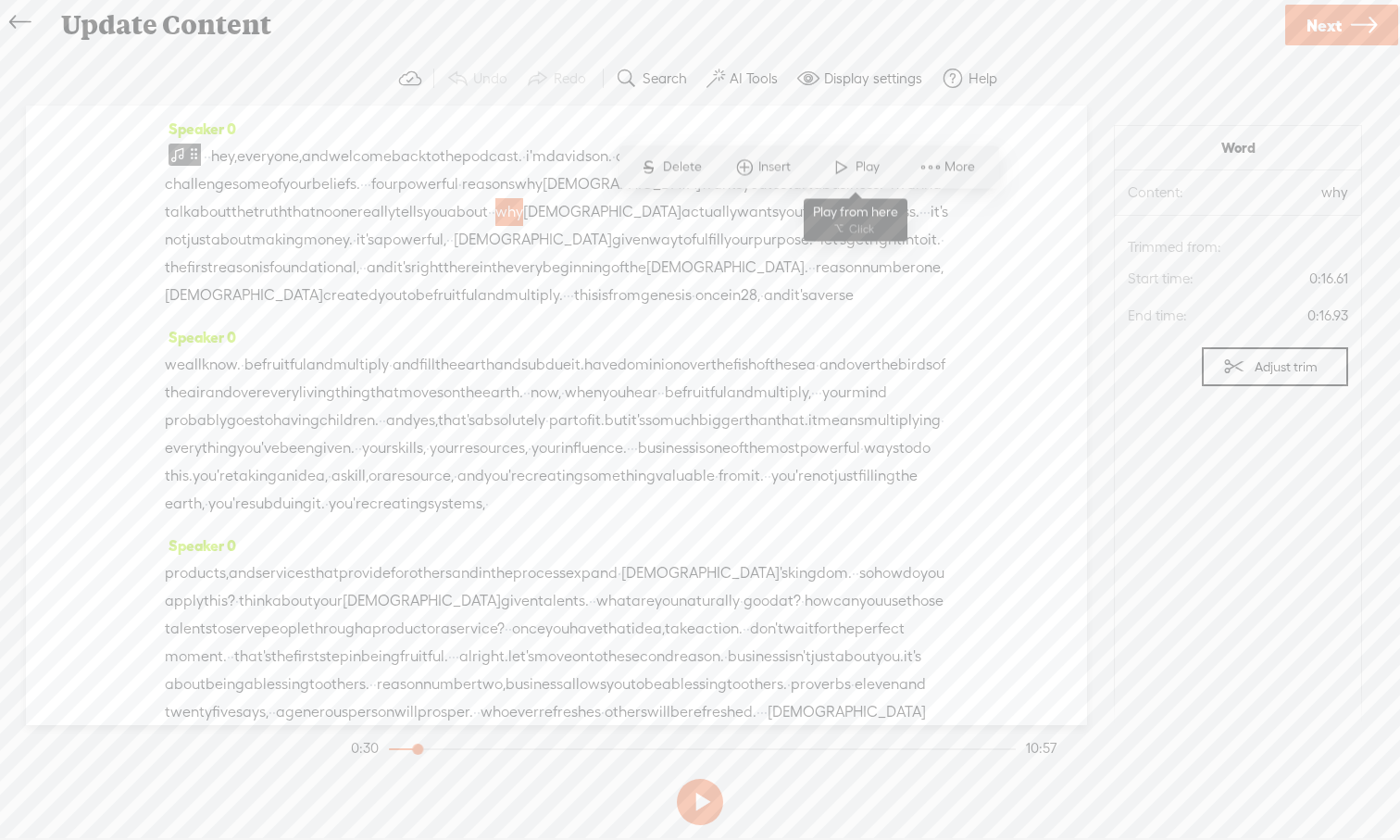
click at [835, 166] on span at bounding box center [842, 168] width 28 height 33
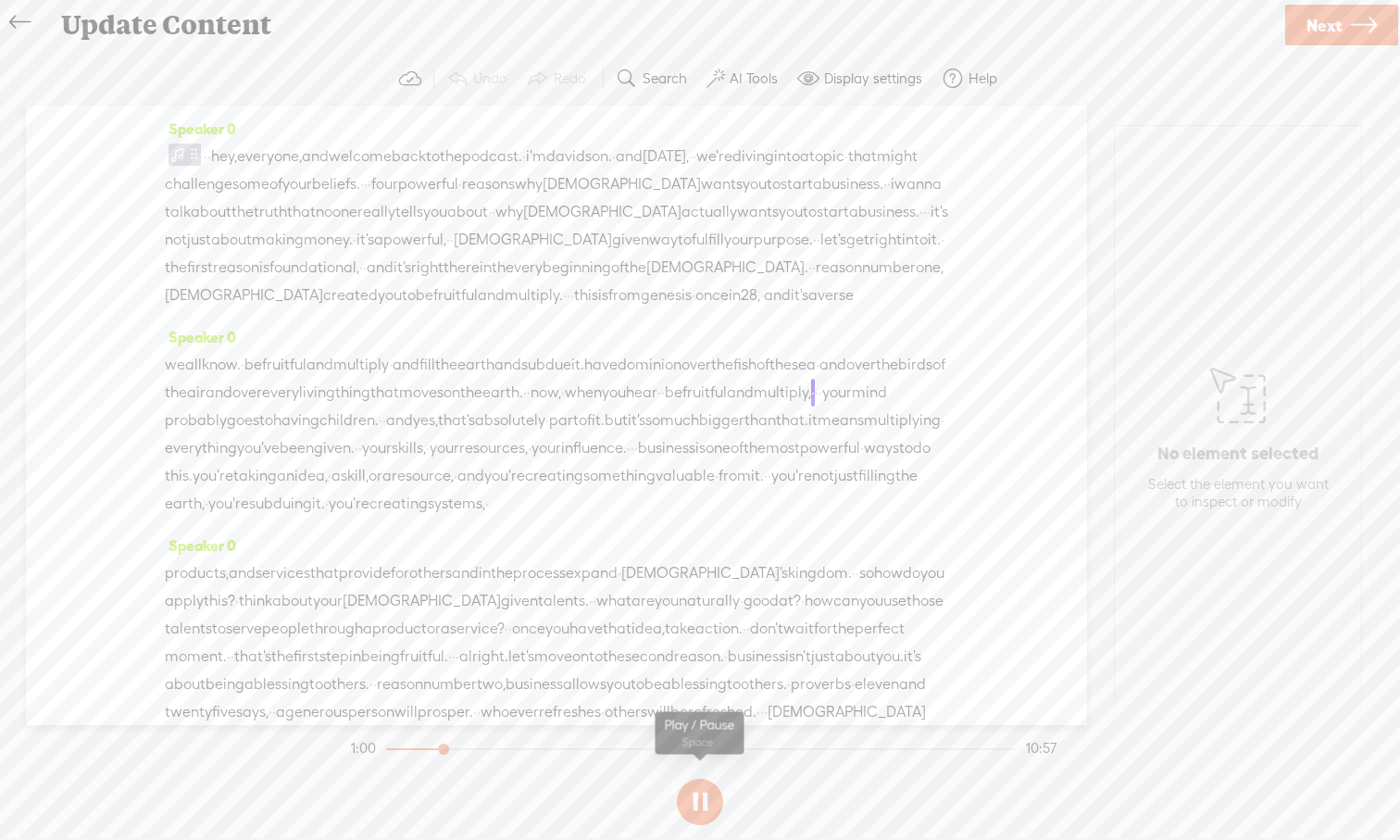
click at [705, 781] on button at bounding box center [700, 802] width 46 height 46
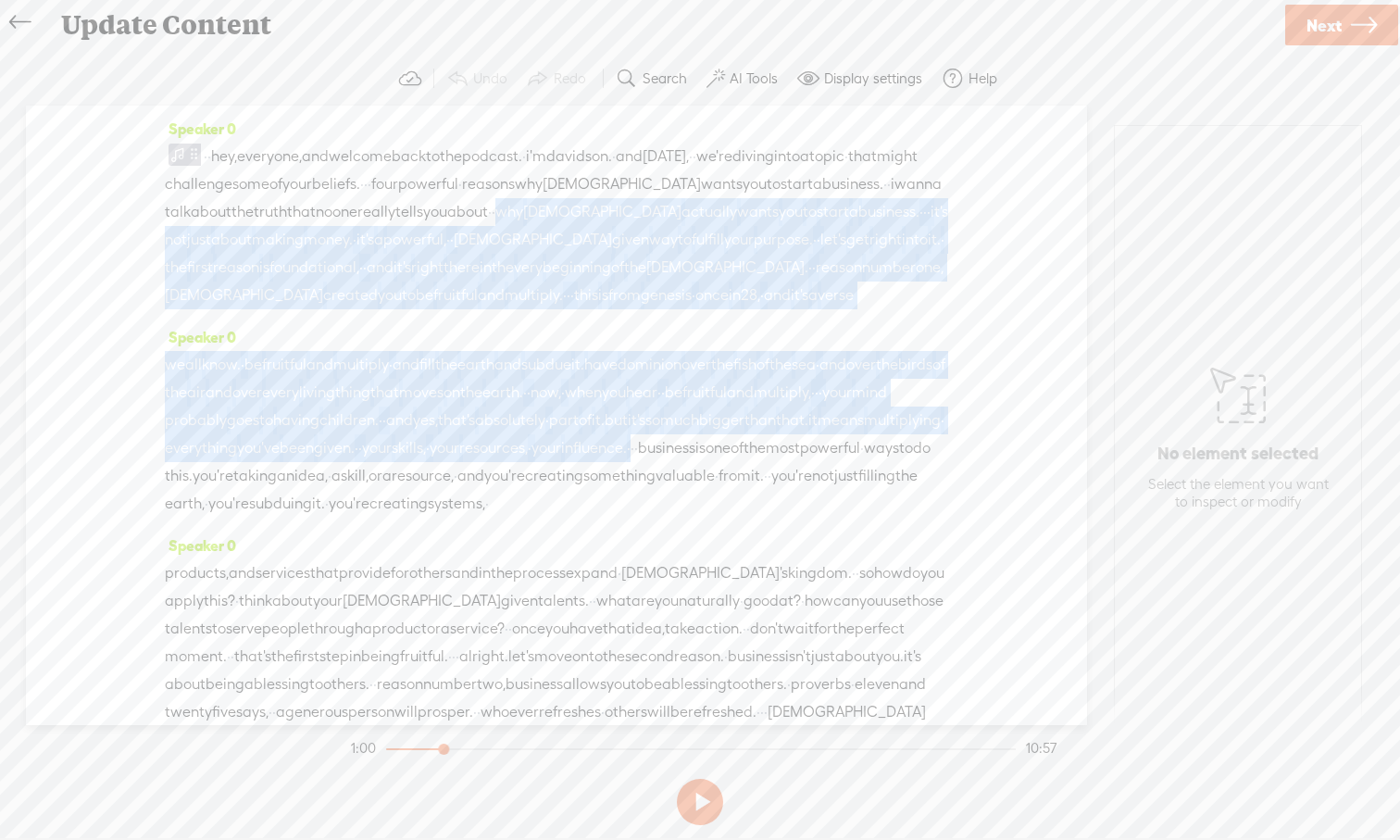
drag, startPoint x: 792, startPoint y: 215, endPoint x: 555, endPoint y: 508, distance: 376.9
click at [555, 508] on div "Speaker 0 · · hey, everyone, and welcome back to the podcast. · i'm davidson. ·…" at bounding box center [557, 415] width 1062 height 620
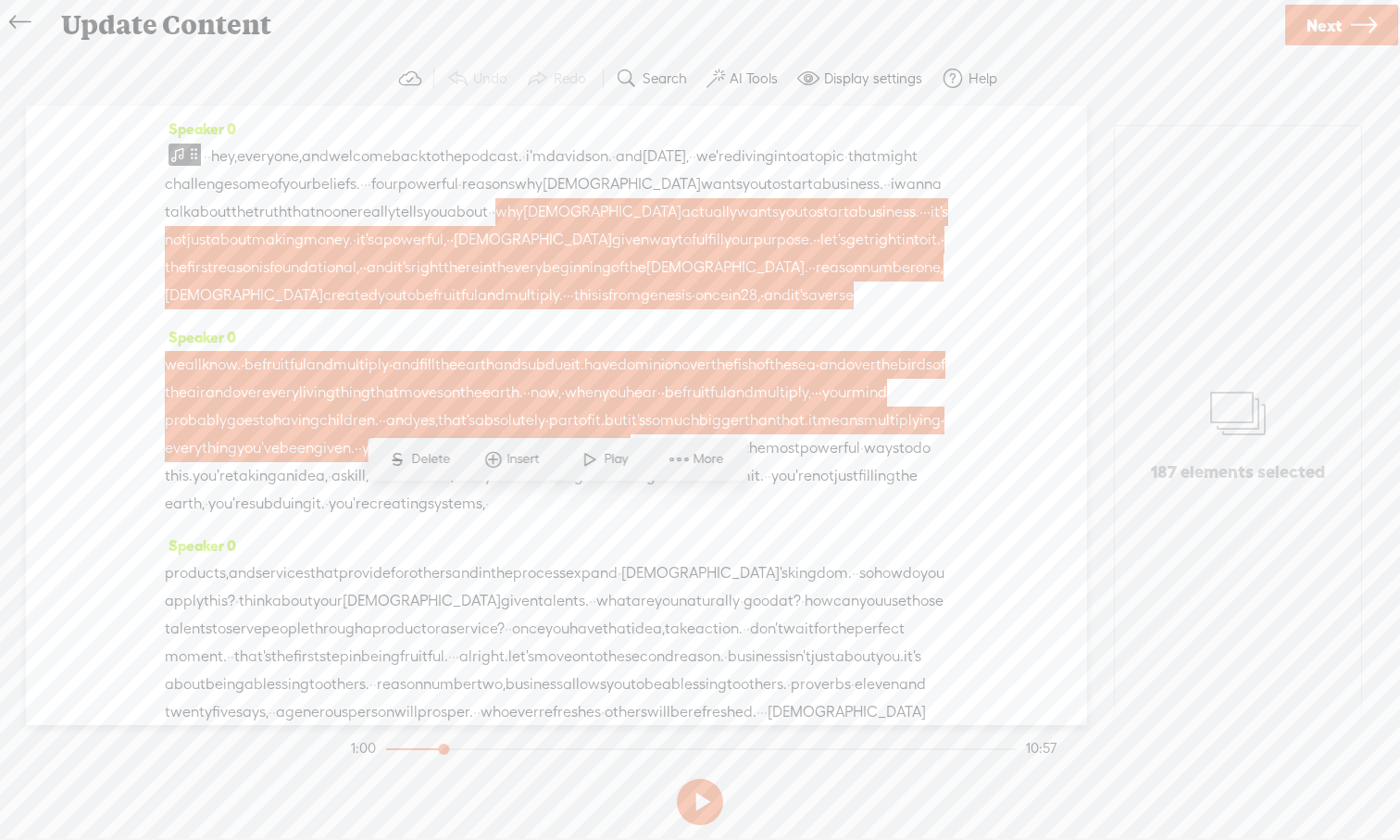
click at [593, 459] on span at bounding box center [590, 459] width 28 height 33
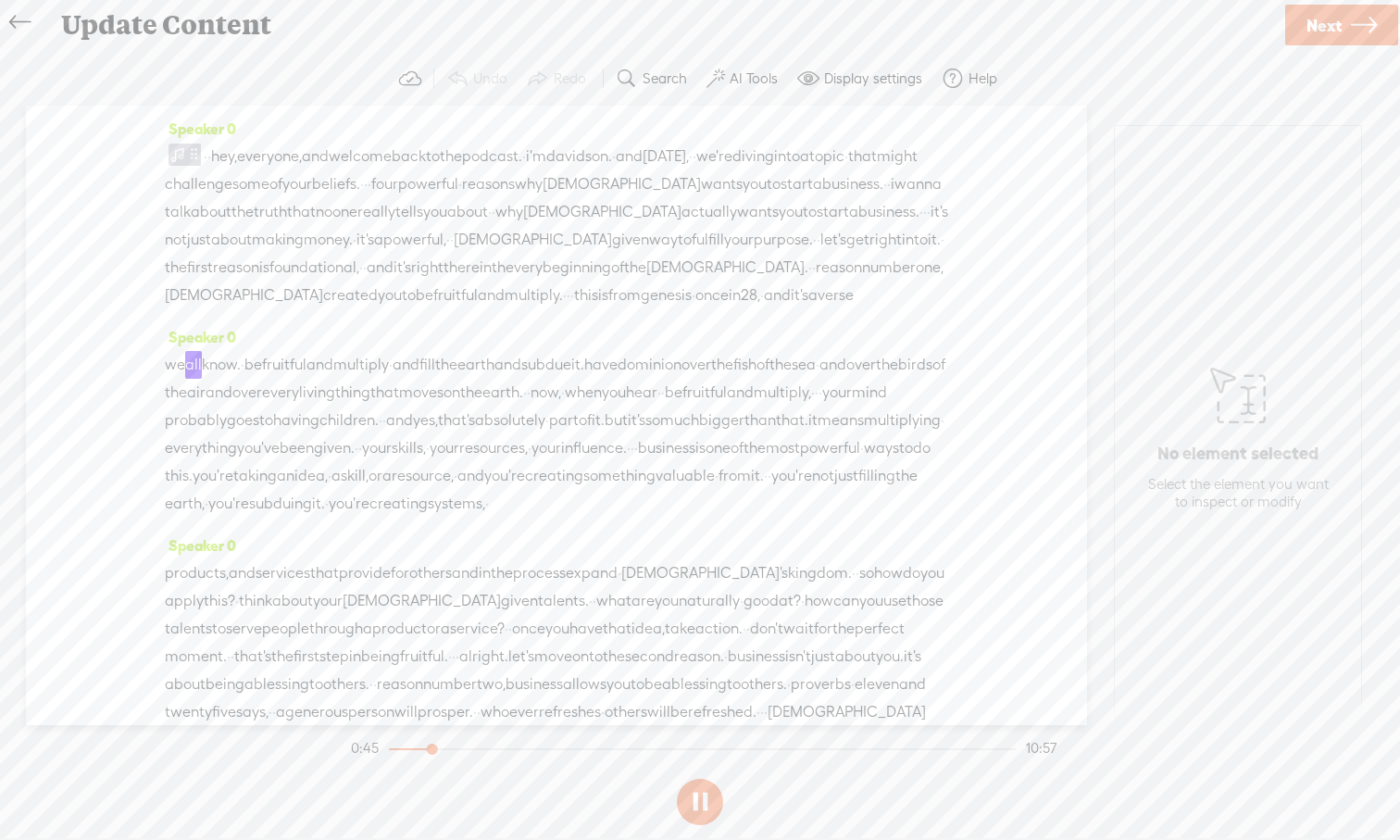
click at [712, 781] on button at bounding box center [700, 802] width 46 height 46
drag, startPoint x: 392, startPoint y: 297, endPoint x: 534, endPoint y: 296, distance: 142.0
click at [534, 296] on div "· · hey, everyone, and welcome back to the podcast. · i'm davidson. · and [DATE…" at bounding box center [557, 226] width 784 height 167
click at [916, 282] on span "one," at bounding box center [930, 268] width 28 height 28
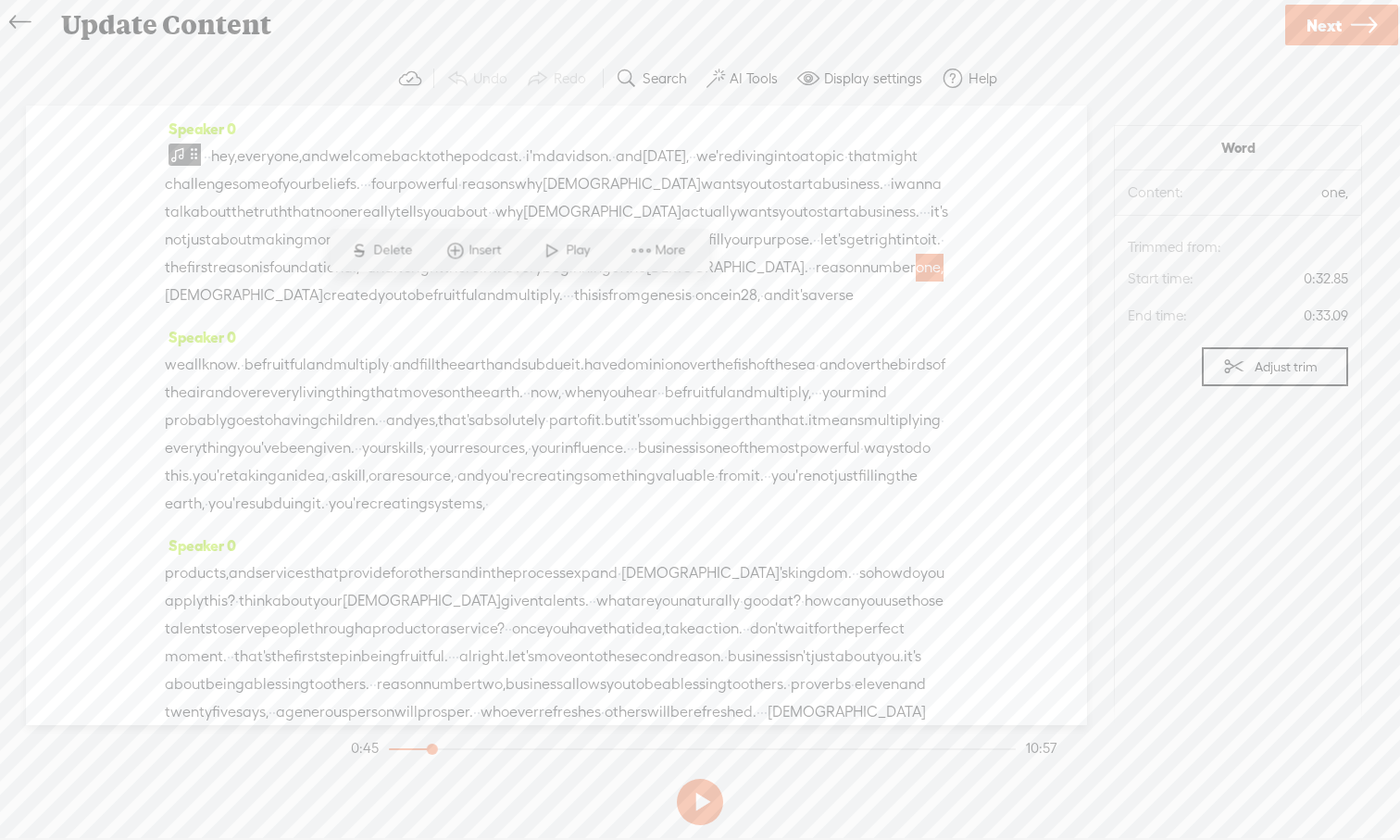
drag, startPoint x: 392, startPoint y: 297, endPoint x: 534, endPoint y: 291, distance: 142.1
click at [534, 291] on div "· · hey, everyone, and welcome back to the podcast. · i'm davidson. · and [DATE…" at bounding box center [557, 226] width 784 height 167
click at [916, 282] on span "one," at bounding box center [930, 268] width 28 height 28
drag, startPoint x: 536, startPoint y: 295, endPoint x: 389, endPoint y: 299, distance: 147.1
click at [389, 299] on div "· · hey, everyone, and welcome back to the podcast. · i'm davidson. · and [DATE…" at bounding box center [557, 226] width 784 height 167
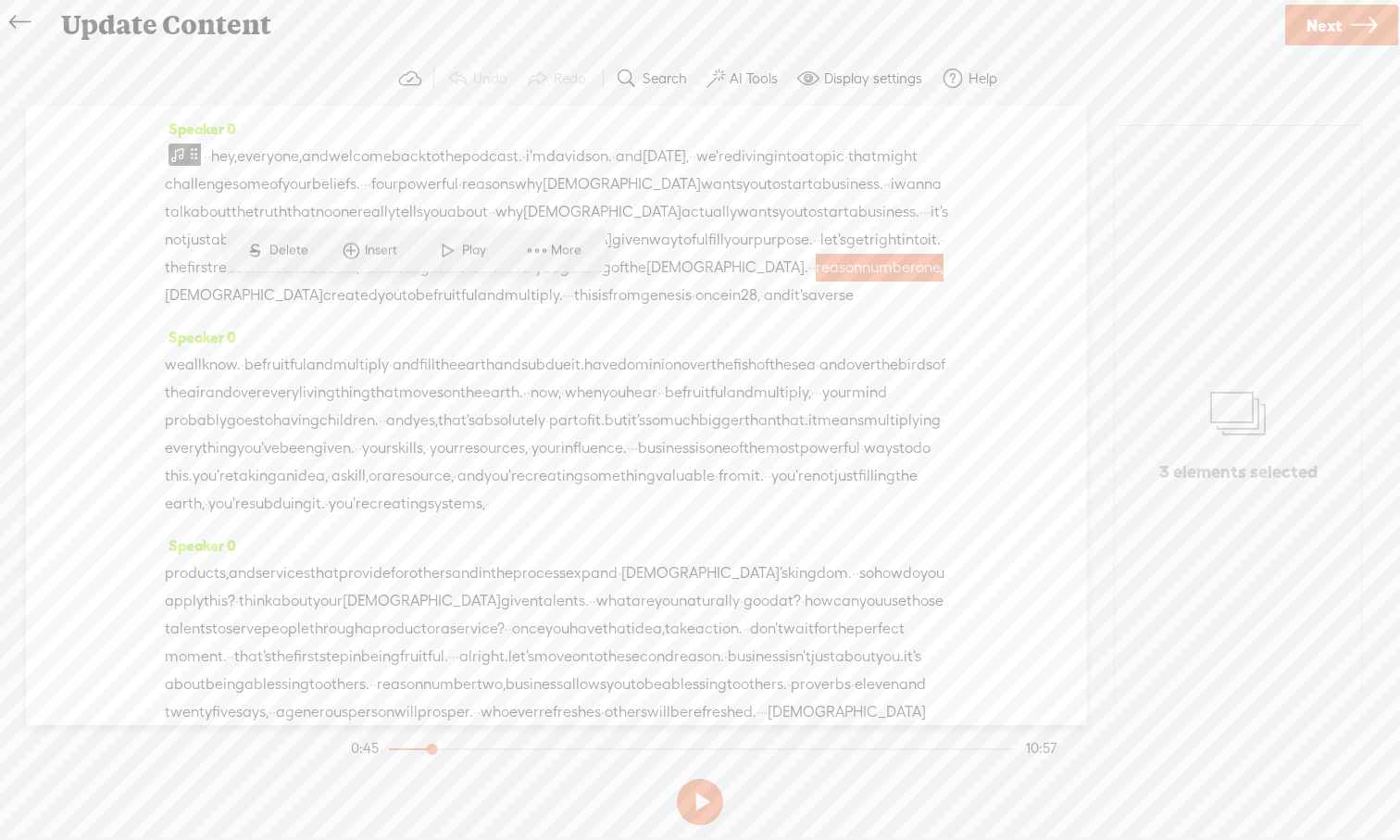
click at [816, 282] on span "reason" at bounding box center [839, 268] width 46 height 28
drag, startPoint x: 391, startPoint y: 295, endPoint x: 535, endPoint y: 290, distance: 144.1
click at [535, 290] on div "· · hey, everyone, and welcome back to the podcast. · i'm davidson. · and [DATE…" at bounding box center [557, 226] width 784 height 167
click at [381, 258] on span "Delete" at bounding box center [395, 251] width 44 height 19
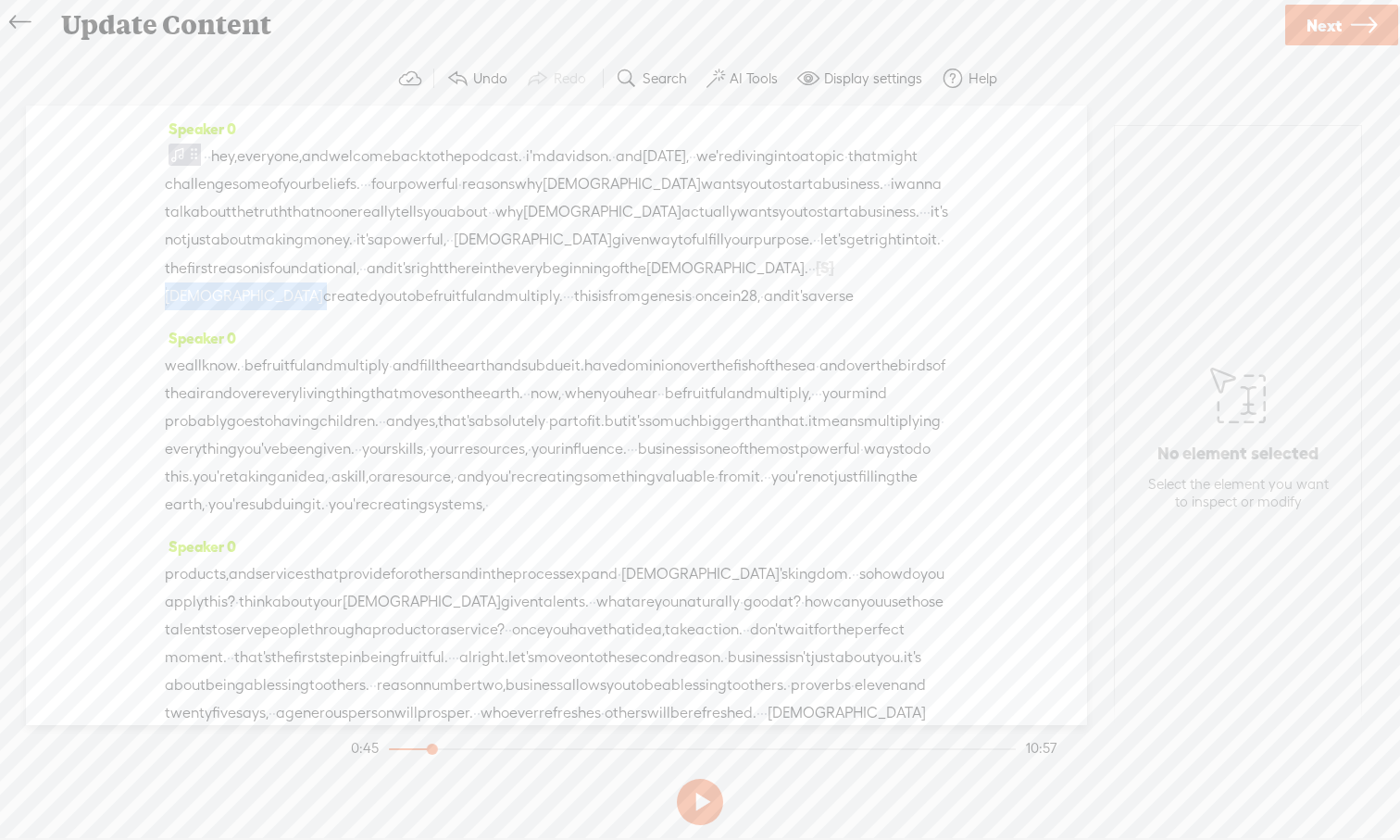
drag, startPoint x: 448, startPoint y: 292, endPoint x: 413, endPoint y: 294, distance: 35.1
click at [413, 294] on div "· · hey, everyone, and welcome back to the podcast. · i'm davidson. · and [DATE…" at bounding box center [557, 226] width 784 height 168
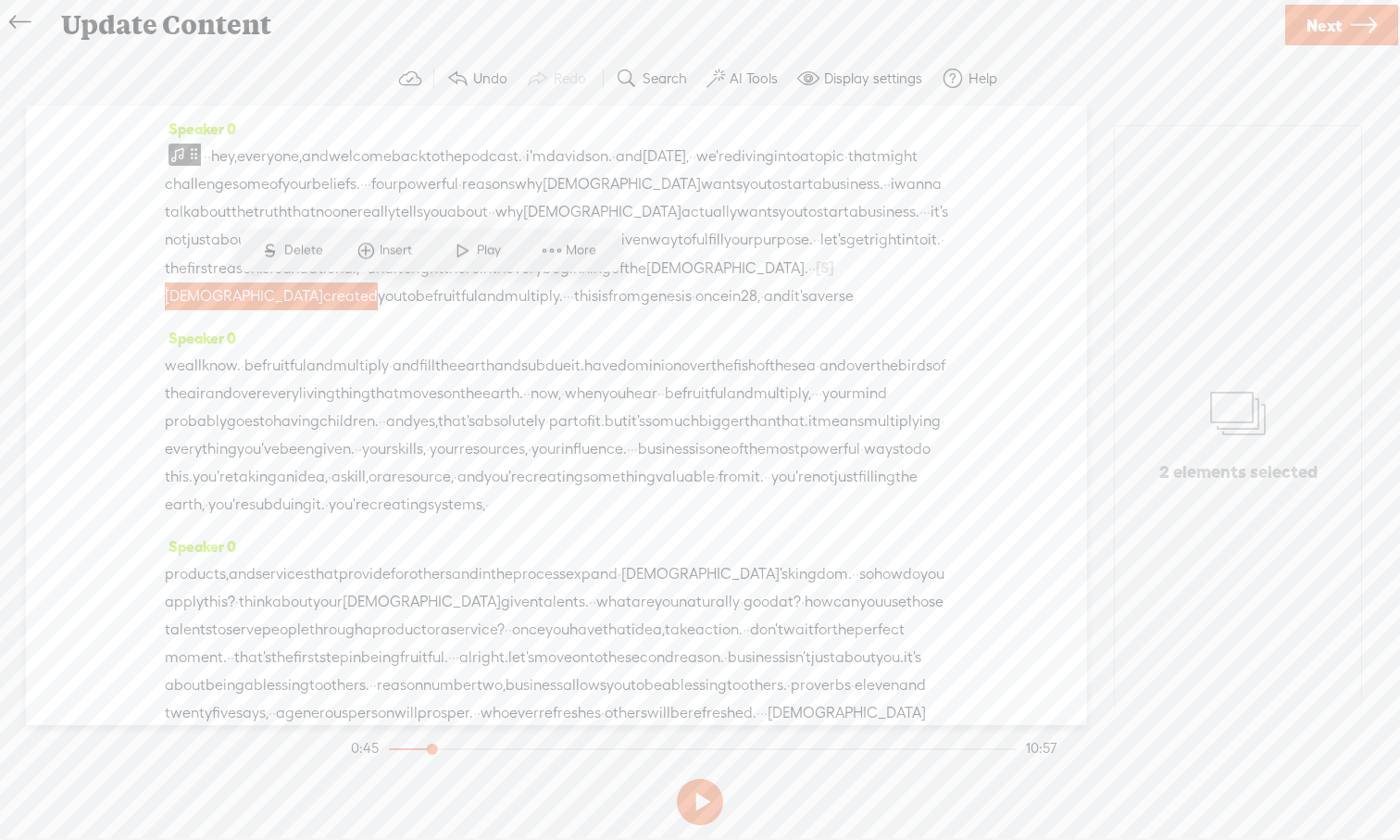
click at [323, 298] on span "[DEMOGRAPHIC_DATA]" at bounding box center [244, 296] width 158 height 28
drag, startPoint x: 415, startPoint y: 296, endPoint x: 442, endPoint y: 296, distance: 27.0
click at [323, 296] on span "[DEMOGRAPHIC_DATA]" at bounding box center [244, 296] width 158 height 28
drag, startPoint x: 445, startPoint y: 296, endPoint x: 417, endPoint y: 295, distance: 28.0
click at [323, 295] on span "[DEMOGRAPHIC_DATA]" at bounding box center [244, 296] width 158 height 28
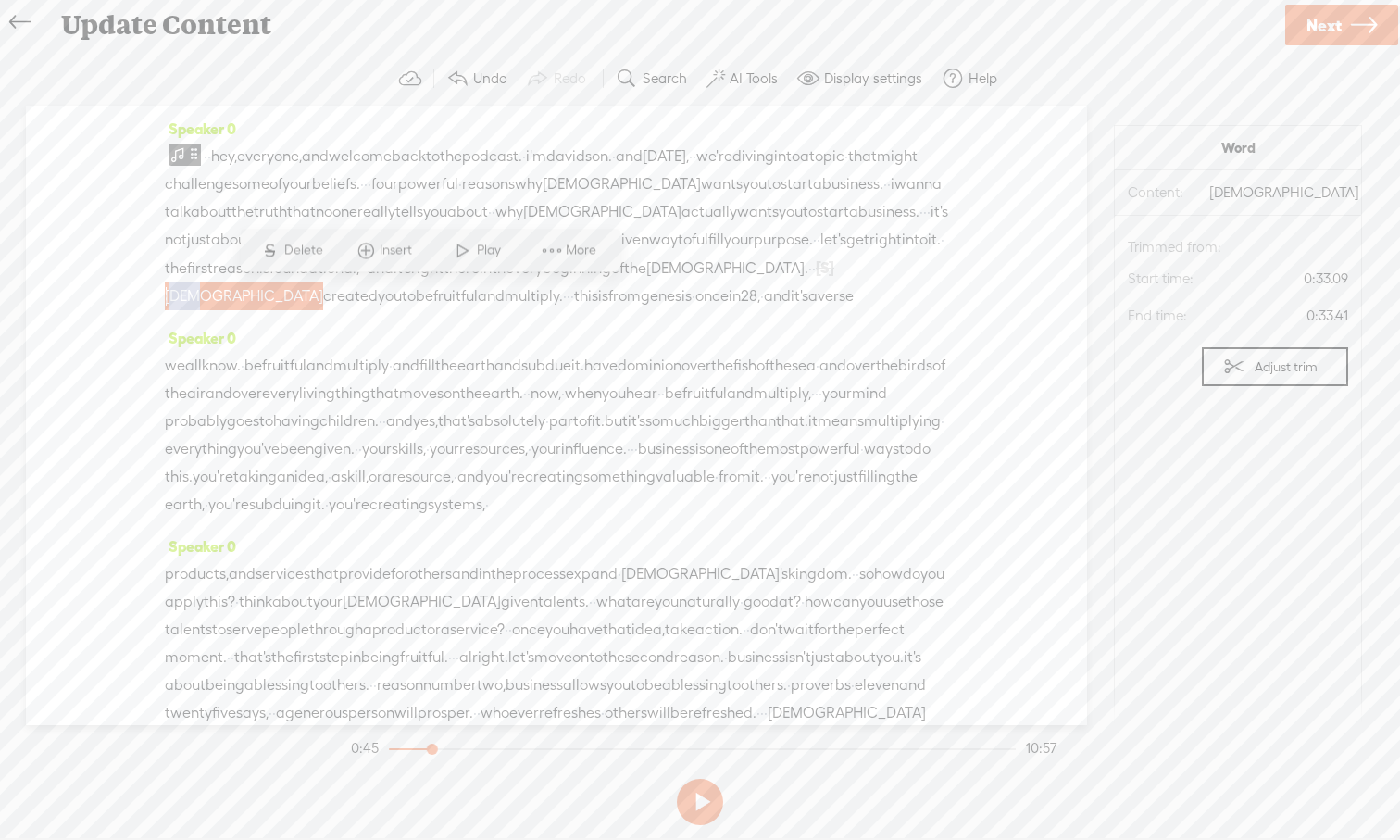
click at [310, 260] on span "S Delete" at bounding box center [292, 251] width 93 height 33
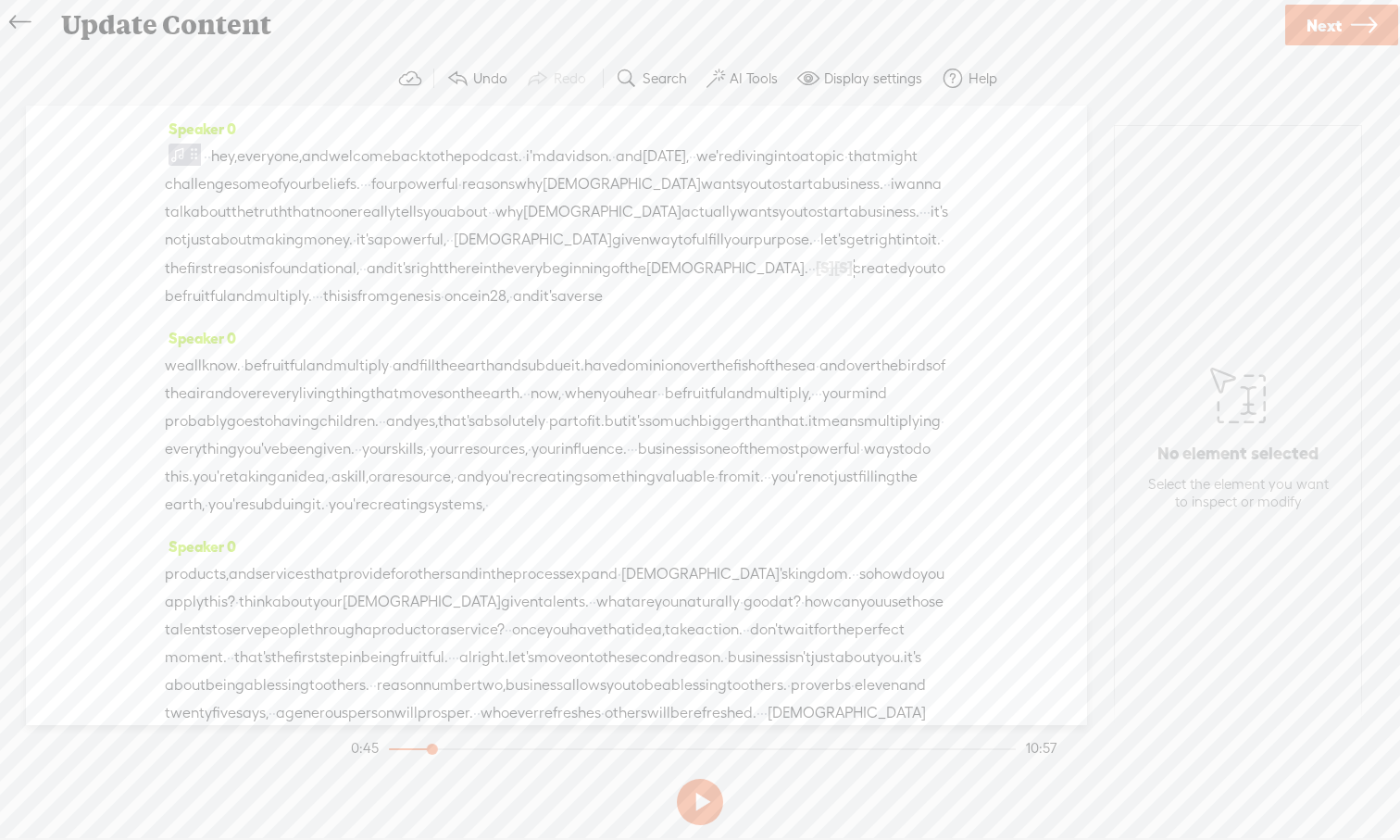
click at [835, 276] on span "[S]" at bounding box center [844, 268] width 19 height 17
click at [426, 256] on span "Restore" at bounding box center [440, 251] width 49 height 19
click at [523, 214] on span "why" at bounding box center [510, 212] width 28 height 28
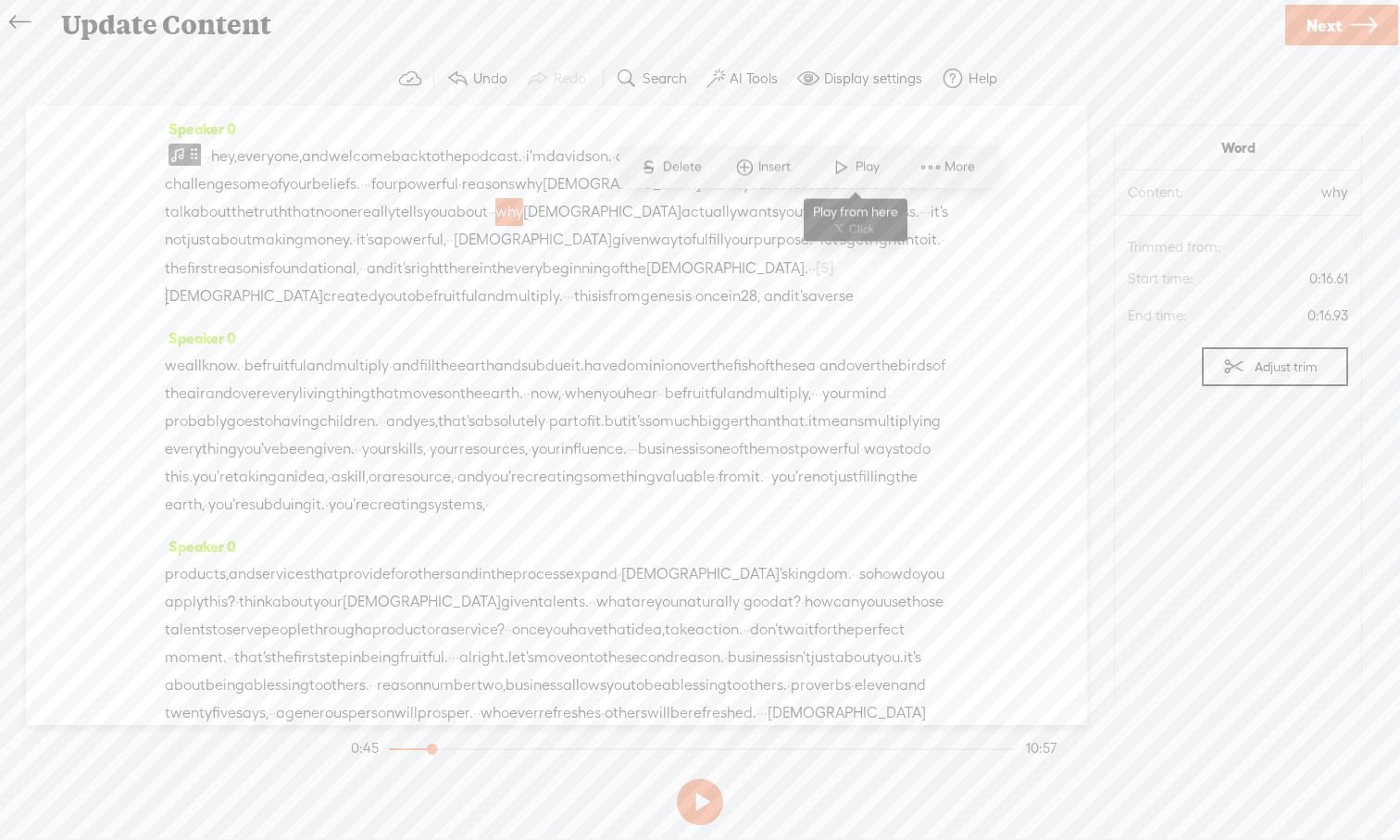
click at [835, 170] on span at bounding box center [842, 168] width 28 height 33
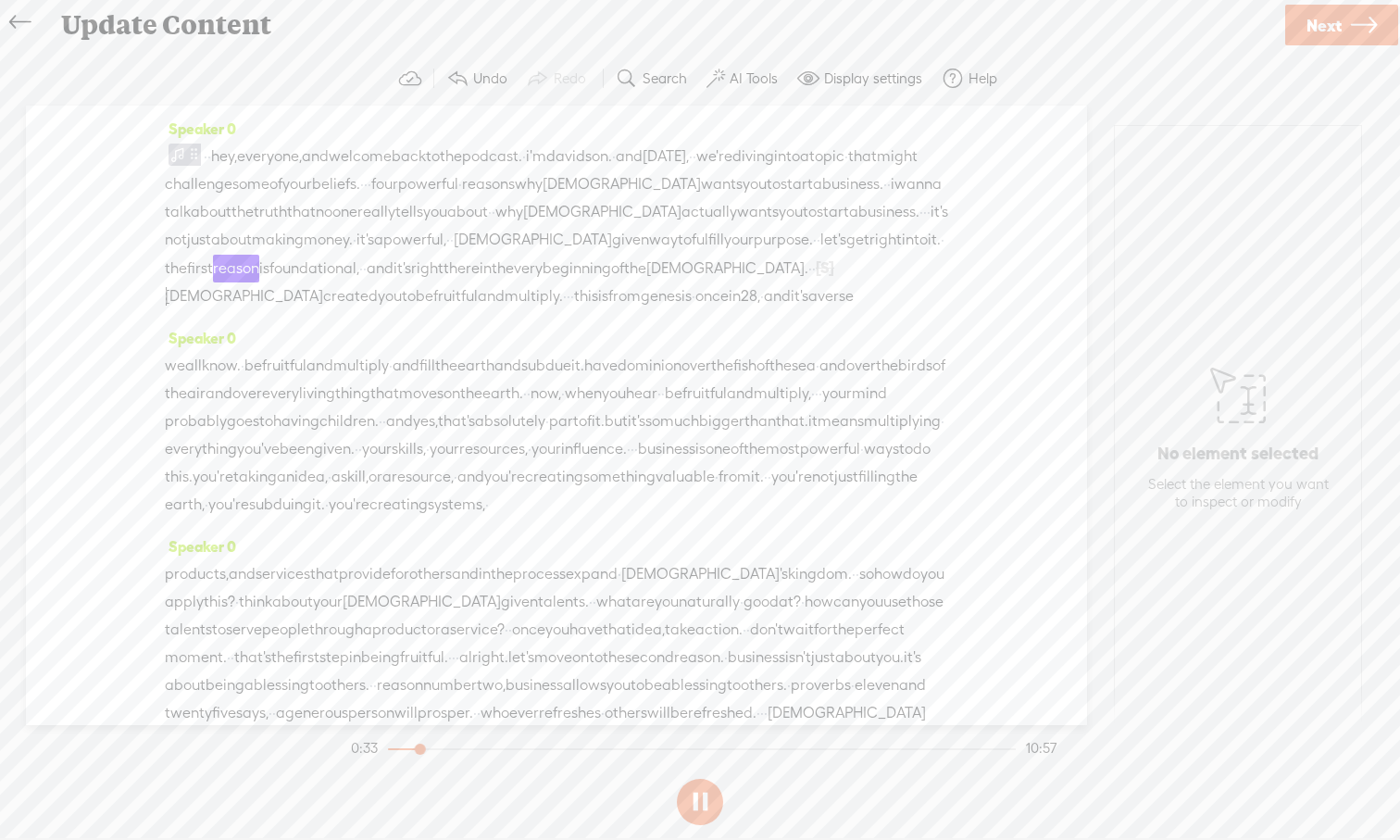
click at [703, 781] on button at bounding box center [700, 802] width 46 height 46
click at [384, 238] on span "a" at bounding box center [379, 240] width 9 height 28
drag, startPoint x: 717, startPoint y: 240, endPoint x: 703, endPoint y: 241, distance: 14.0
click at [384, 241] on span "a" at bounding box center [379, 240] width 9 height 28
click at [595, 201] on span "Delete" at bounding box center [586, 195] width 44 height 19
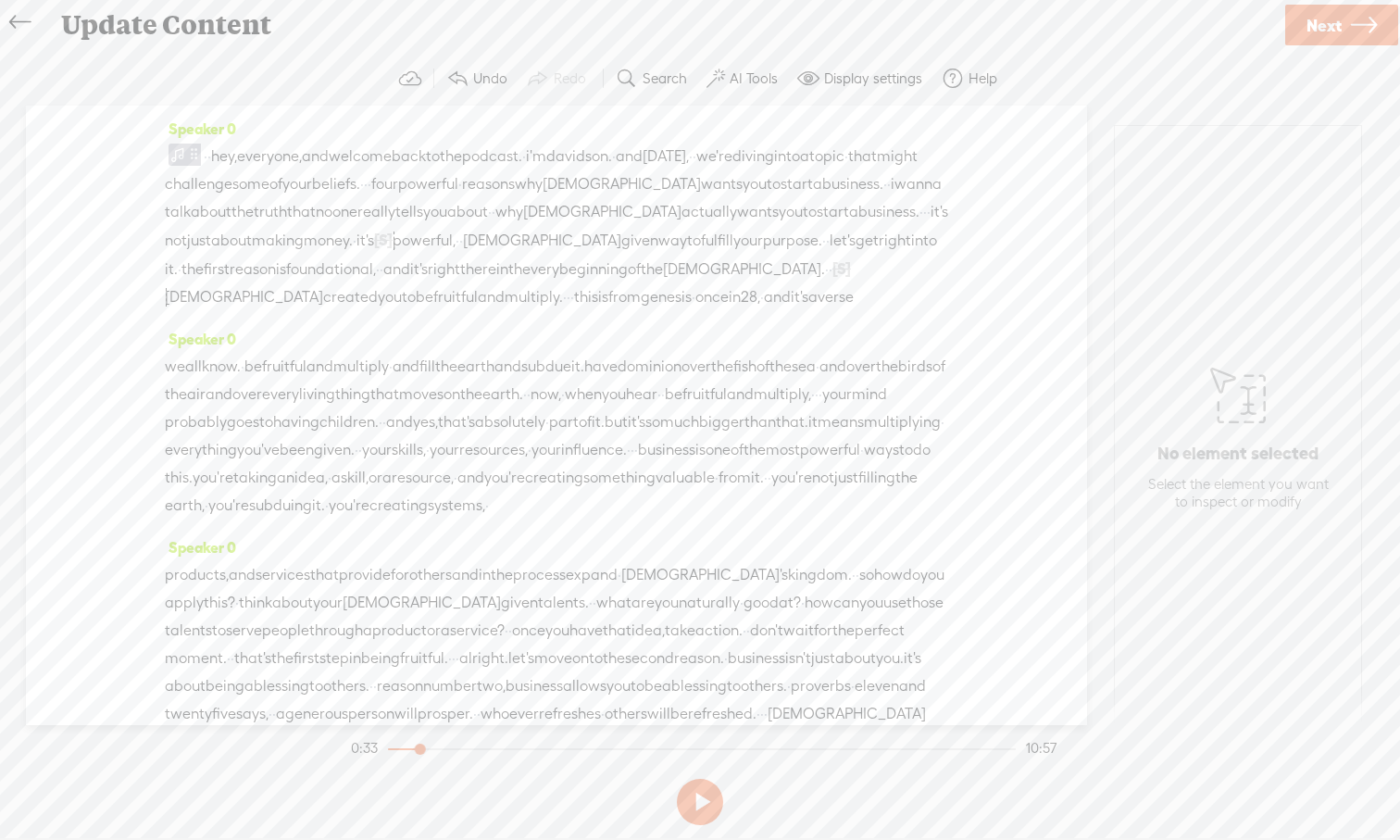
click at [523, 210] on span "why" at bounding box center [510, 212] width 28 height 28
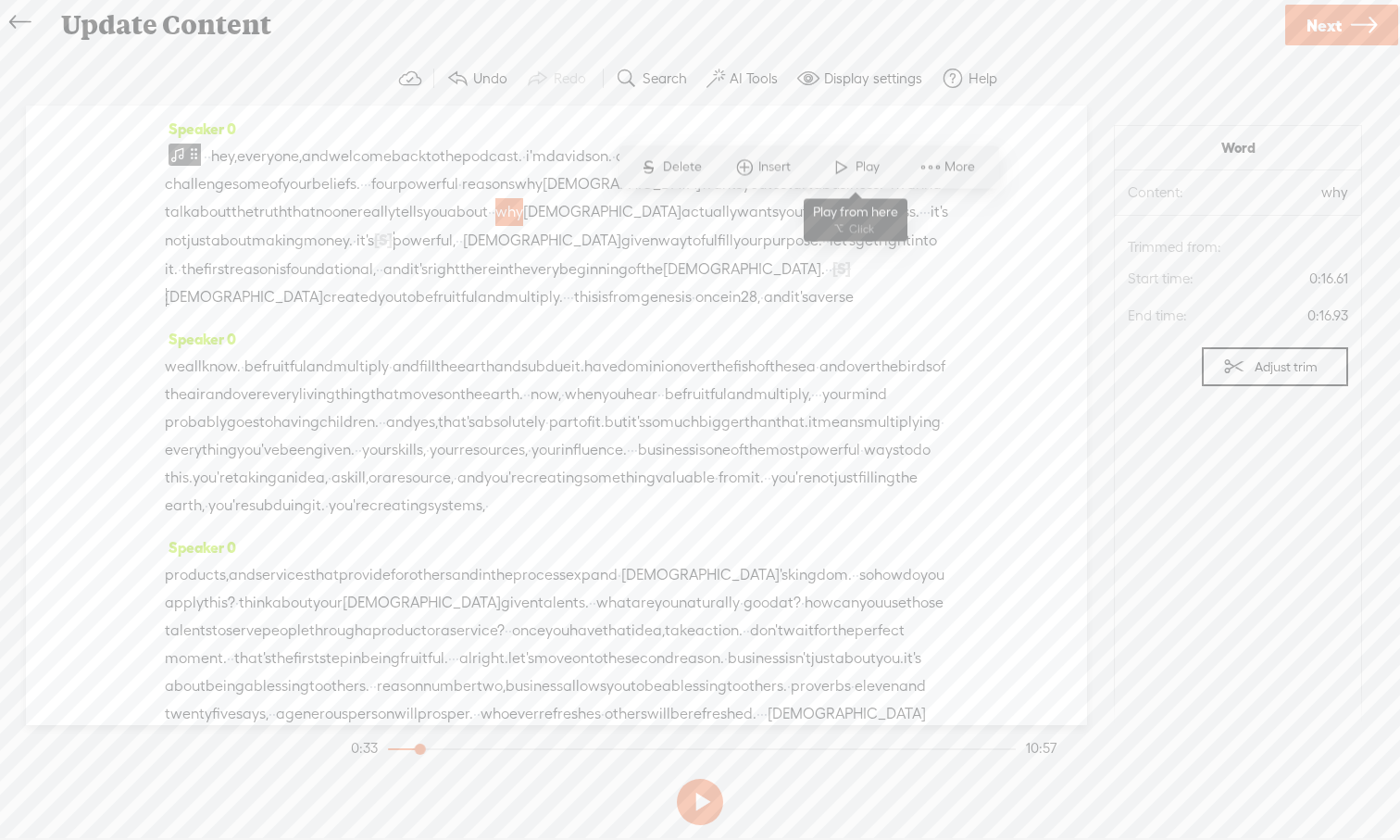
click at [835, 170] on span at bounding box center [842, 168] width 28 height 33
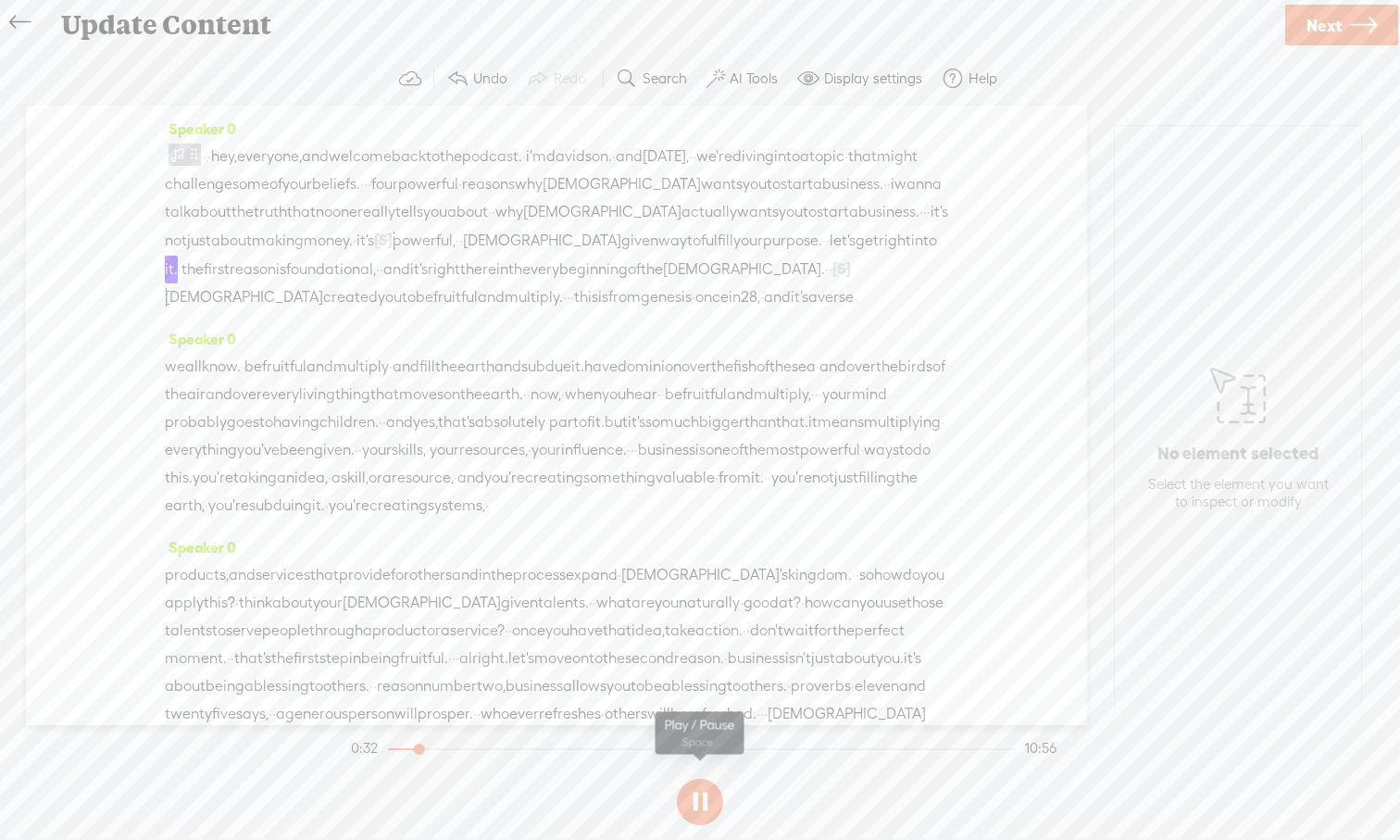
click at [704, 781] on button at bounding box center [700, 802] width 46 height 46
drag, startPoint x: 795, startPoint y: 239, endPoint x: 680, endPoint y: 243, distance: 115.1
click at [680, 243] on div "· · hey, everyone, and welcome back to the podcast. · i'm davidson. · and [DATE…" at bounding box center [557, 227] width 784 height 169
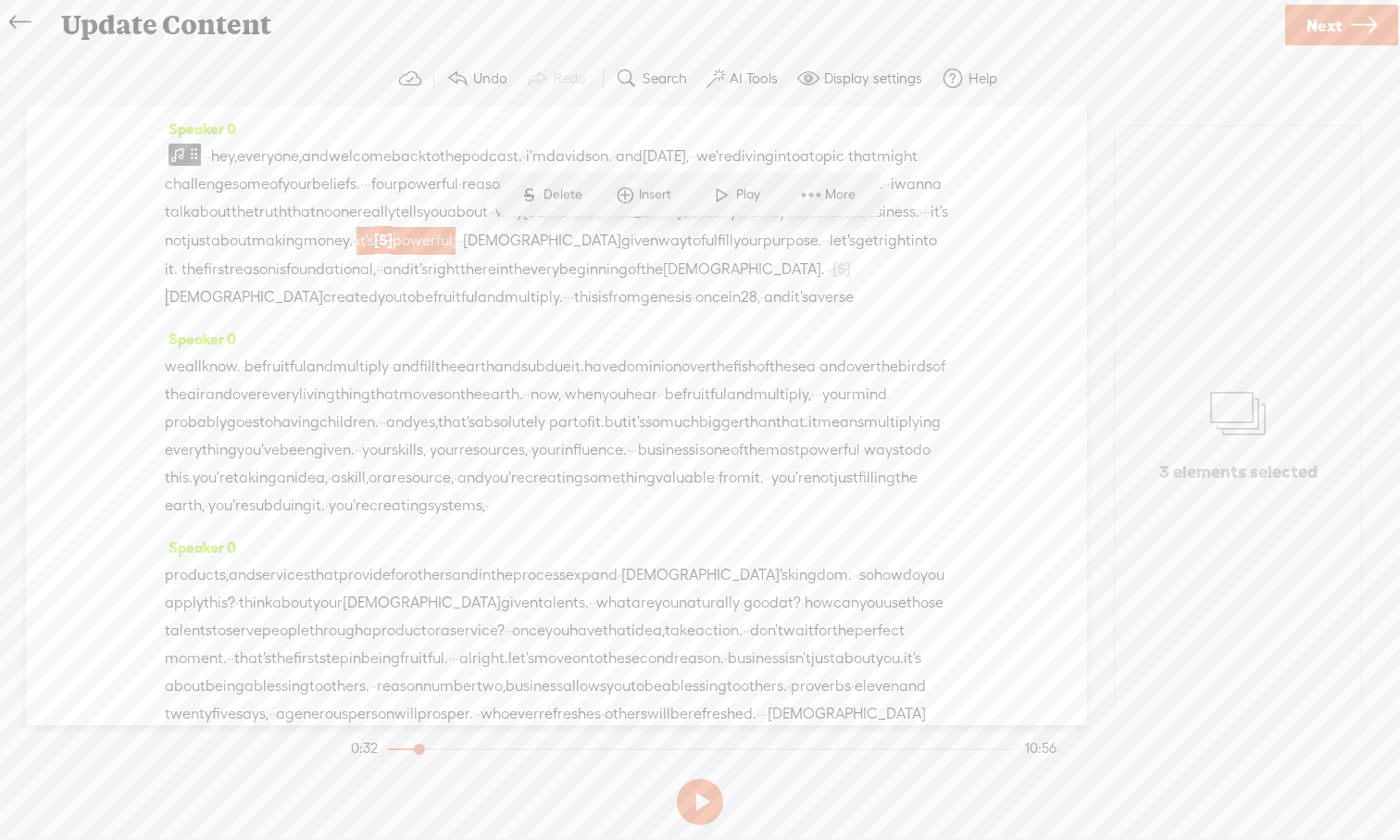
click at [571, 203] on span "Delete" at bounding box center [565, 195] width 44 height 19
click at [523, 217] on span "why" at bounding box center [510, 212] width 28 height 28
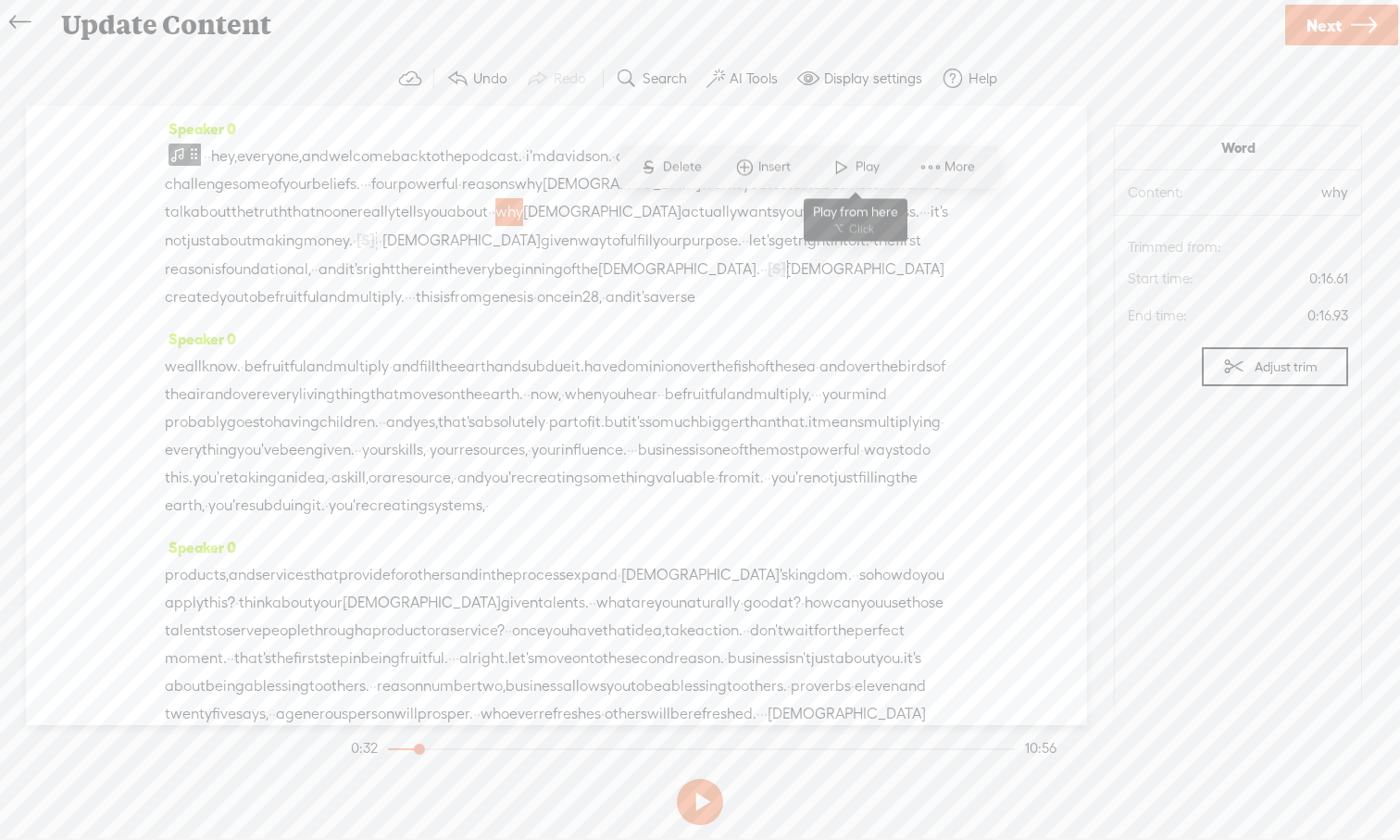
click at [840, 179] on span at bounding box center [842, 168] width 28 height 33
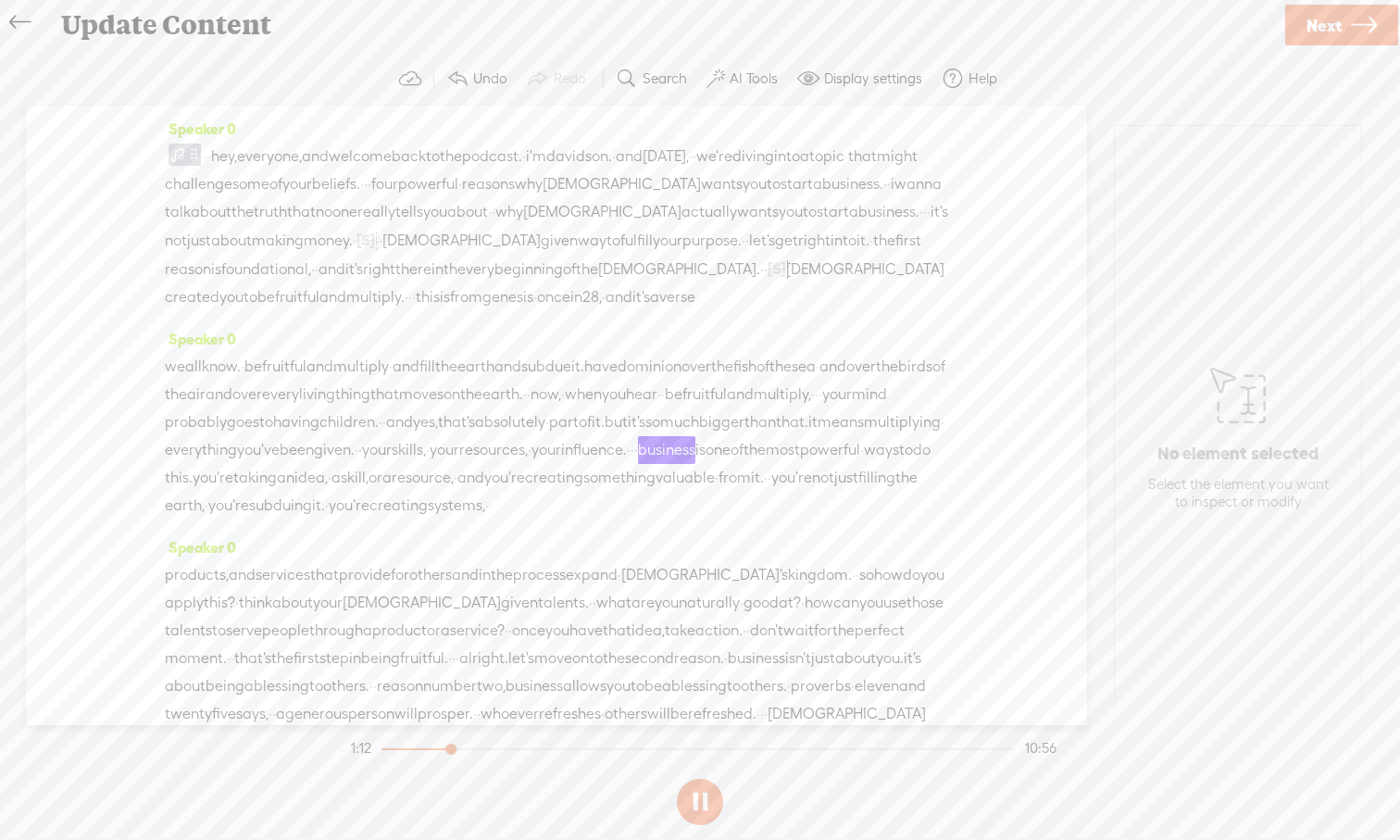
click at [700, 781] on button at bounding box center [700, 802] width 46 height 46
drag, startPoint x: 549, startPoint y: 502, endPoint x: 454, endPoint y: 502, distance: 95.0
click at [454, 502] on div "we all know. · be fruitful and multiply · and fill the earth and subdue it. hav…" at bounding box center [557, 436] width 784 height 167
click at [319, 271] on span "·" at bounding box center [317, 270] width 4 height 28
click at [972, 215] on div "Speaker 0 · · hey, everyone, and welcome back to the podcast. · i'm davidson. ·…" at bounding box center [557, 415] width 1062 height 620
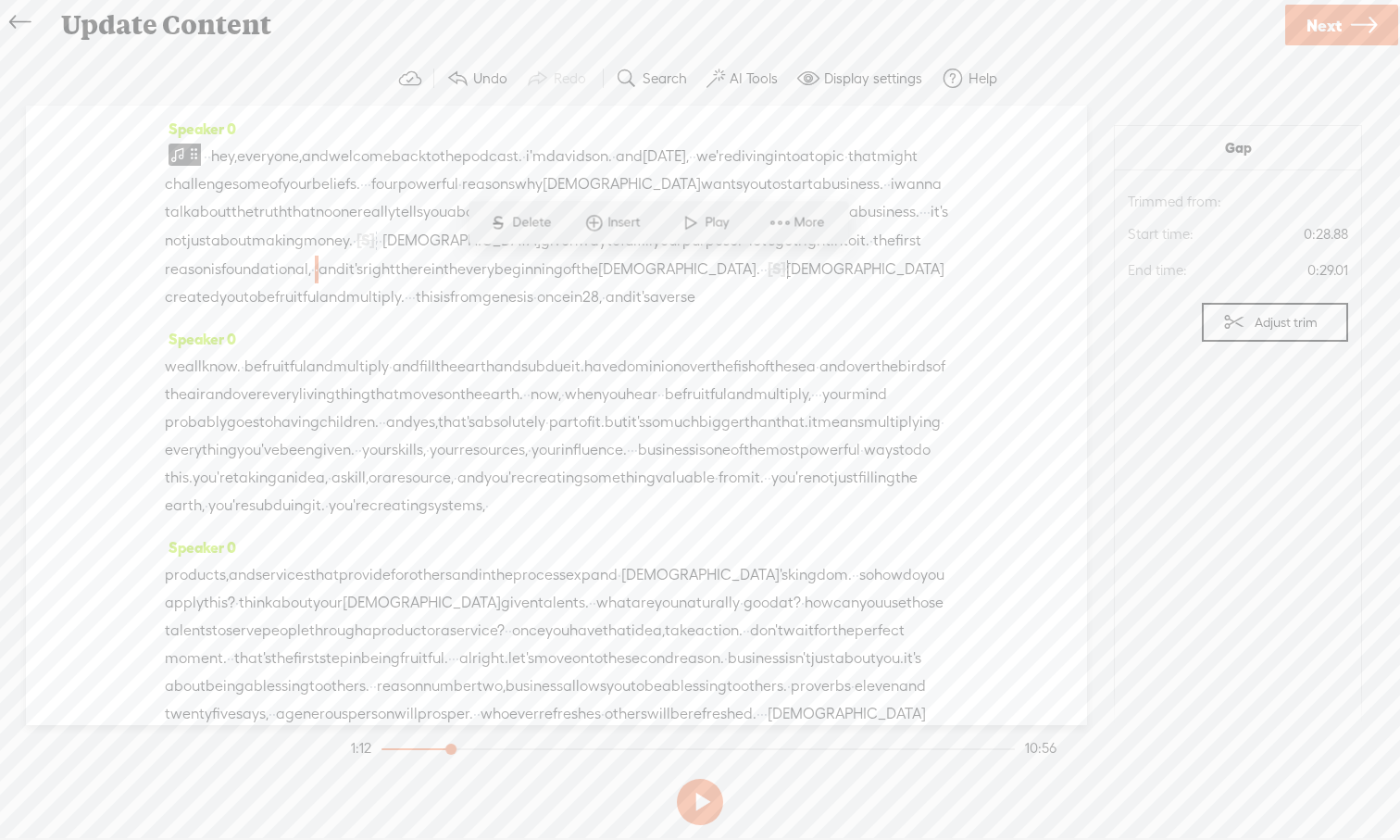
click at [106, 196] on div "Speaker 0 · · hey, everyone, and welcome back to the podcast. · i'm davidson. ·…" at bounding box center [557, 415] width 1062 height 620
click at [974, 229] on div "Speaker 0 · · hey, everyone, and welcome back to the podcast. · i'm davidson. ·…" at bounding box center [557, 415] width 1062 height 620
click at [312, 119] on div "Speaker 0 · · hey, everyone, and welcome back to the podcast. · i'm davidson. ·…" at bounding box center [557, 219] width 784 height 210
click at [1002, 220] on div "Speaker 0 · · hey, everyone, and welcome back to the podcast. · i'm davidson. ·…" at bounding box center [557, 415] width 1062 height 620
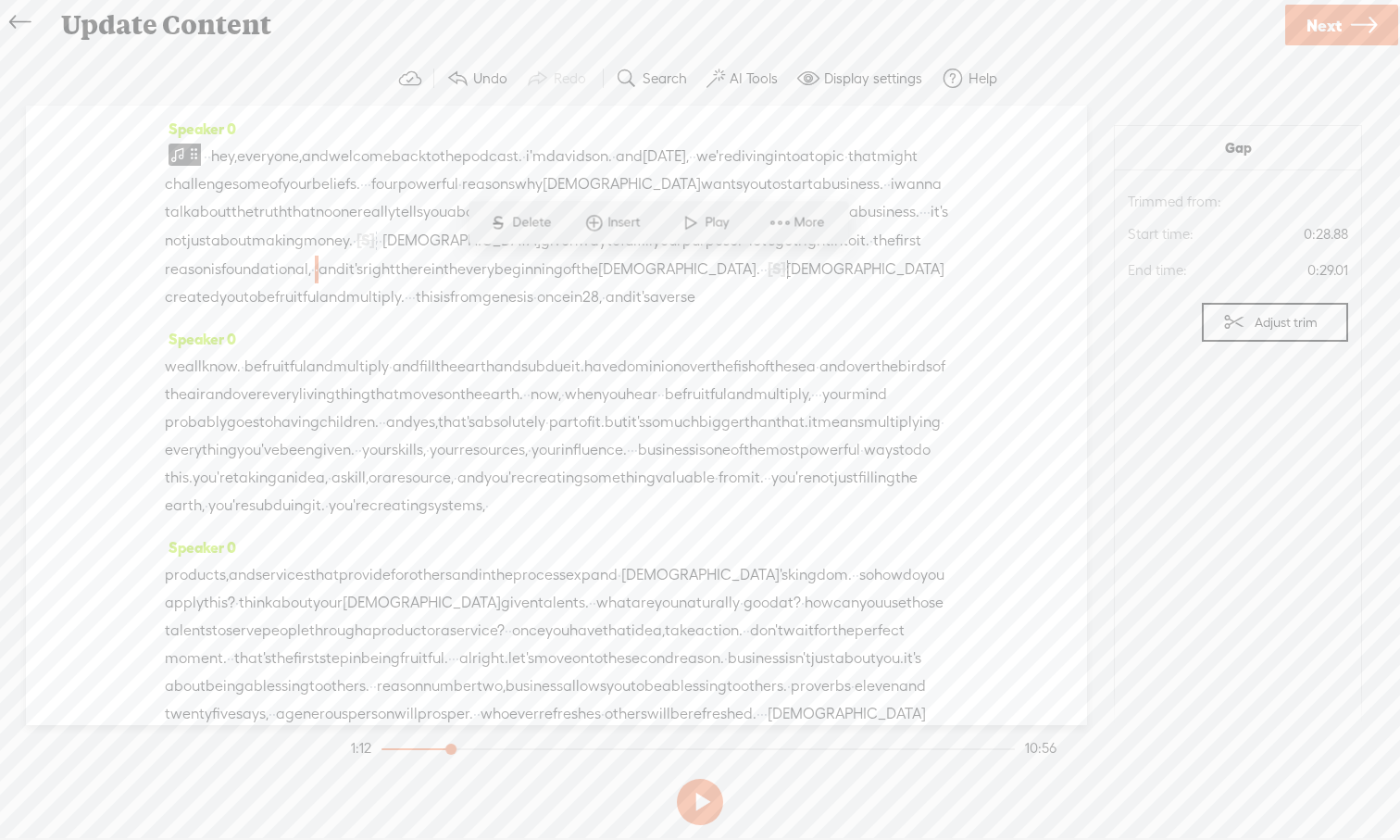
click at [211, 280] on span "reason" at bounding box center [188, 270] width 46 height 28
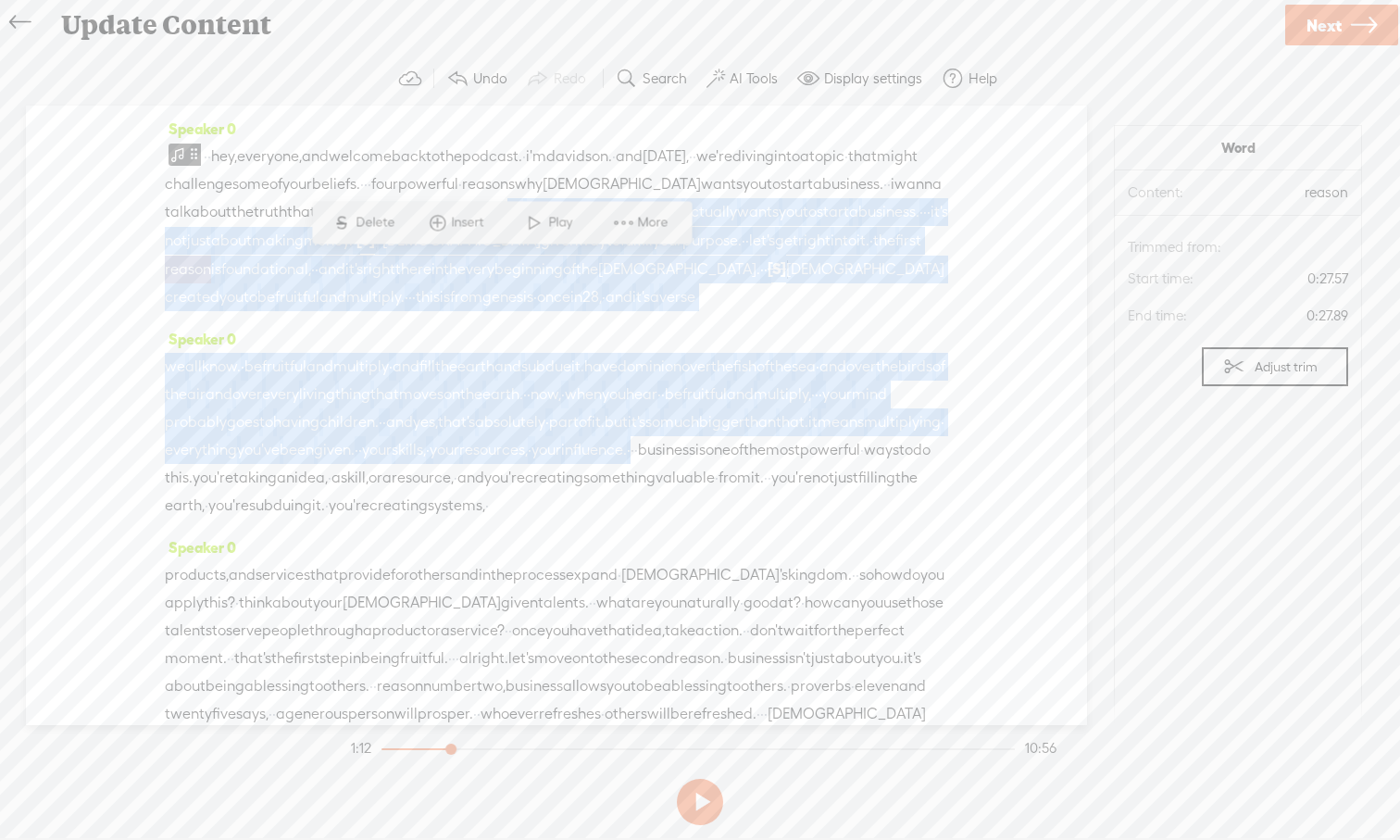
drag, startPoint x: 796, startPoint y: 212, endPoint x: 555, endPoint y: 511, distance: 384.0
click at [555, 512] on div "Speaker 0 · · hey, everyone, and welcome back to the podcast. · i'm davidson. ·…" at bounding box center [557, 415] width 1062 height 620
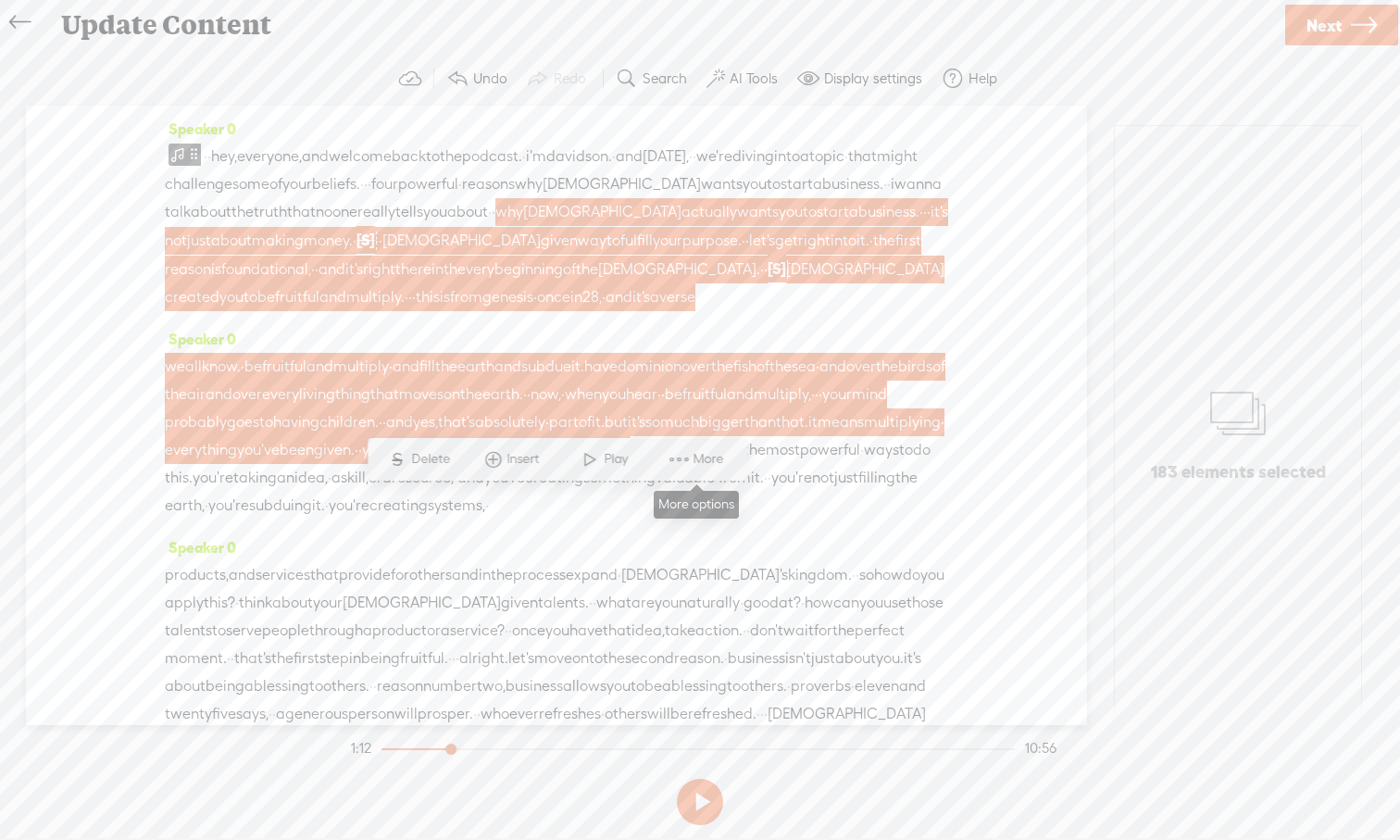
click at [713, 460] on span "More" at bounding box center [712, 459] width 35 height 19
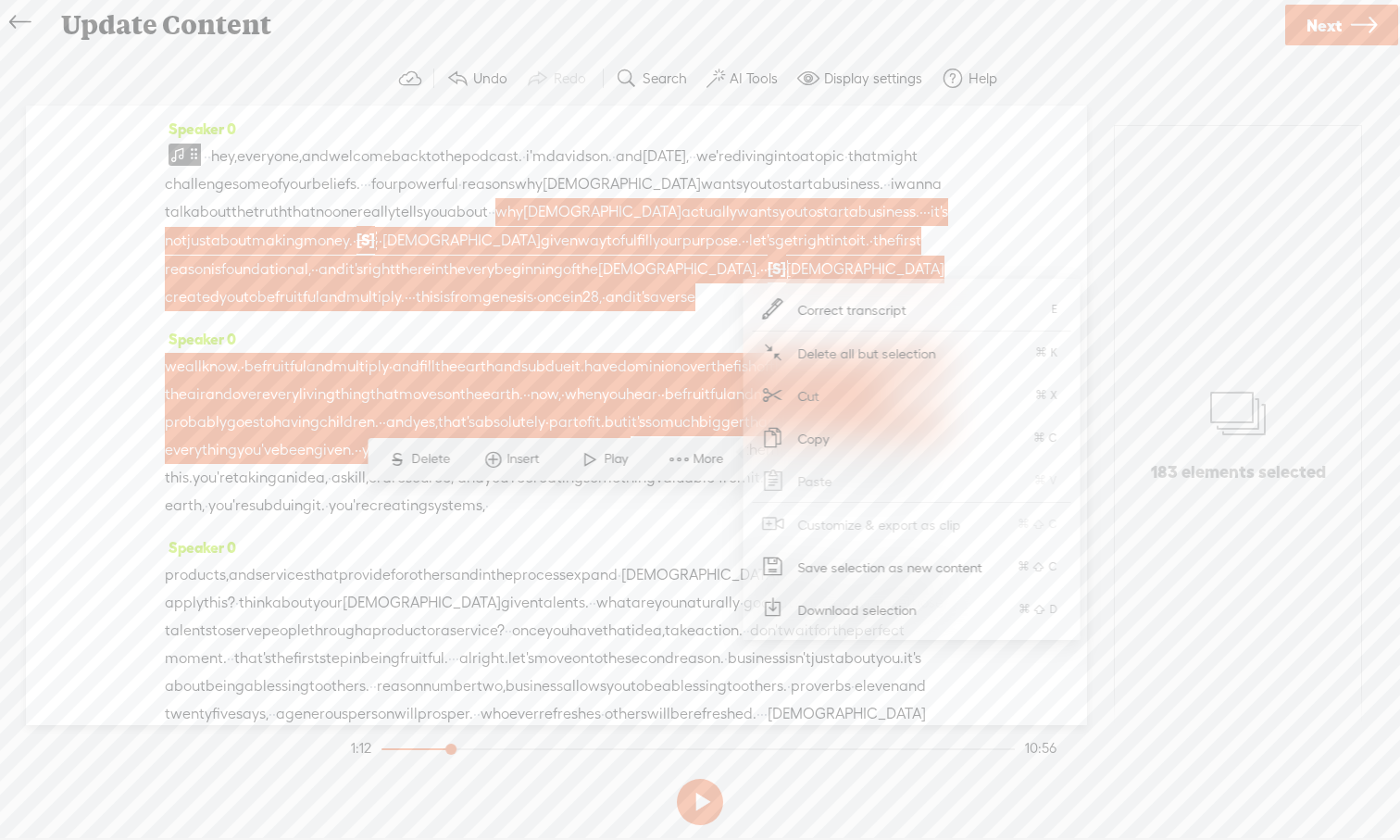
click at [864, 609] on span "Download selection" at bounding box center [858, 609] width 192 height 42
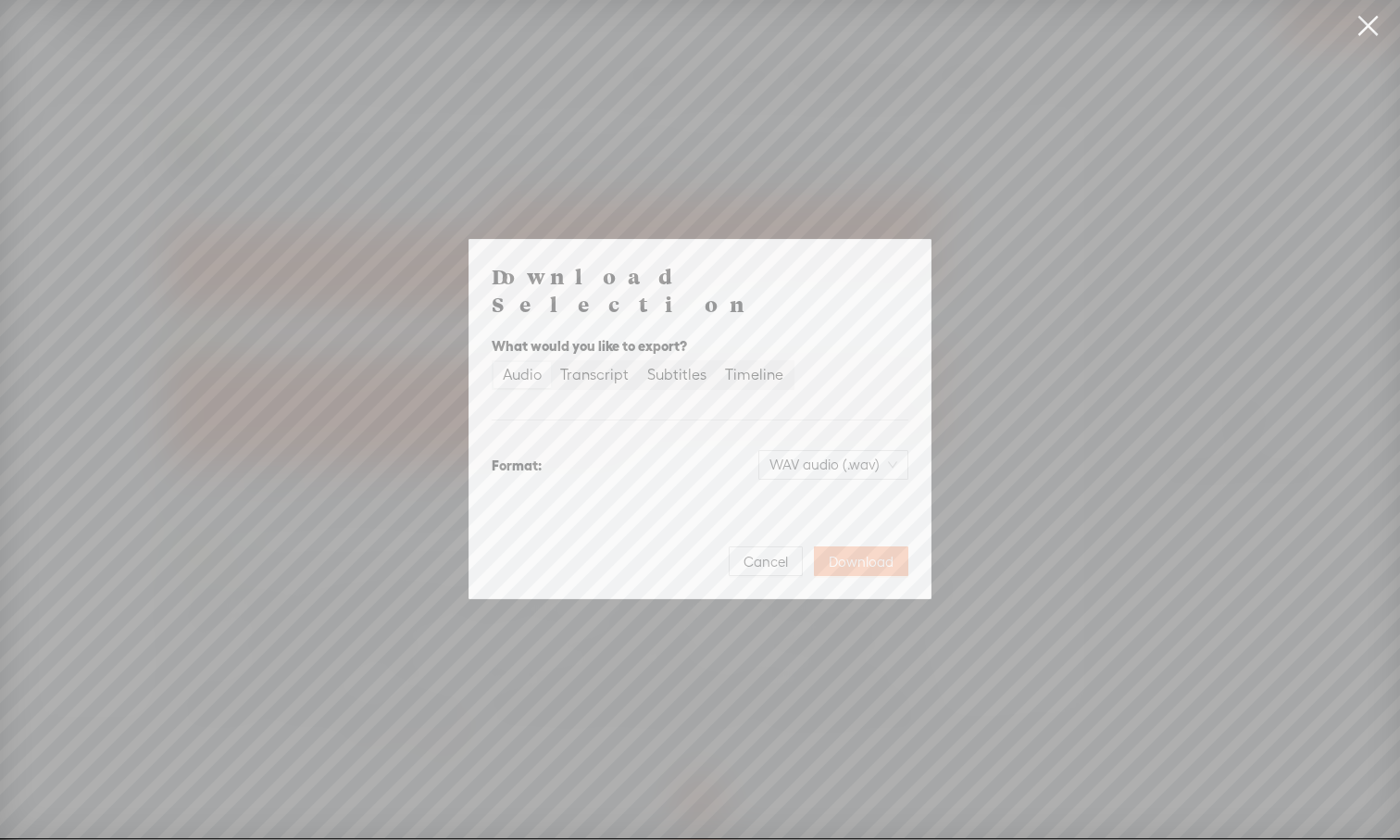
click at [858, 553] on span "Download" at bounding box center [862, 562] width 65 height 19
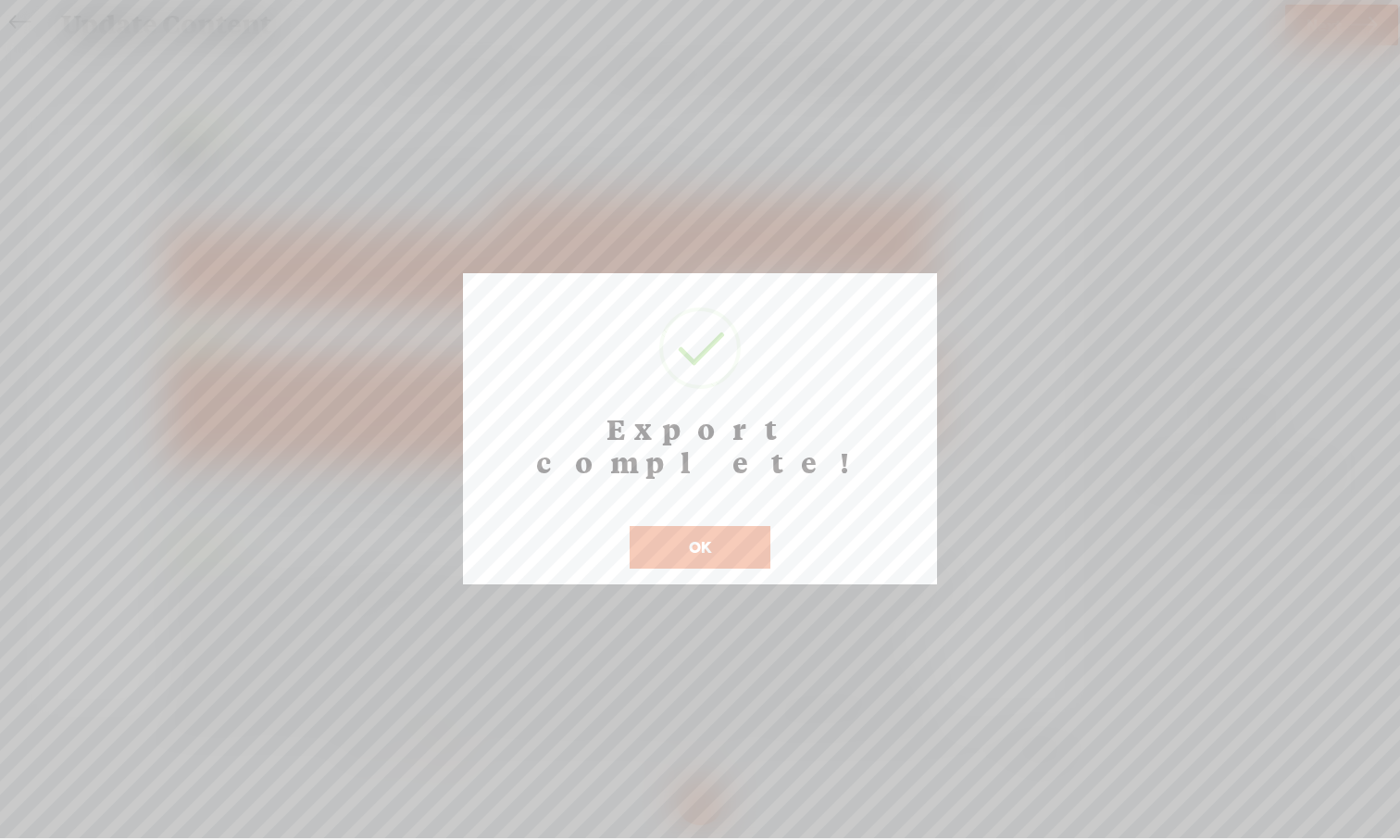
click at [740, 526] on button "OK" at bounding box center [700, 547] width 141 height 43
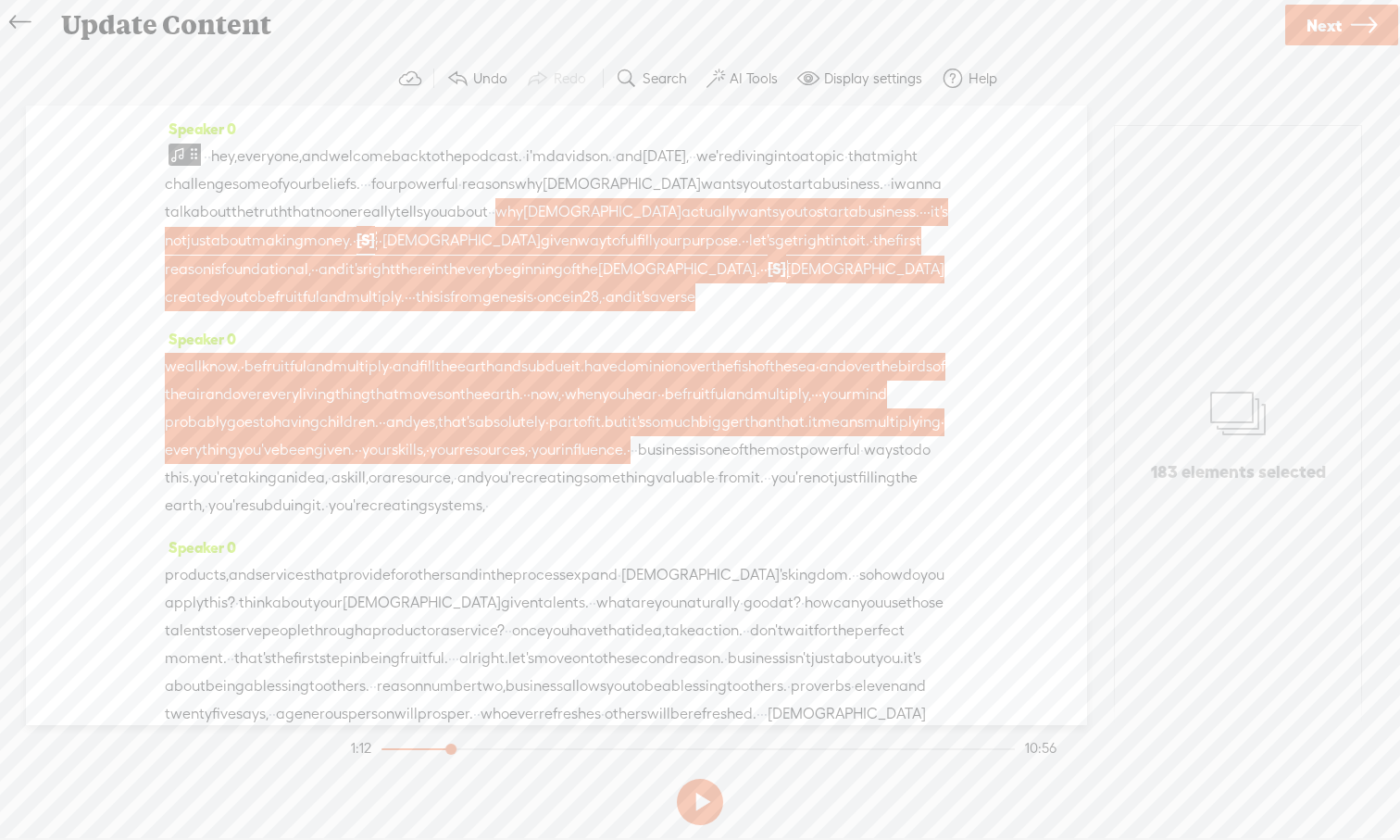
click at [1111, 56] on section "Undo Redo Search Remove Background Noise AI Tools Configure Magic Sound Enhance…" at bounding box center [700, 79] width 1363 height 54
click at [546, 311] on div "· · hey, everyone, and welcome back to the podcast. · i'm davidson. · and [DATE…" at bounding box center [557, 227] width 784 height 169
